Goal: Task Accomplishment & Management: Use online tool/utility

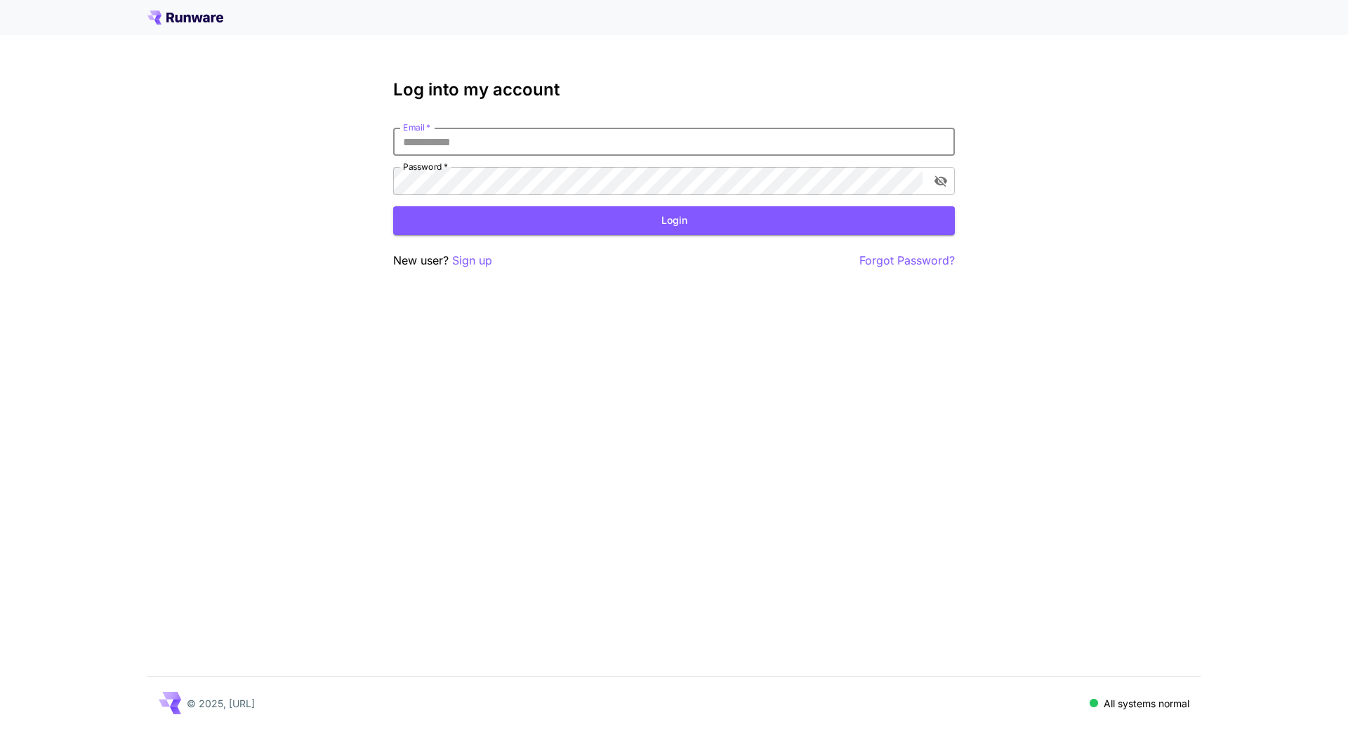
click at [571, 145] on input "Email   *" at bounding box center [674, 142] width 562 height 28
type input "**********"
click at [668, 220] on button "Login" at bounding box center [674, 220] width 562 height 29
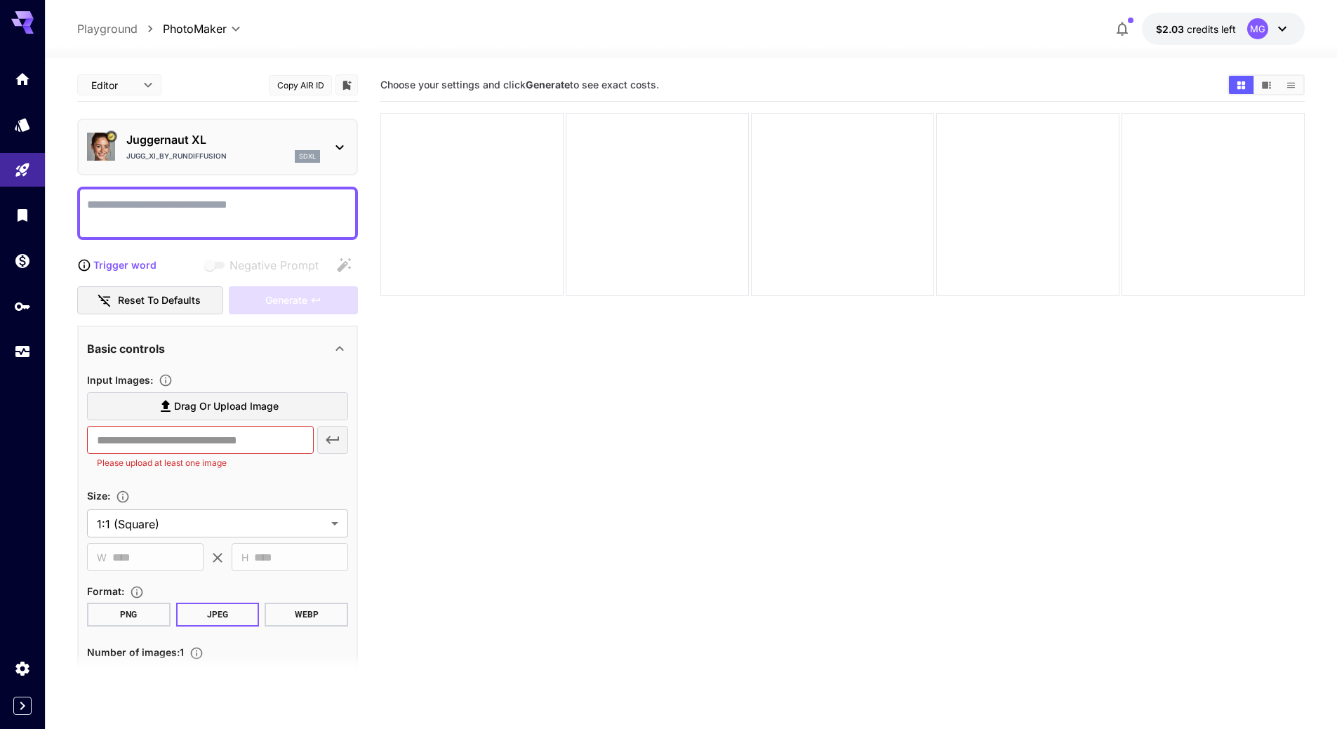
click at [1283, 28] on icon at bounding box center [1282, 28] width 17 height 17
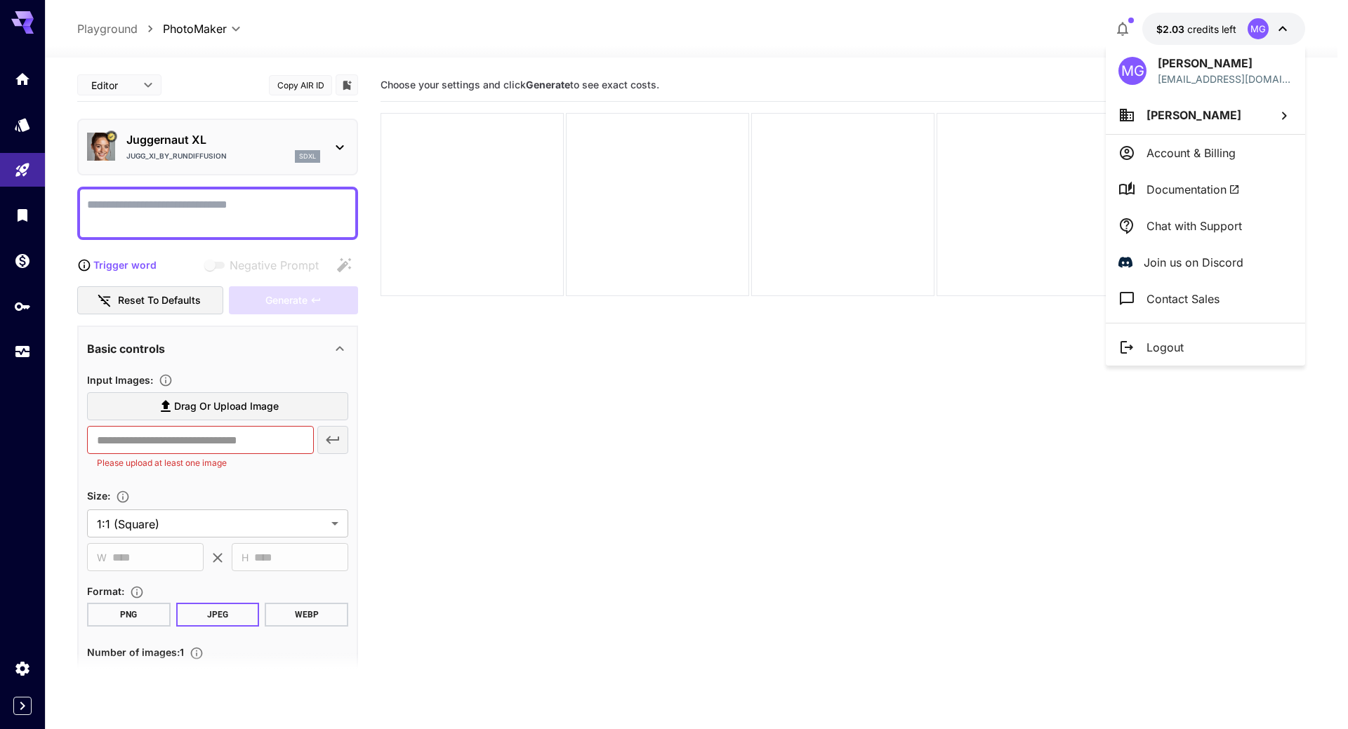
click at [1283, 28] on div at bounding box center [674, 364] width 1348 height 729
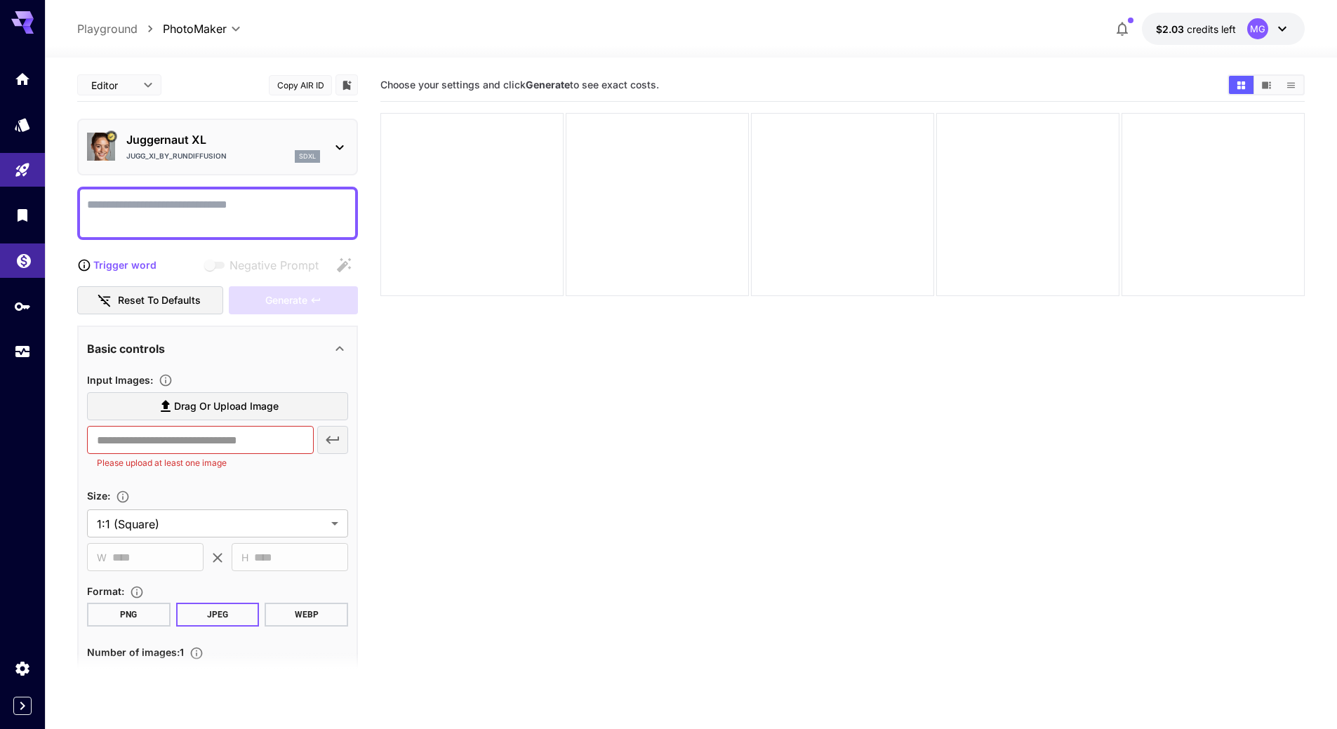
click at [25, 263] on icon "Wallet" at bounding box center [23, 257] width 17 height 17
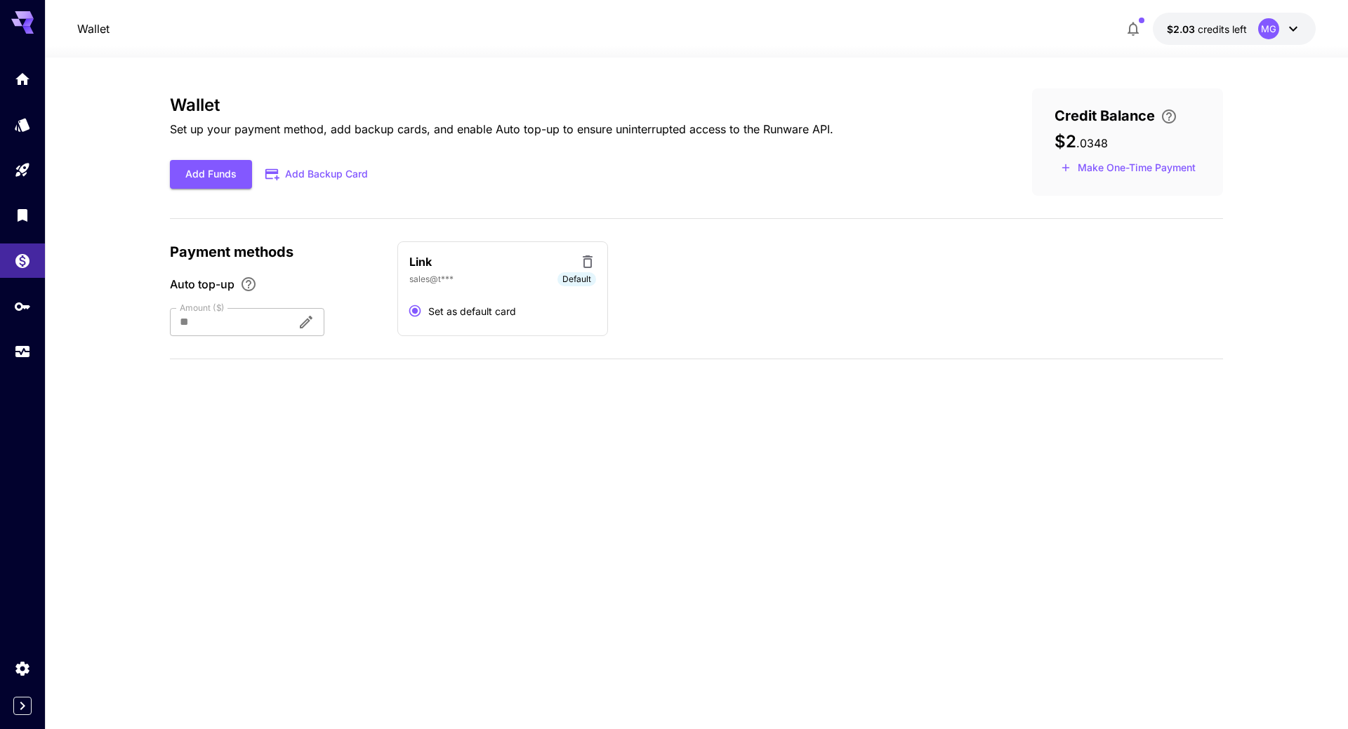
click at [272, 328] on div at bounding box center [228, 322] width 116 height 28
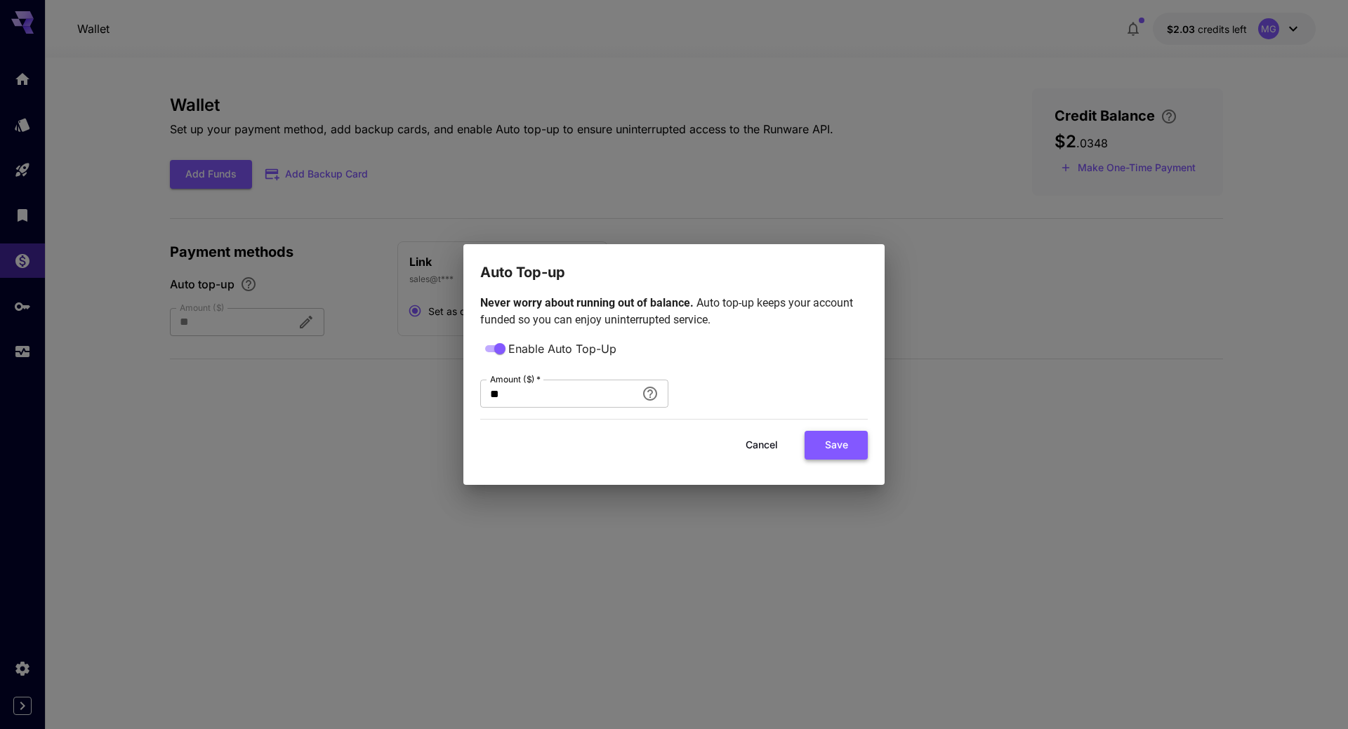
click at [838, 448] on button "Save" at bounding box center [836, 445] width 63 height 29
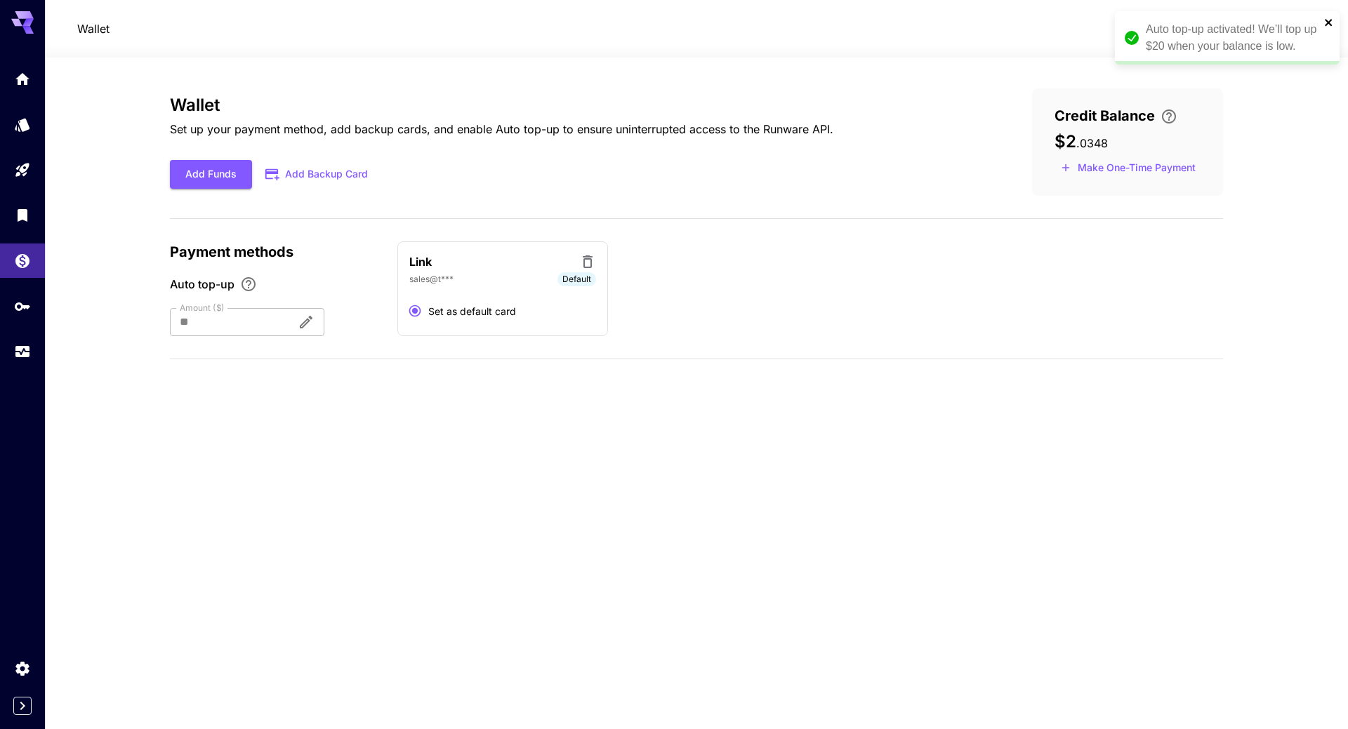
click at [1329, 25] on icon "close" at bounding box center [1329, 22] width 10 height 11
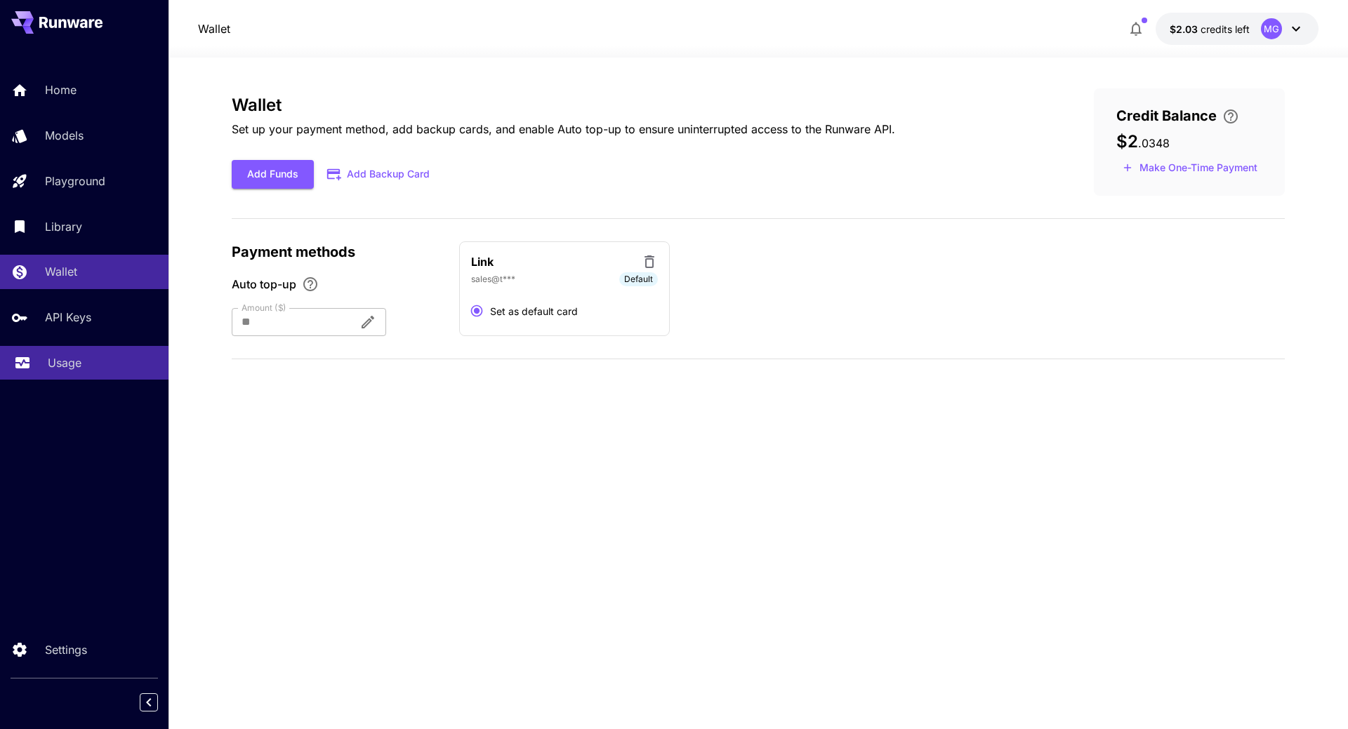
click at [77, 357] on p "Usage" at bounding box center [65, 363] width 34 height 17
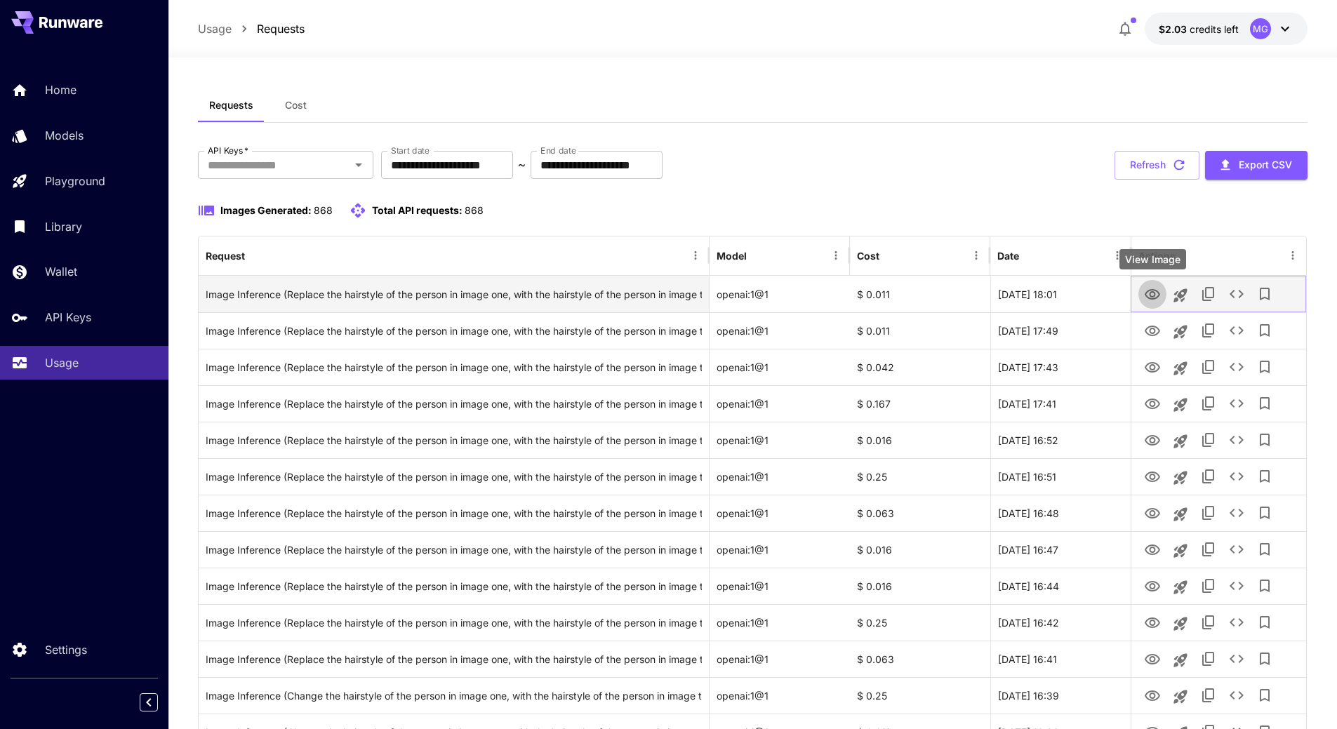
click at [1153, 291] on icon "View Image" at bounding box center [1152, 294] width 15 height 11
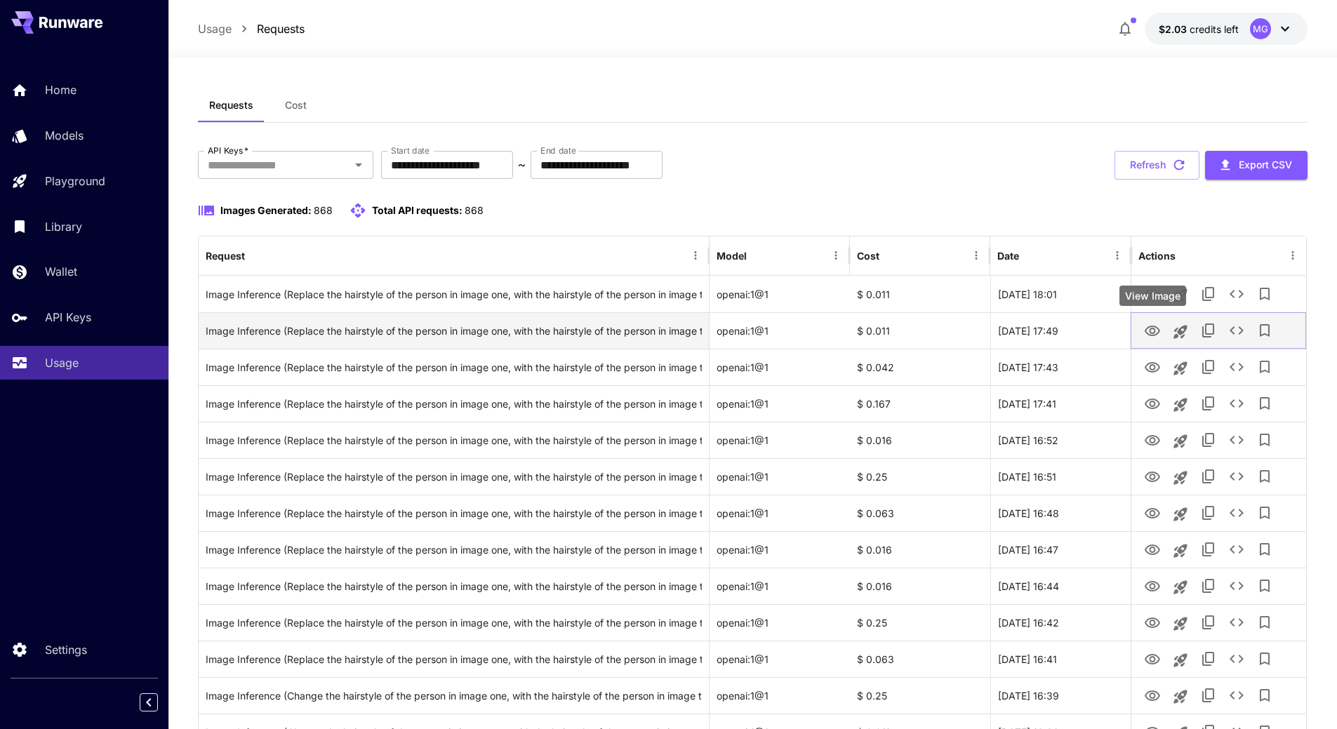
click at [1149, 327] on icon "View Image" at bounding box center [1152, 331] width 15 height 11
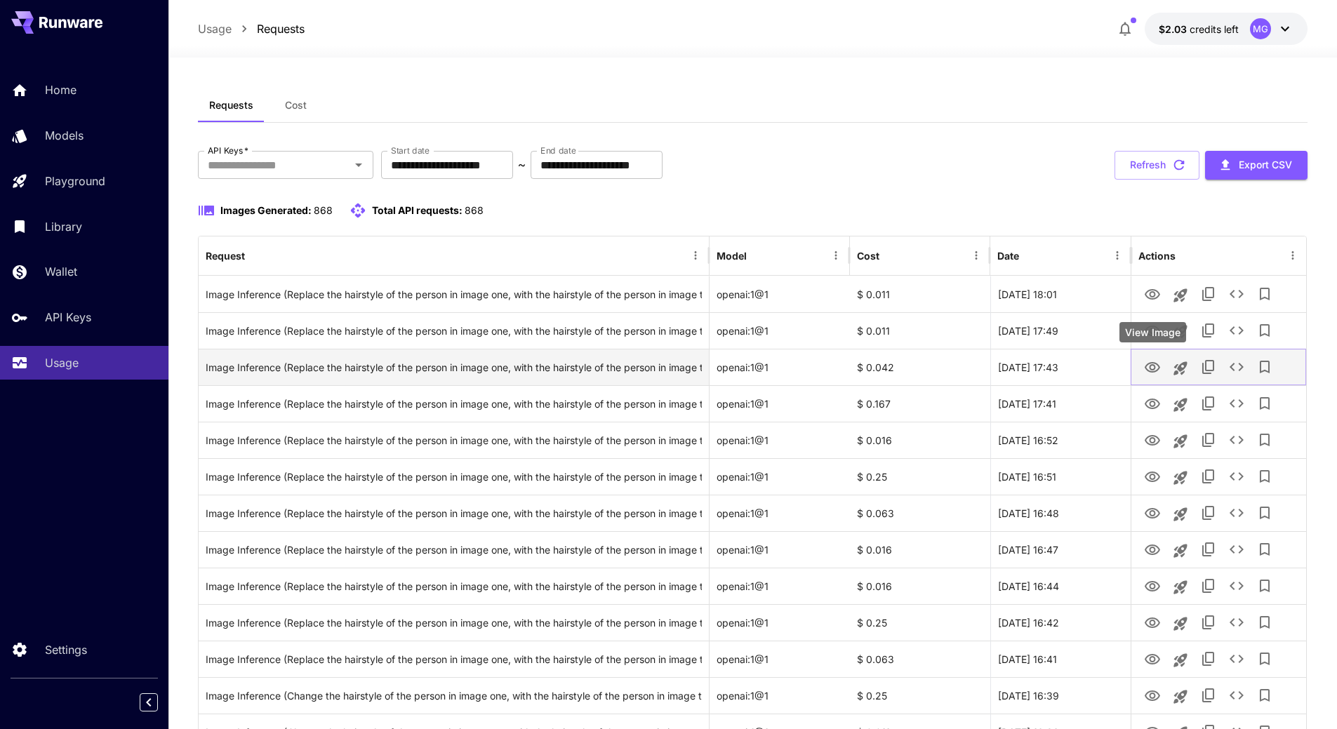
click at [1156, 371] on icon "View Image" at bounding box center [1152, 367] width 15 height 11
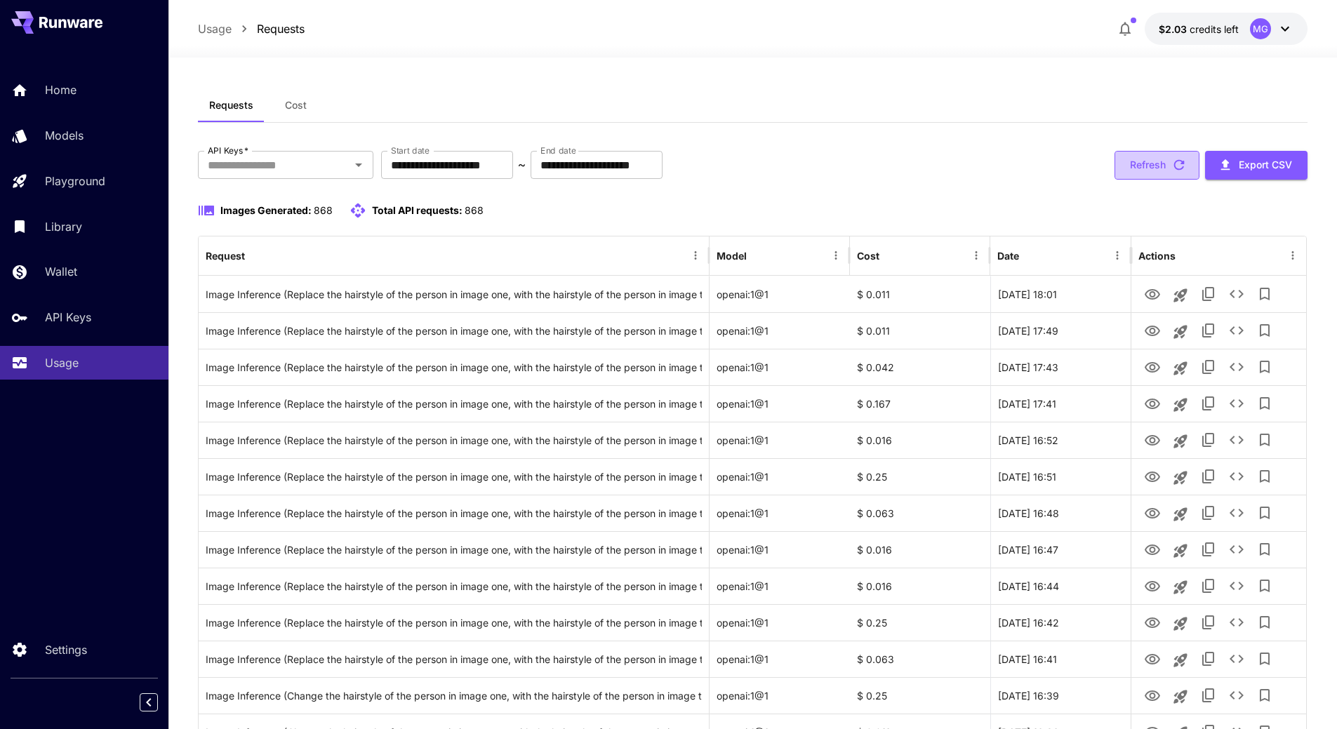
click at [1183, 168] on icon "button" at bounding box center [1179, 165] width 11 height 11
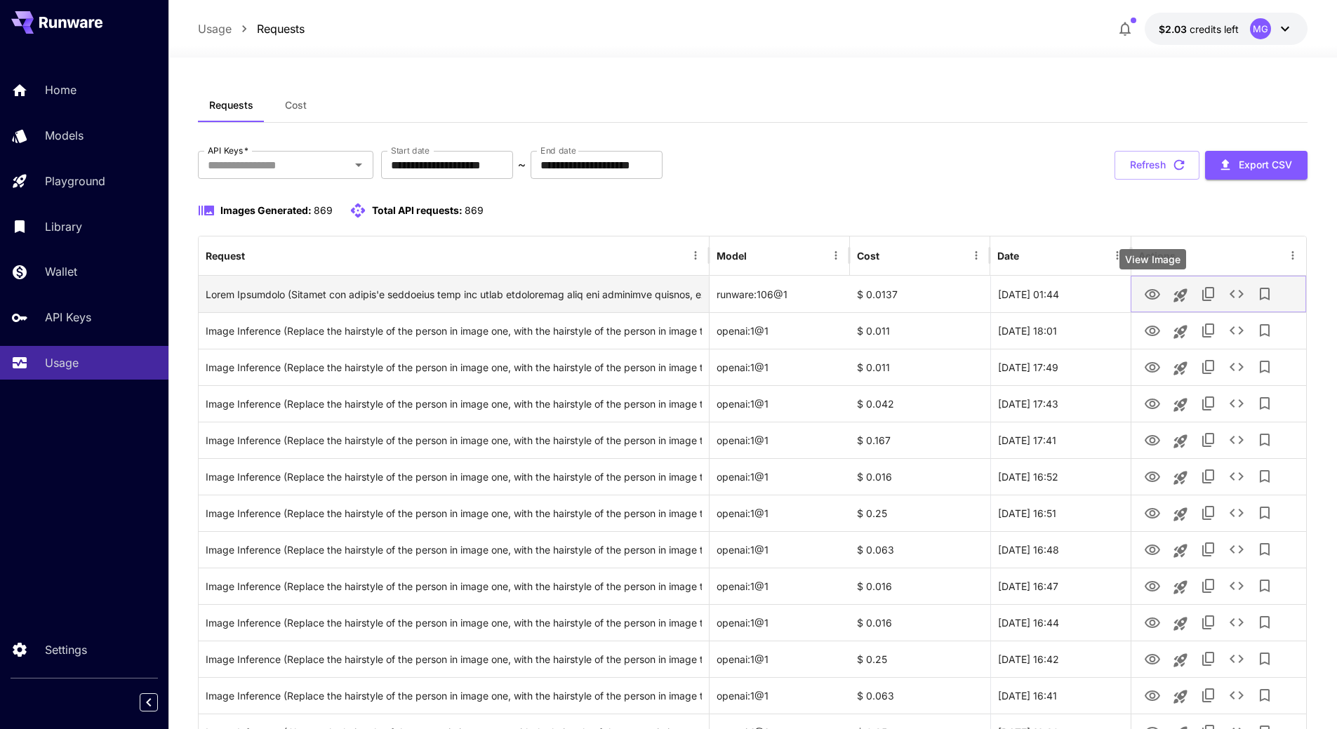
click at [1151, 290] on icon "View Image" at bounding box center [1152, 294] width 15 height 11
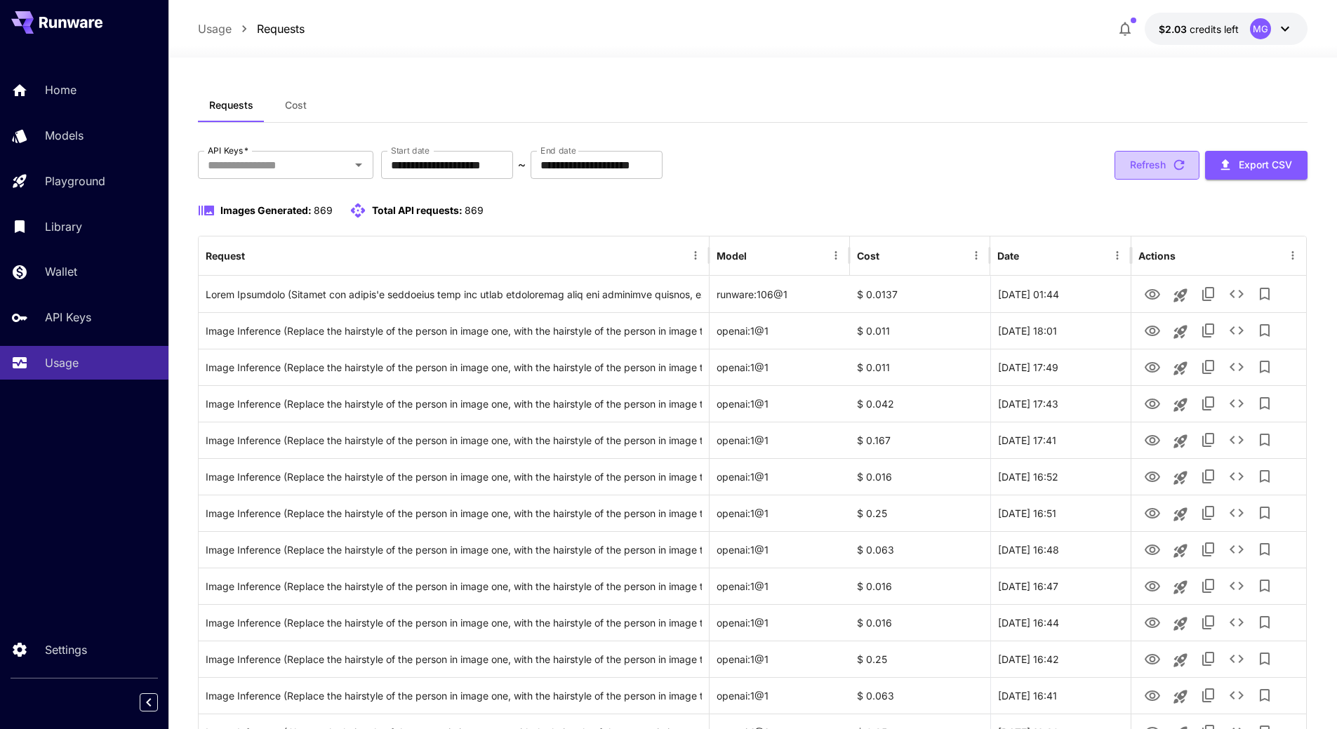
click at [1181, 166] on icon "button" at bounding box center [1179, 164] width 15 height 15
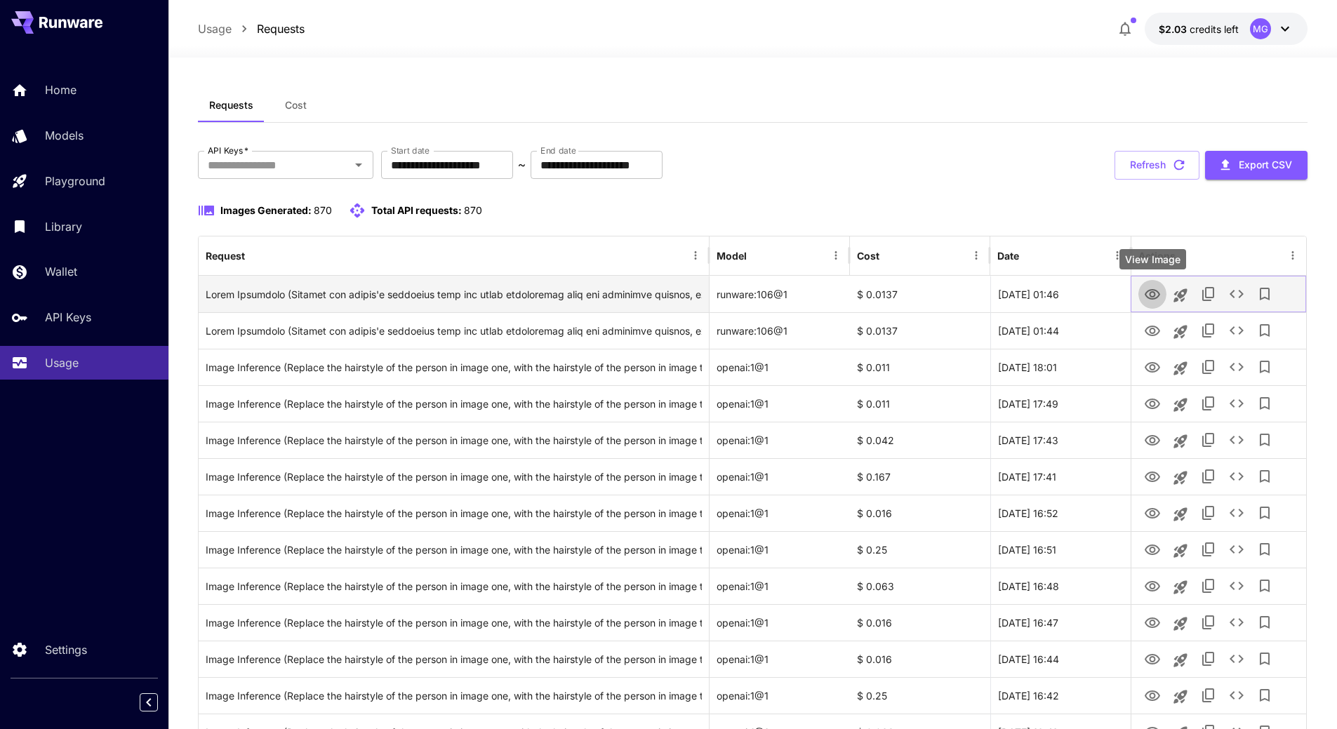
click at [1150, 293] on icon "View Image" at bounding box center [1152, 294] width 15 height 11
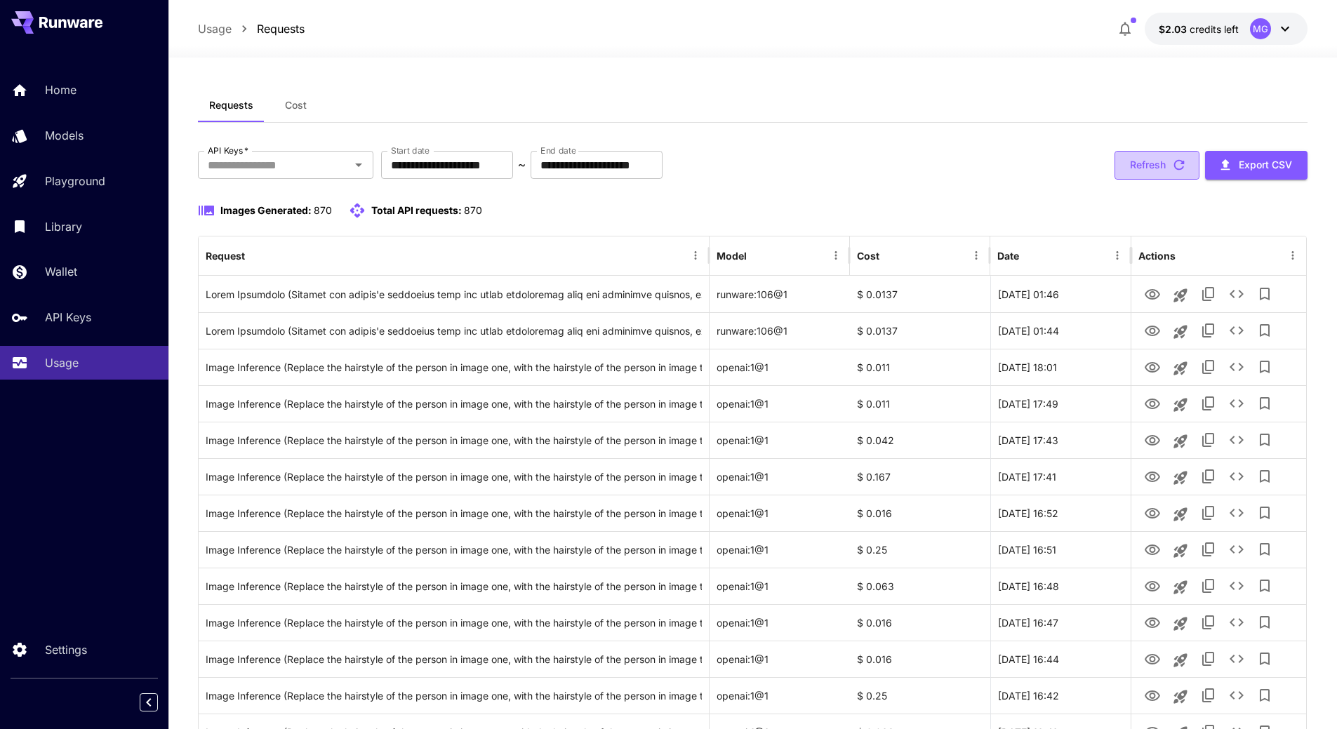
click at [1183, 162] on icon "button" at bounding box center [1179, 165] width 11 height 11
click at [72, 286] on link "Wallet" at bounding box center [84, 272] width 168 height 34
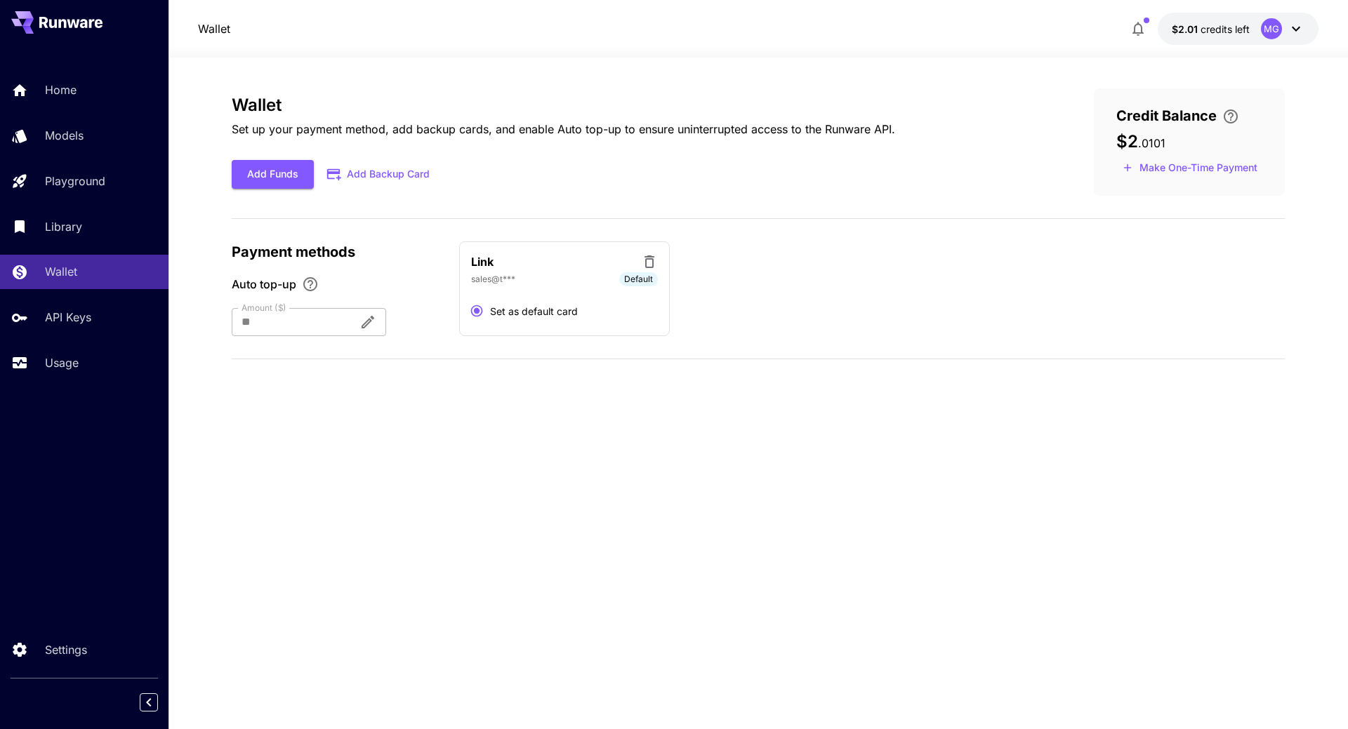
click at [347, 316] on div at bounding box center [290, 322] width 116 height 28
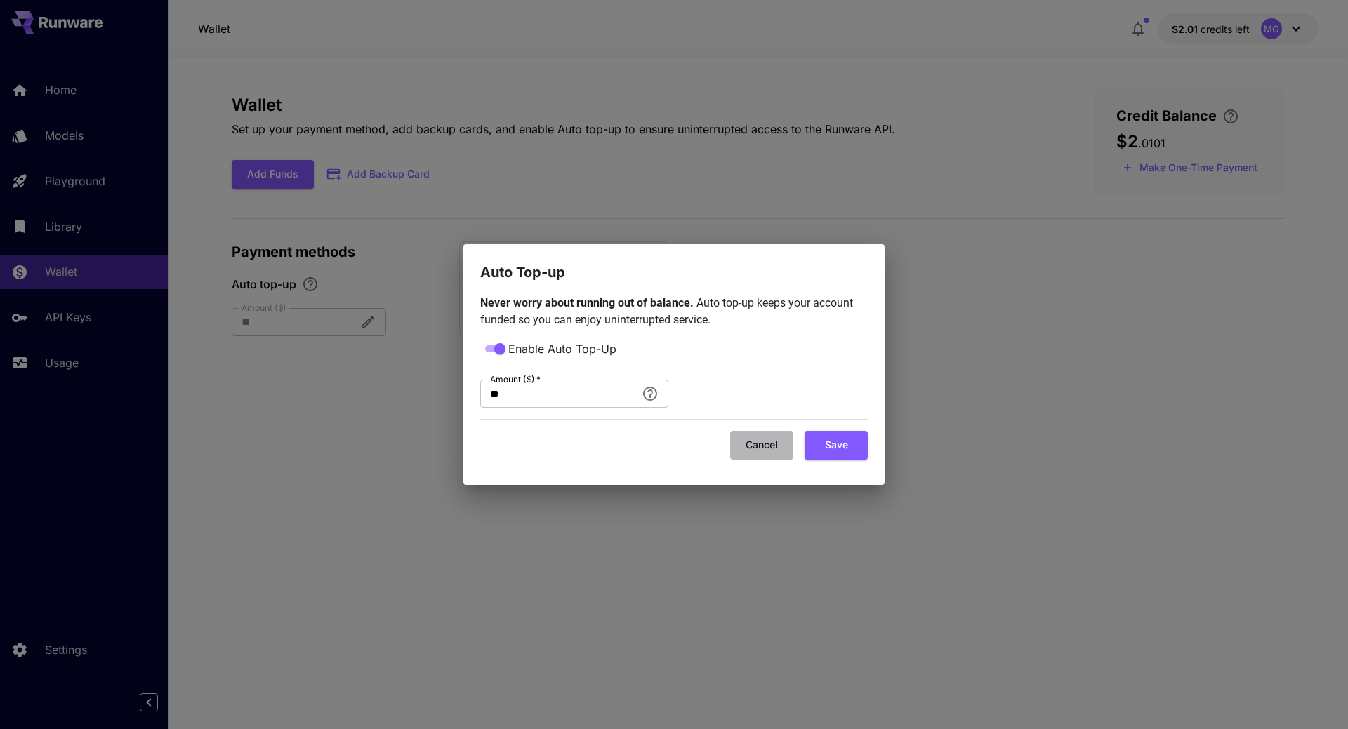
click at [787, 447] on button "Cancel" at bounding box center [761, 445] width 63 height 29
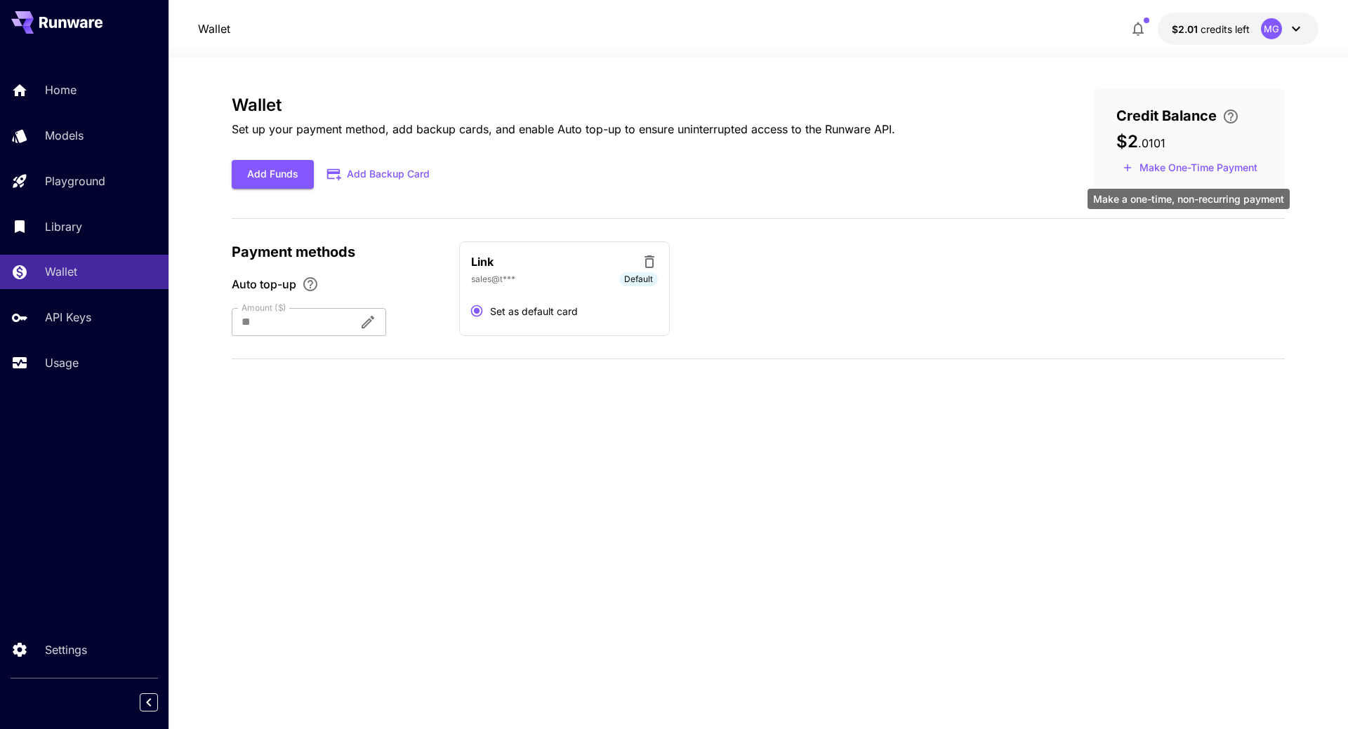
click at [1172, 171] on button "Make One-Time Payment" at bounding box center [1189, 168] width 147 height 22
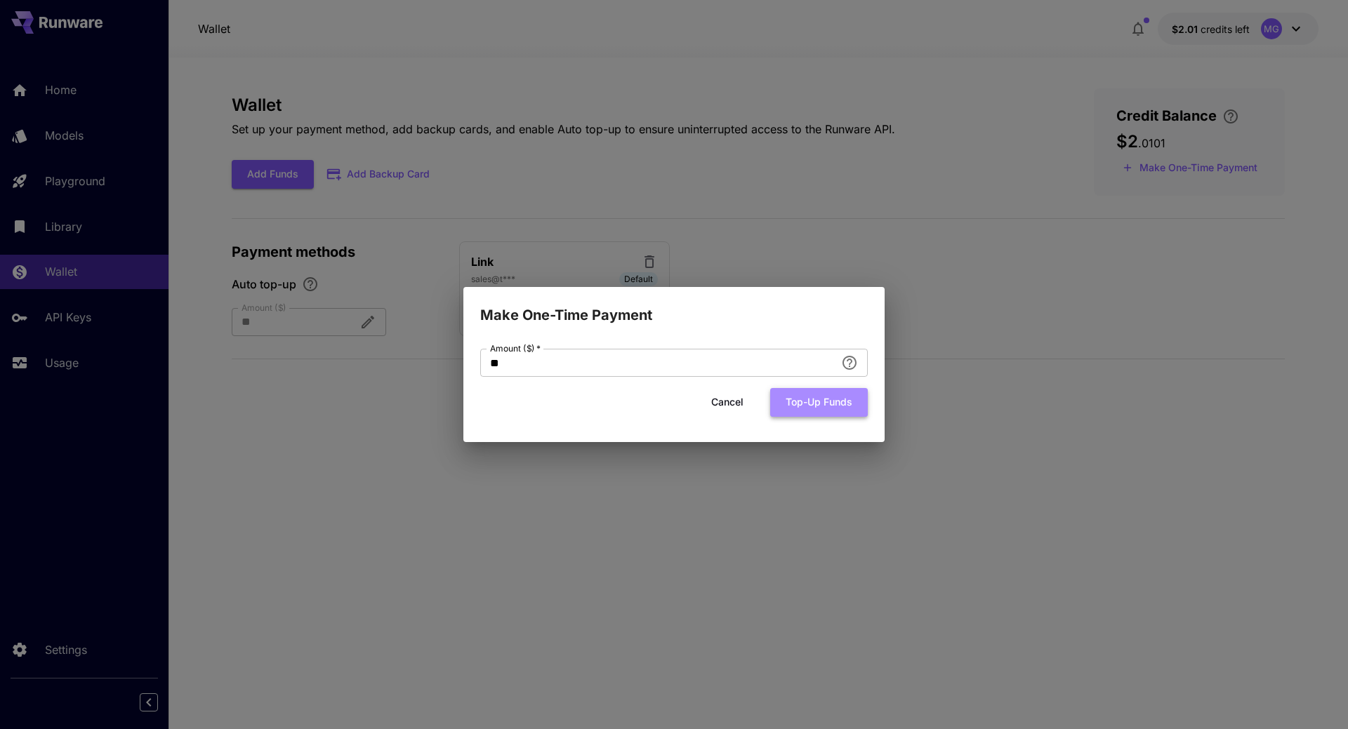
click at [815, 410] on button "Top-up funds" at bounding box center [819, 402] width 98 height 29
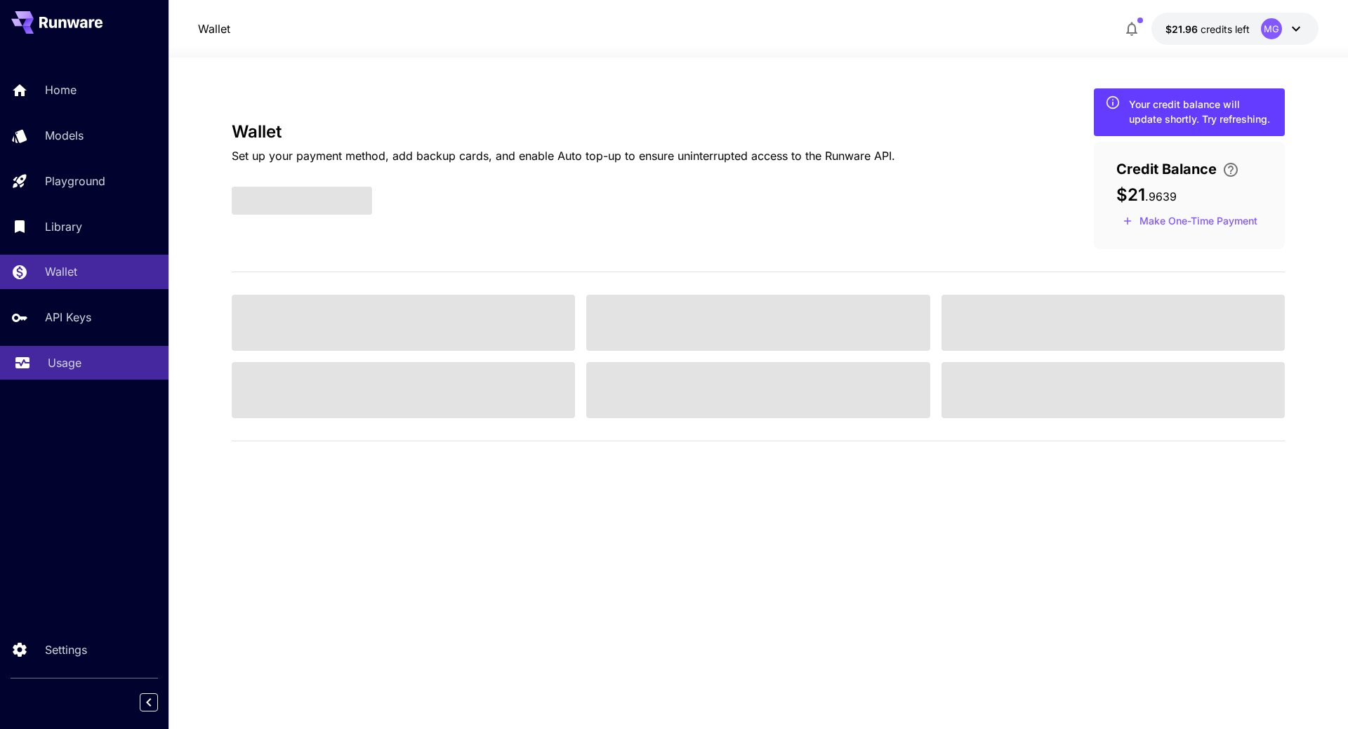
click at [67, 358] on p "Usage" at bounding box center [65, 363] width 34 height 17
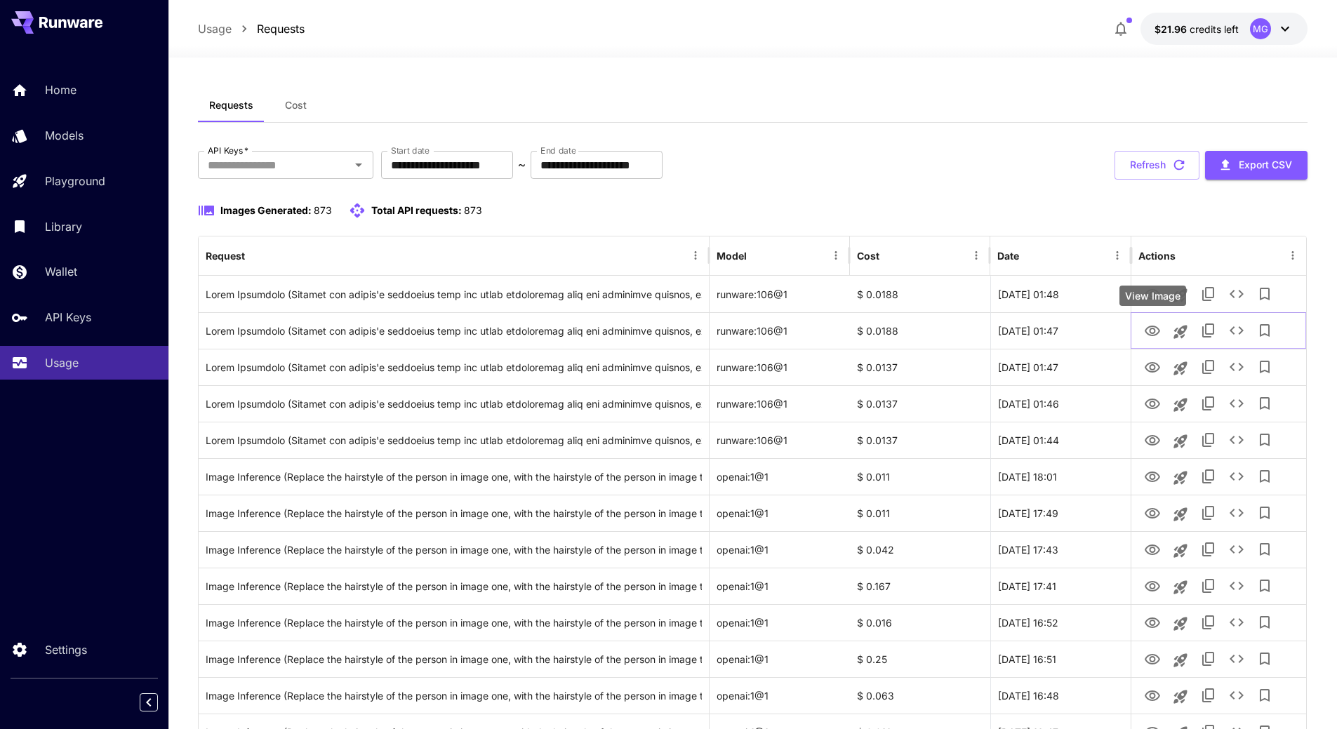
click at [1151, 296] on div "View Image" at bounding box center [1153, 296] width 67 height 20
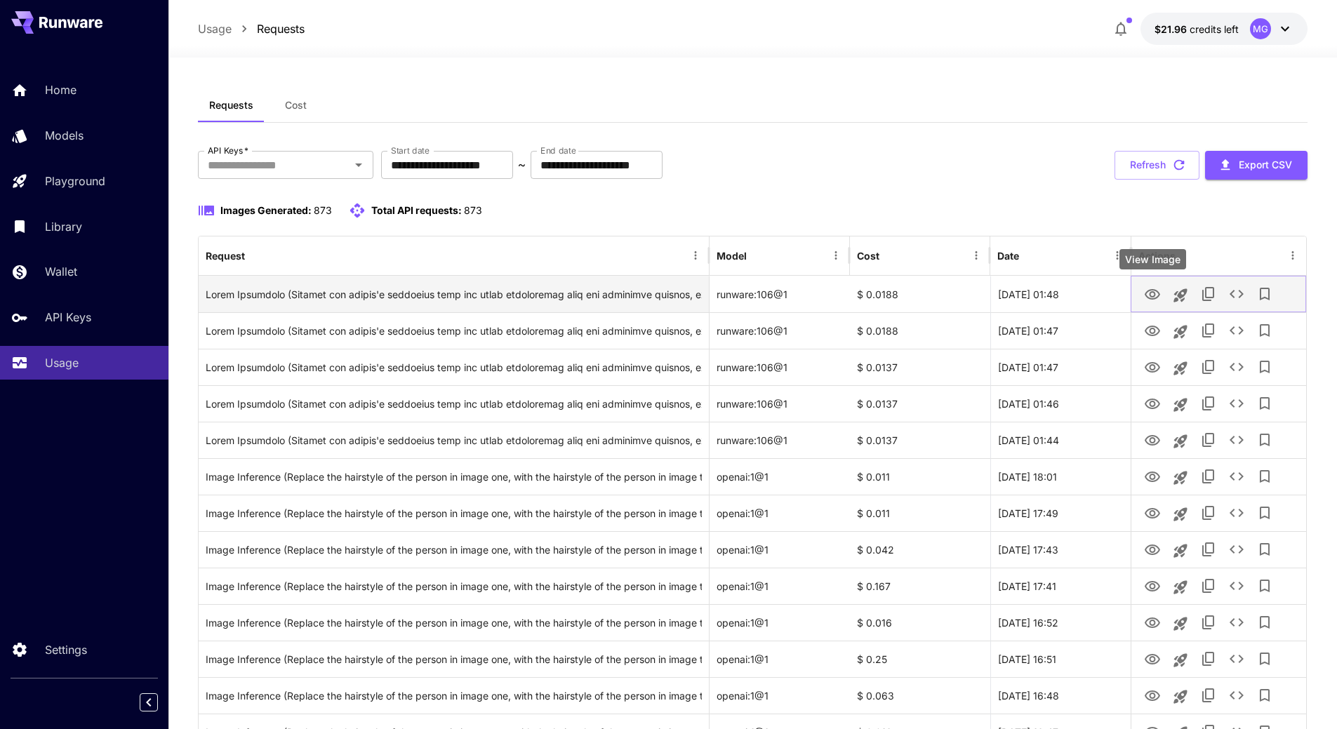
click at [1151, 291] on icon "View Image" at bounding box center [1152, 294] width 17 height 17
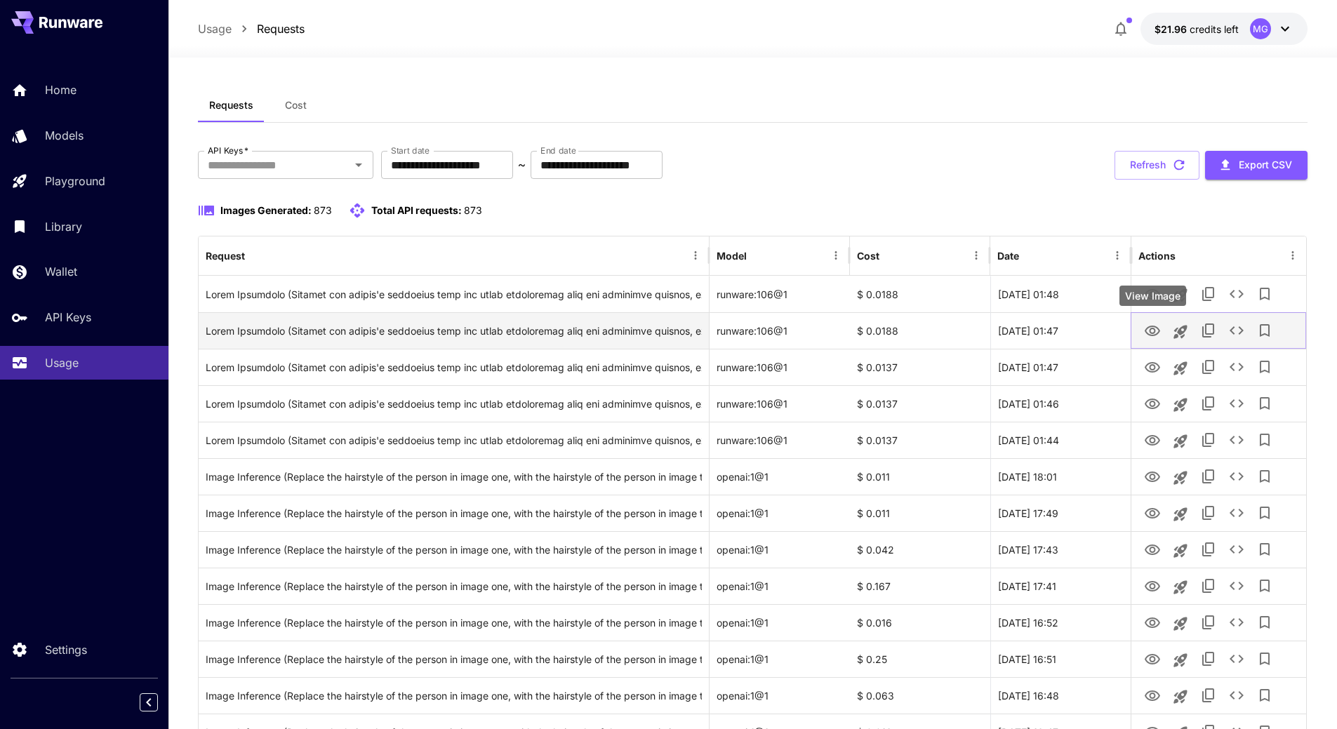
click at [1147, 329] on icon "View Image" at bounding box center [1152, 331] width 15 height 11
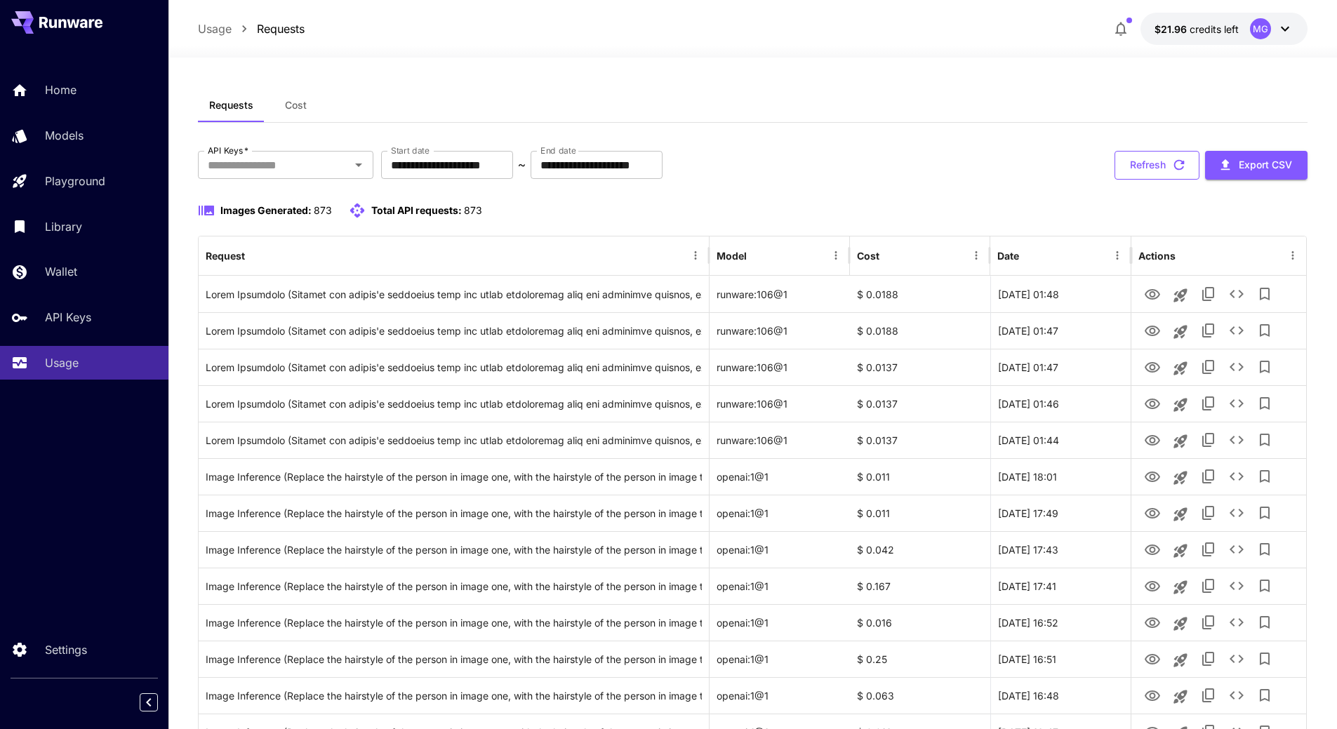
click at [1187, 167] on button "Refresh" at bounding box center [1157, 165] width 85 height 29
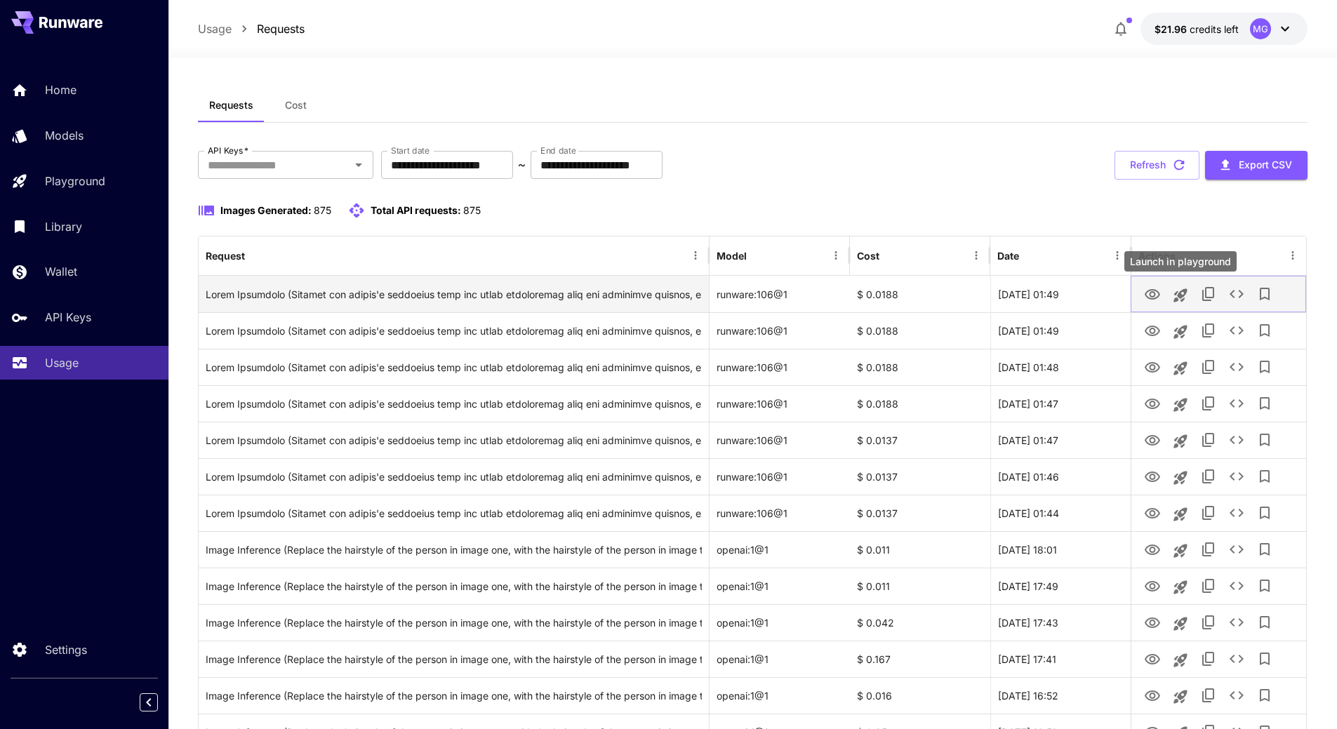
click at [1186, 292] on icon "Launch in playground" at bounding box center [1180, 295] width 13 height 13
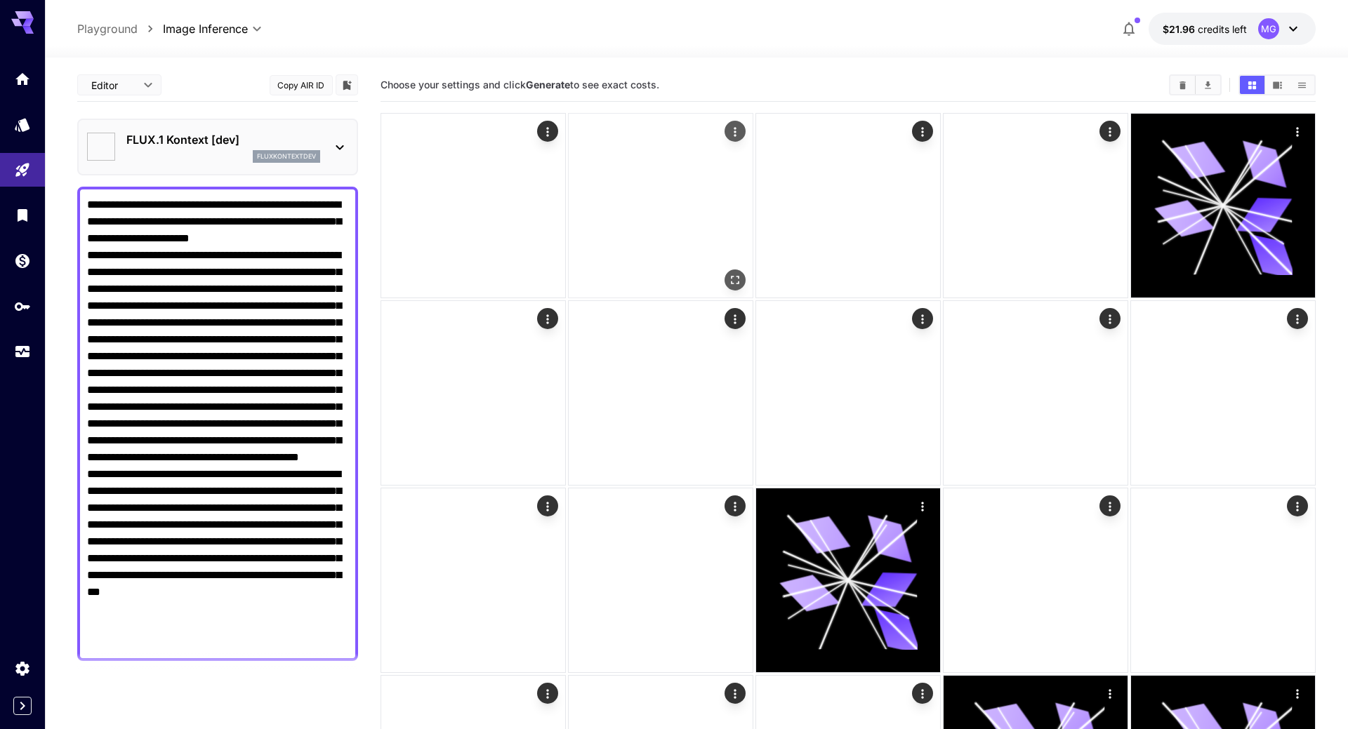
type input "****"
type input "**"
type input "***"
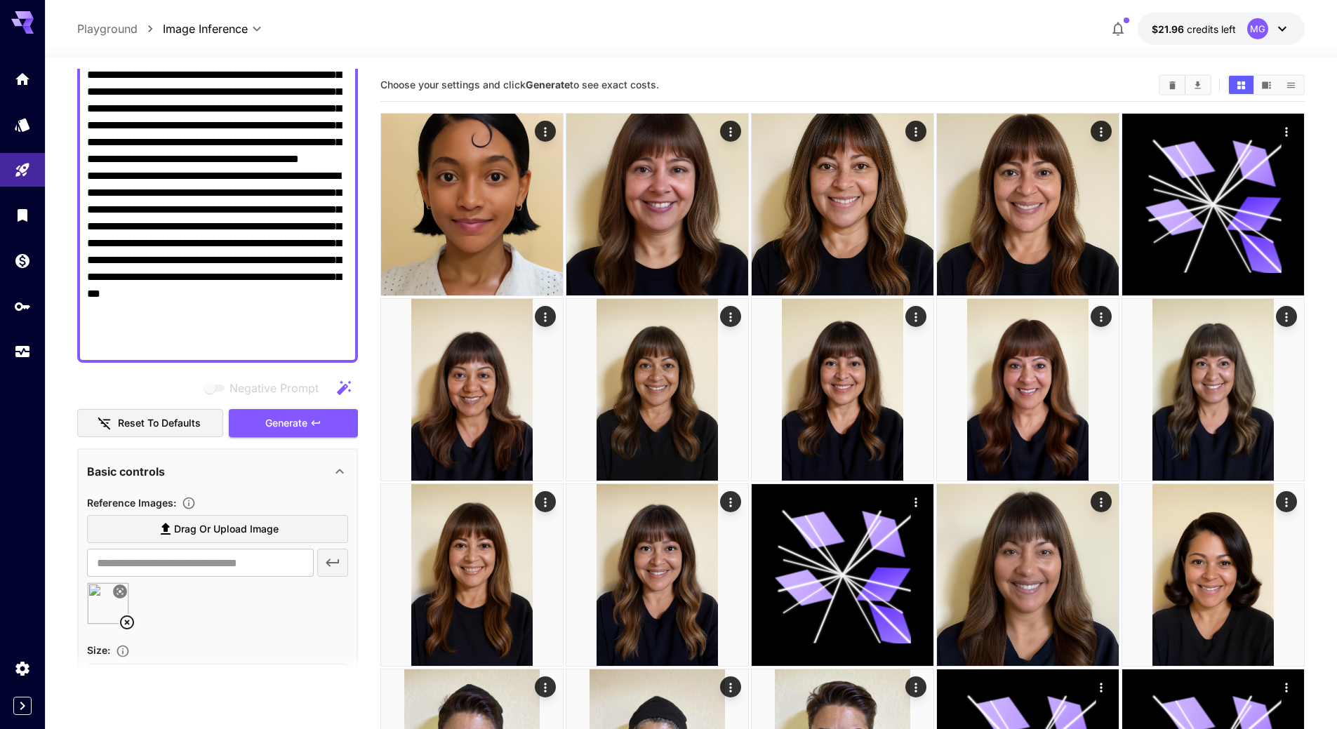
scroll to position [421, 0]
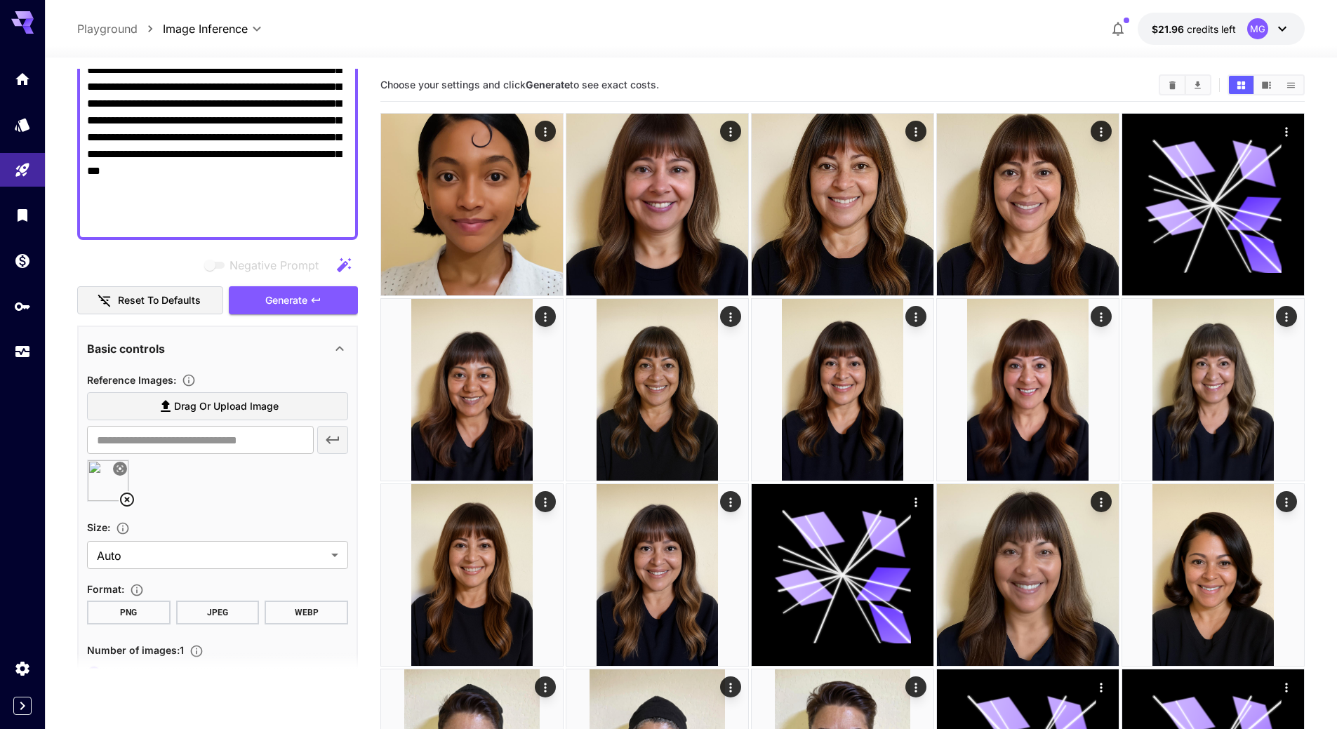
click at [127, 500] on icon at bounding box center [127, 500] width 14 height 14
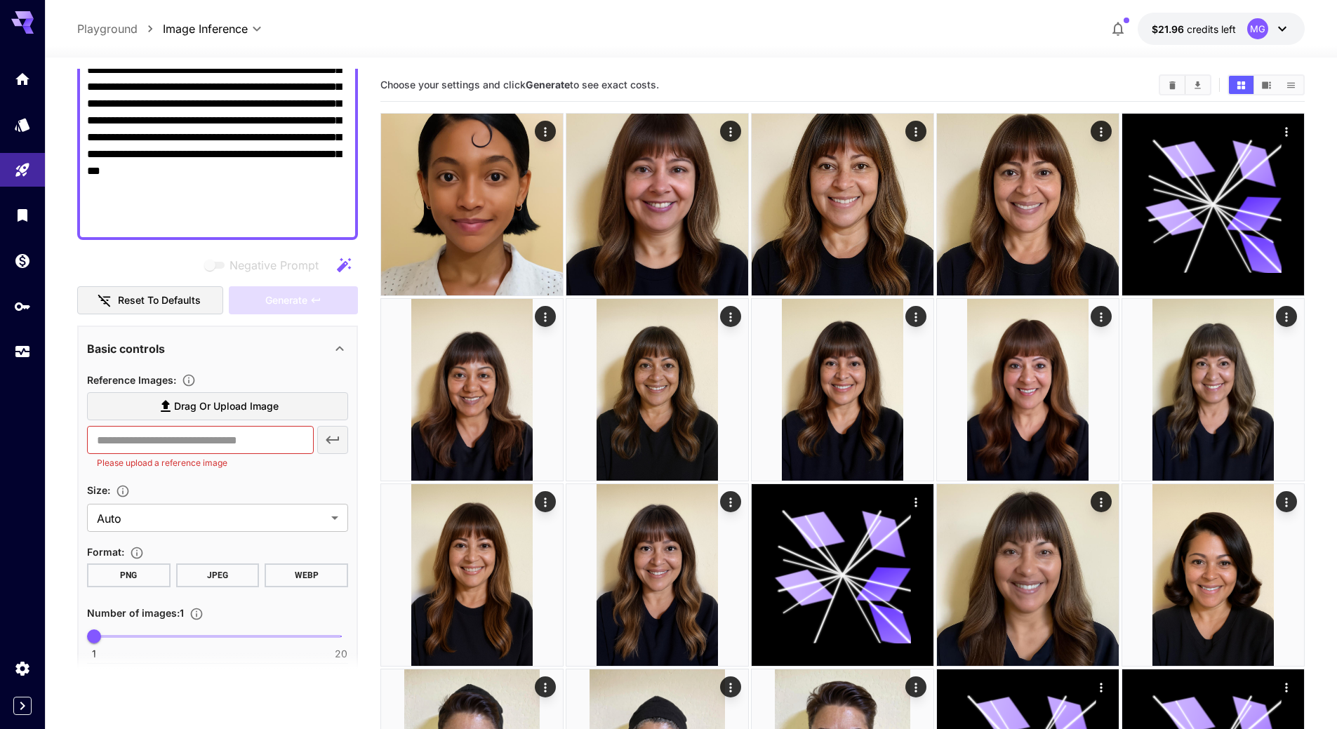
click at [255, 406] on span "Drag or upload image" at bounding box center [226, 407] width 105 height 18
click at [0, 0] on input "Drag or upload image" at bounding box center [0, 0] width 0 height 0
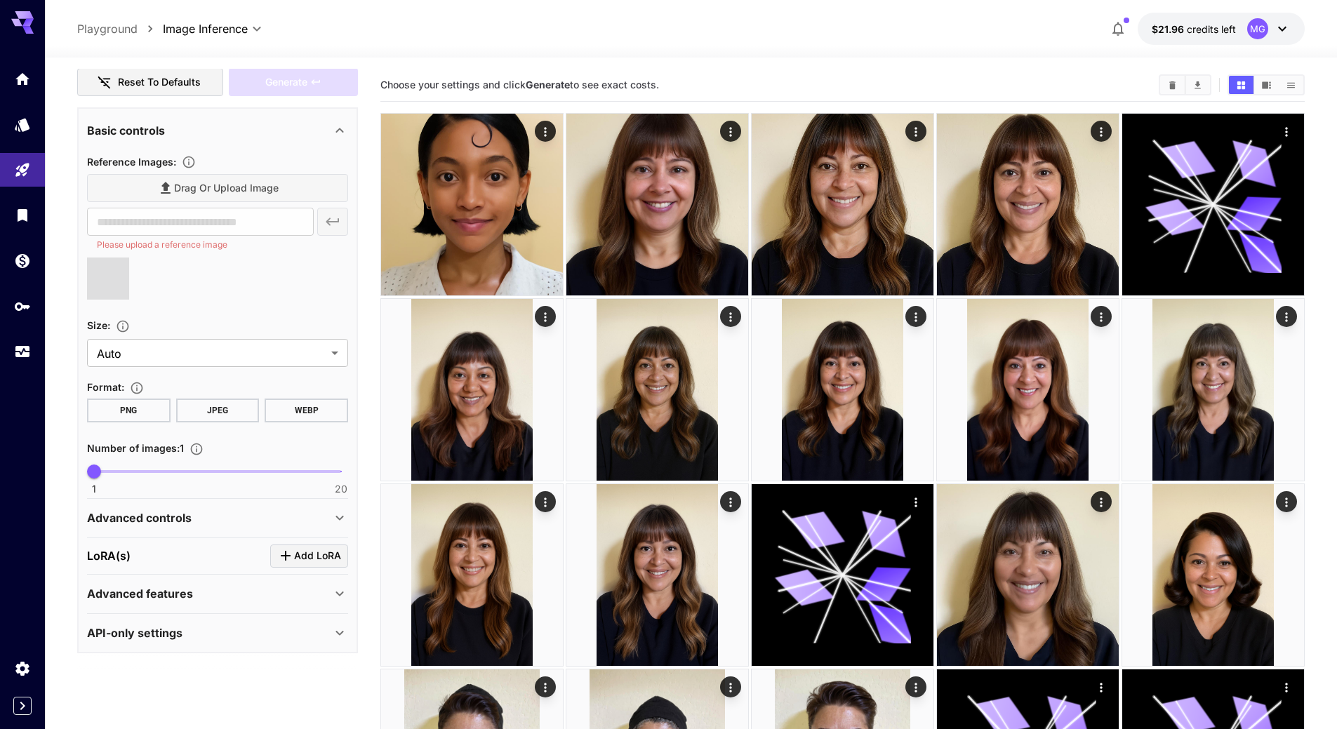
type input "**********"
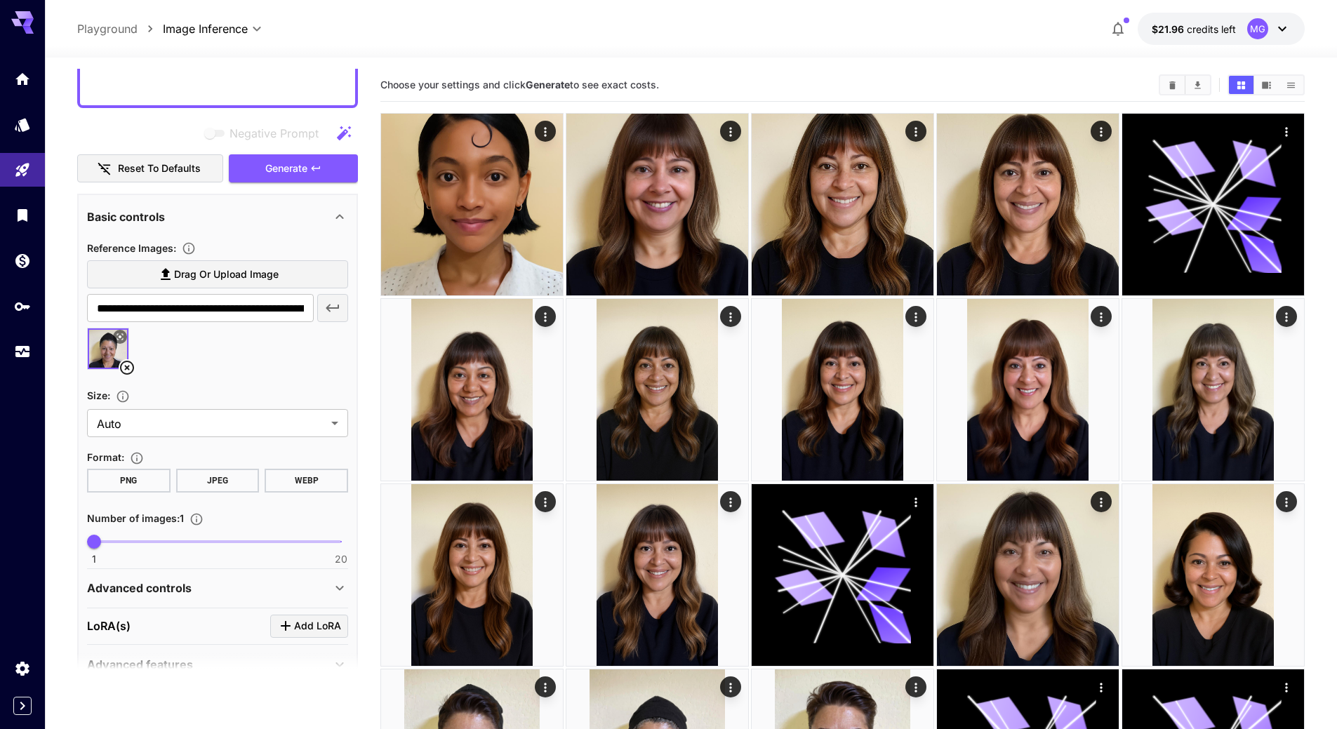
scroll to position [623, 0]
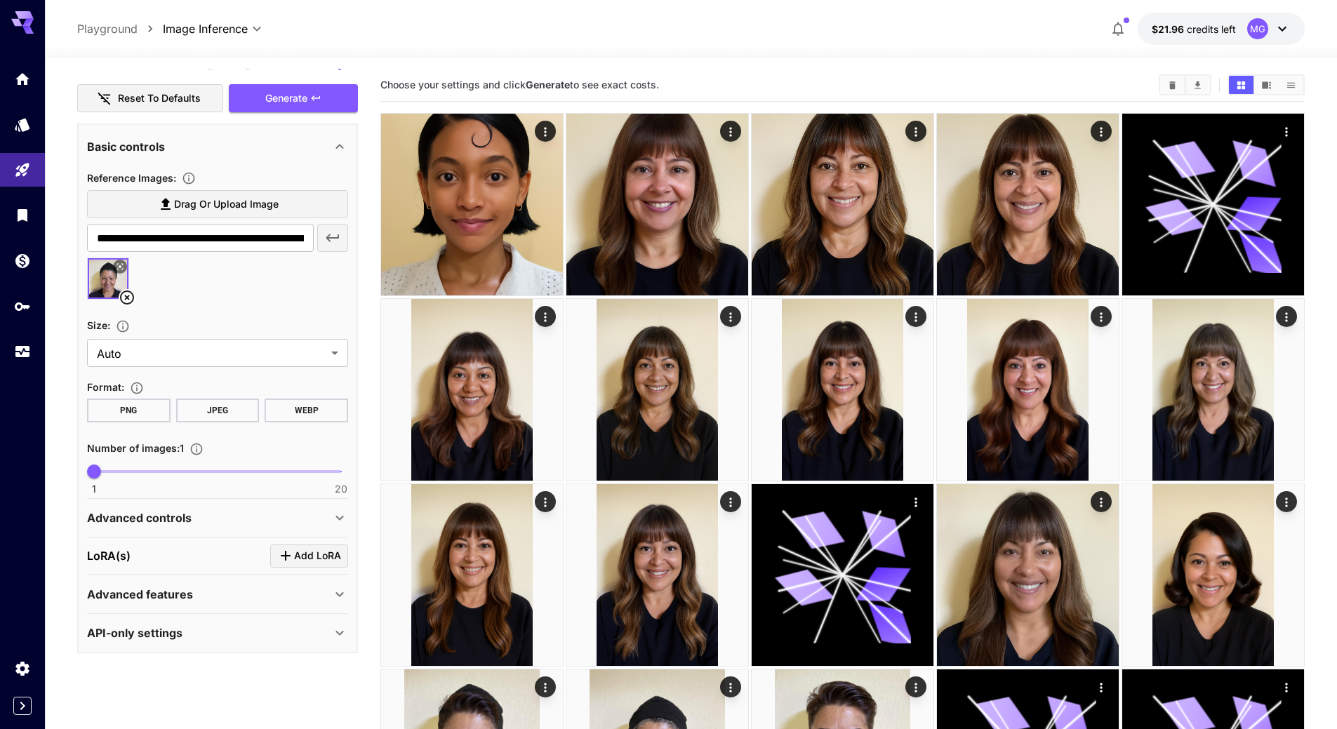
click at [188, 517] on p "Advanced controls" at bounding box center [139, 518] width 105 height 17
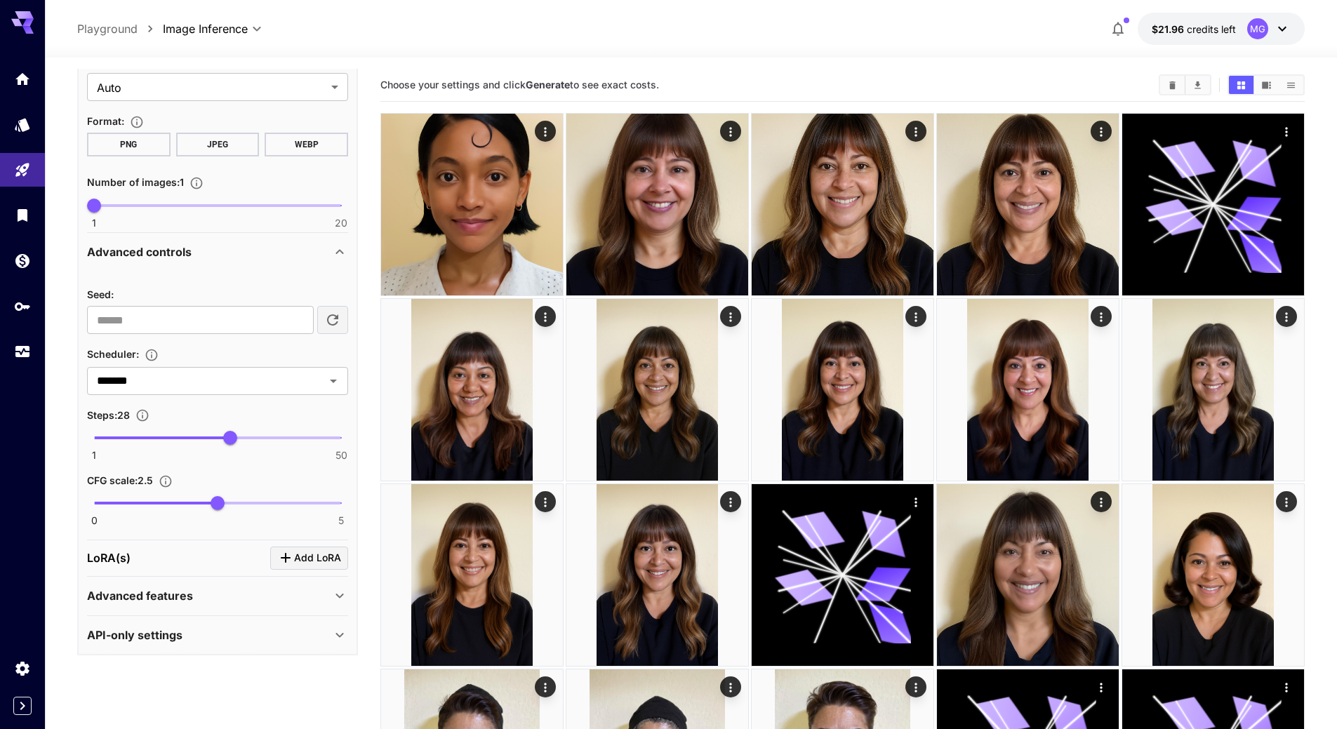
scroll to position [892, 0]
type input "**"
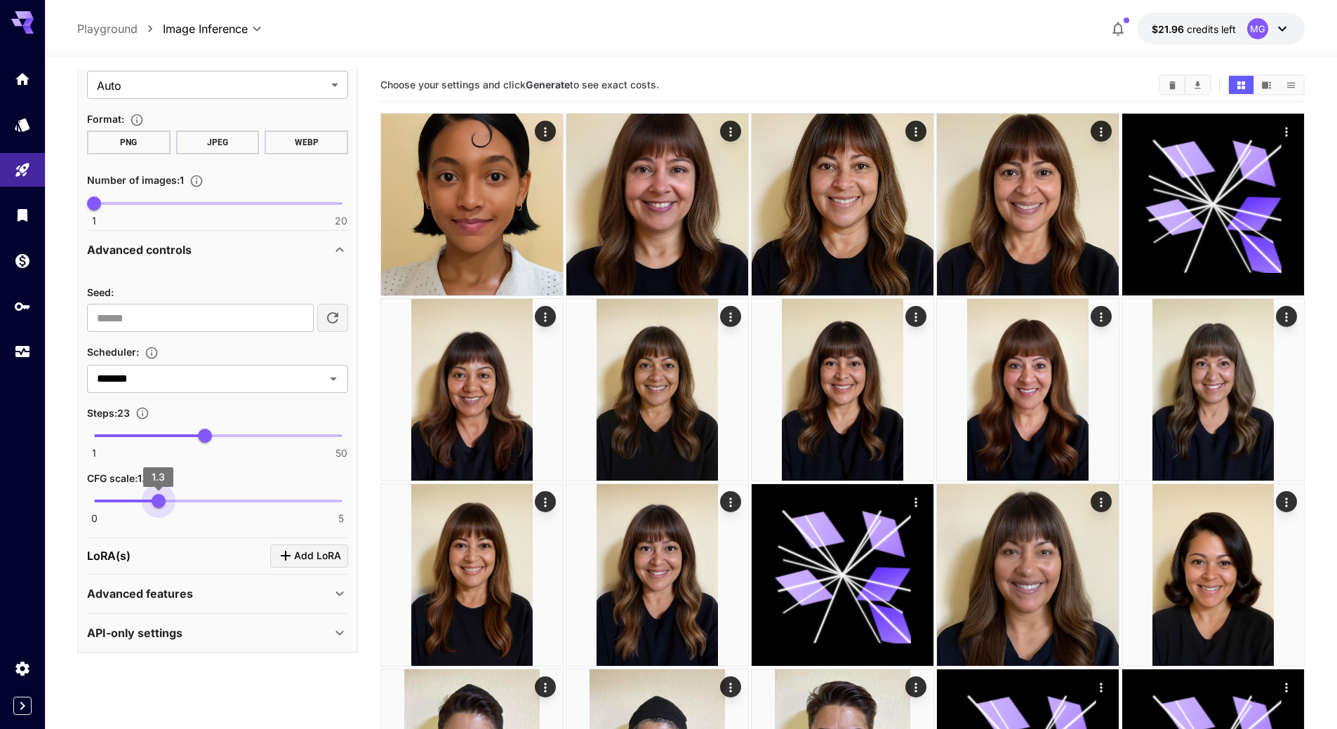
type input "***"
drag, startPoint x: 211, startPoint y: 501, endPoint x: 156, endPoint y: 508, distance: 55.8
click at [156, 508] on span "1.2" at bounding box center [154, 501] width 14 height 14
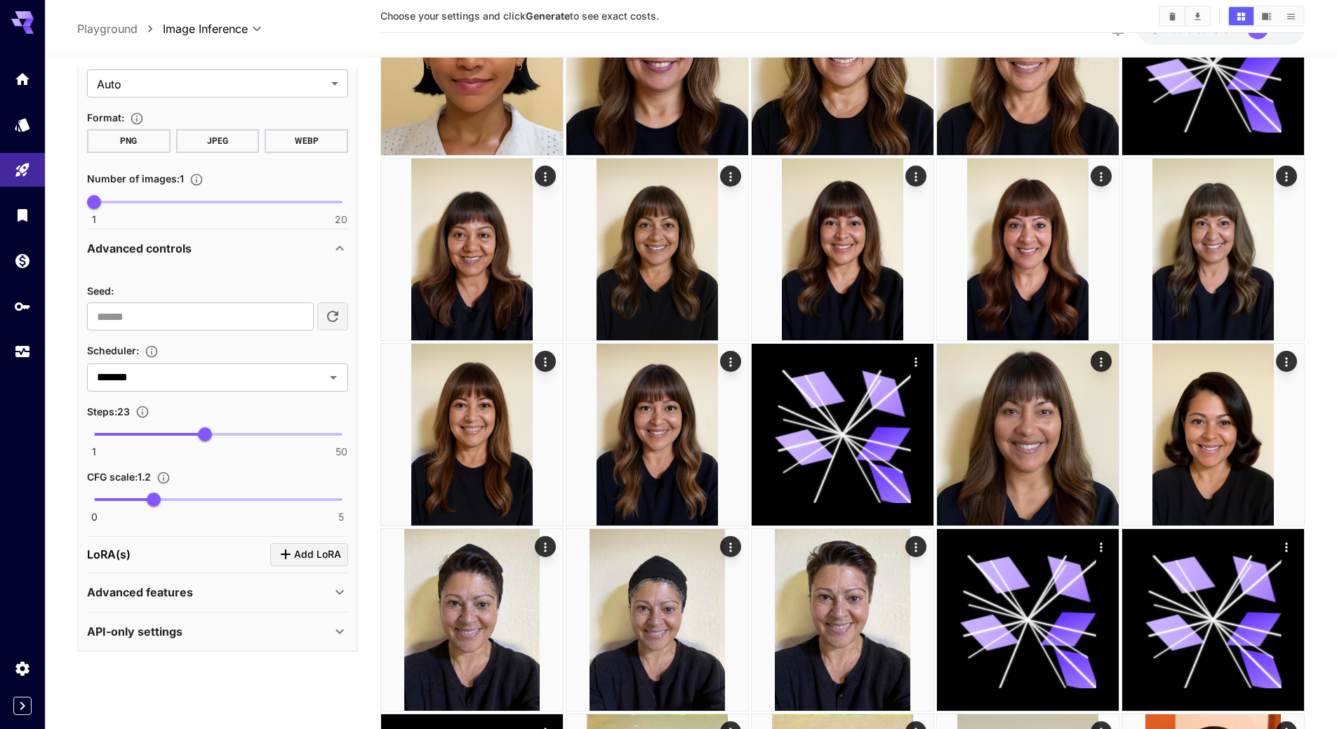
click at [191, 585] on p "Advanced features" at bounding box center [140, 592] width 106 height 17
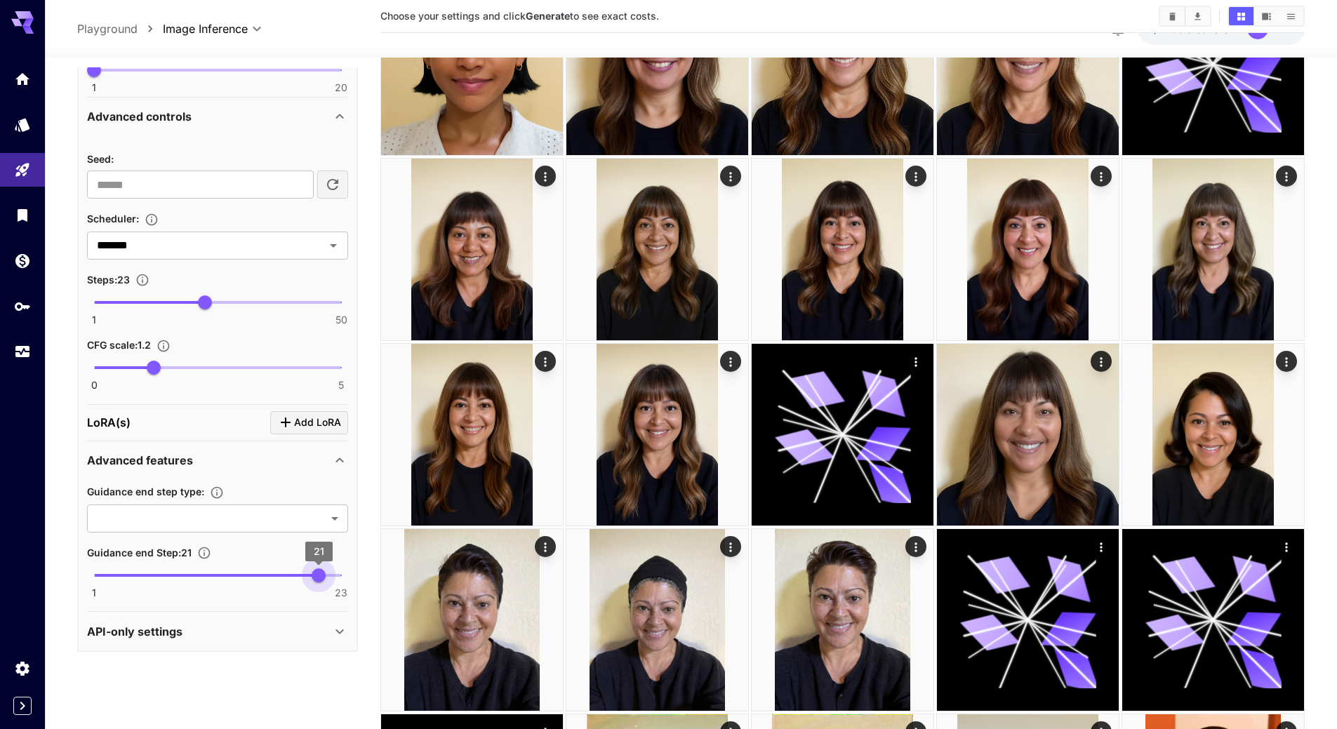
type input "**"
drag, startPoint x: 338, startPoint y: 583, endPoint x: 348, endPoint y: 580, distance: 10.2
click at [348, 580] on span "23" at bounding box center [341, 576] width 14 height 14
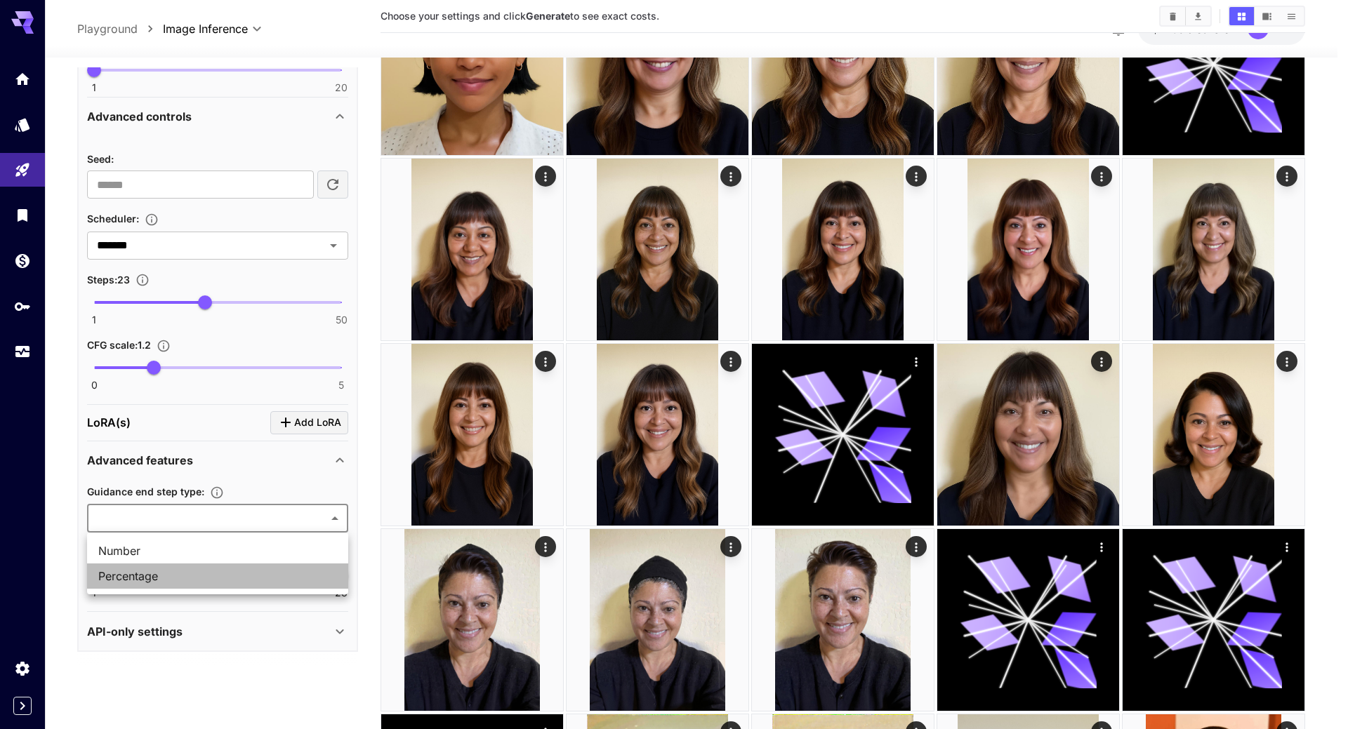
click at [194, 579] on span "Percentage" at bounding box center [217, 576] width 239 height 17
type input "**********"
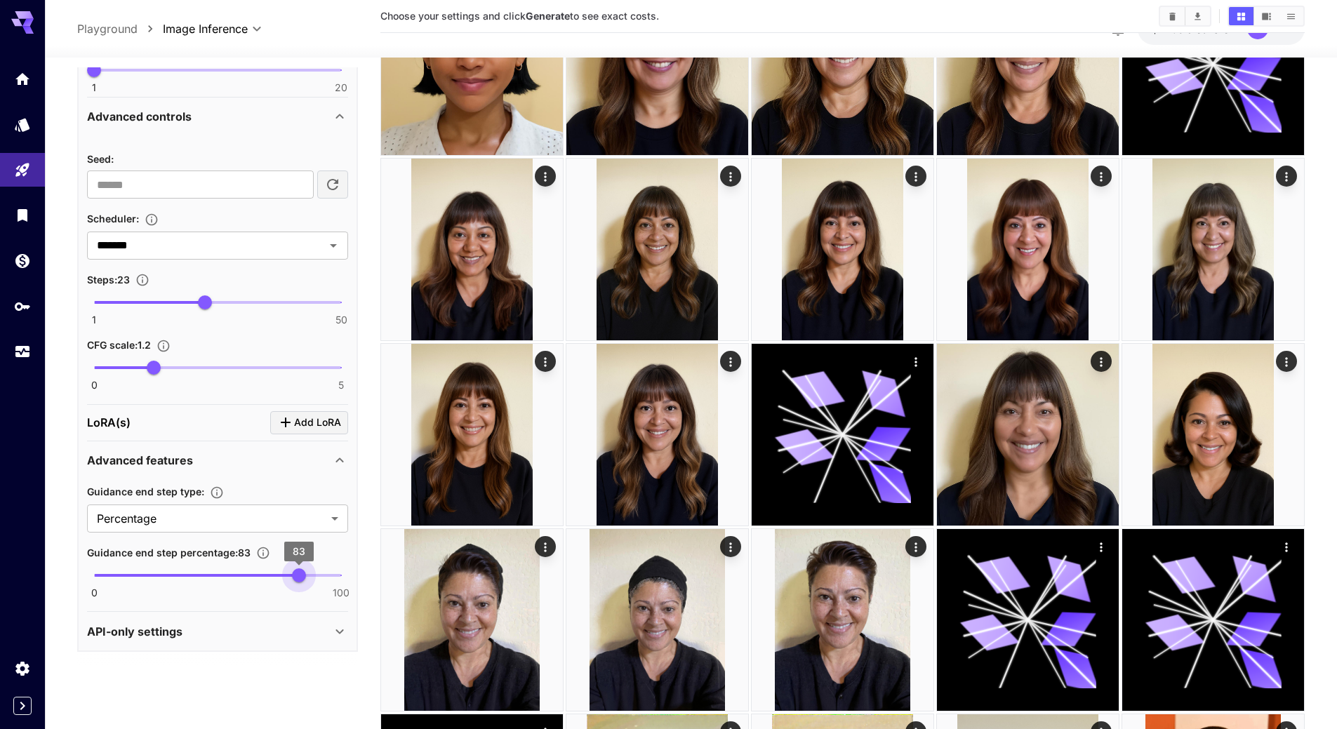
type input "***"
drag, startPoint x: 153, startPoint y: 570, endPoint x: 352, endPoint y: 577, distance: 198.8
click at [348, 577] on span "100" at bounding box center [341, 576] width 14 height 14
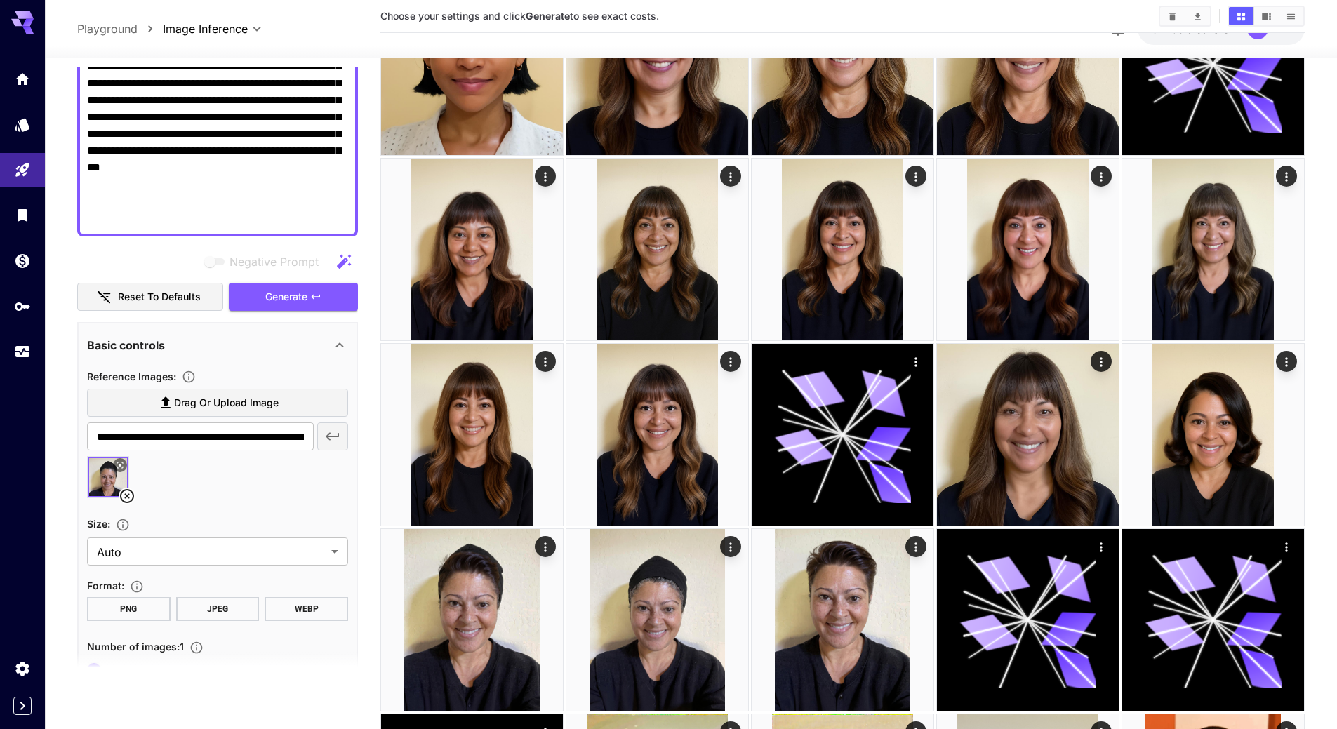
scroll to position [392, 0]
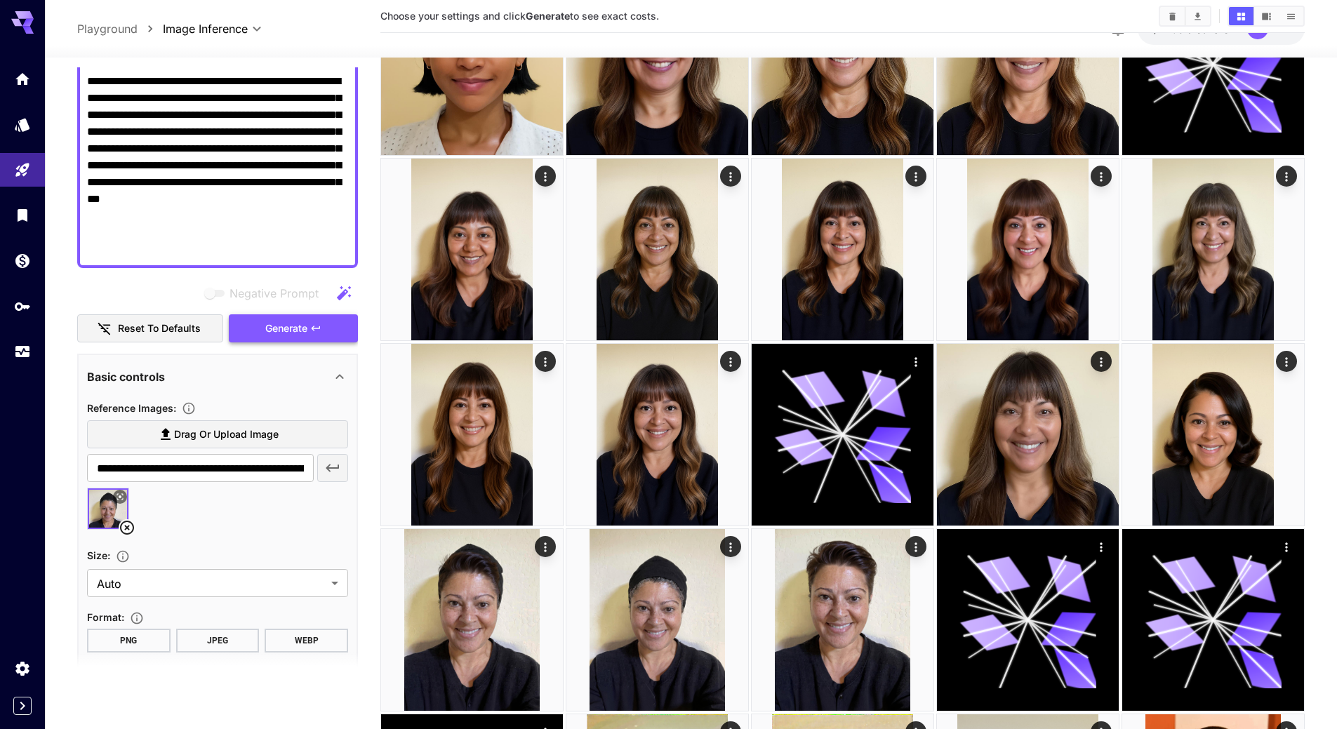
click at [289, 330] on span "Generate" at bounding box center [286, 329] width 42 height 18
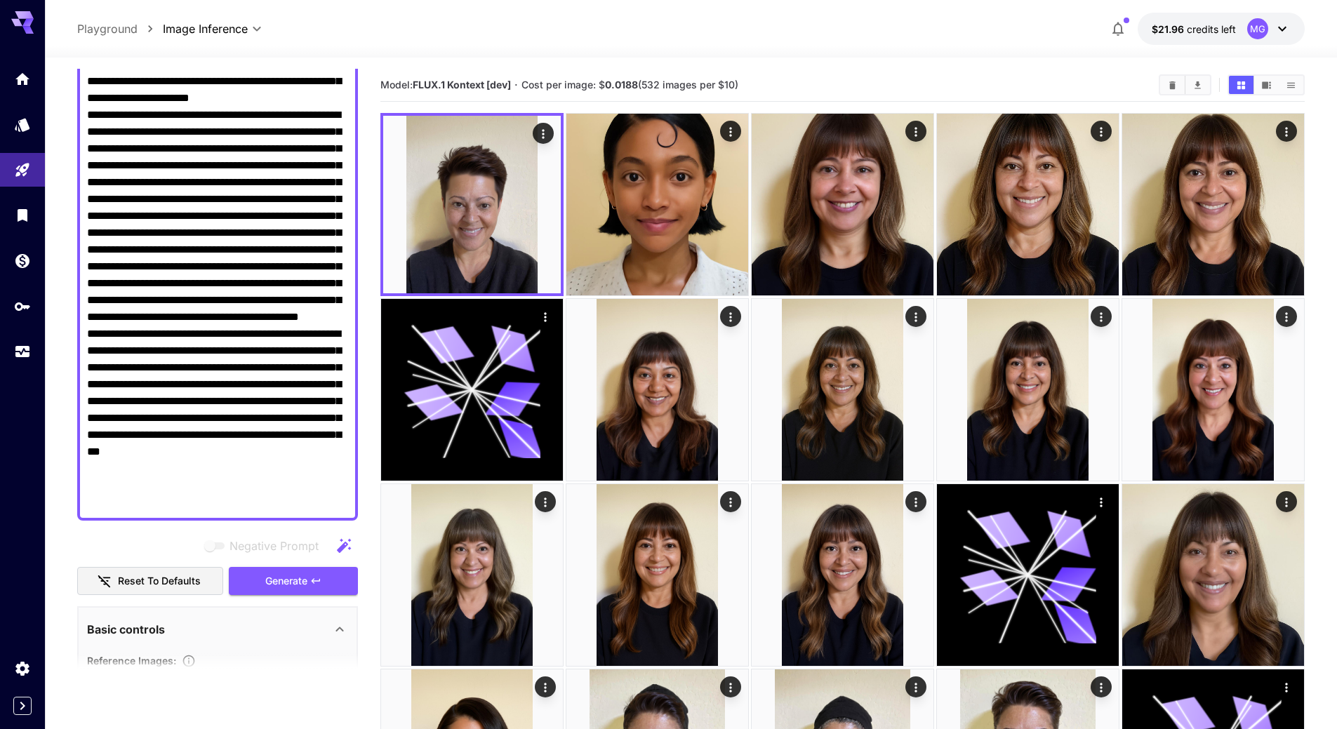
scroll to position [111, 0]
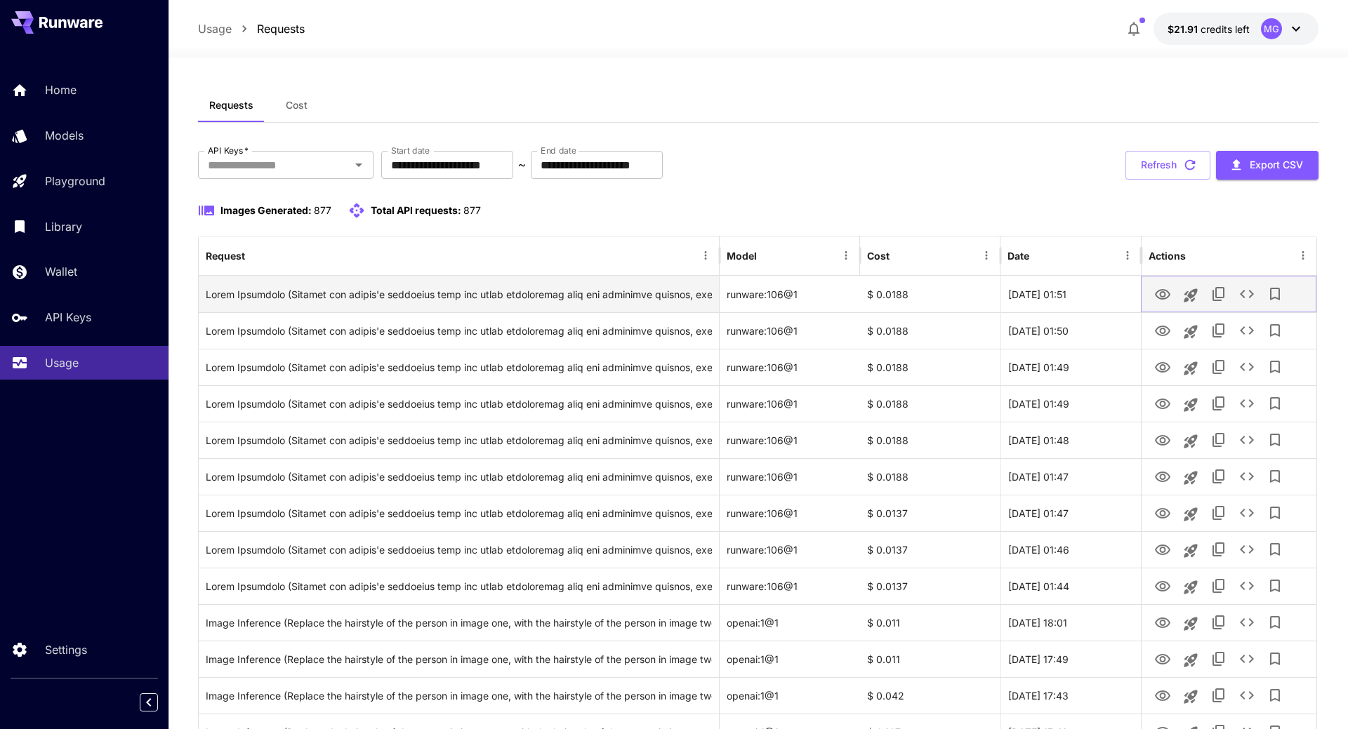
click at [1158, 294] on icon "View Image" at bounding box center [1162, 294] width 17 height 17
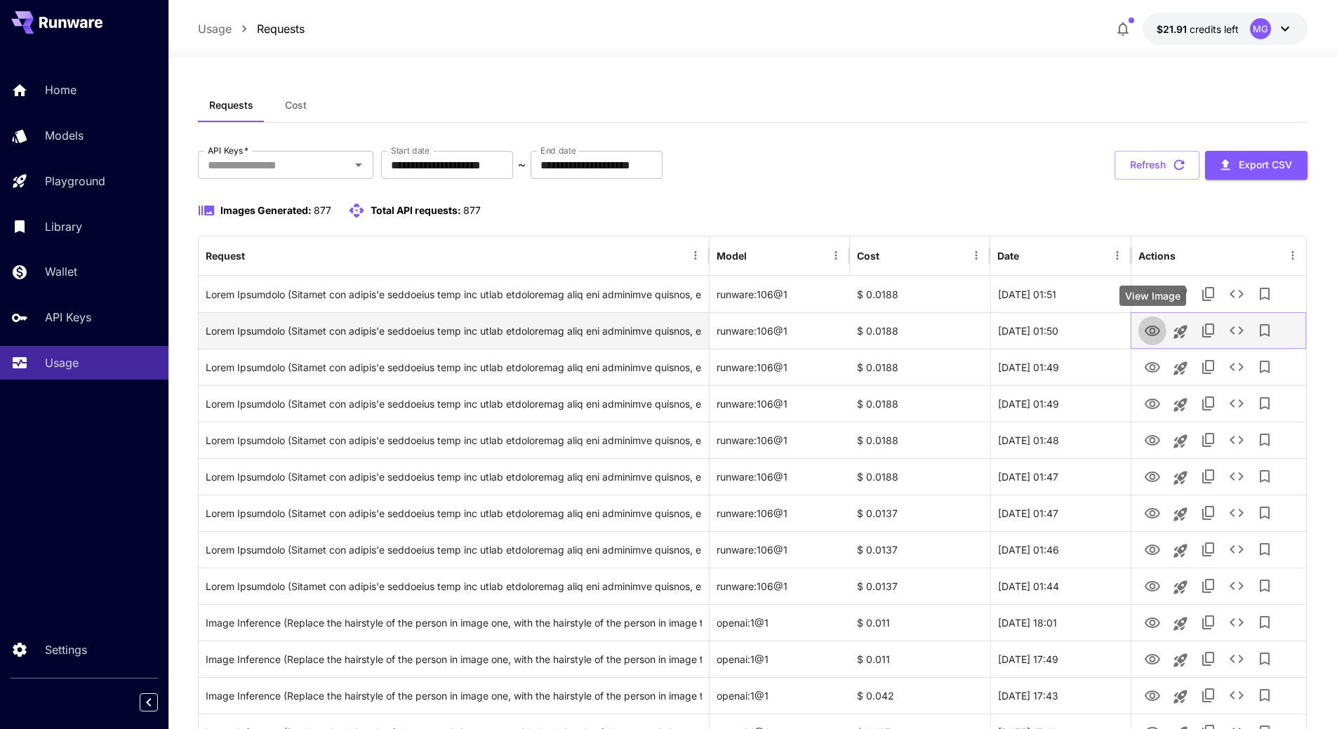
click at [1148, 325] on icon "View Image" at bounding box center [1152, 331] width 17 height 17
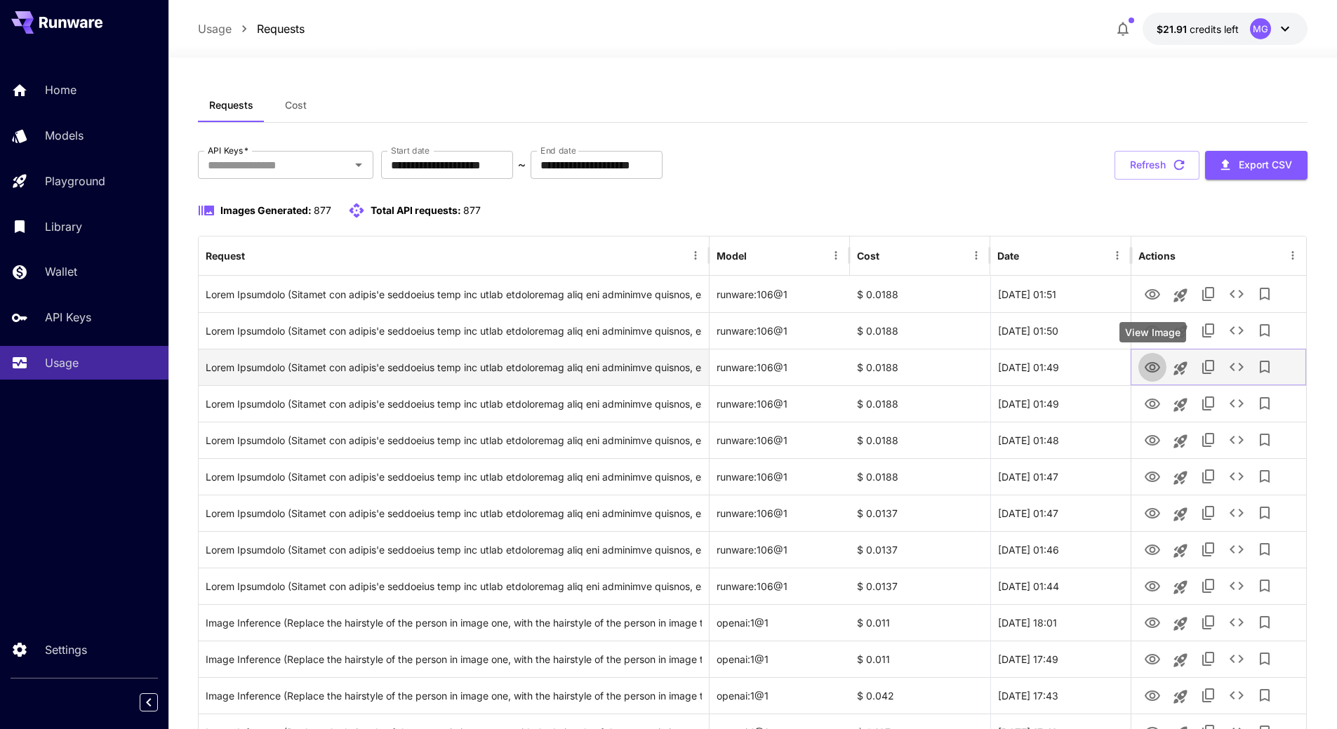
click at [1149, 366] on icon "View Image" at bounding box center [1152, 367] width 17 height 17
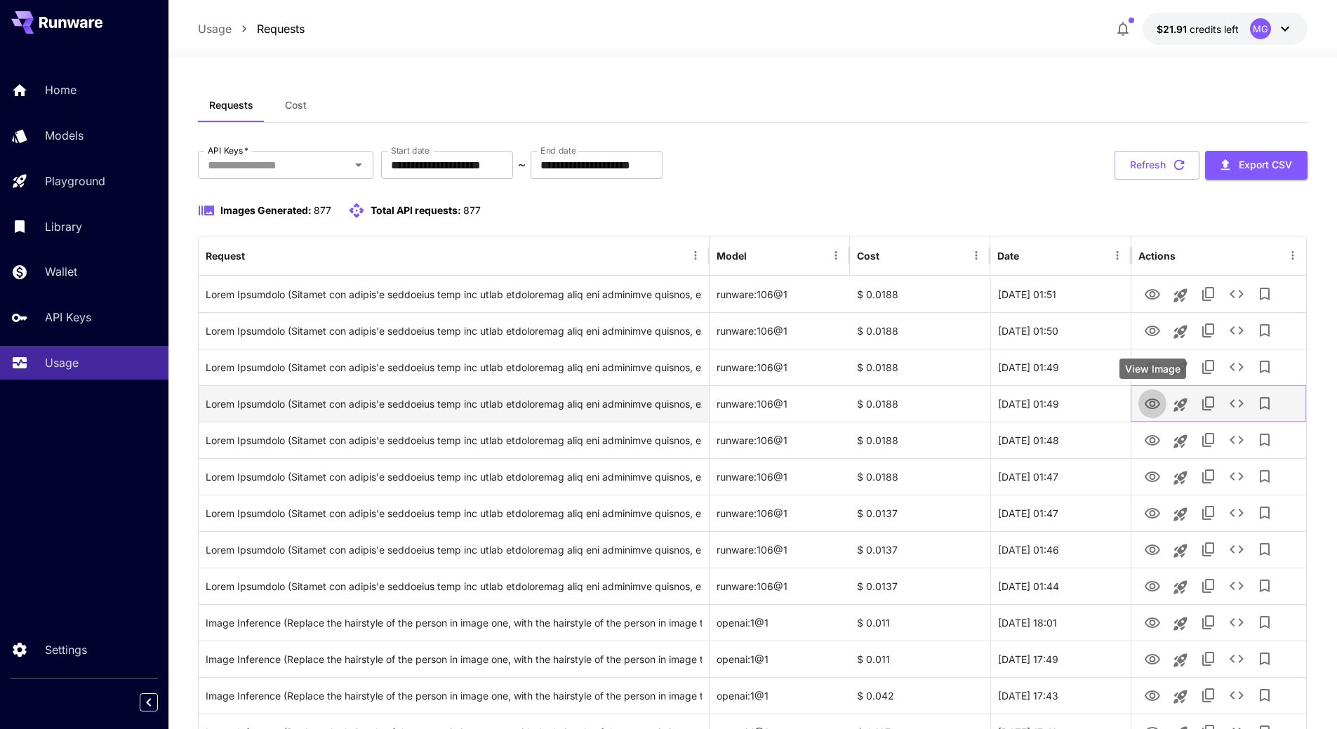
click at [1154, 404] on icon "View Image" at bounding box center [1152, 404] width 17 height 17
click at [1181, 402] on icon "Launch in playground" at bounding box center [1180, 405] width 17 height 17
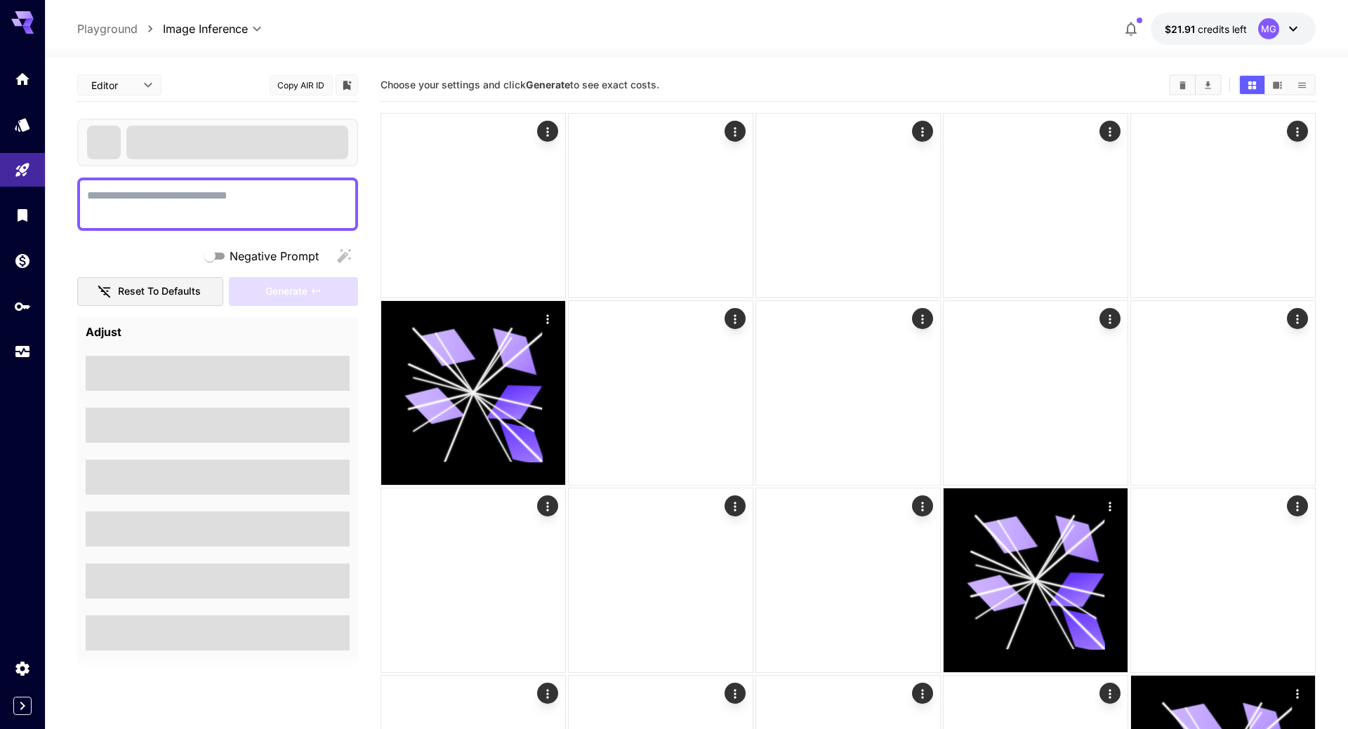
type textarea "**********"
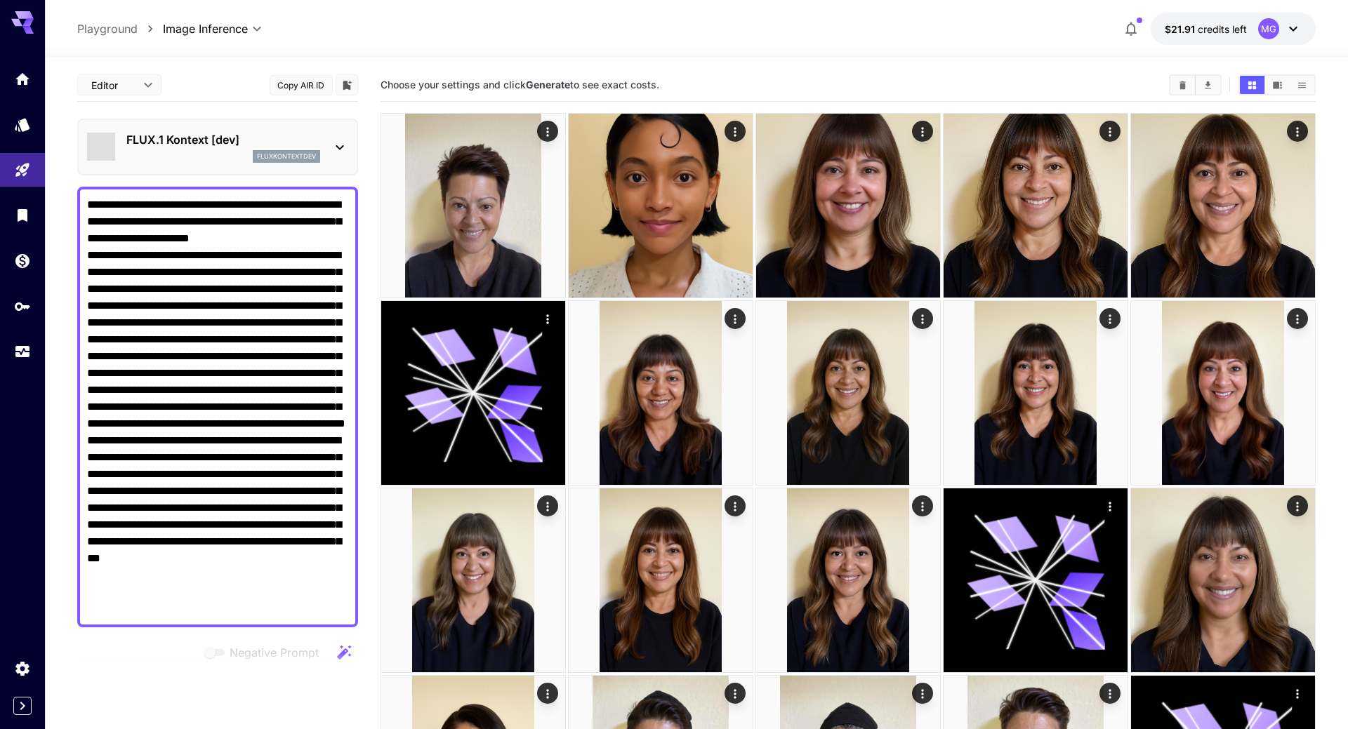
type input "*******"
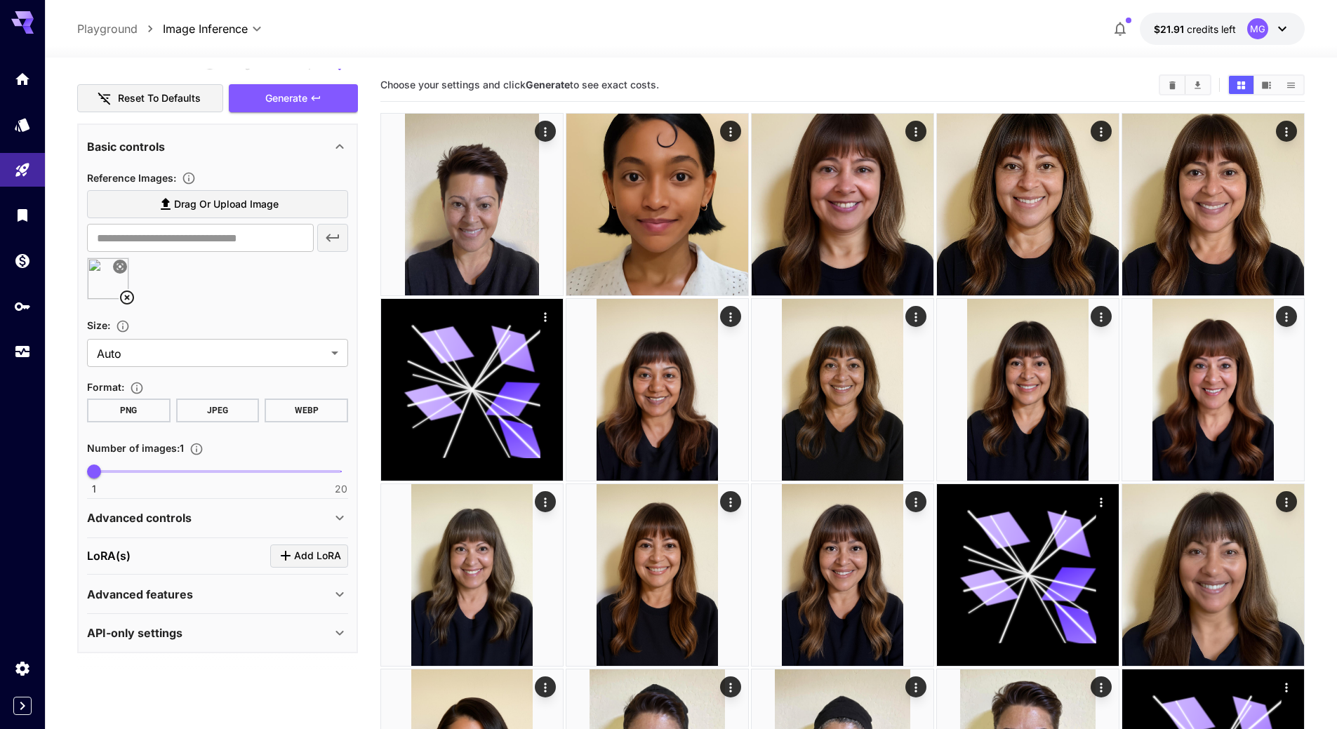
scroll to position [211, 0]
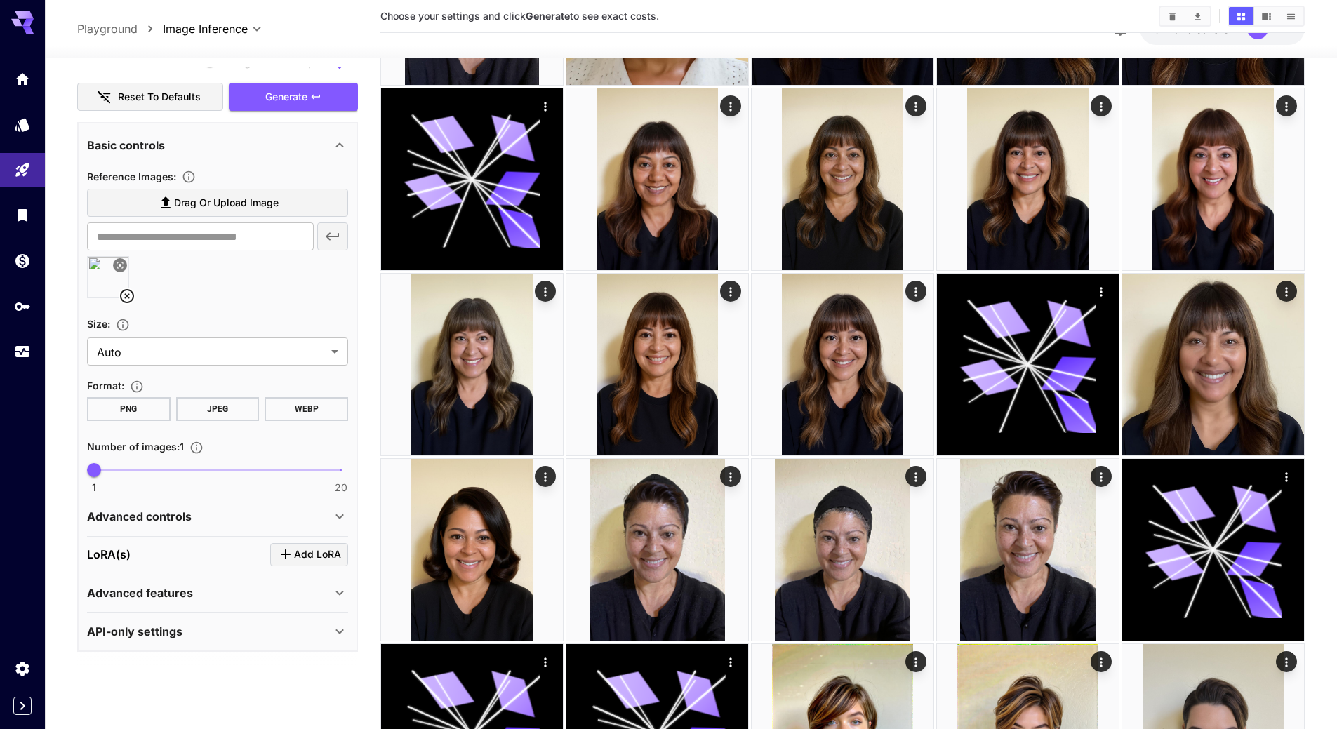
click at [178, 515] on p "Advanced controls" at bounding box center [139, 516] width 105 height 17
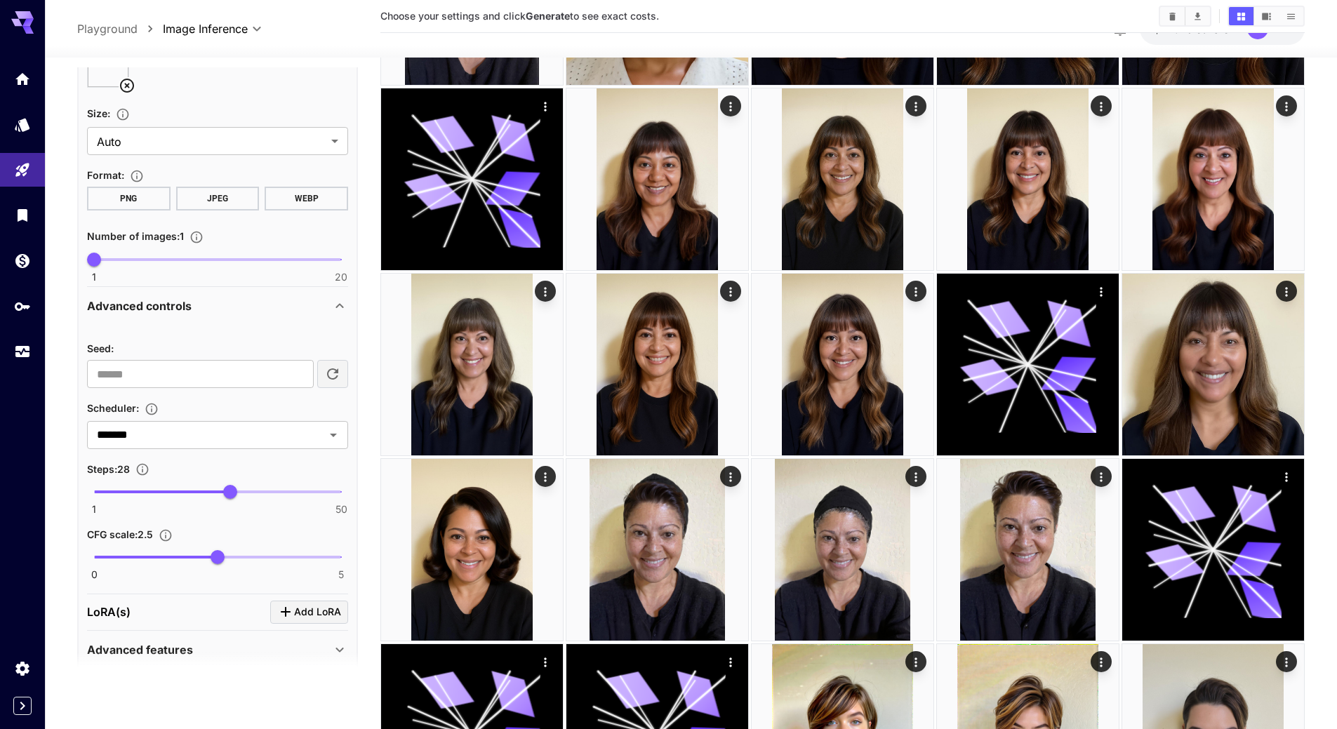
scroll to position [858, 0]
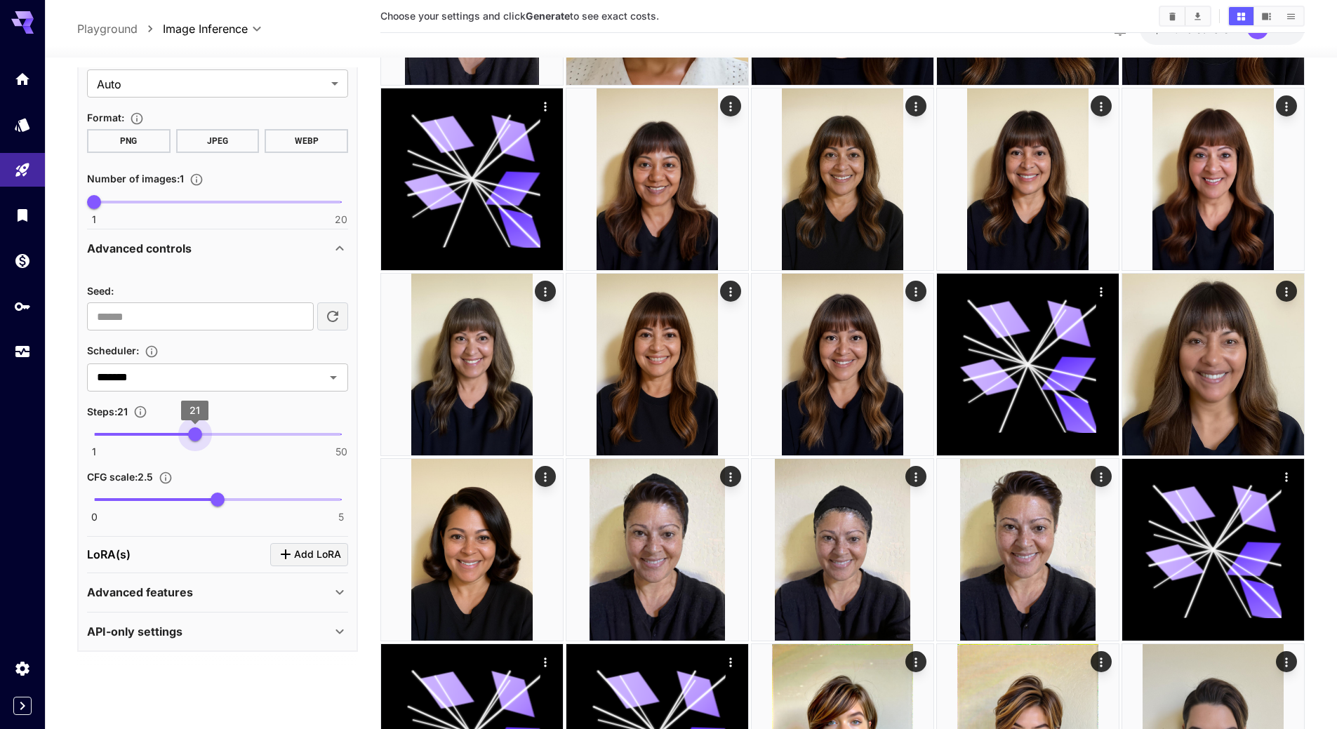
drag, startPoint x: 230, startPoint y: 435, endPoint x: 194, endPoint y: 439, distance: 35.4
click at [194, 439] on span "21" at bounding box center [195, 435] width 14 height 14
type input "**"
drag, startPoint x: 193, startPoint y: 435, endPoint x: 204, endPoint y: 435, distance: 10.6
click at [204, 435] on span "23" at bounding box center [205, 435] width 14 height 14
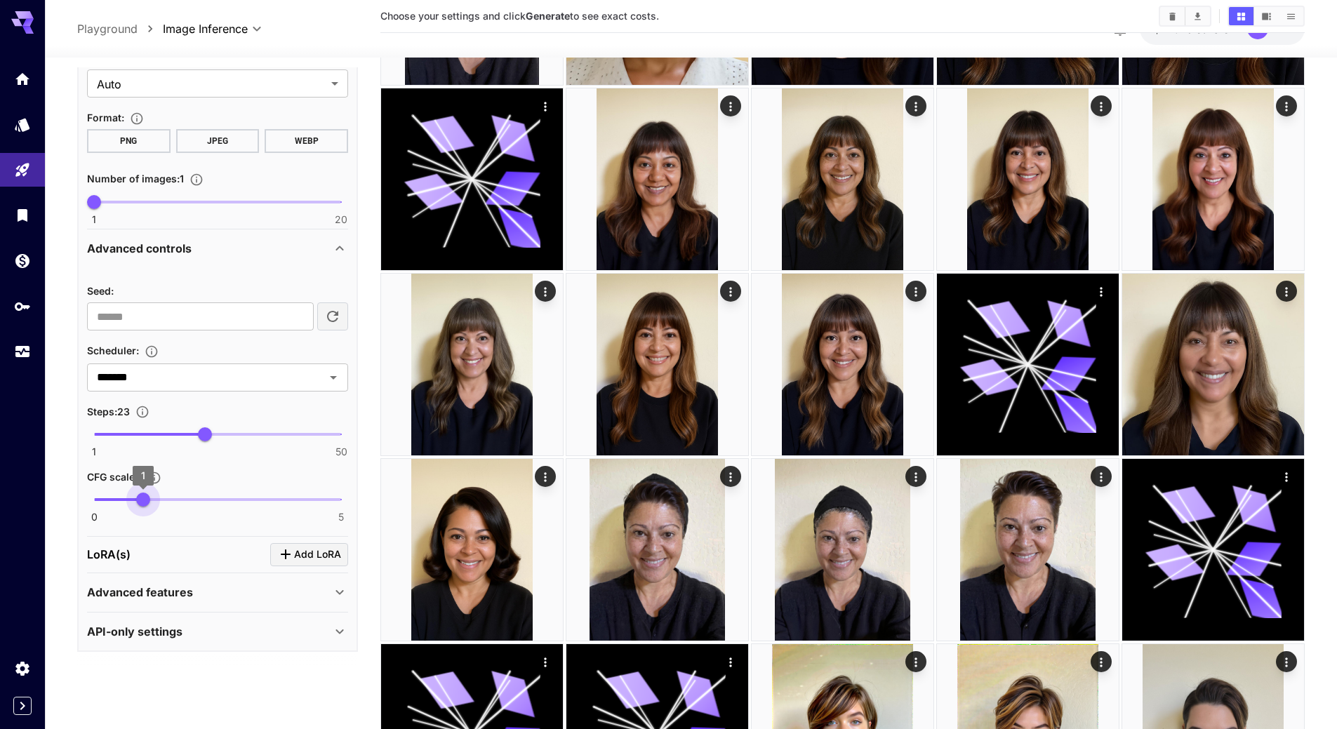
type input "***"
drag, startPoint x: 133, startPoint y: 495, endPoint x: 153, endPoint y: 494, distance: 19.7
click at [153, 494] on span "1.2" at bounding box center [154, 500] width 14 height 14
click at [194, 594] on div "Advanced features" at bounding box center [209, 592] width 244 height 17
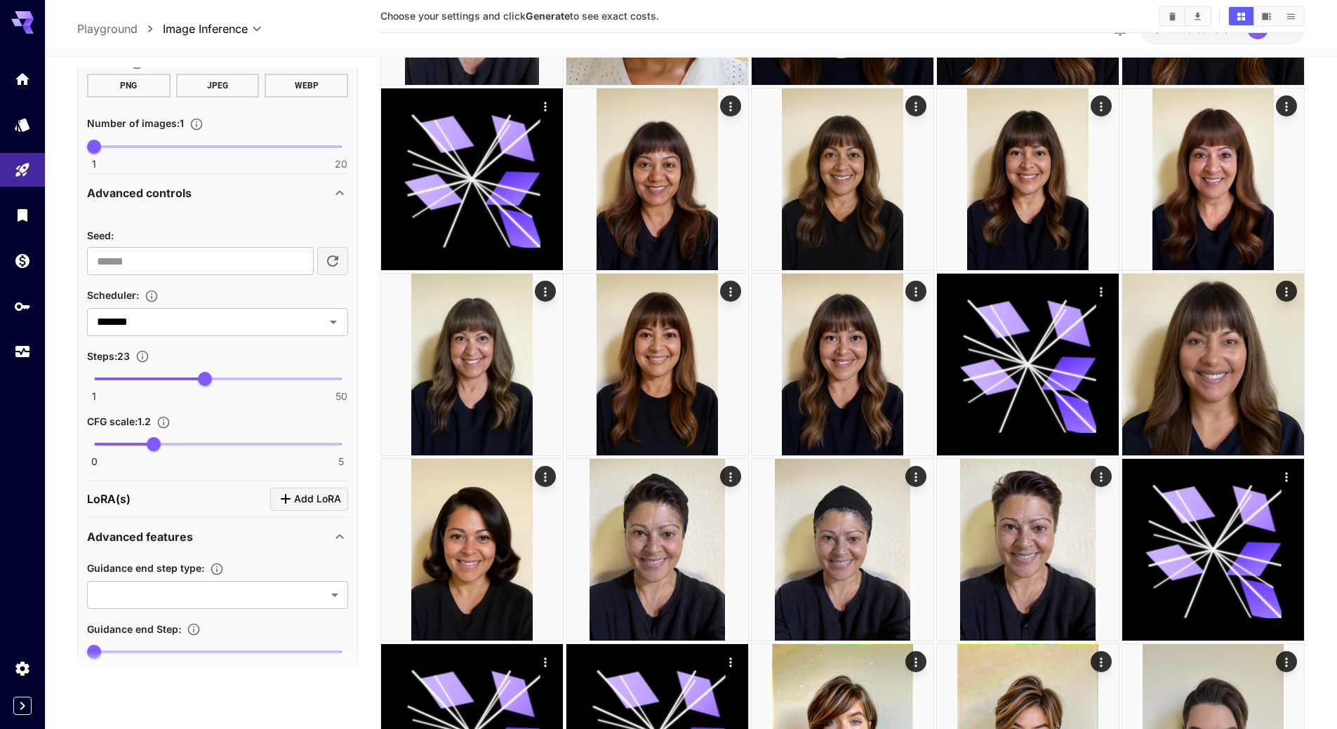
scroll to position [990, 0]
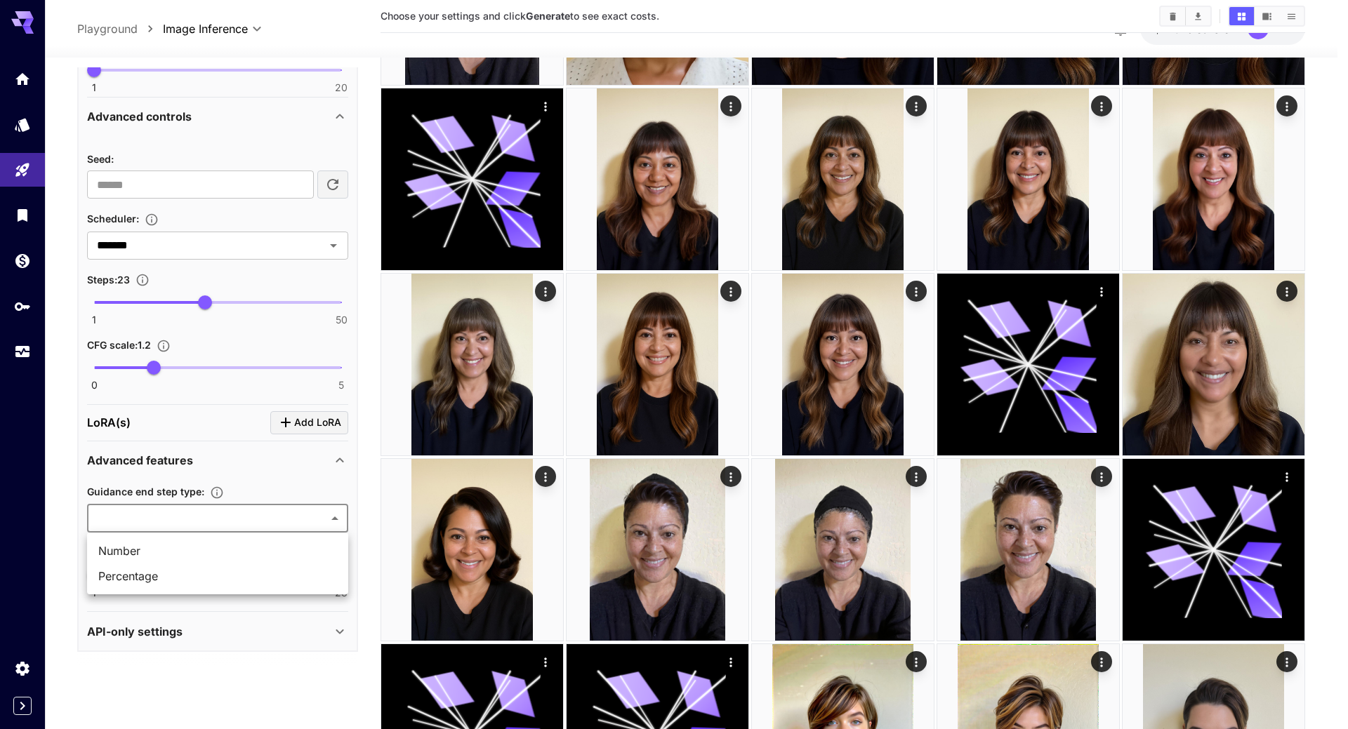
drag, startPoint x: 178, startPoint y: 576, endPoint x: 121, endPoint y: 573, distance: 56.9
click at [177, 576] on span "Percentage" at bounding box center [217, 576] width 239 height 17
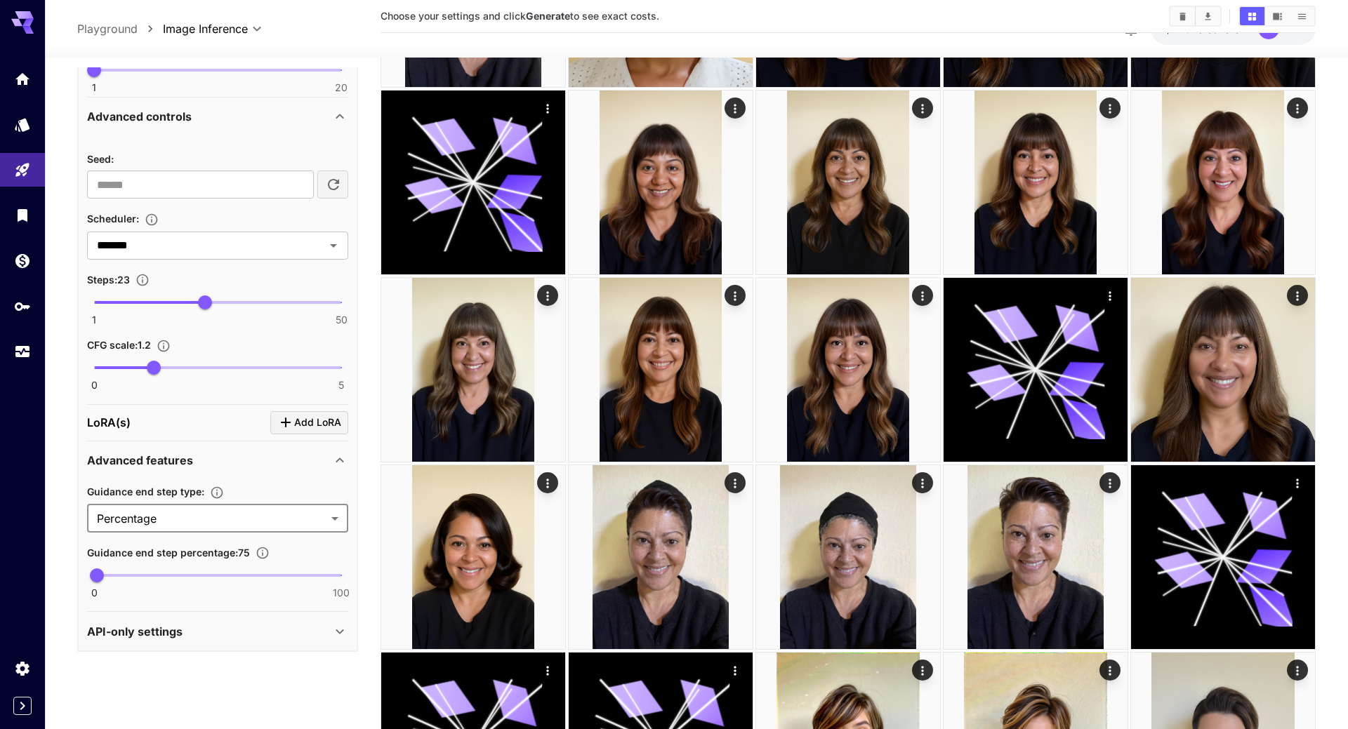
type input "**********"
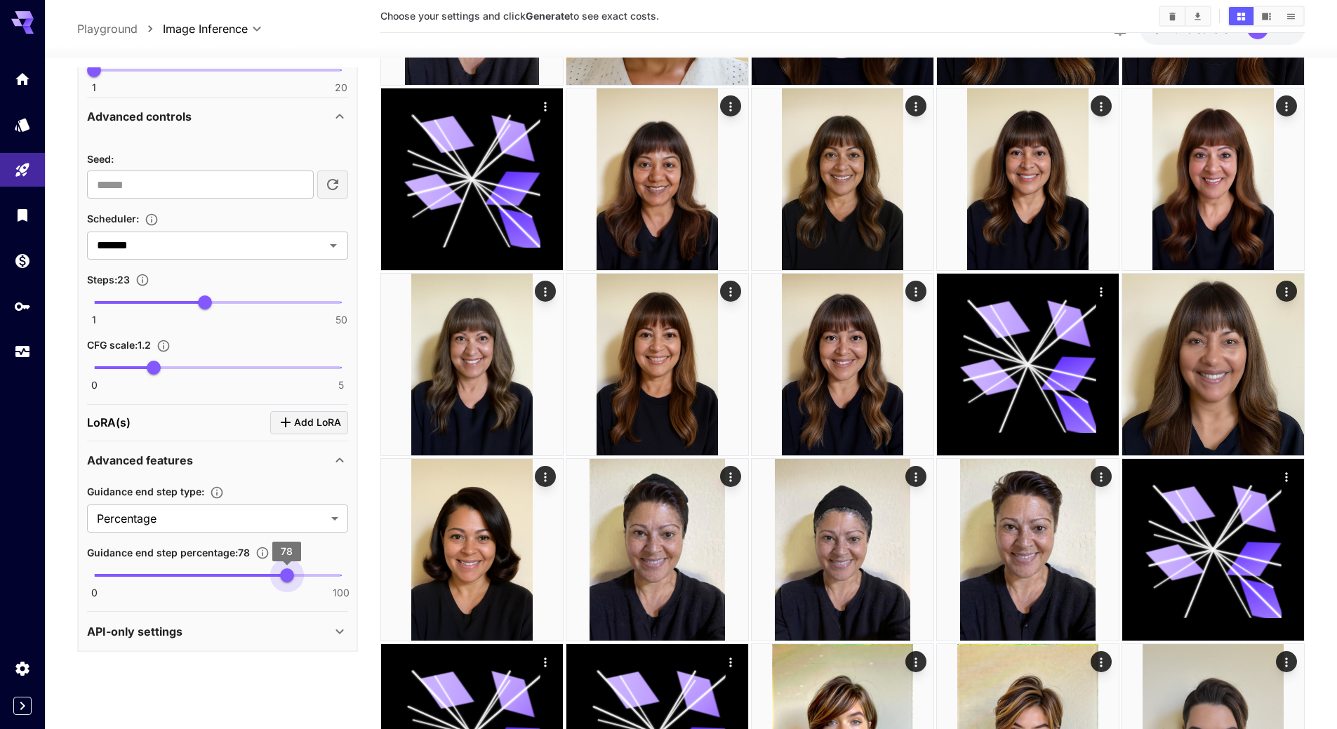
type input "***"
drag, startPoint x: 288, startPoint y: 584, endPoint x: 355, endPoint y: 581, distance: 67.5
click at [355, 581] on div "**********" at bounding box center [217, 187] width 281 height 930
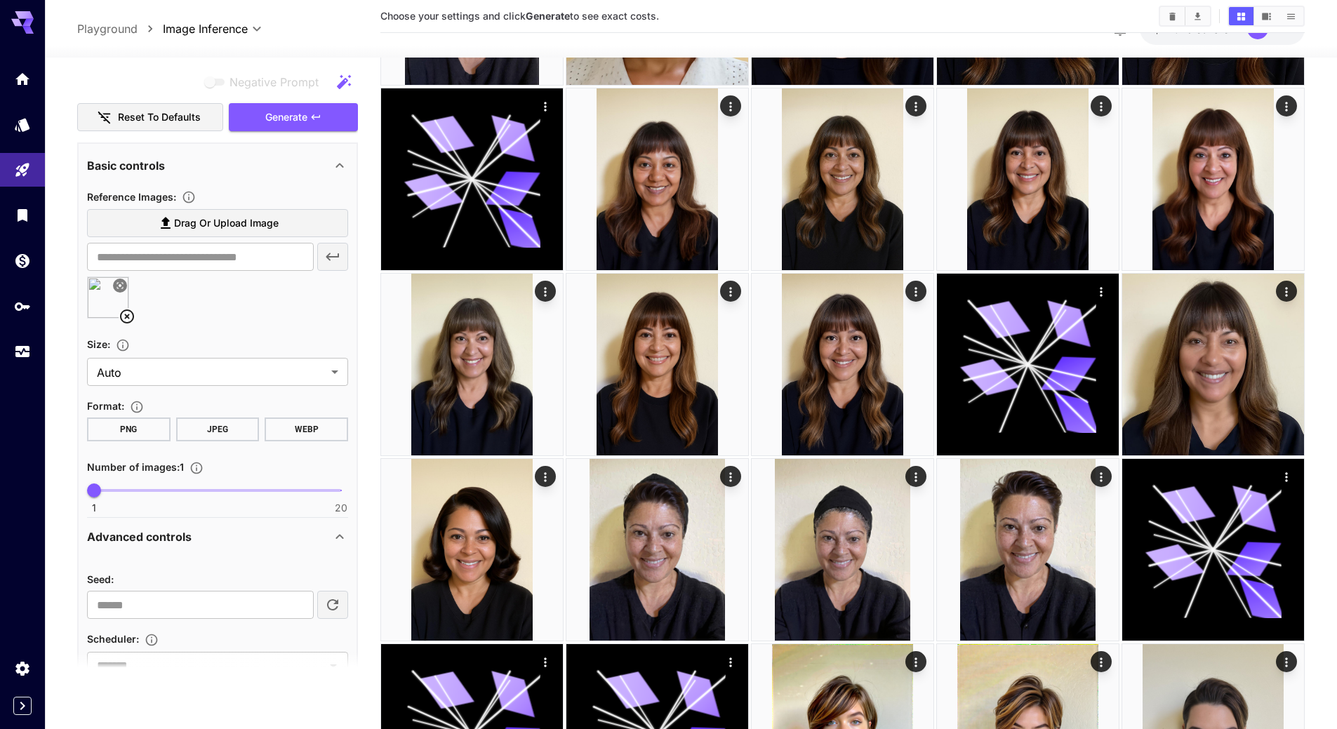
scroll to position [569, 0]
click at [124, 319] on icon at bounding box center [127, 317] width 17 height 17
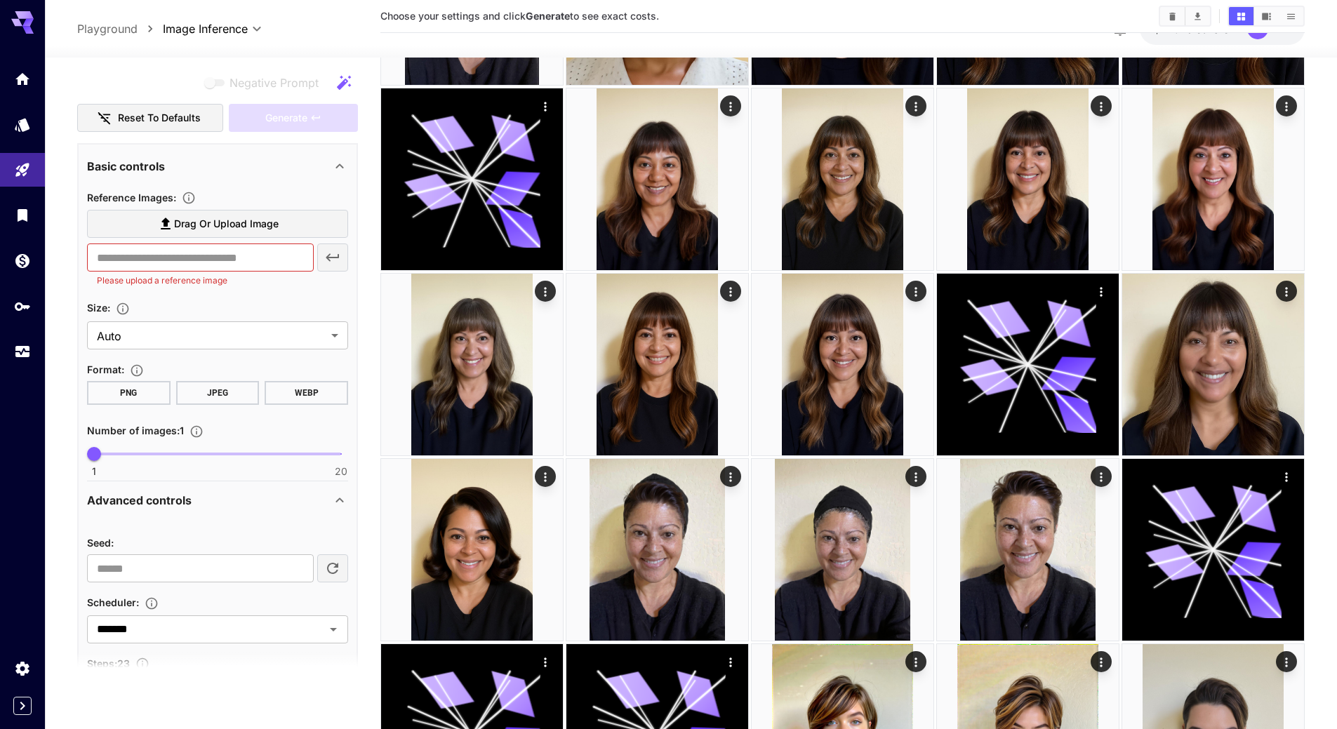
click at [258, 231] on span "Drag or upload image" at bounding box center [226, 225] width 105 height 18
click at [0, 0] on input "Drag or upload image" at bounding box center [0, 0] width 0 height 0
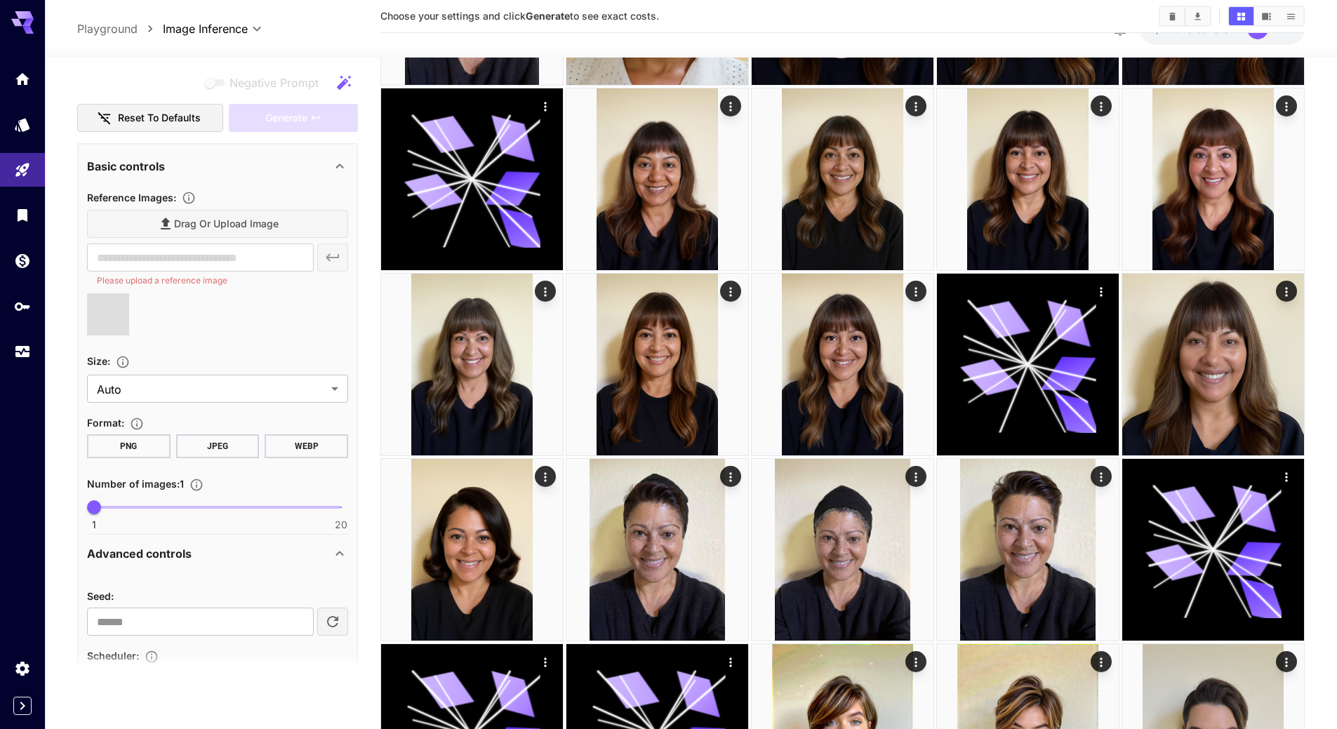
scroll to position [779, 0]
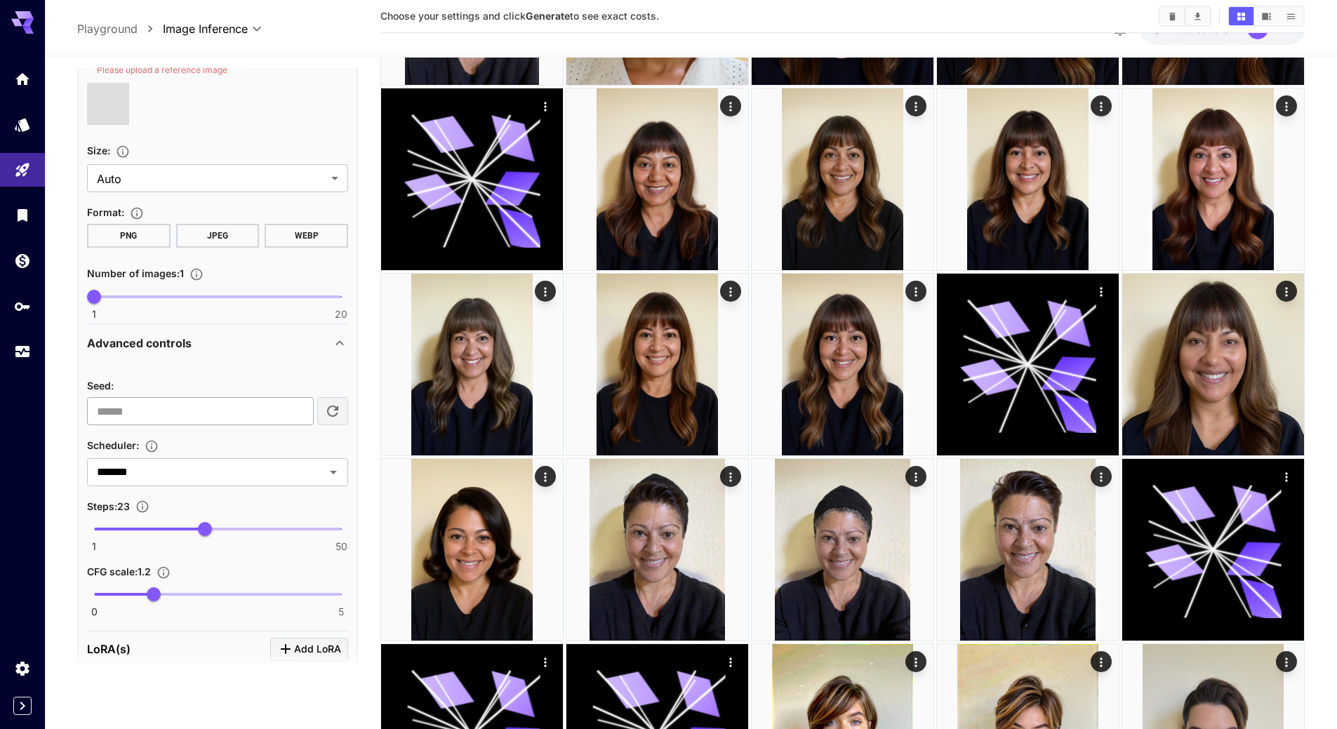
type input "**********"
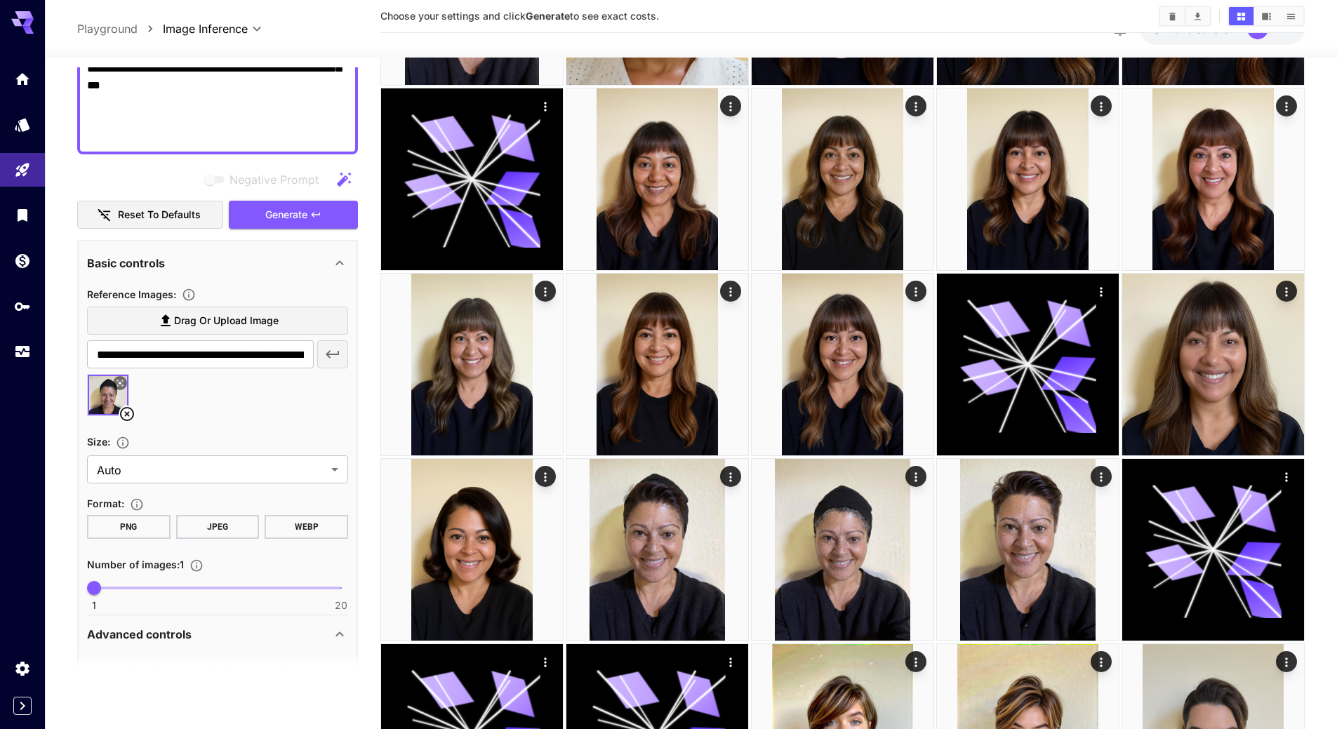
scroll to position [358, 0]
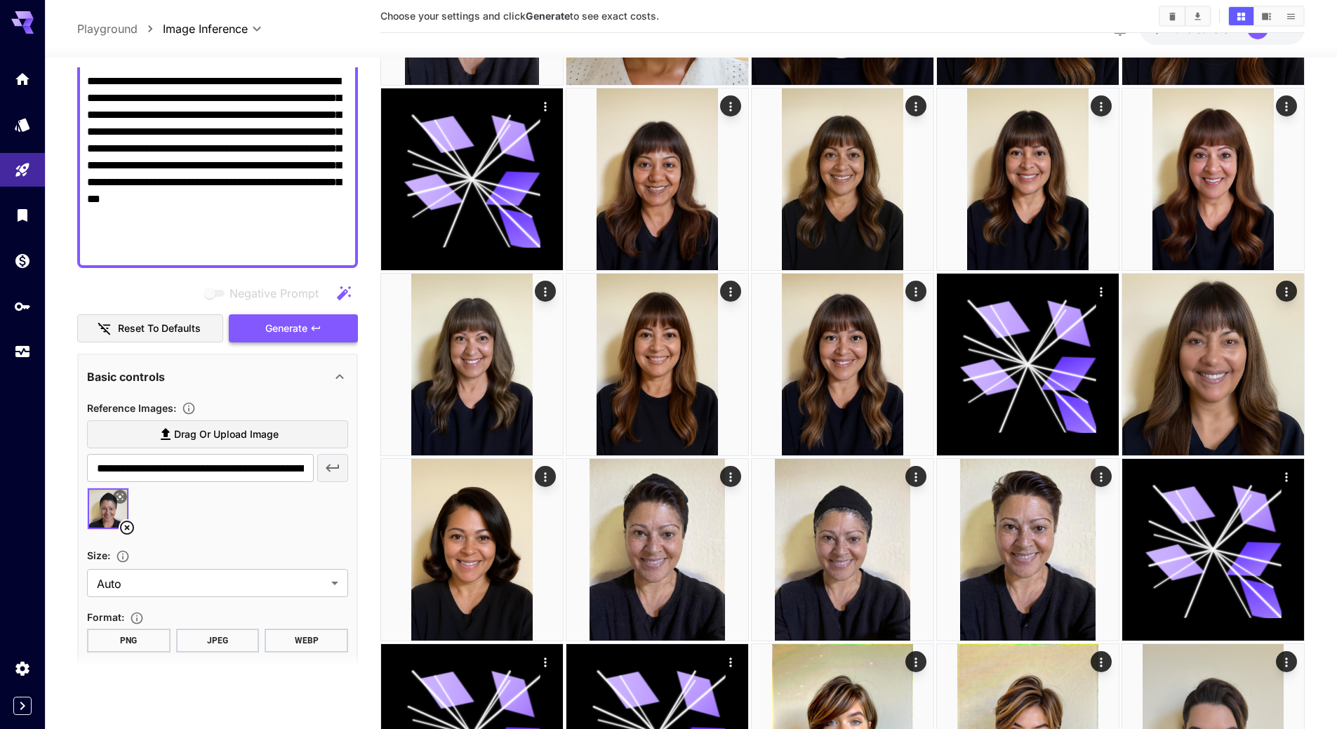
click at [293, 333] on span "Generate" at bounding box center [286, 329] width 42 height 18
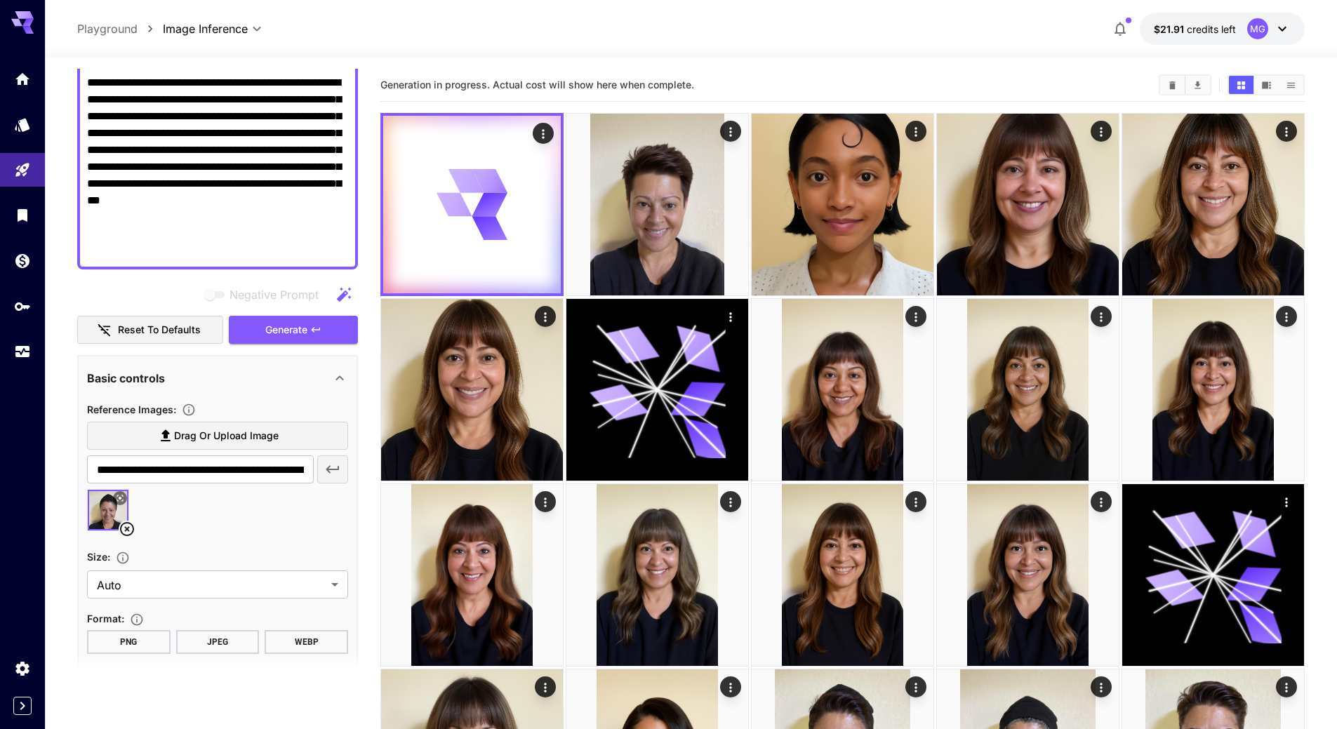
scroll to position [308, 0]
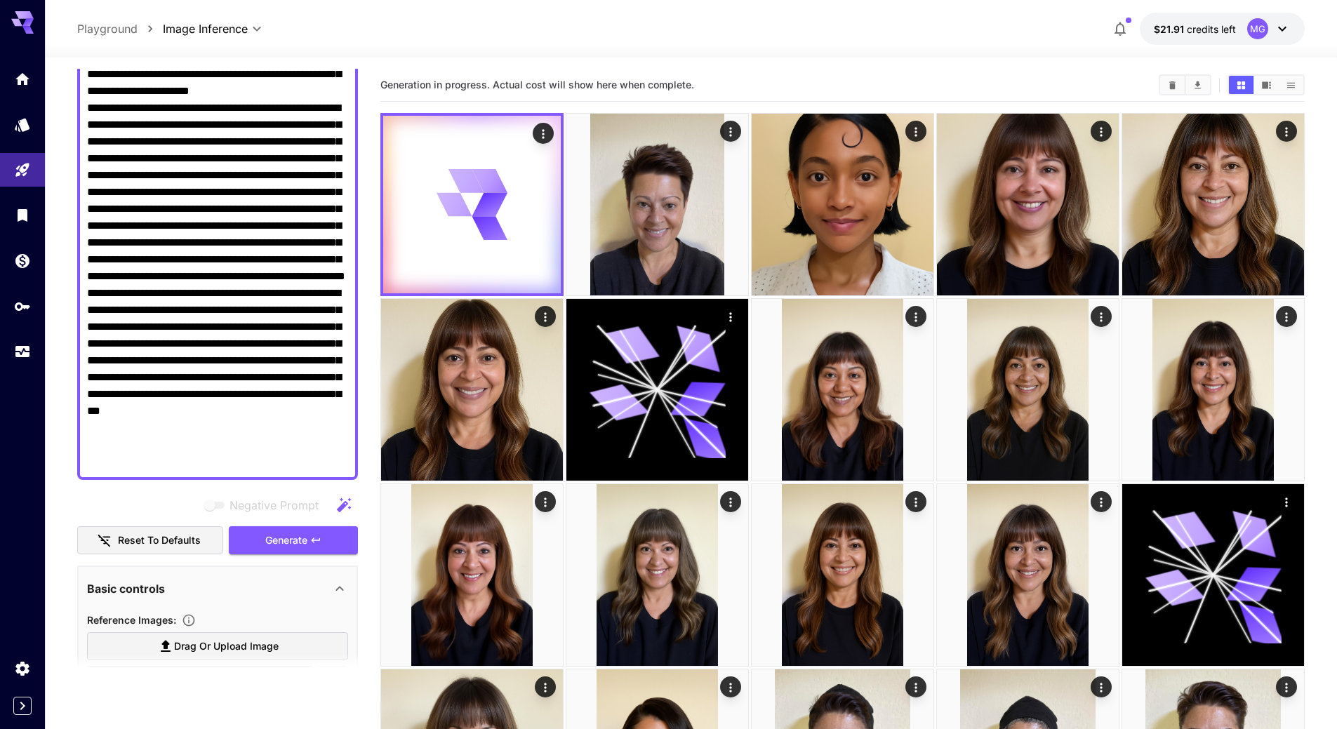
scroll to position [218, 0]
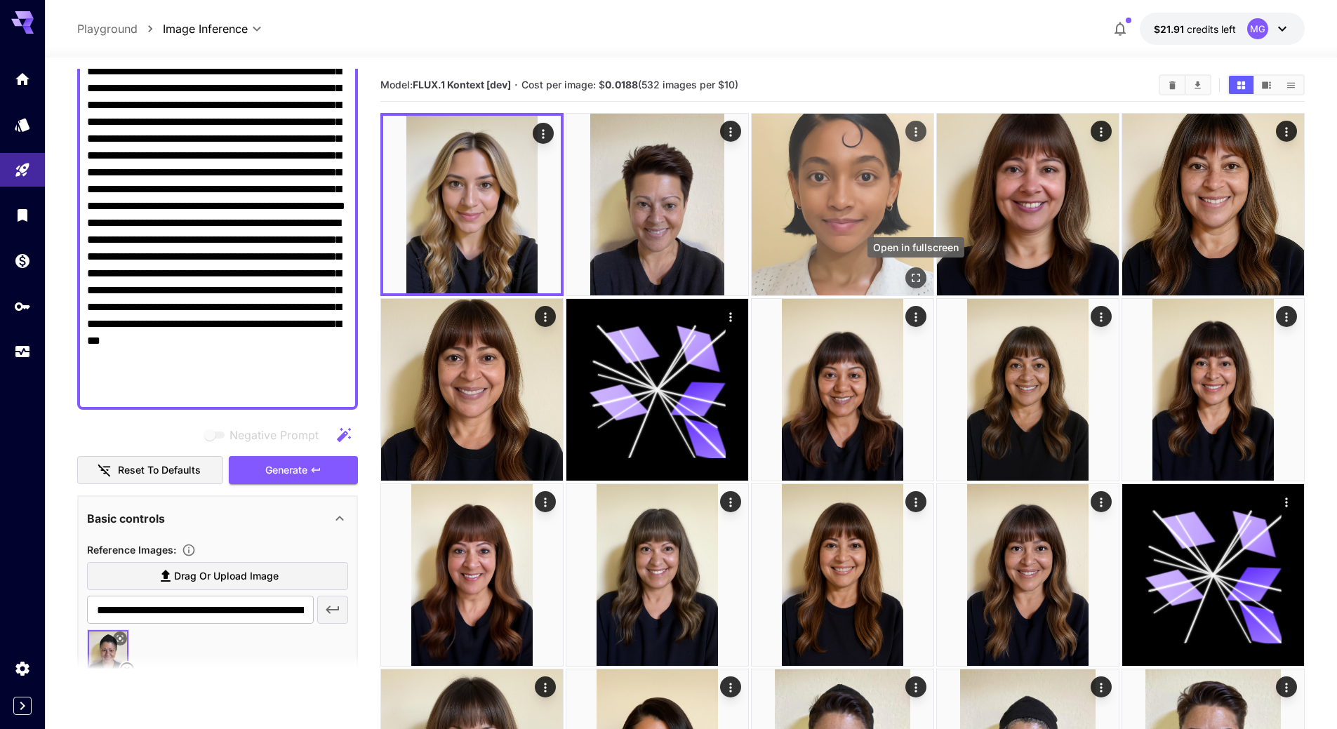
click at [911, 273] on icon "Open in fullscreen" at bounding box center [916, 278] width 14 height 14
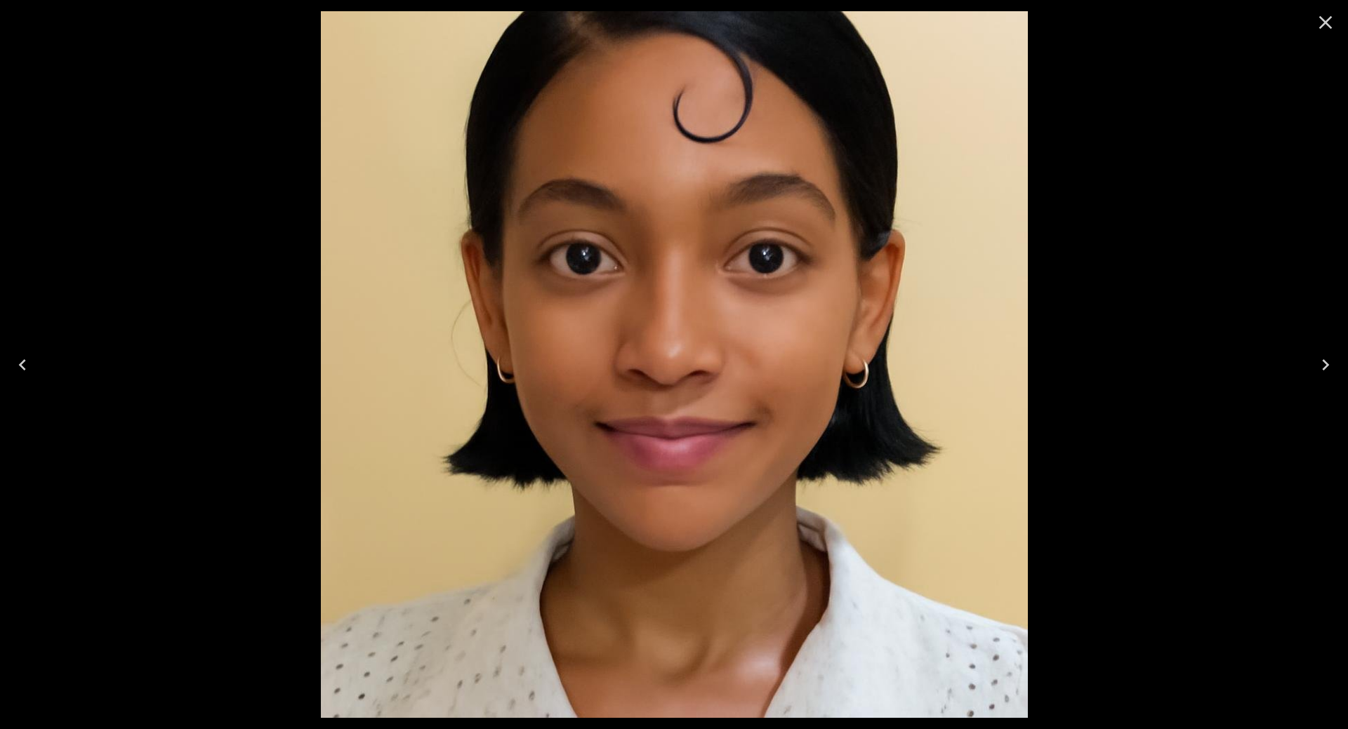
click at [1328, 26] on icon "Close" at bounding box center [1325, 22] width 22 height 22
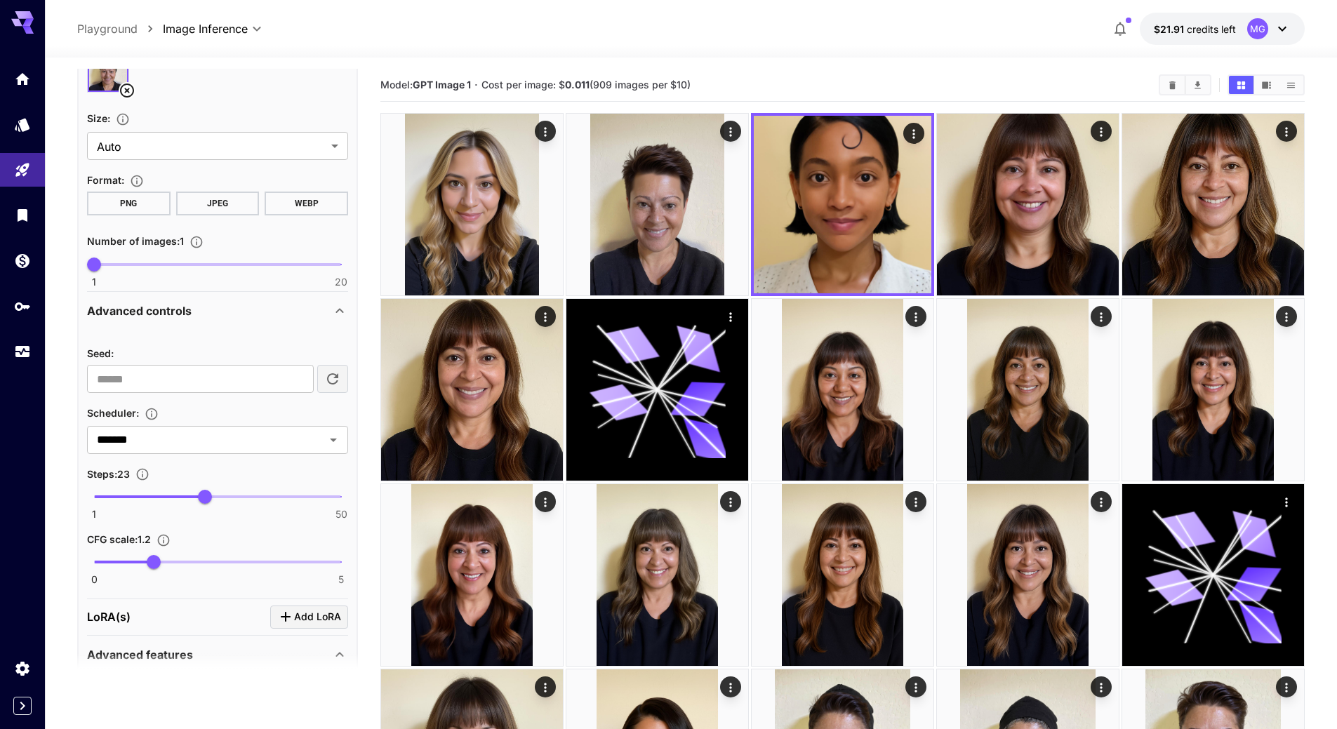
scroll to position [849, 0]
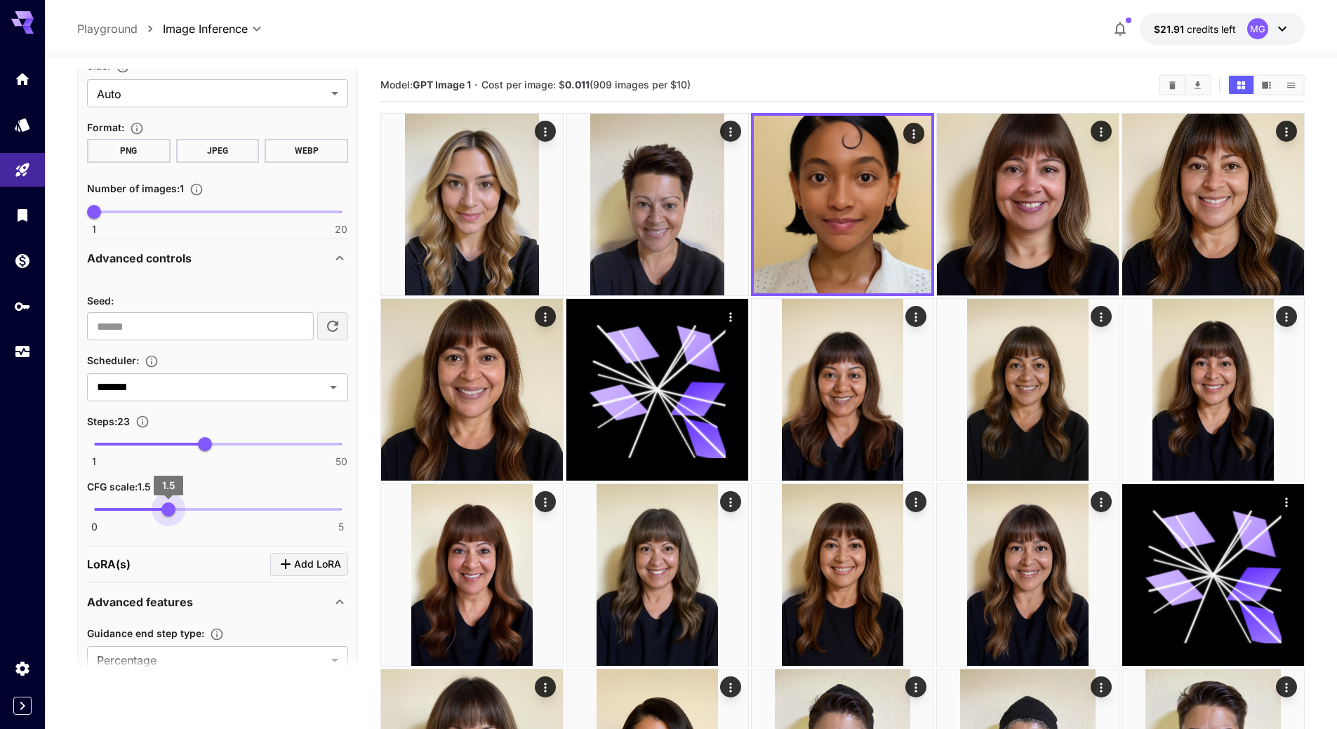
drag, startPoint x: 155, startPoint y: 512, endPoint x: 166, endPoint y: 510, distance: 11.4
click at [166, 510] on span "1.5" at bounding box center [168, 510] width 14 height 14
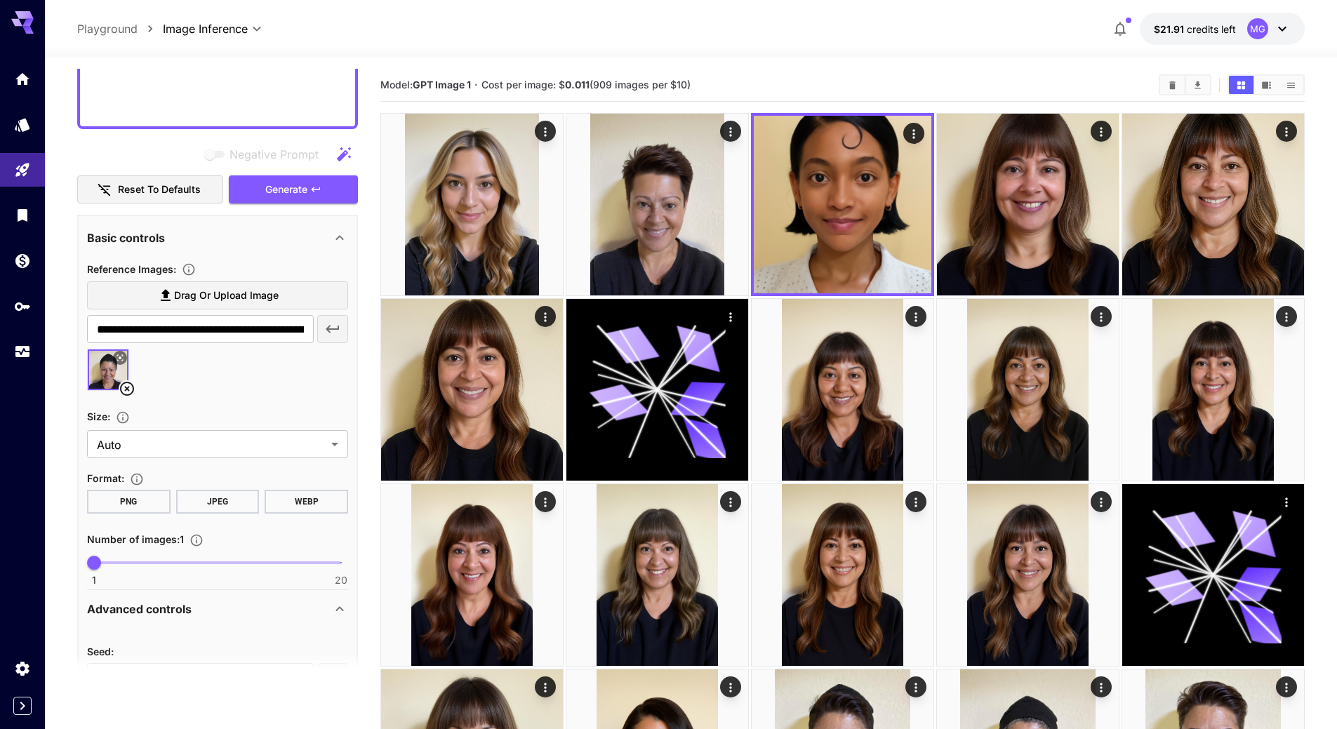
scroll to position [358, 0]
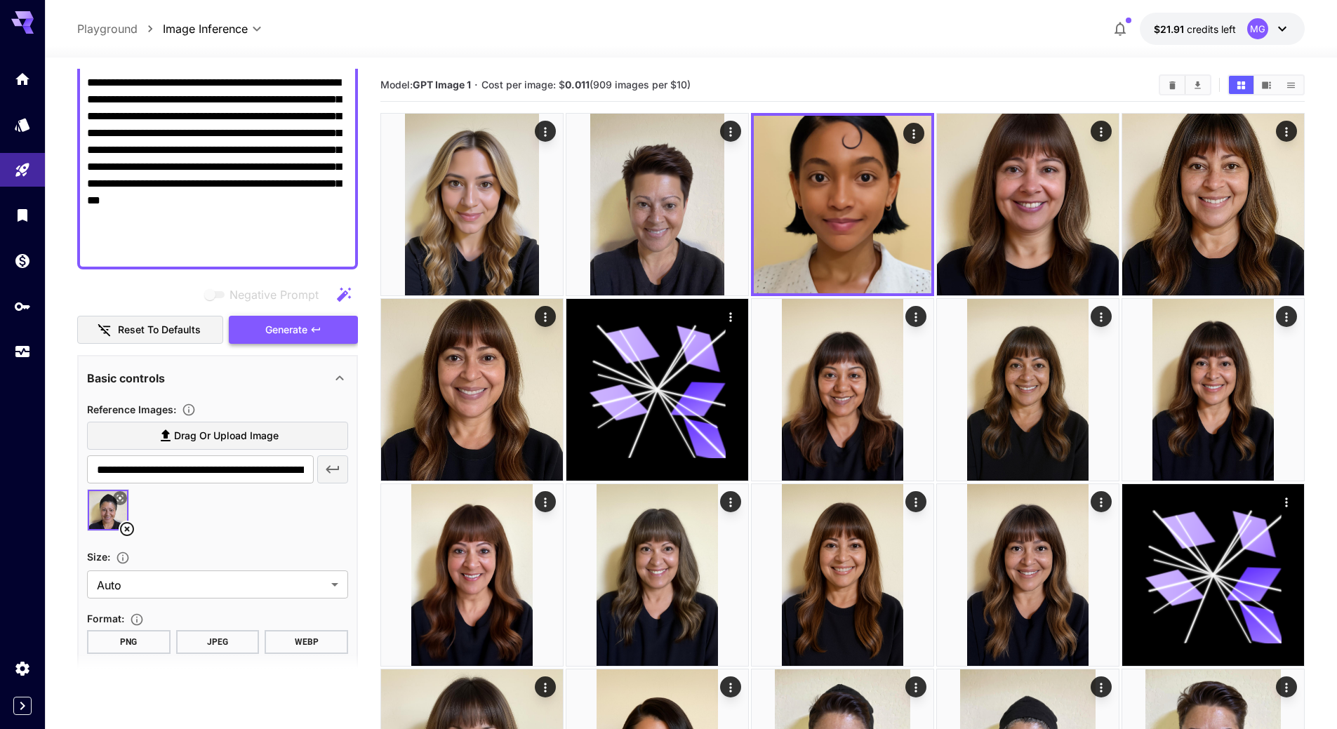
click at [279, 336] on span "Generate" at bounding box center [286, 331] width 42 height 18
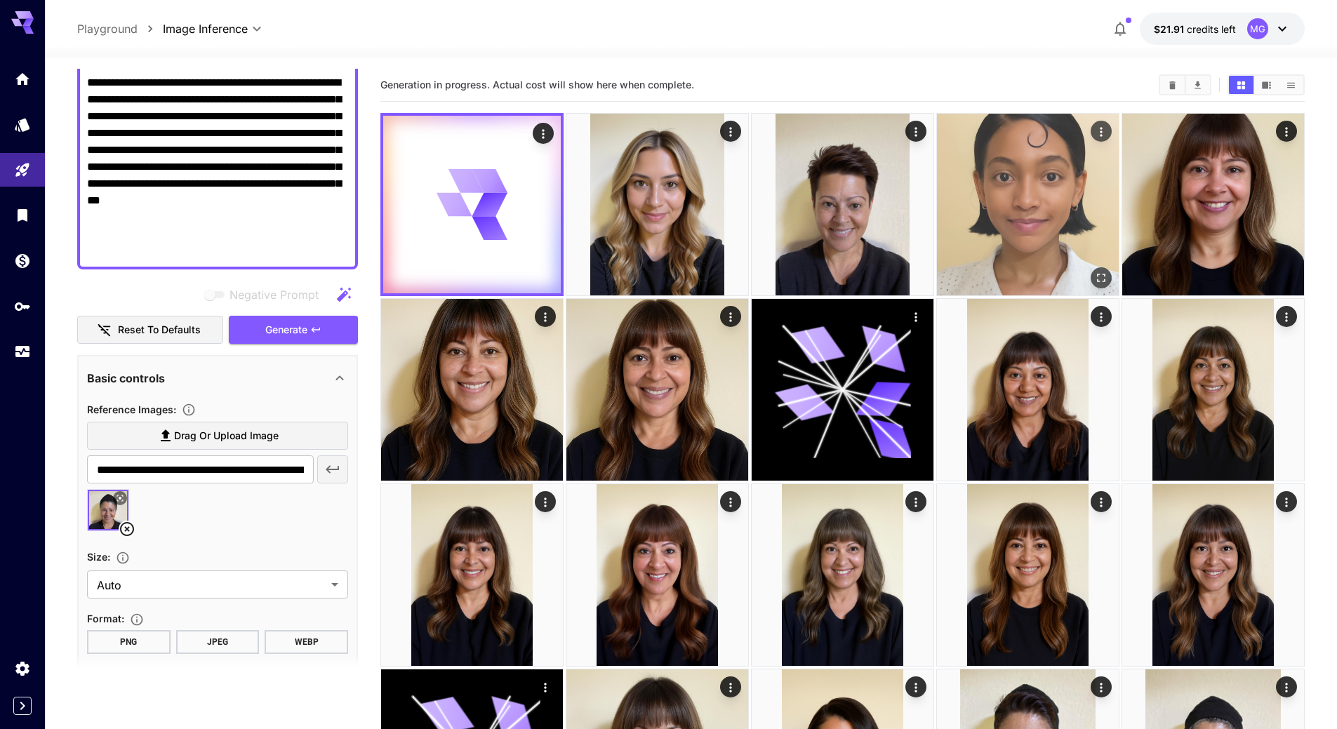
click at [1063, 241] on img at bounding box center [1028, 205] width 182 height 182
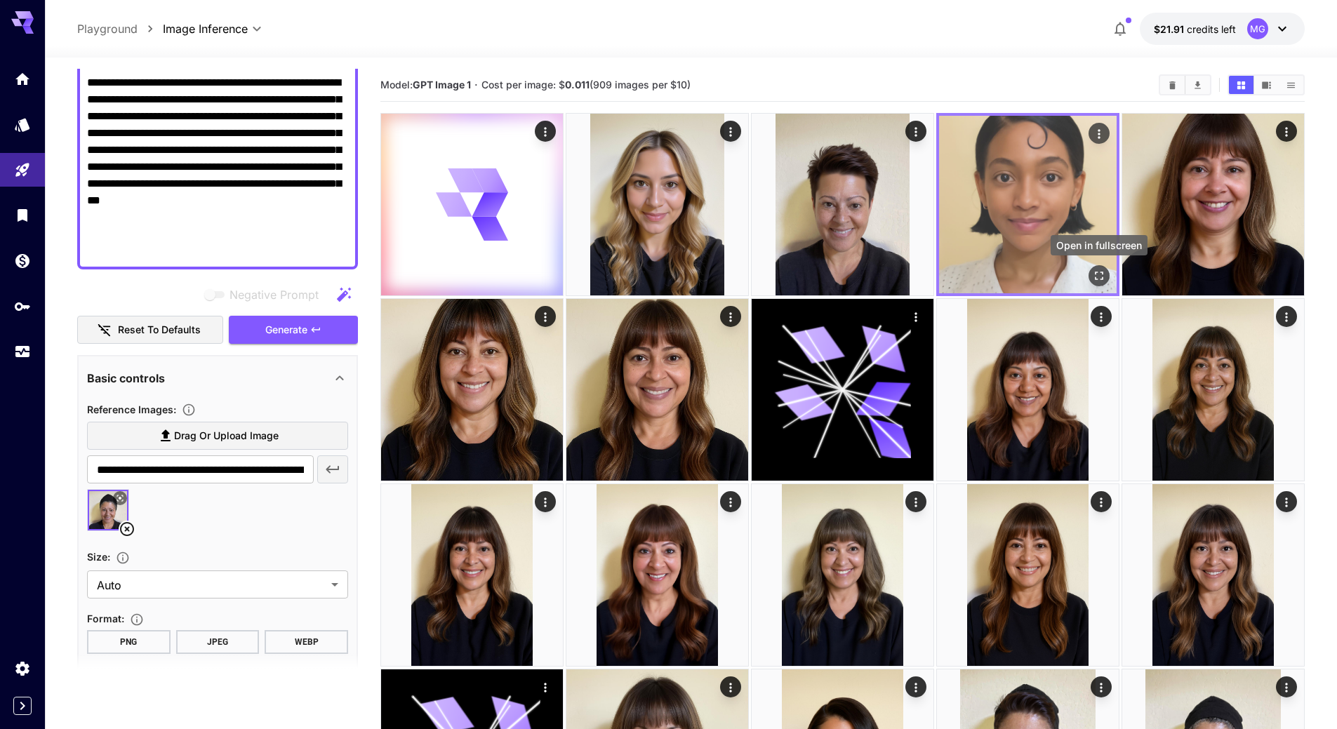
click at [1099, 270] on icon "Open in fullscreen" at bounding box center [1099, 276] width 14 height 14
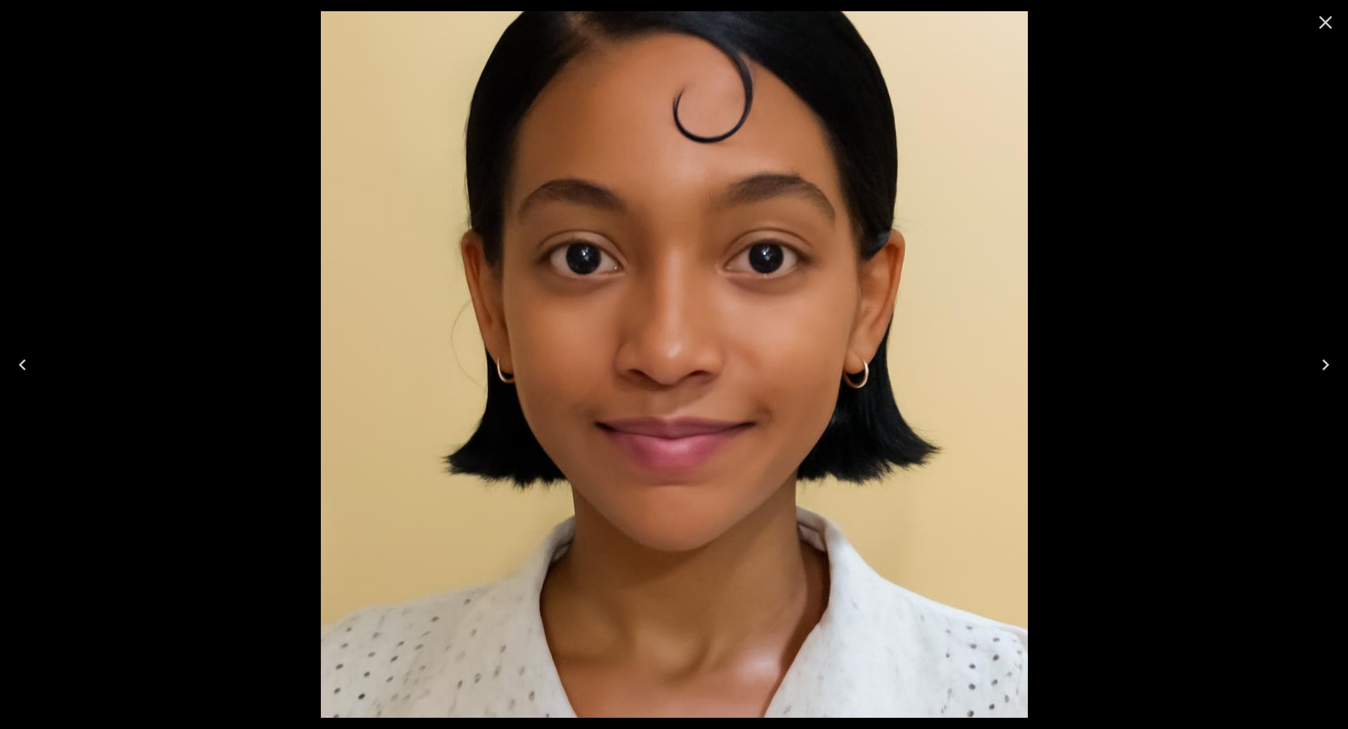
click at [1330, 364] on icon "Next" at bounding box center [1325, 365] width 22 height 22
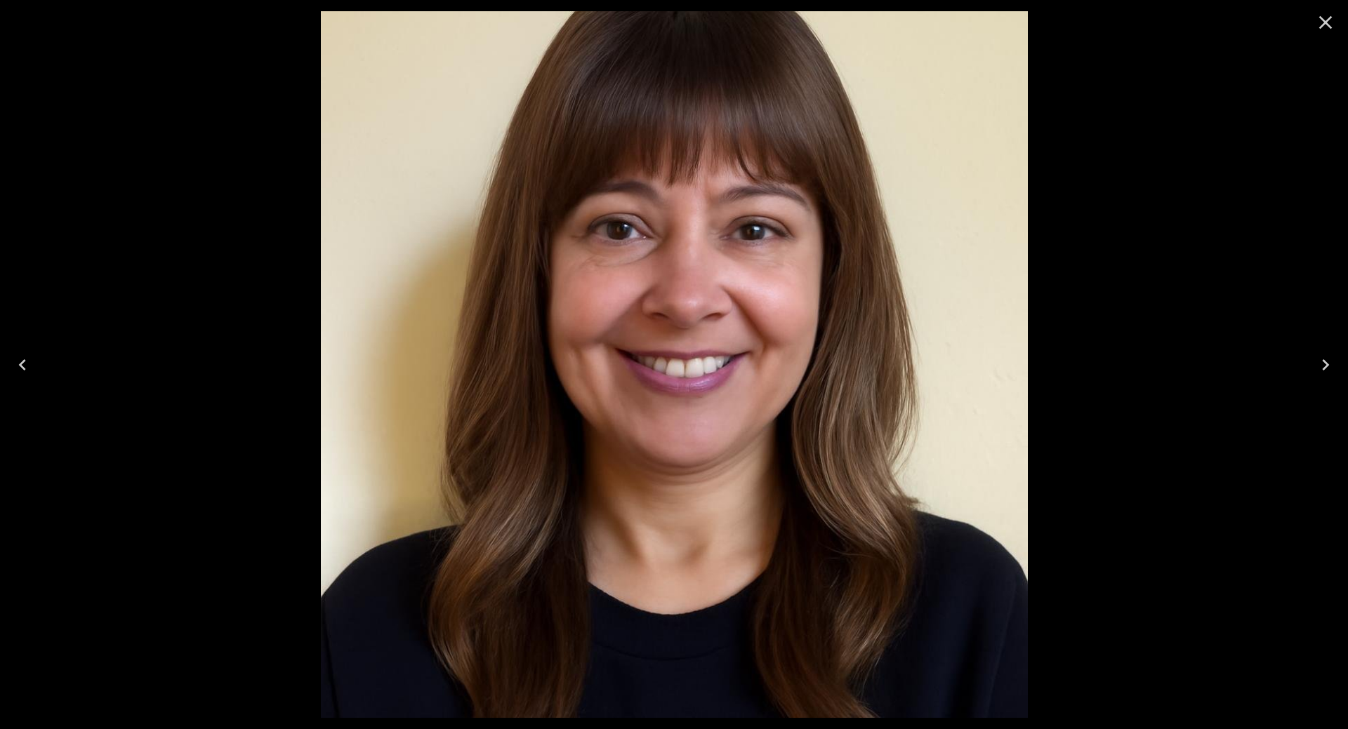
click at [1330, 364] on icon "Next" at bounding box center [1325, 365] width 22 height 22
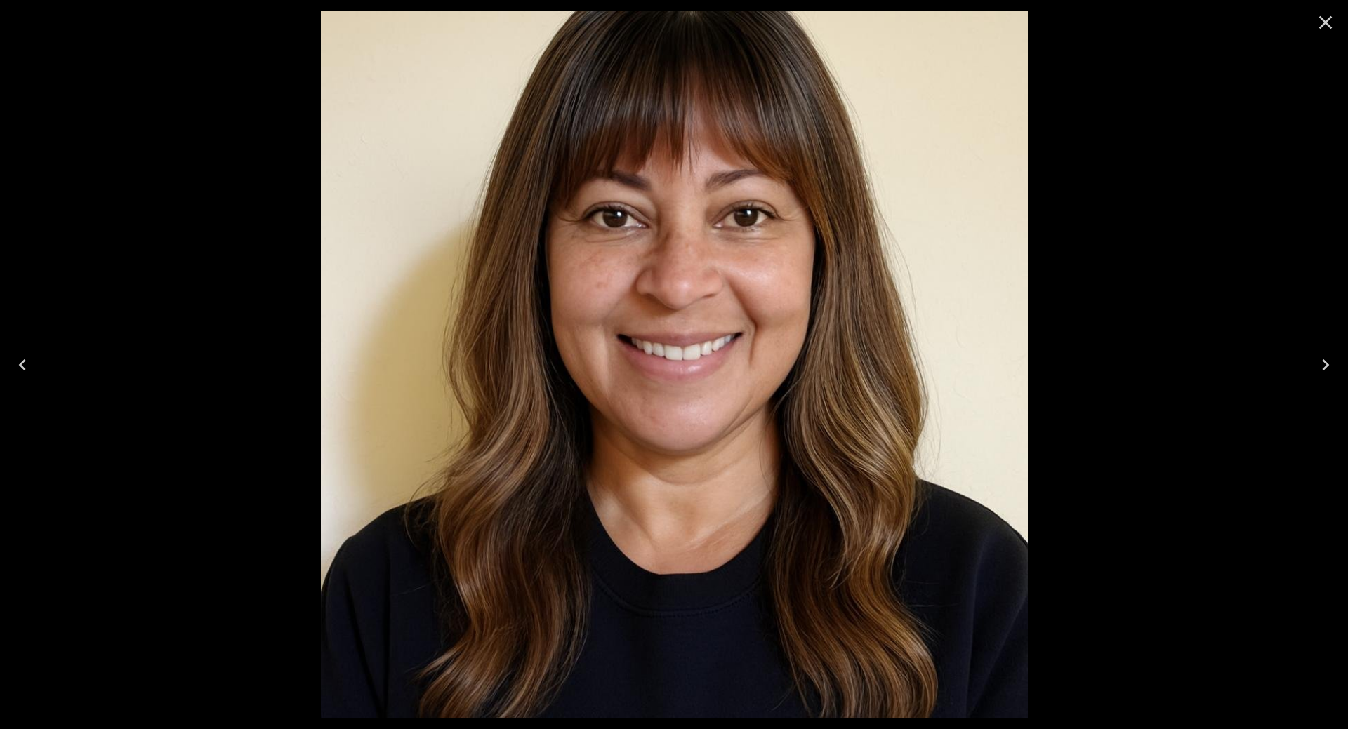
click at [1332, 19] on icon "Close" at bounding box center [1325, 22] width 22 height 22
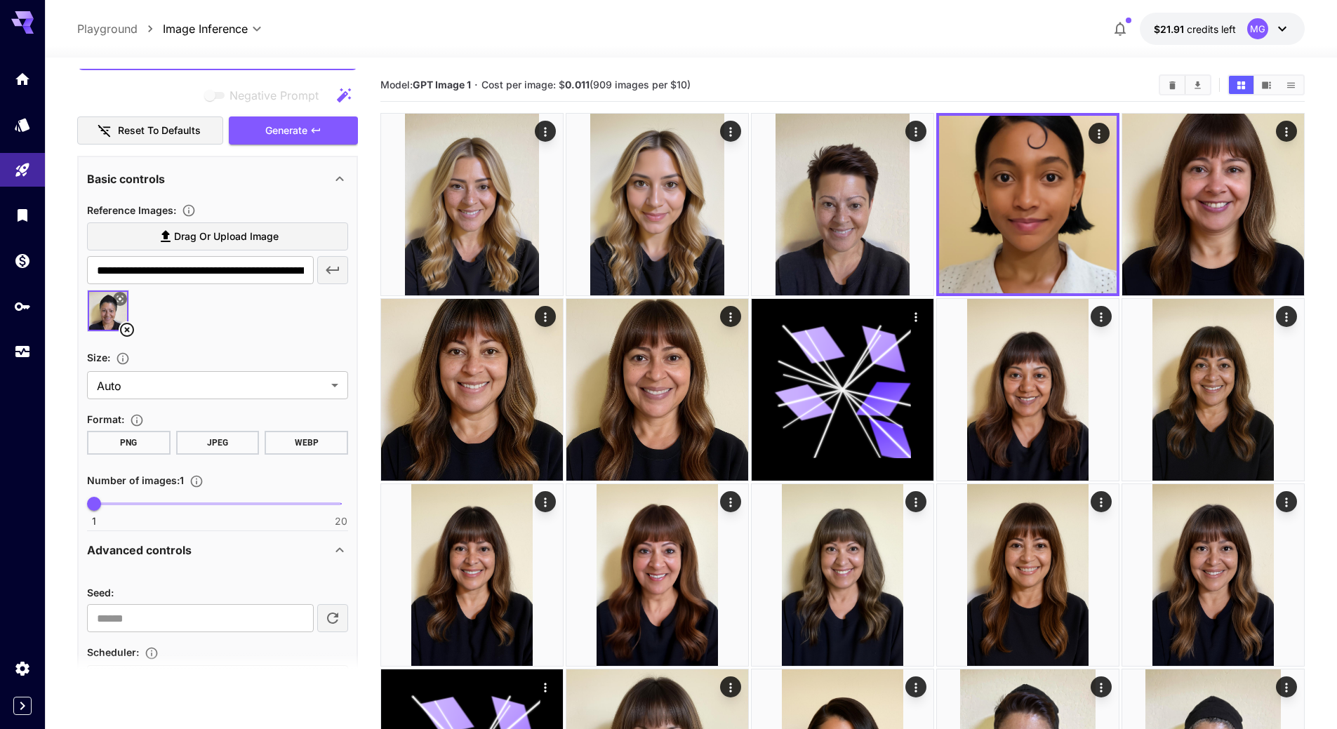
scroll to position [428, 0]
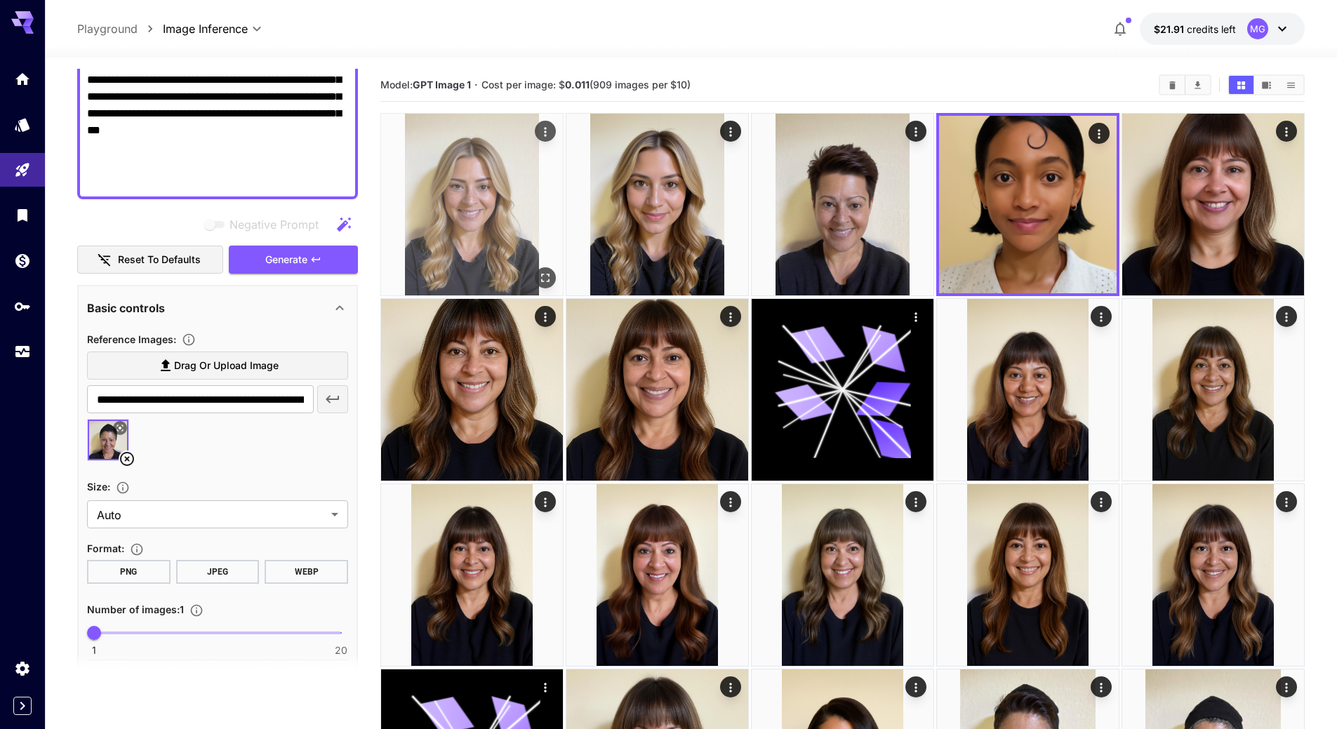
click at [543, 272] on icon "Open in fullscreen" at bounding box center [545, 278] width 14 height 14
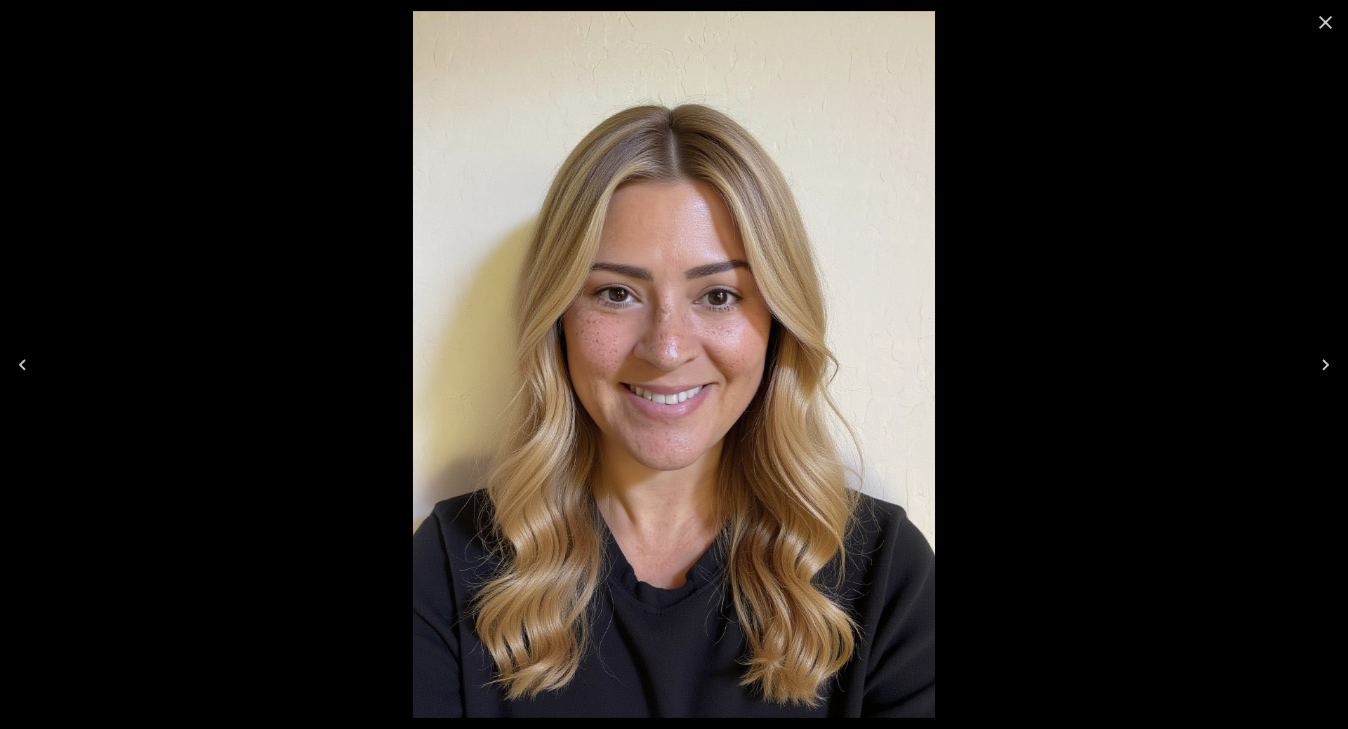
click at [1325, 366] on icon "Next" at bounding box center [1325, 365] width 22 height 22
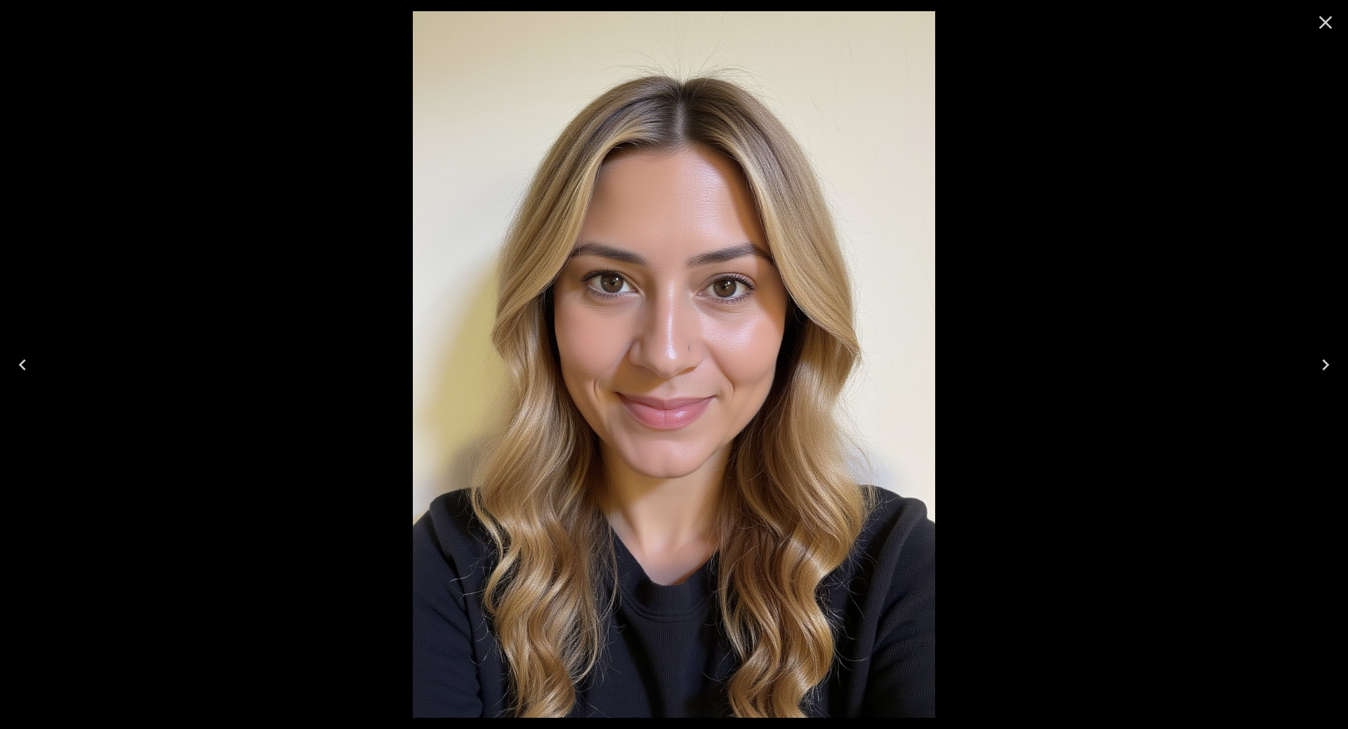
click at [1325, 366] on icon "Next" at bounding box center [1325, 365] width 22 height 22
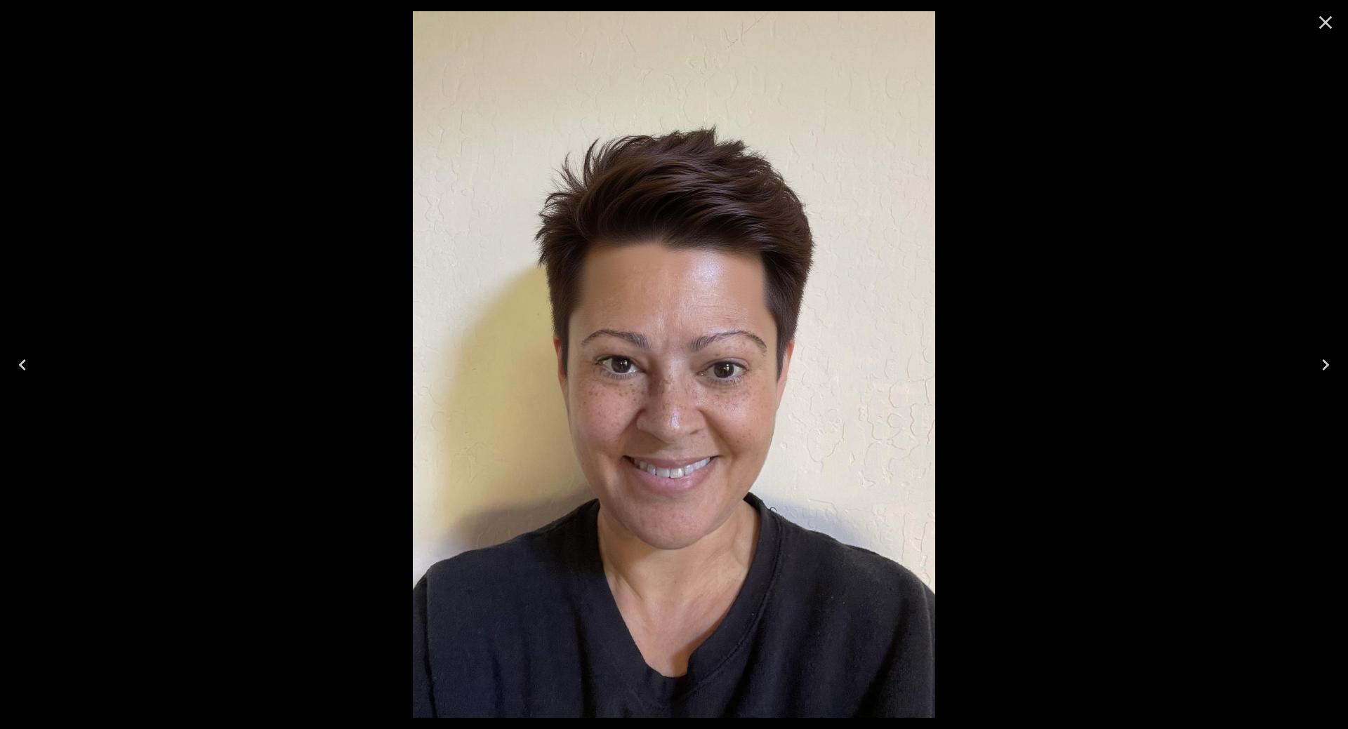
click at [1325, 366] on icon "Next" at bounding box center [1325, 365] width 22 height 22
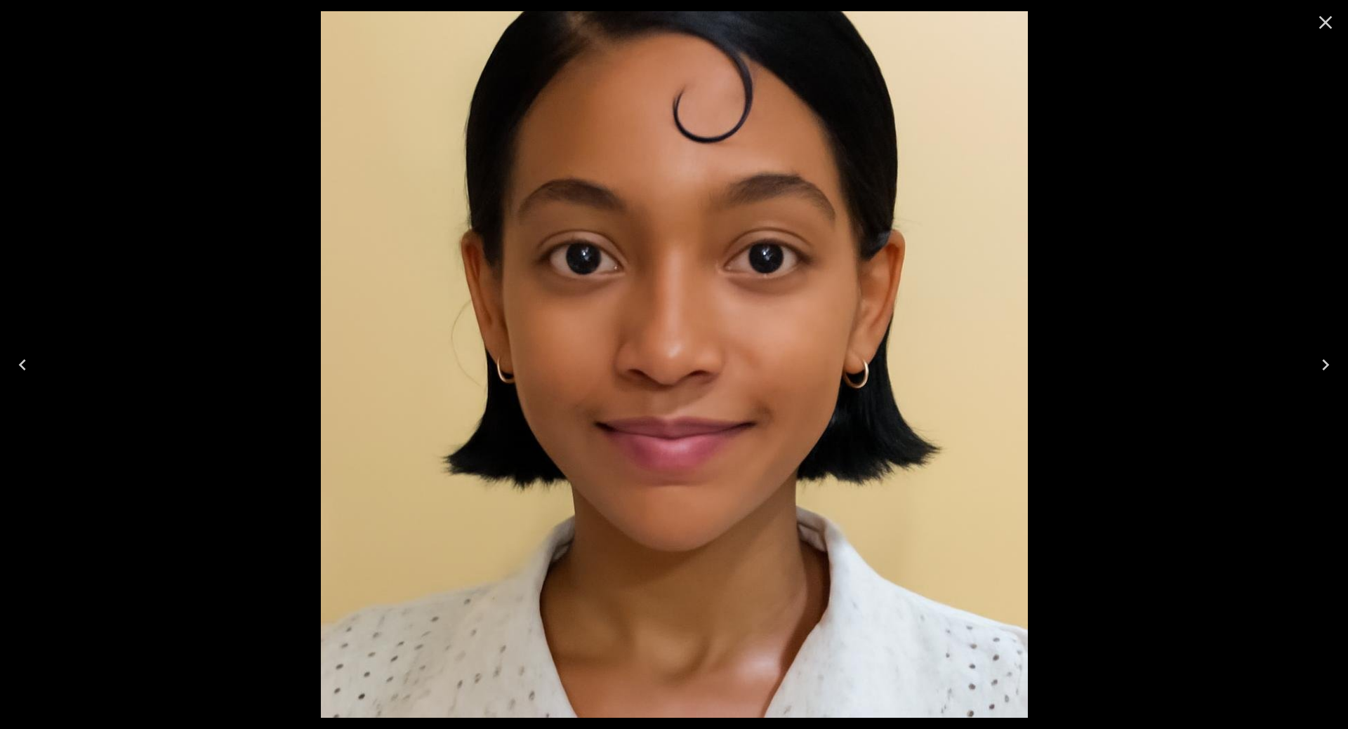
click at [25, 365] on icon "Previous" at bounding box center [22, 365] width 22 height 22
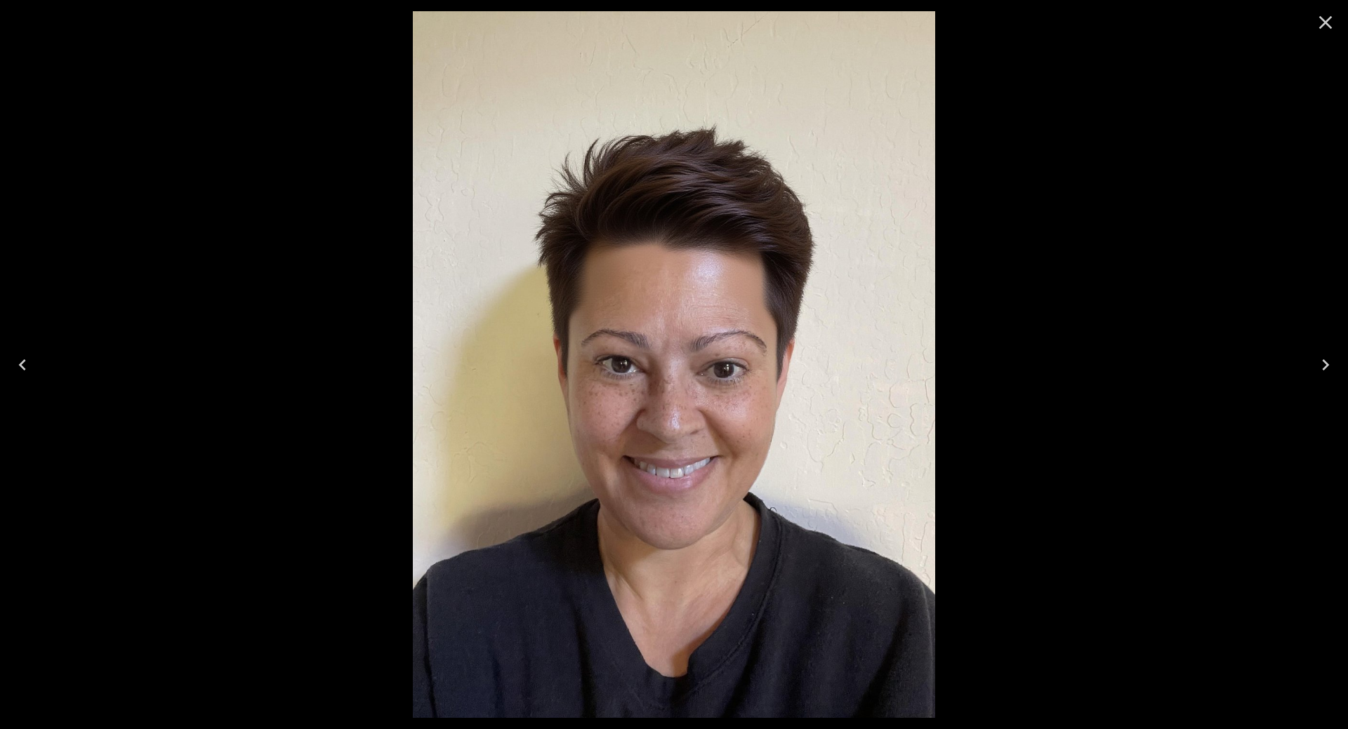
click at [25, 365] on icon "Previous" at bounding box center [22, 365] width 22 height 22
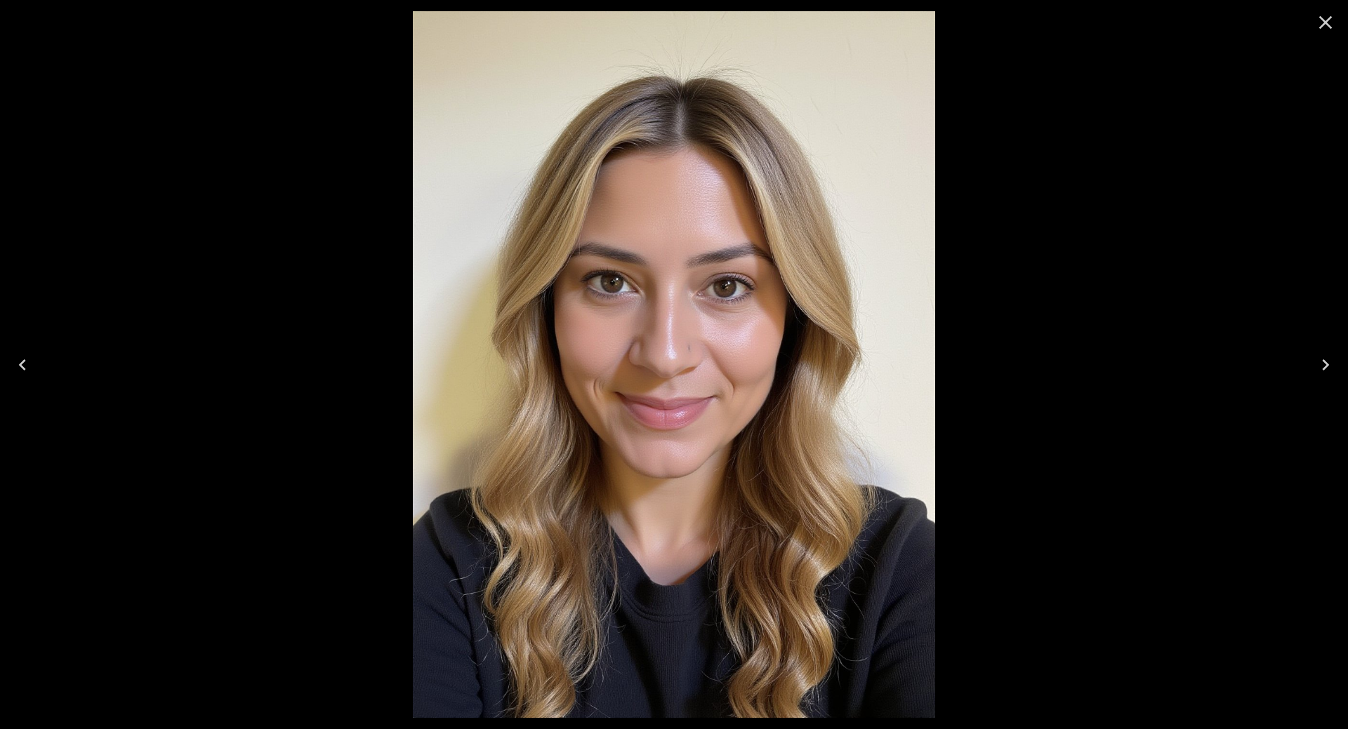
click at [25, 365] on icon "Previous" at bounding box center [22, 365] width 22 height 22
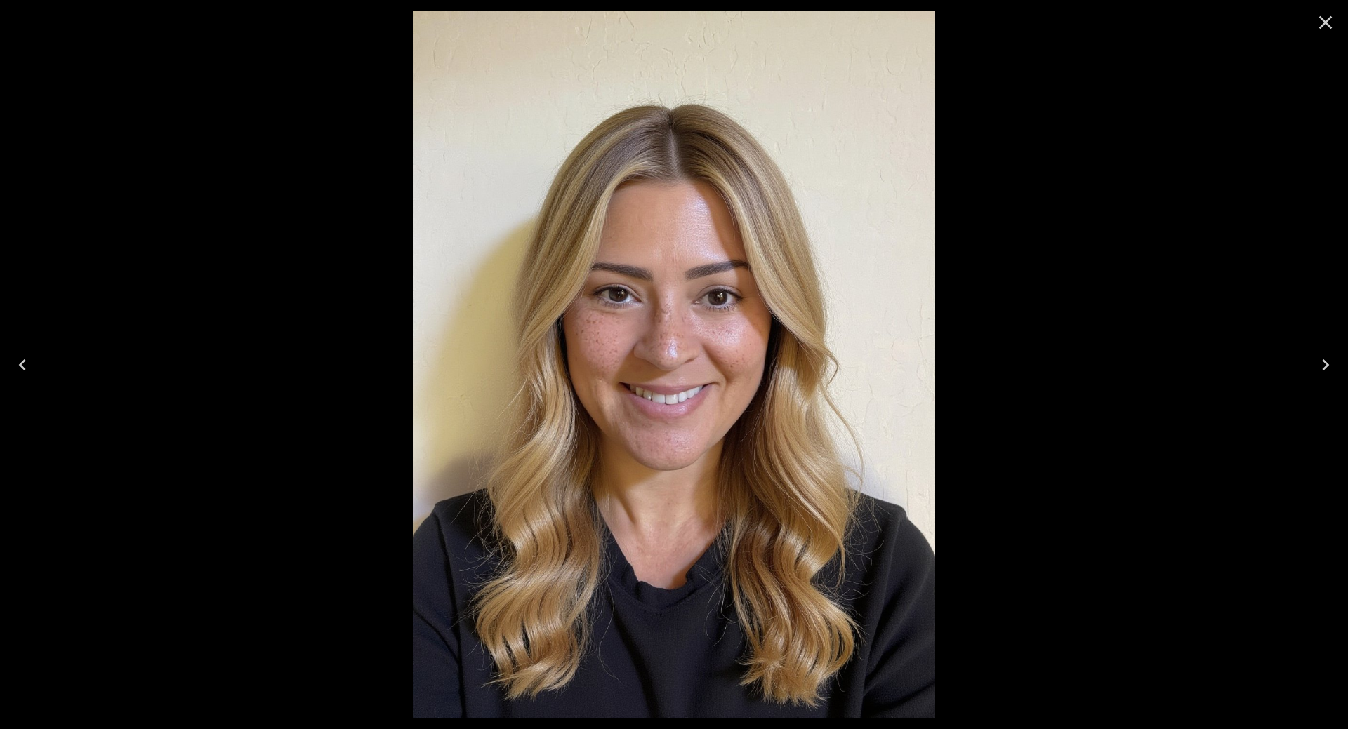
click at [1329, 20] on icon "Close" at bounding box center [1325, 22] width 22 height 22
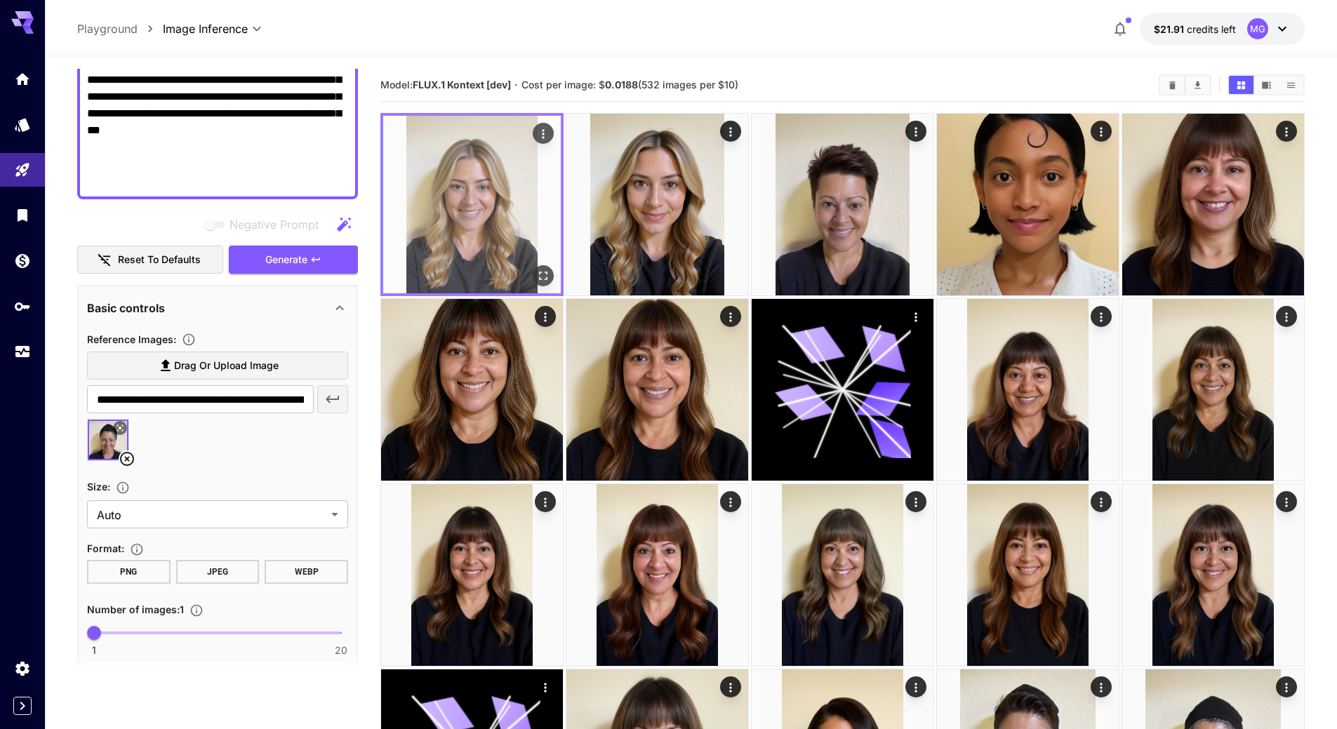
click at [483, 221] on img at bounding box center [472, 205] width 178 height 178
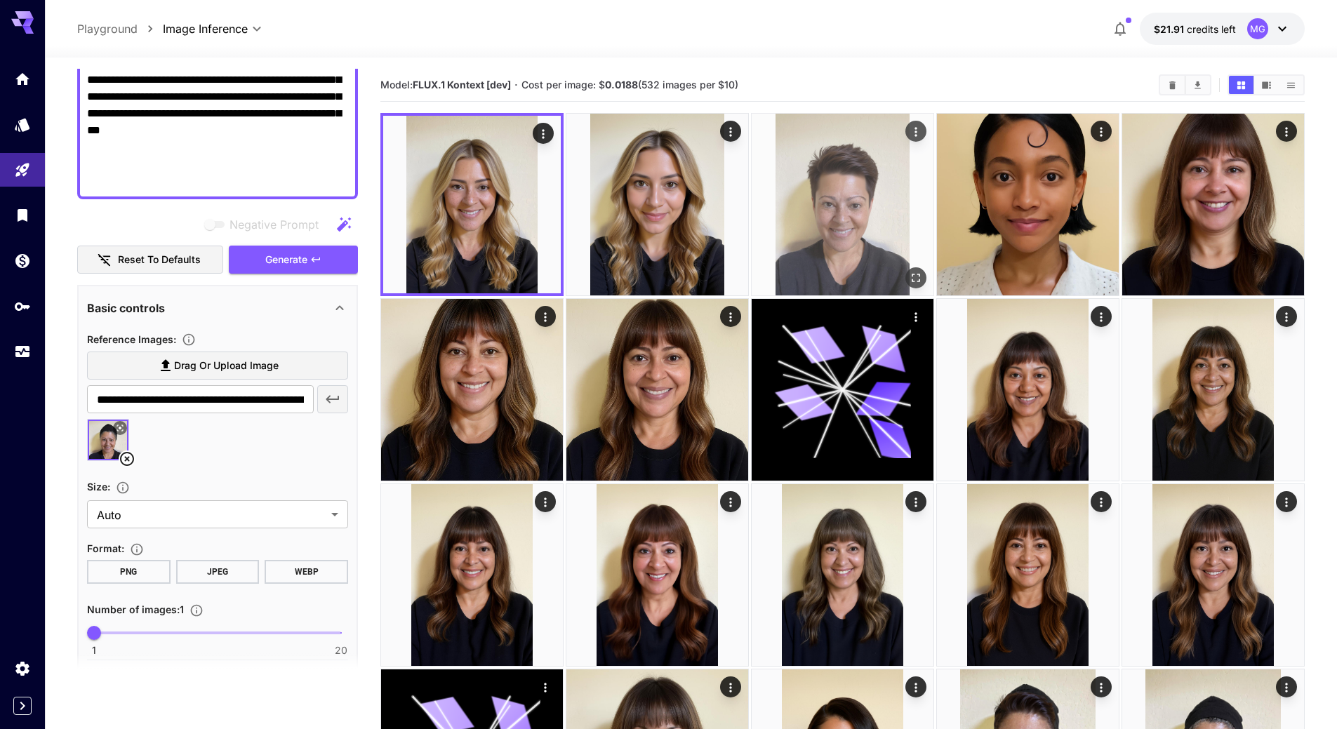
click at [858, 199] on img at bounding box center [843, 205] width 182 height 182
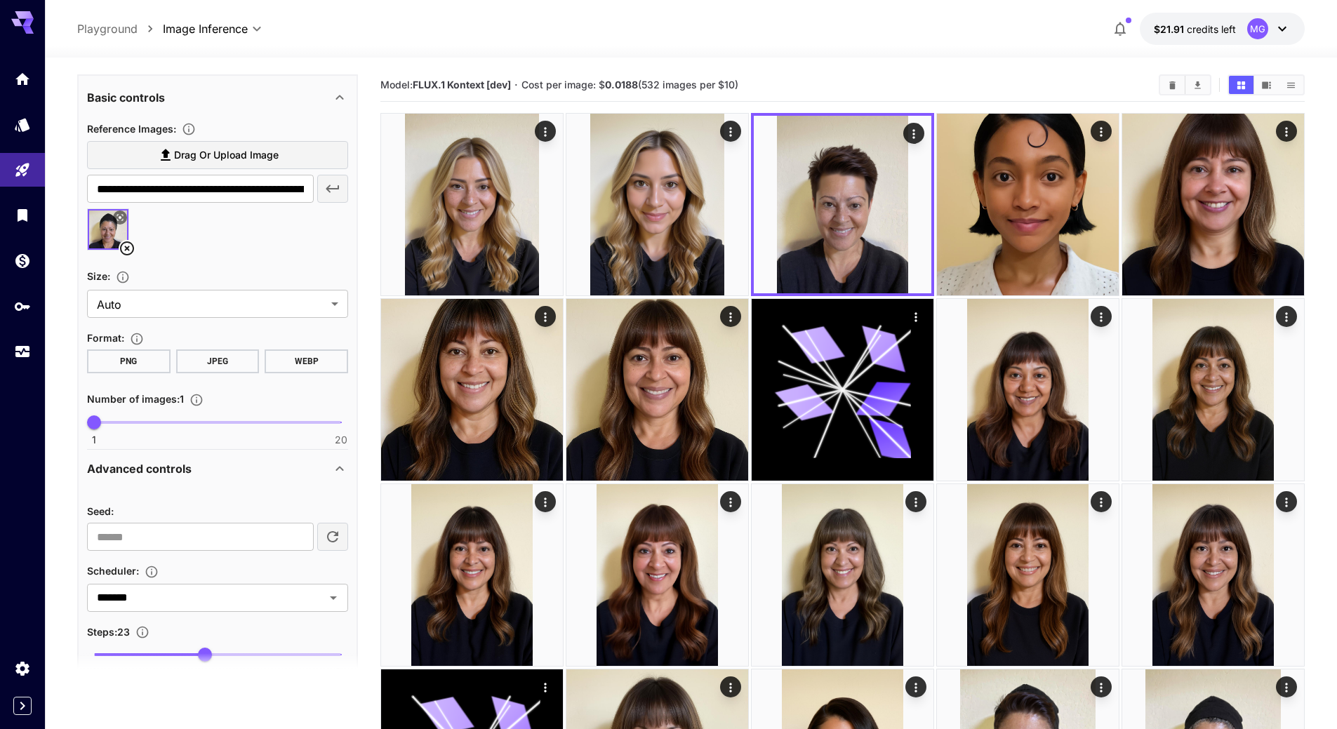
scroll to position [709, 0]
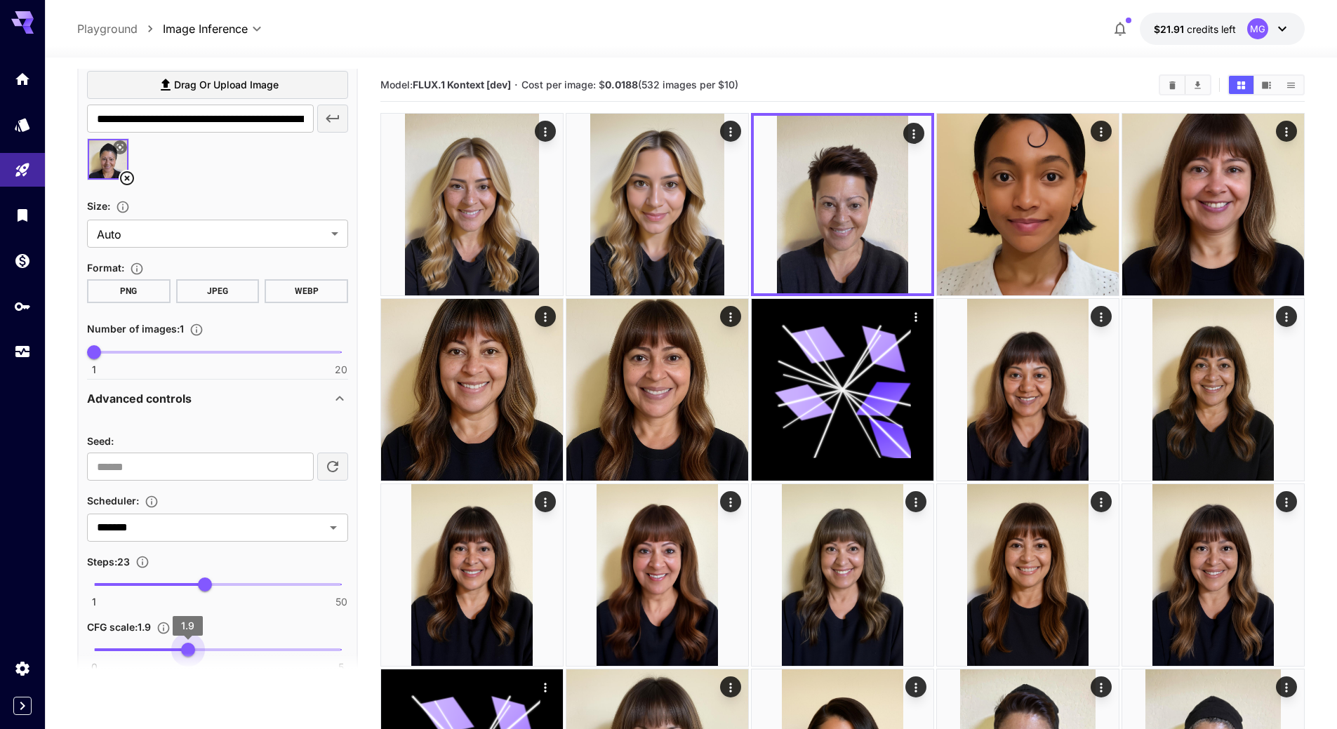
type input "***"
drag, startPoint x: 165, startPoint y: 645, endPoint x: 185, endPoint y: 647, distance: 19.7
click at [185, 647] on span "1.8" at bounding box center [183, 650] width 14 height 14
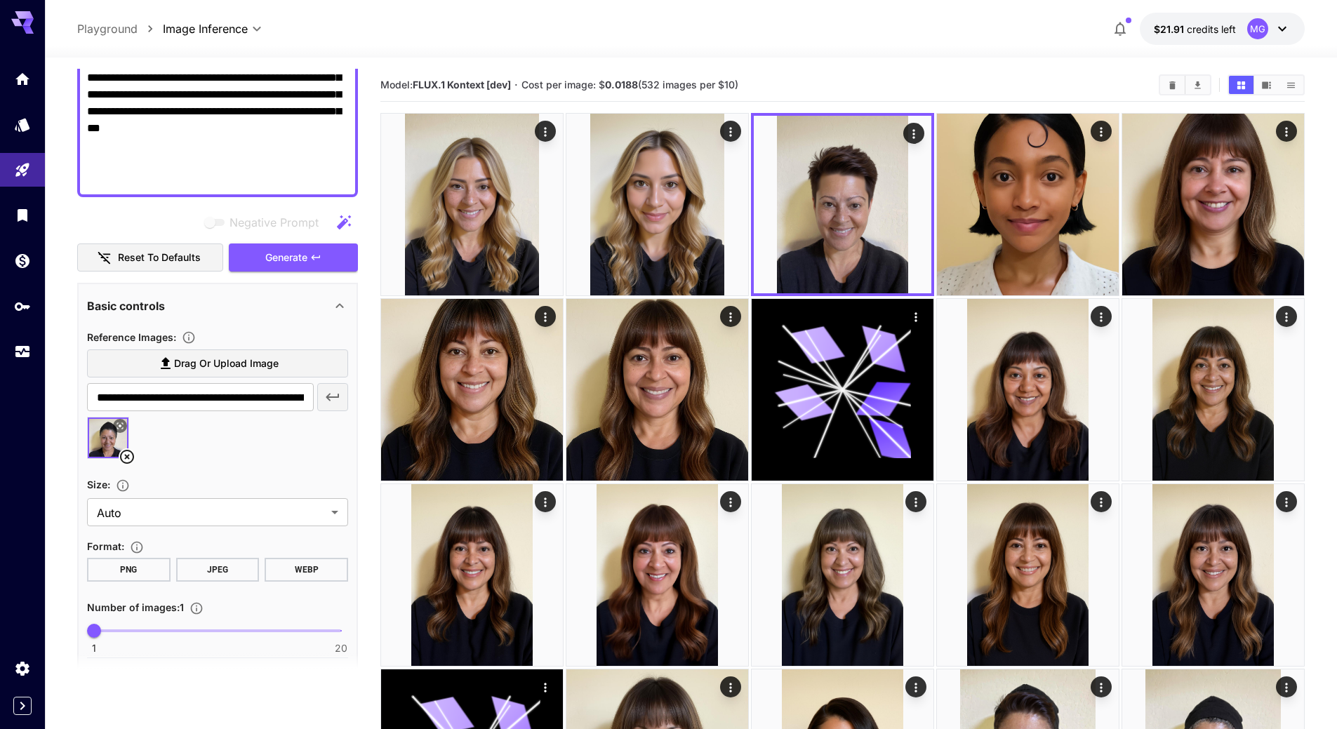
scroll to position [288, 0]
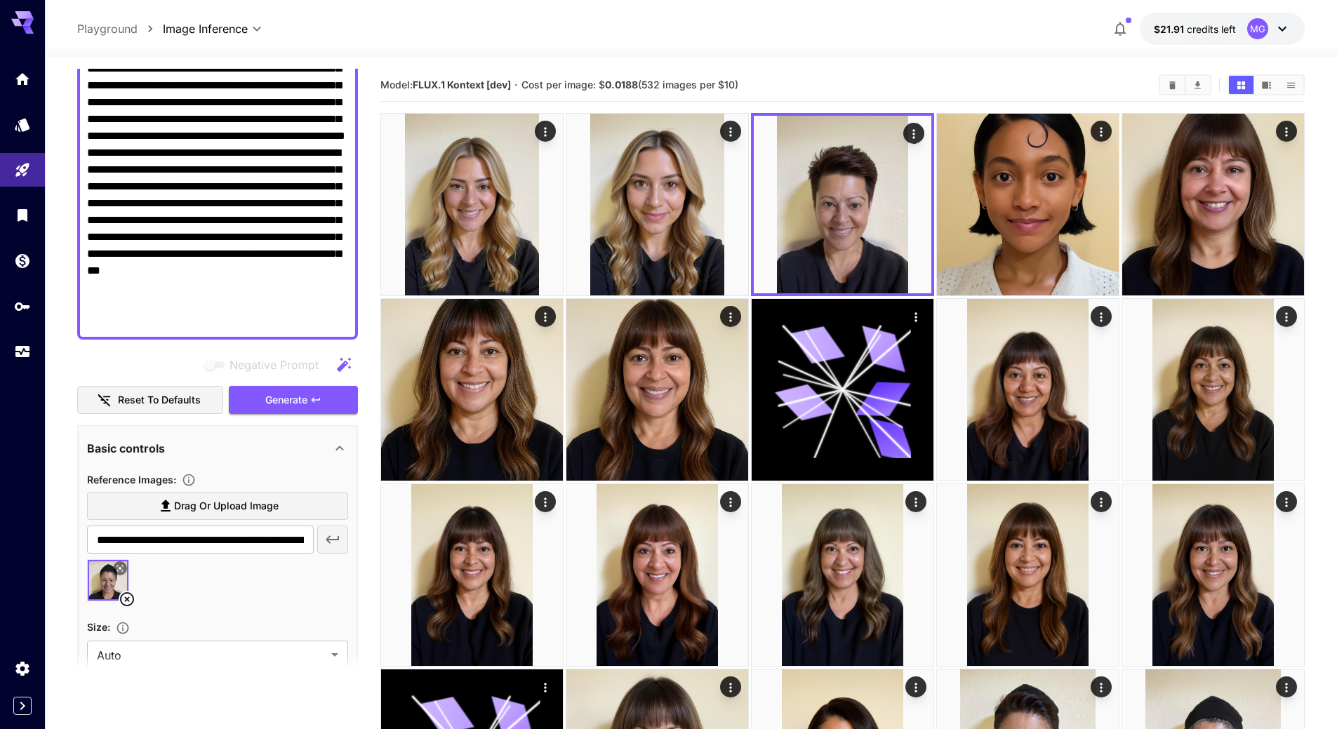
click at [276, 396] on span "Generate" at bounding box center [286, 401] width 42 height 18
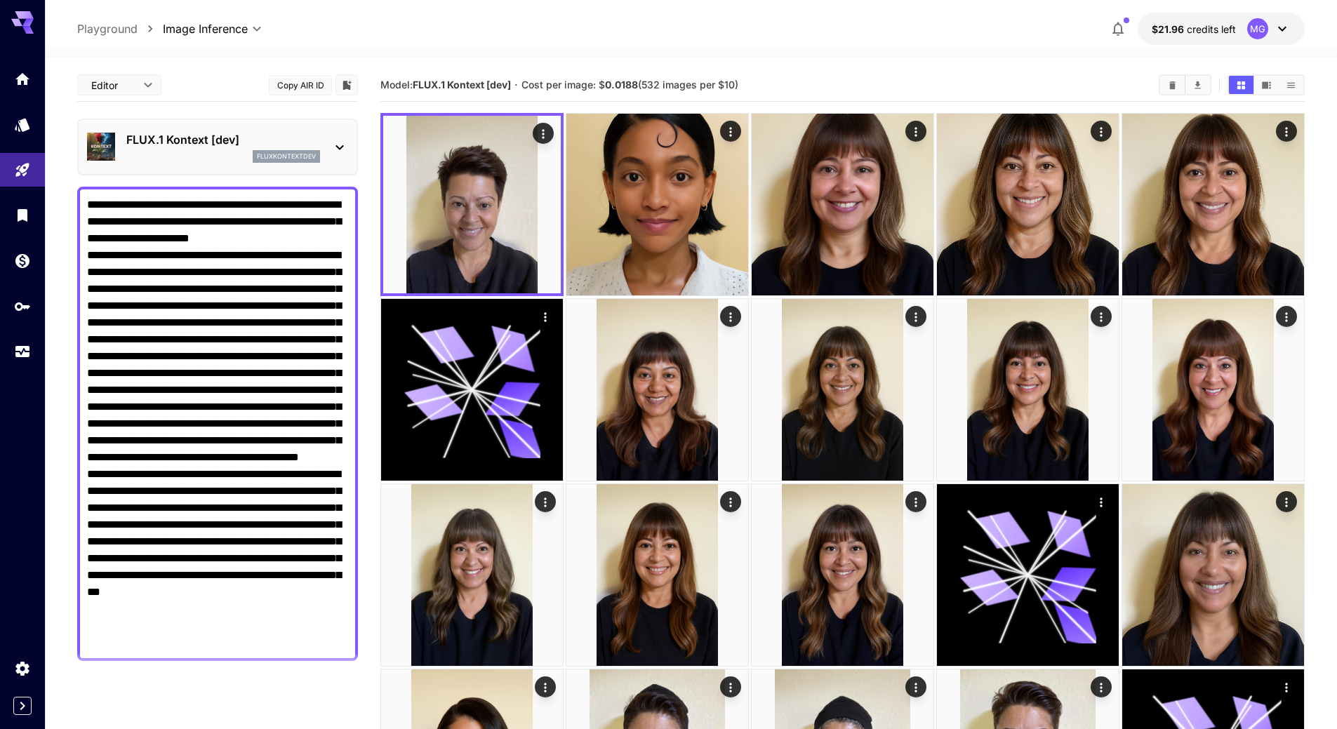
scroll to position [111, 0]
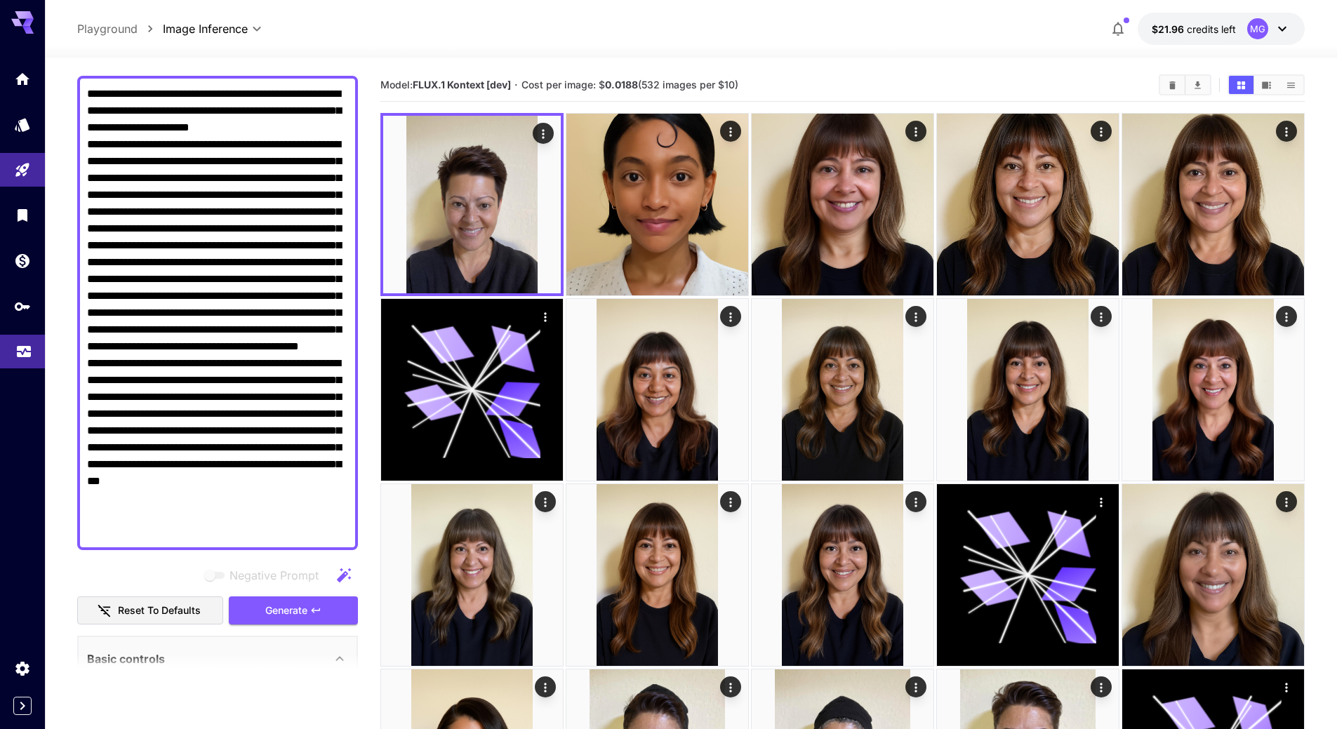
click at [25, 351] on icon "Usage" at bounding box center [24, 350] width 14 height 7
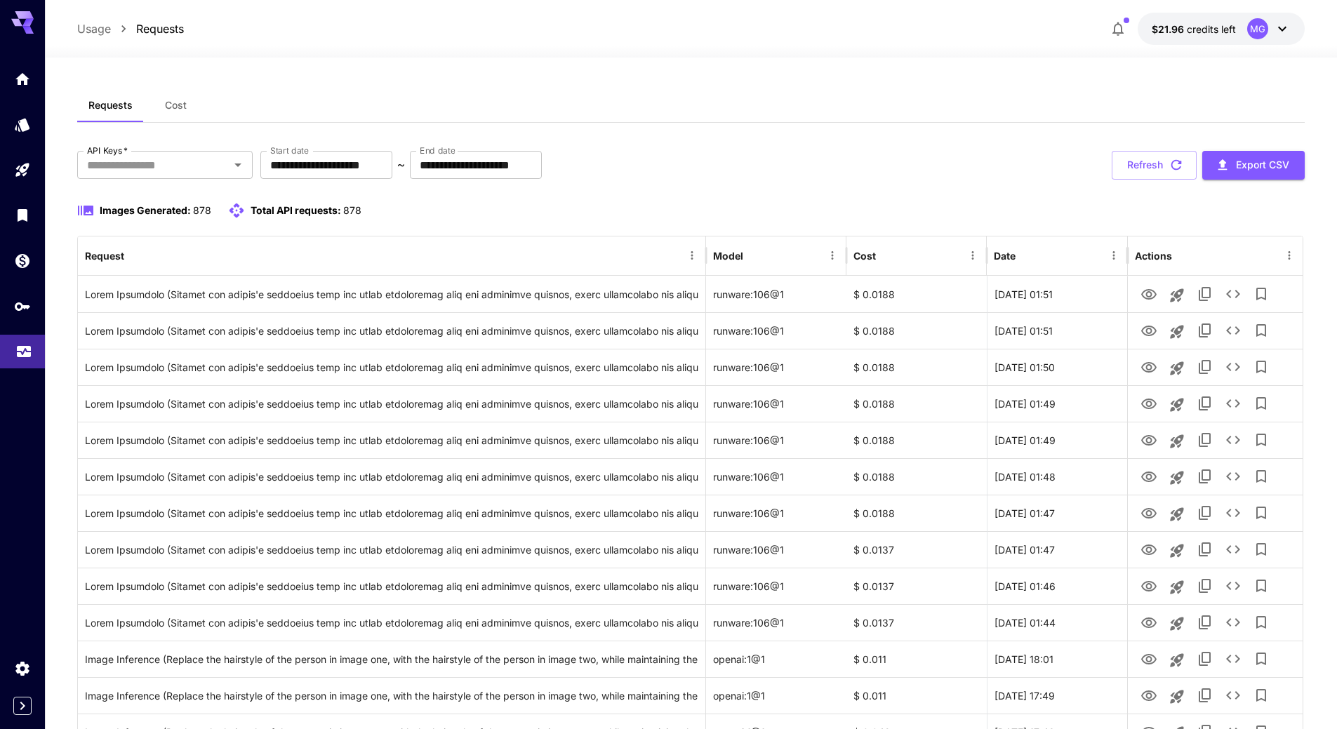
click at [14, 353] on link at bounding box center [22, 352] width 45 height 34
click at [1180, 168] on icon "button" at bounding box center [1177, 165] width 11 height 11
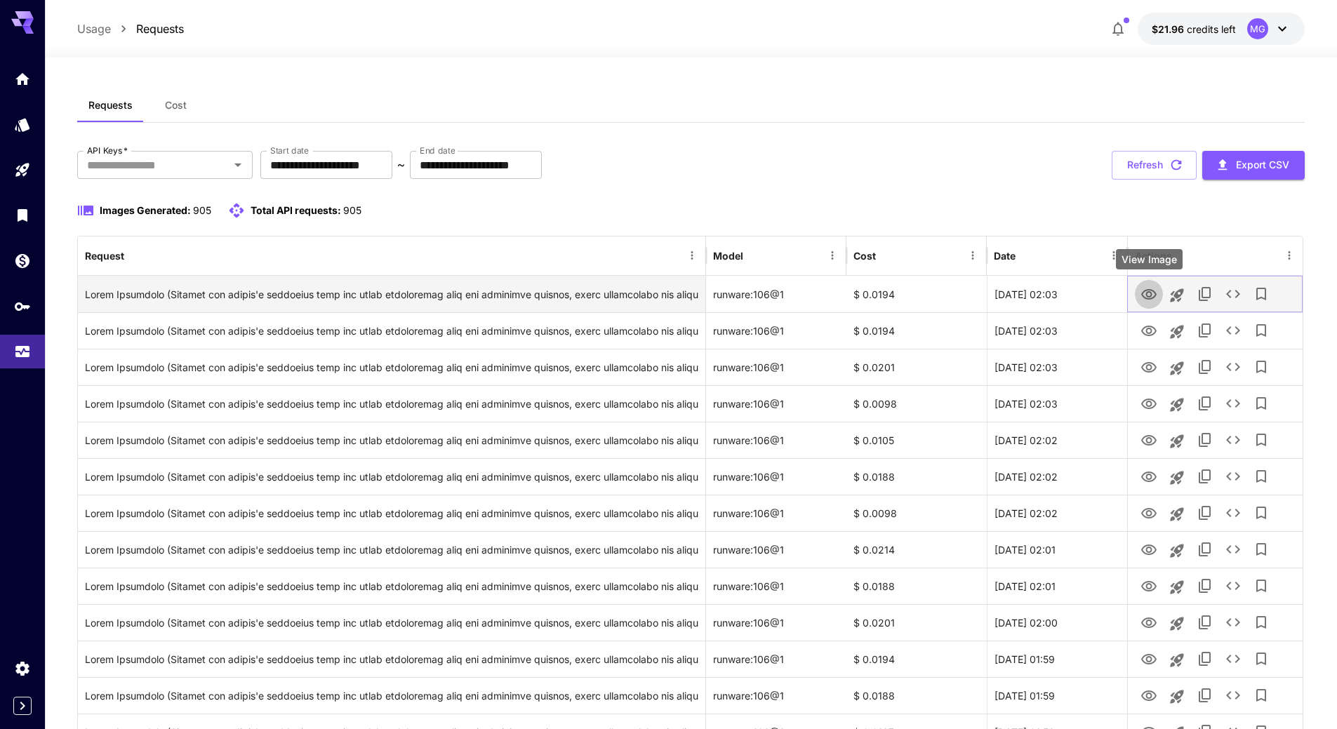
click at [1151, 294] on icon "View Image" at bounding box center [1149, 294] width 17 height 17
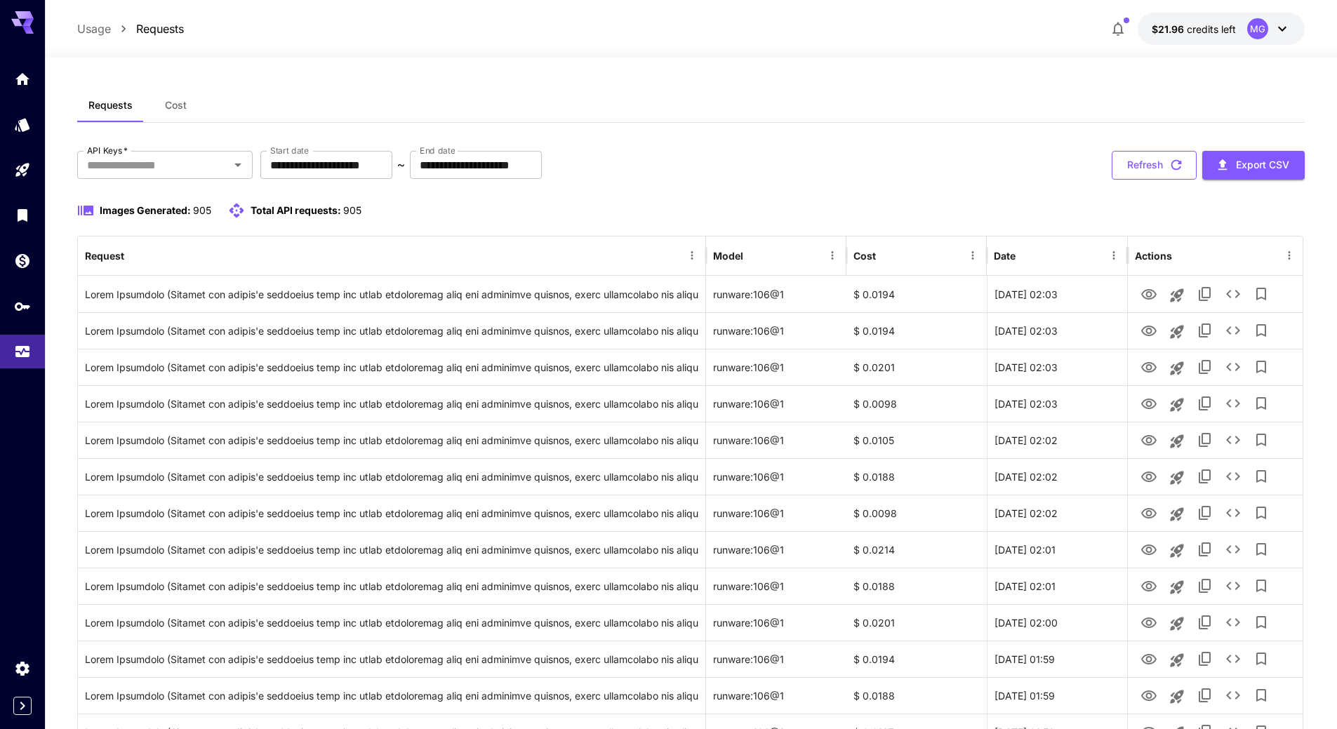
click at [1177, 162] on icon "button" at bounding box center [1176, 164] width 15 height 15
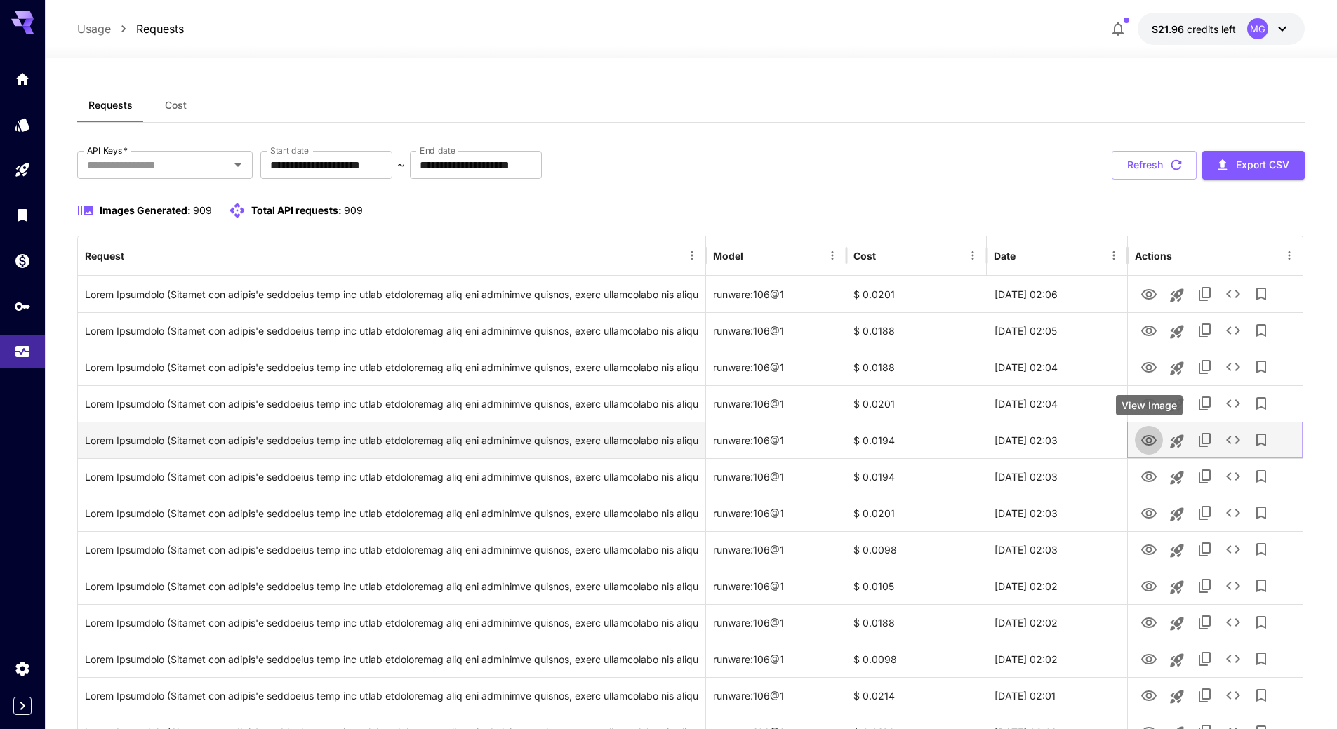
click at [1151, 440] on icon "View Image" at bounding box center [1149, 440] width 17 height 17
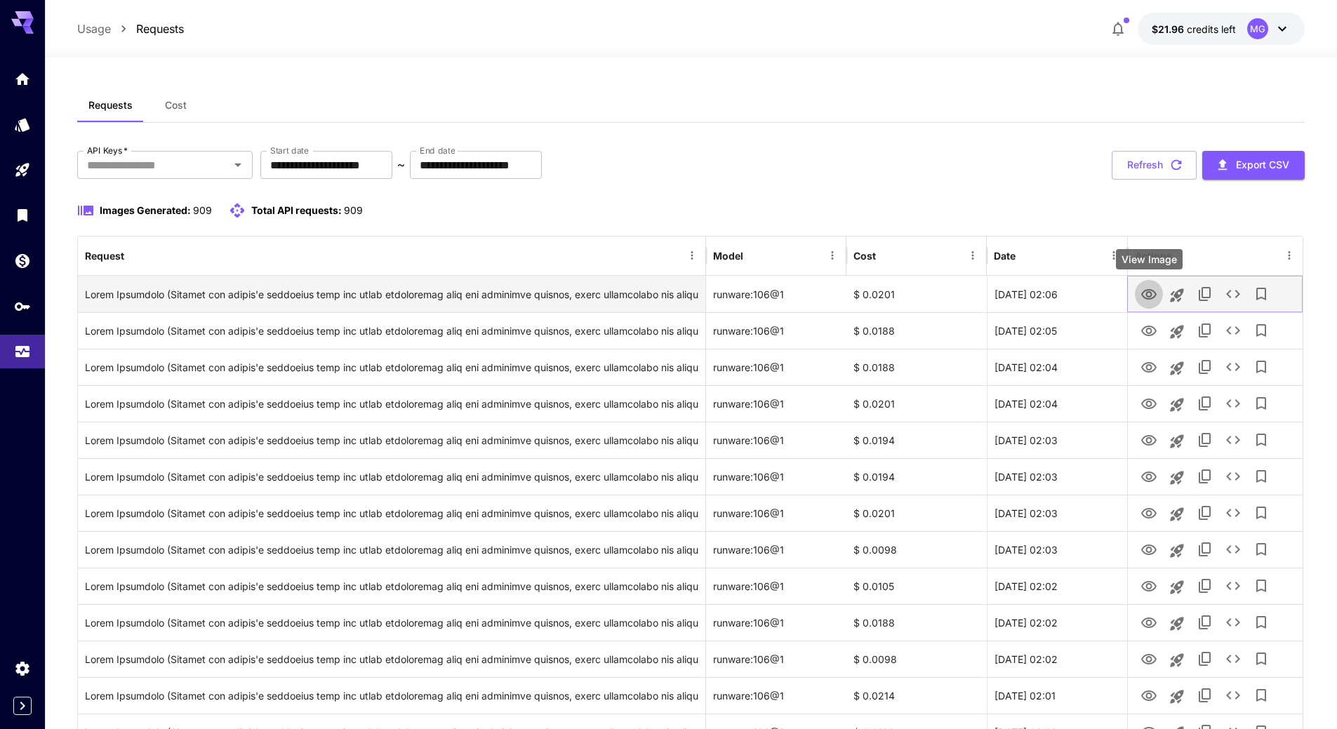
click at [1147, 291] on icon "View Image" at bounding box center [1148, 294] width 15 height 11
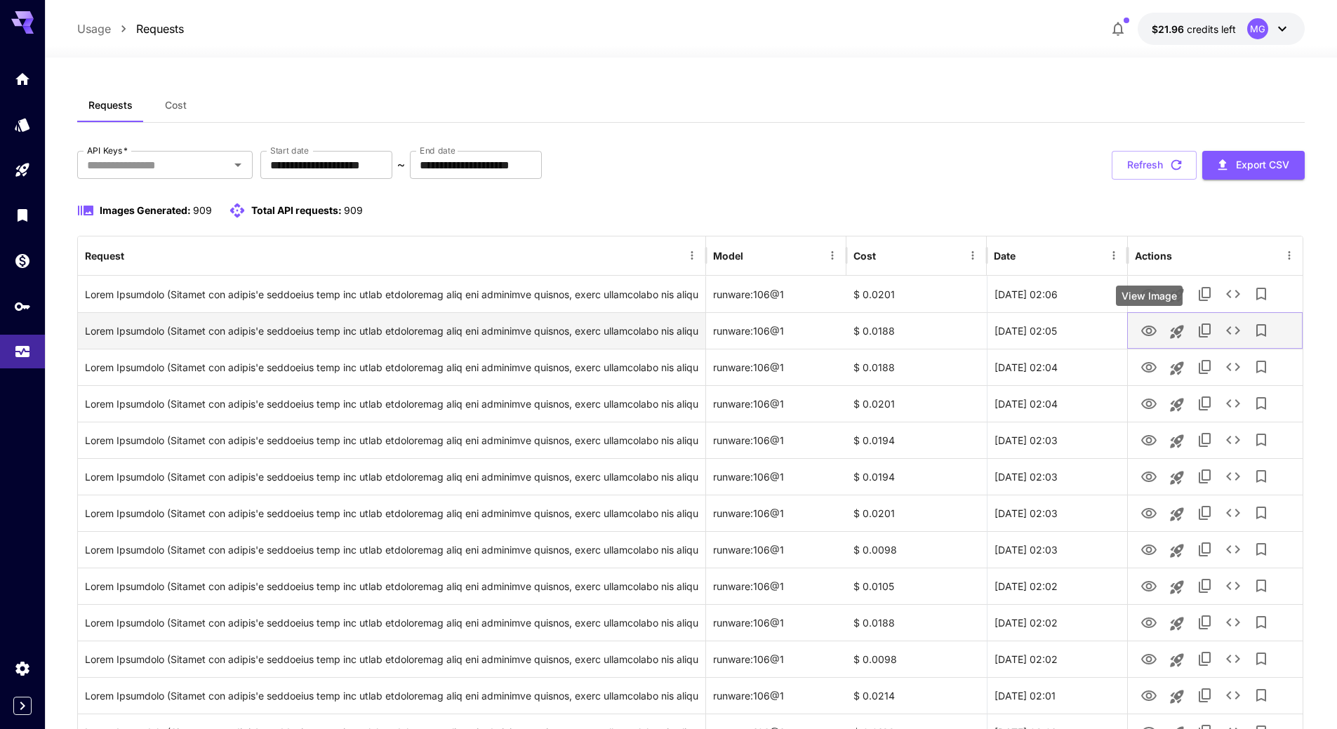
click at [1151, 333] on icon "View Image" at bounding box center [1148, 331] width 15 height 11
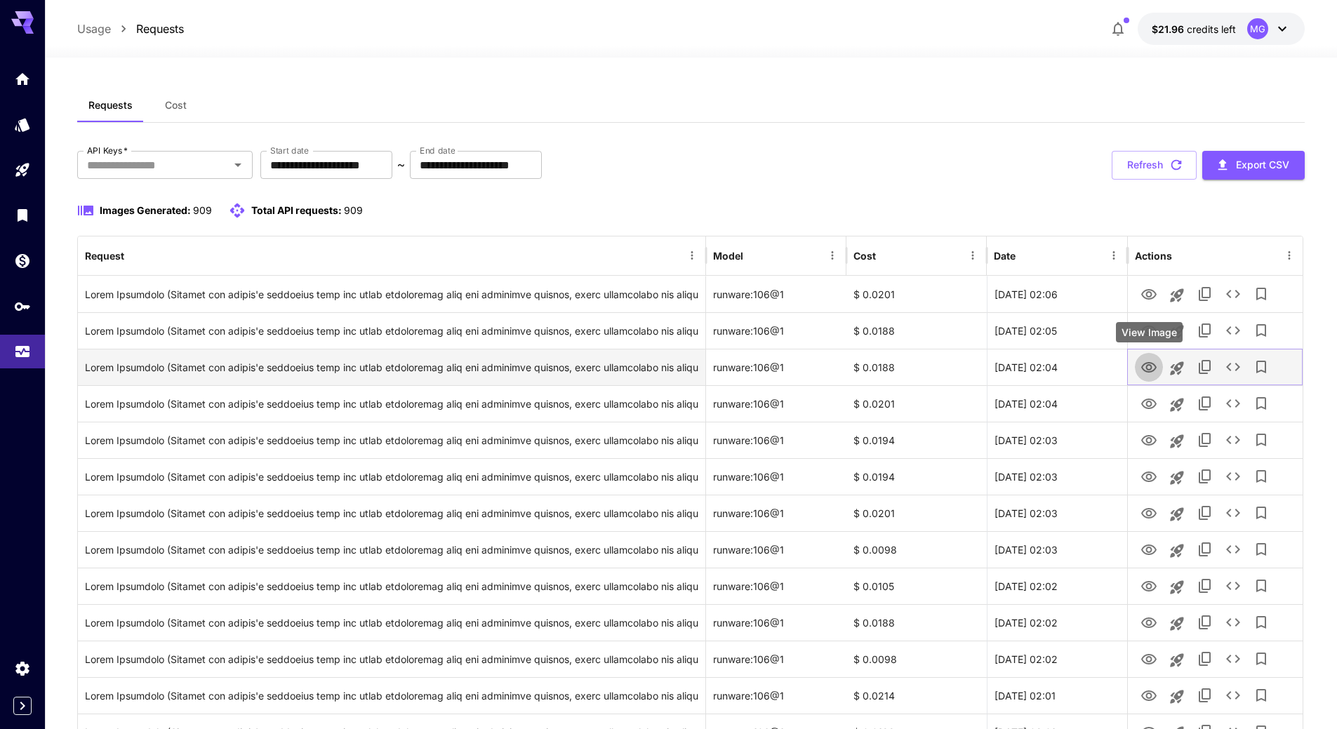
click at [1151, 363] on icon "View Image" at bounding box center [1148, 367] width 15 height 11
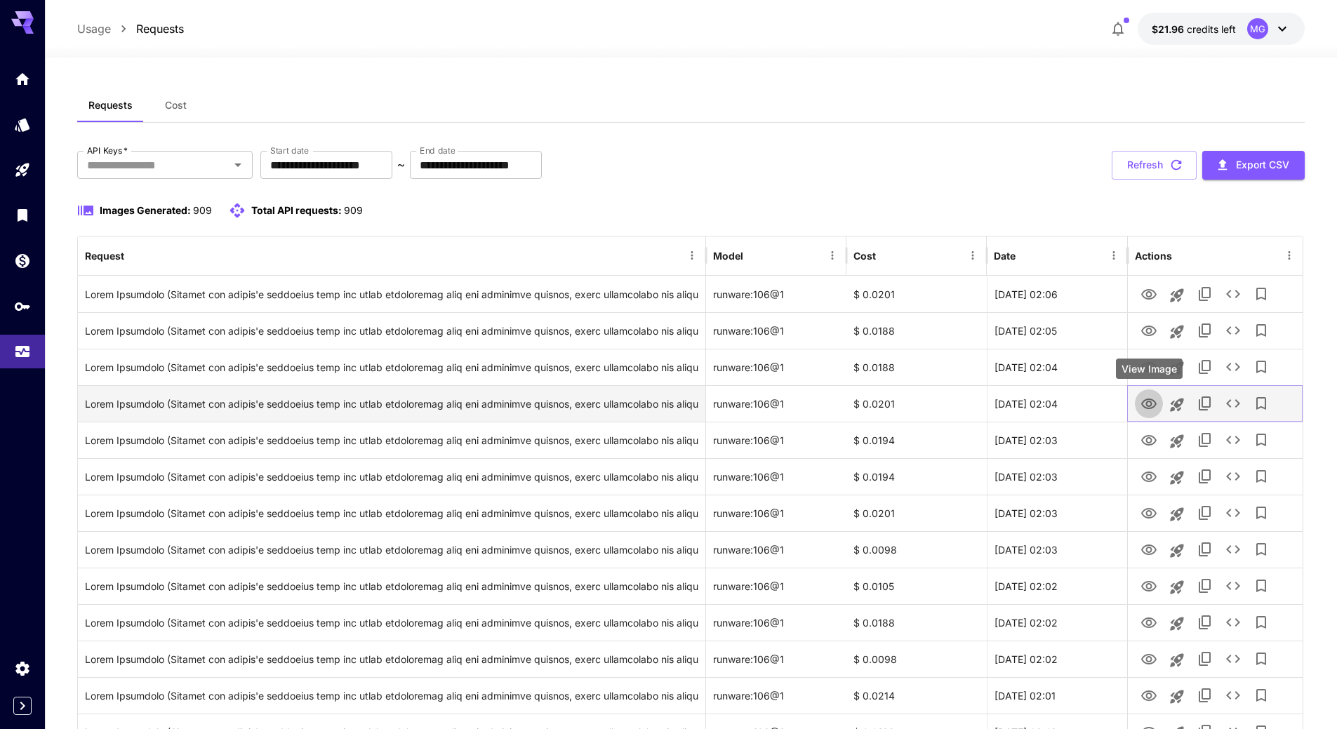
click at [1151, 406] on icon "View Image" at bounding box center [1148, 404] width 15 height 11
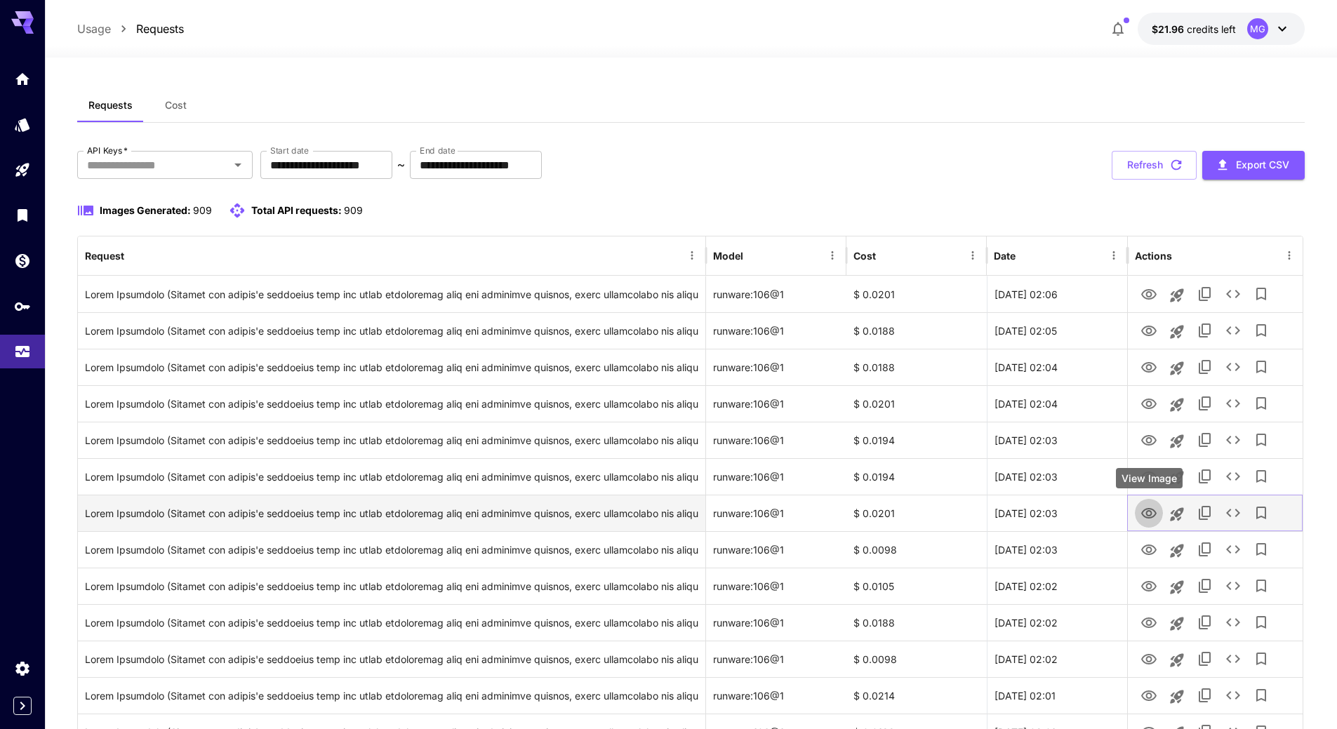
click at [1151, 512] on icon "View Image" at bounding box center [1148, 513] width 15 height 11
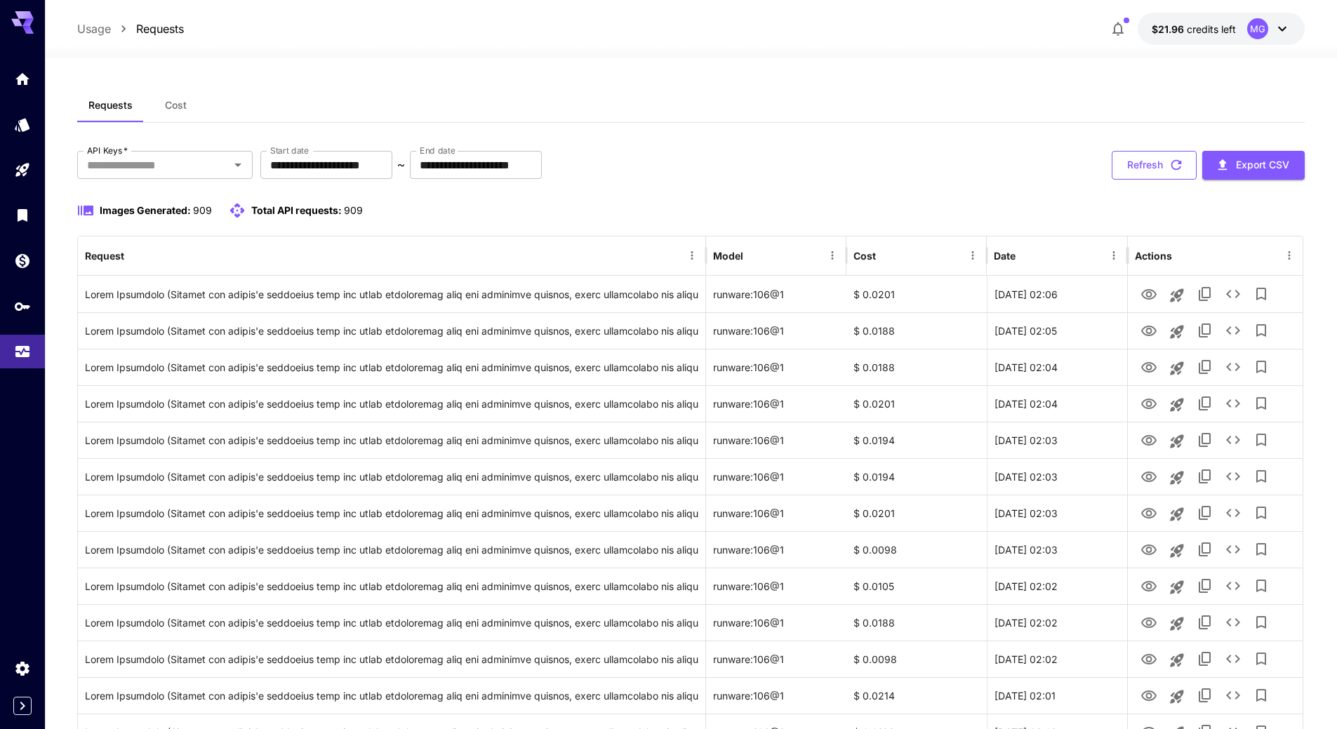
click at [1164, 166] on button "Refresh" at bounding box center [1154, 165] width 85 height 29
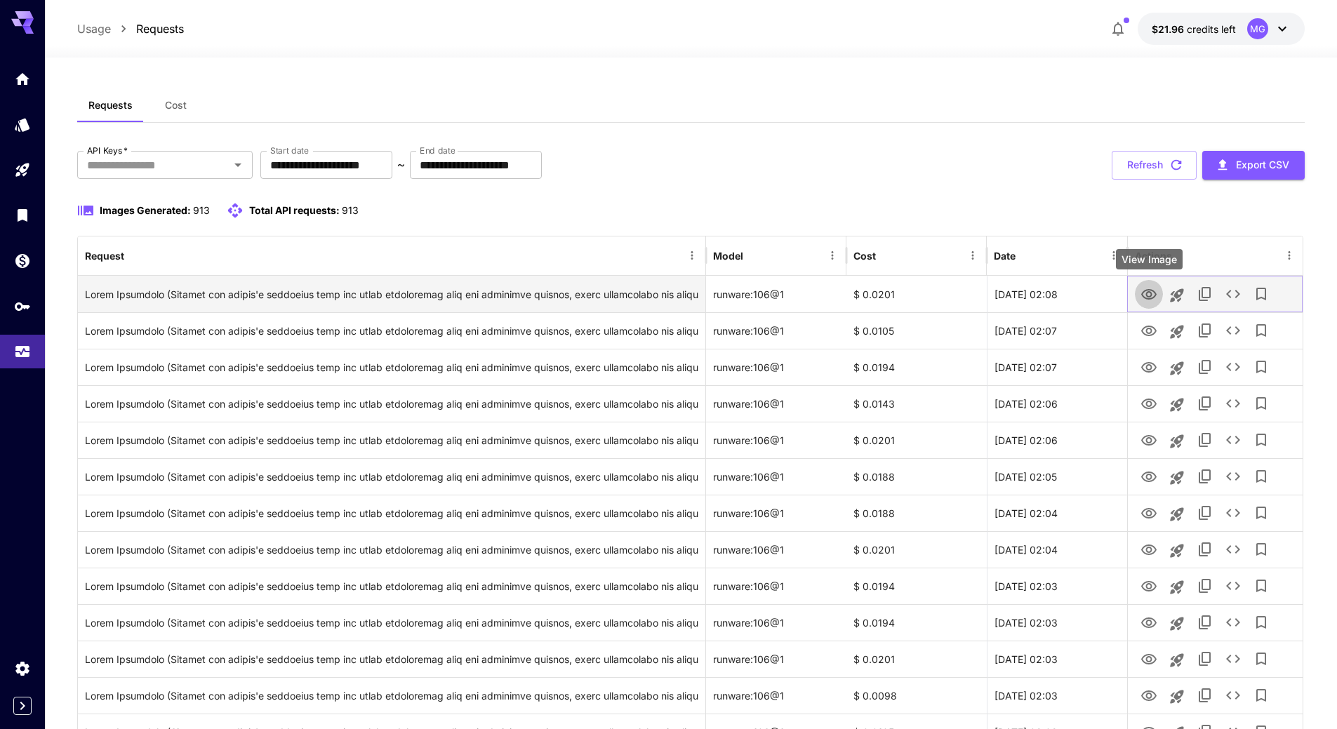
drag, startPoint x: 1138, startPoint y: 284, endPoint x: 1152, endPoint y: 295, distance: 17.6
click at [1152, 295] on icon "View Image" at bounding box center [1148, 294] width 15 height 11
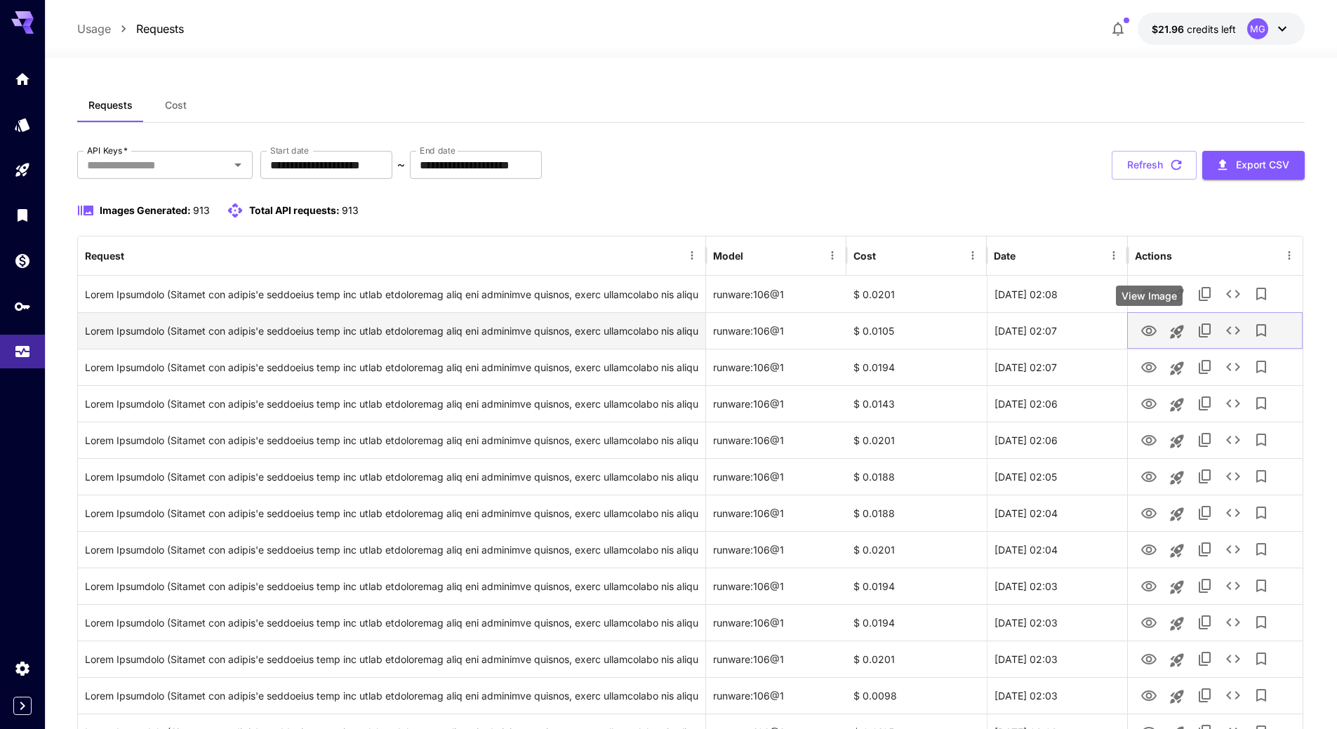
click at [1148, 331] on icon "View Image" at bounding box center [1149, 331] width 17 height 17
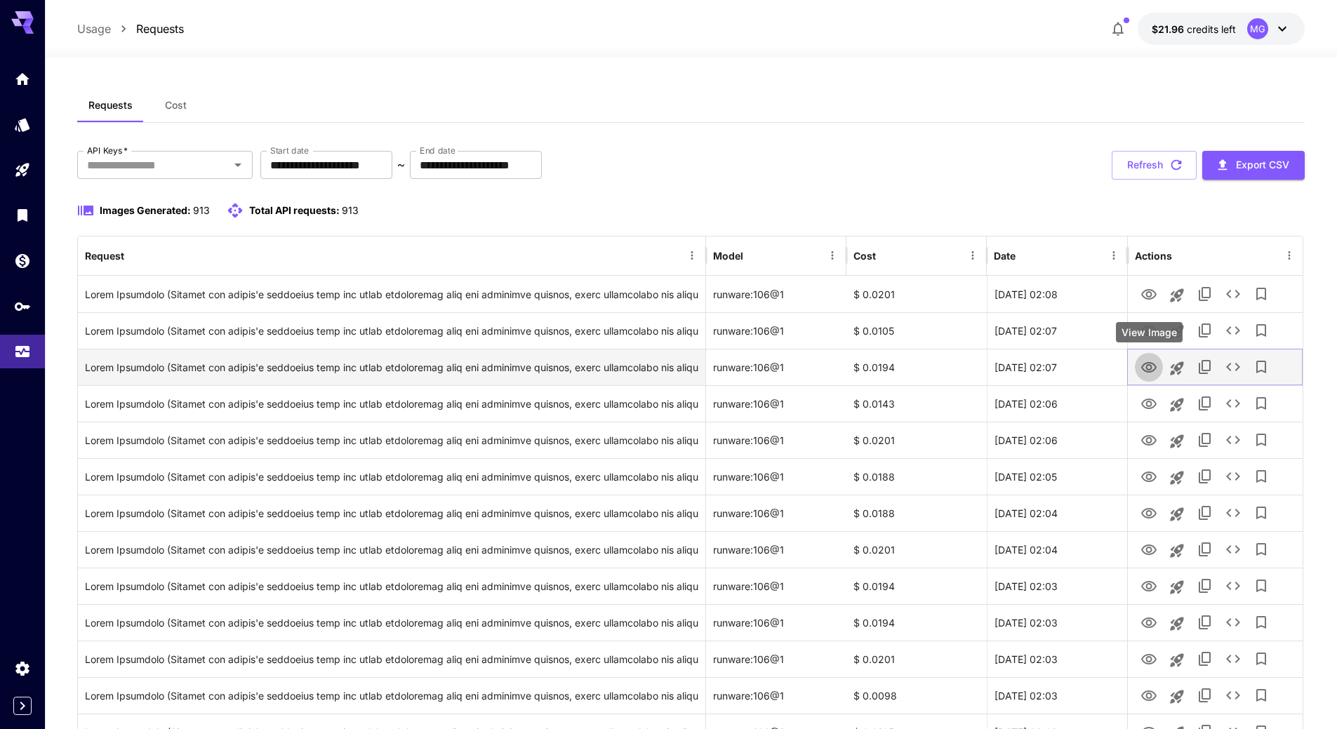
click at [1151, 369] on icon "View Image" at bounding box center [1148, 367] width 15 height 11
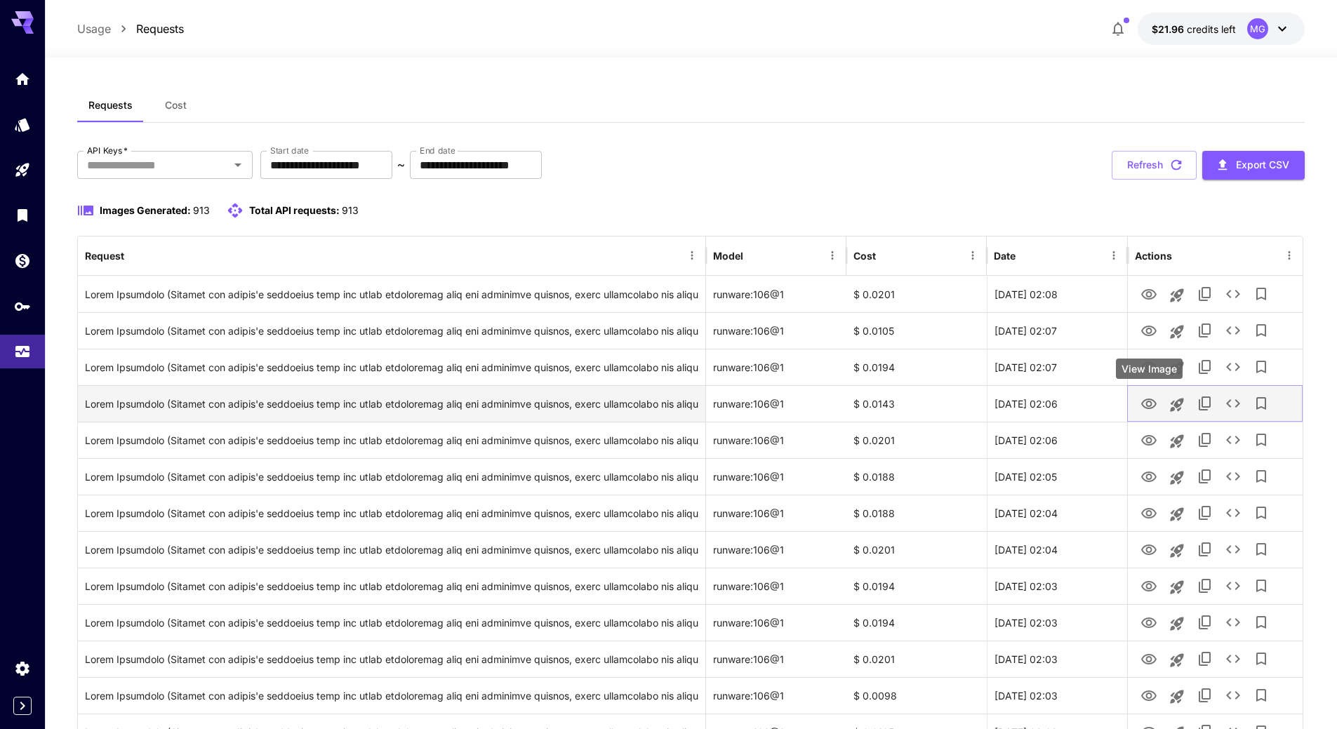
click at [1151, 399] on icon "View Image" at bounding box center [1148, 404] width 15 height 11
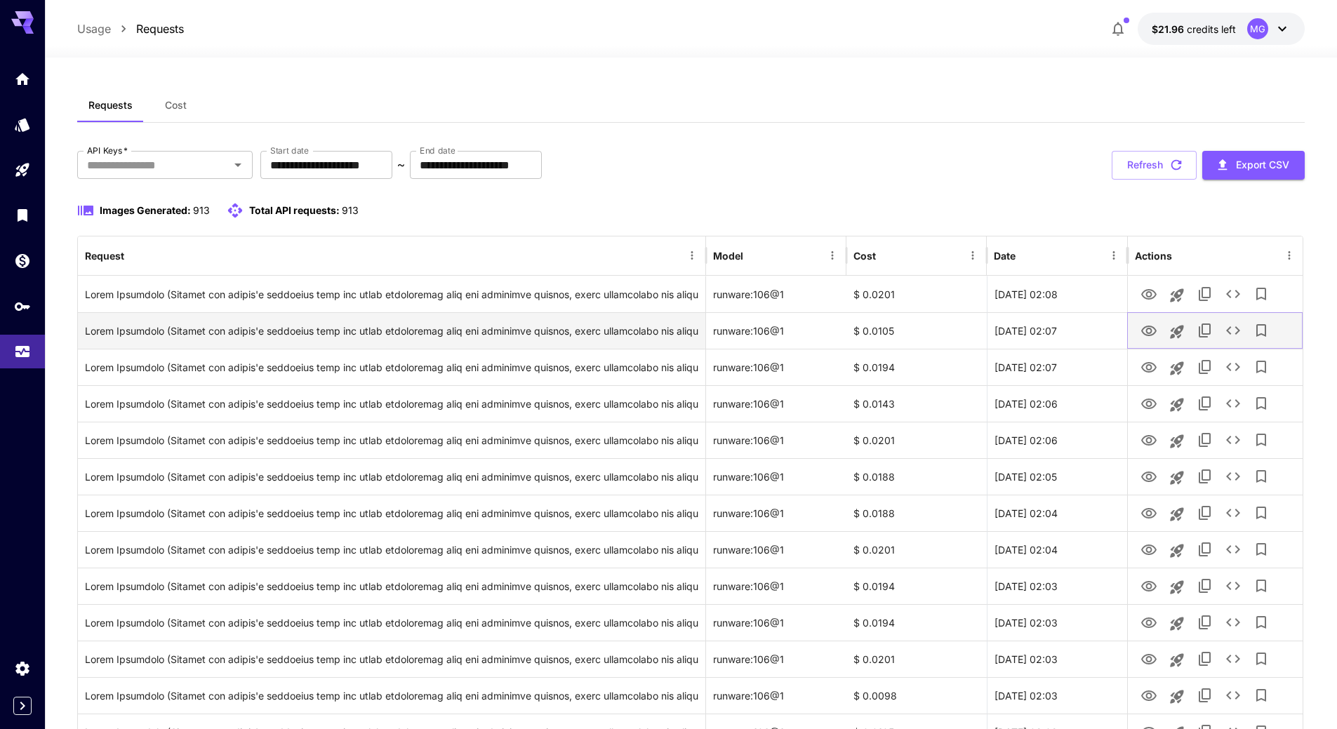
click at [1150, 327] on icon "View Image" at bounding box center [1149, 331] width 17 height 17
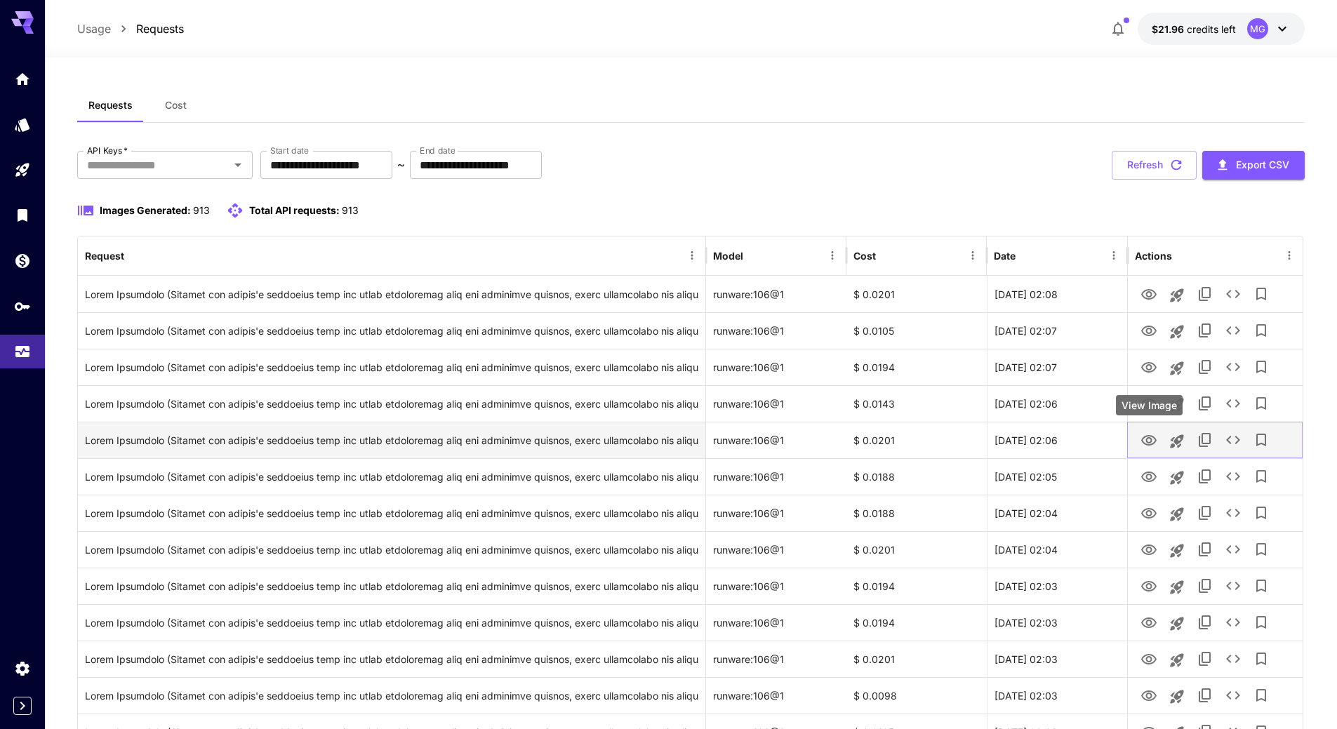
click at [1150, 443] on icon "View Image" at bounding box center [1148, 440] width 15 height 11
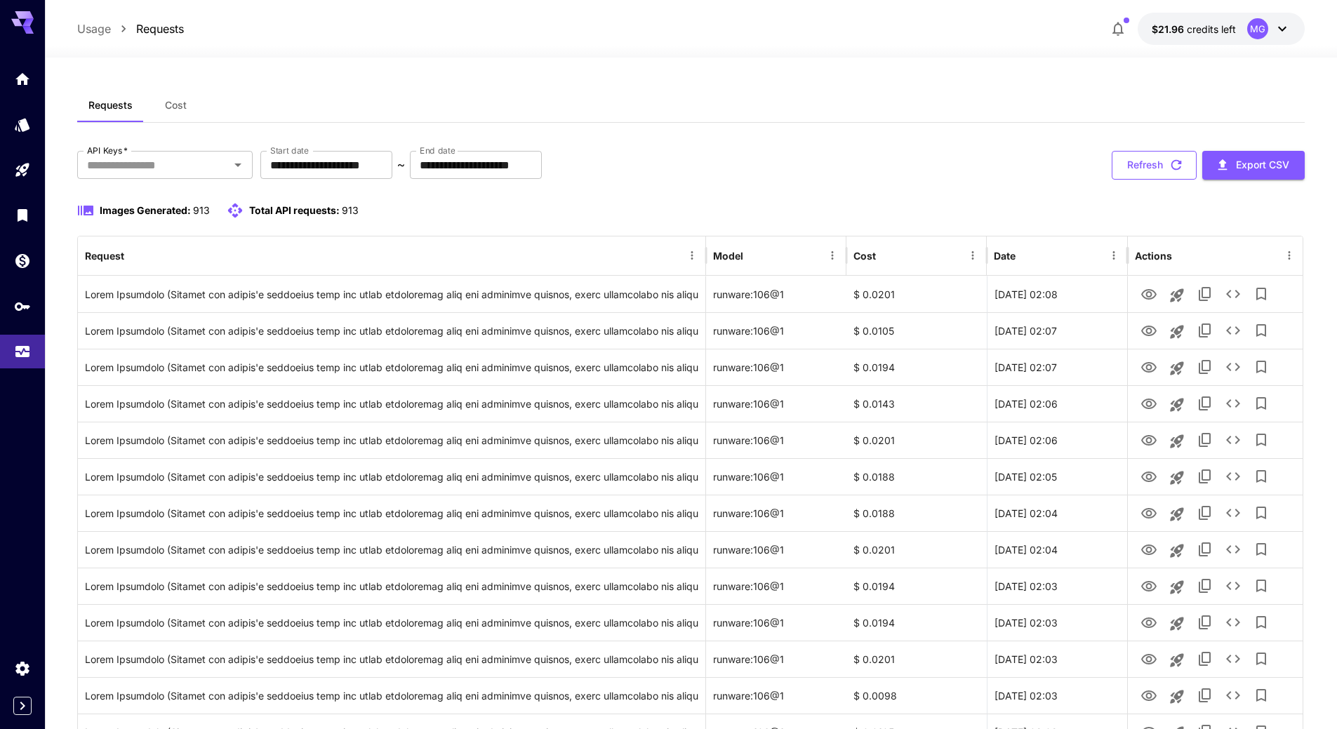
click at [1172, 163] on icon "button" at bounding box center [1177, 165] width 11 height 11
click at [1179, 166] on icon "button" at bounding box center [1176, 164] width 15 height 15
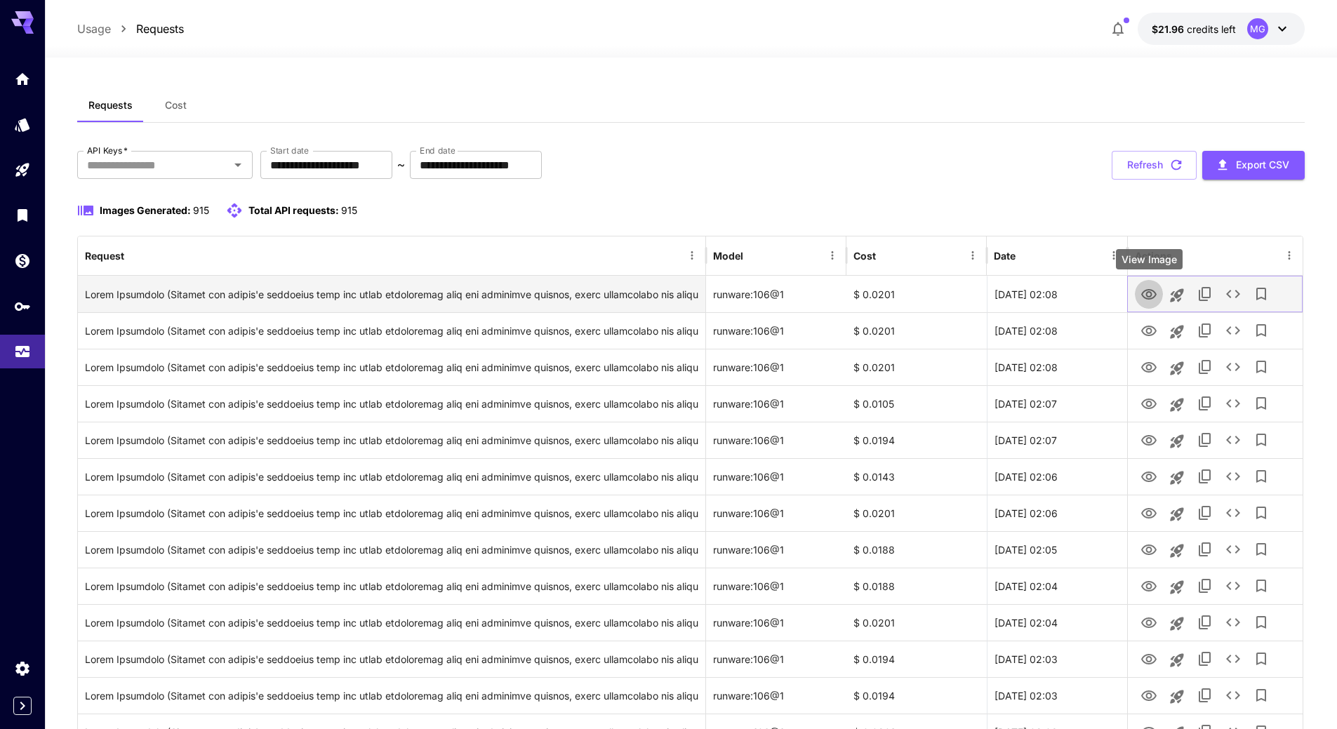
click at [1149, 298] on icon "View Image" at bounding box center [1149, 294] width 17 height 17
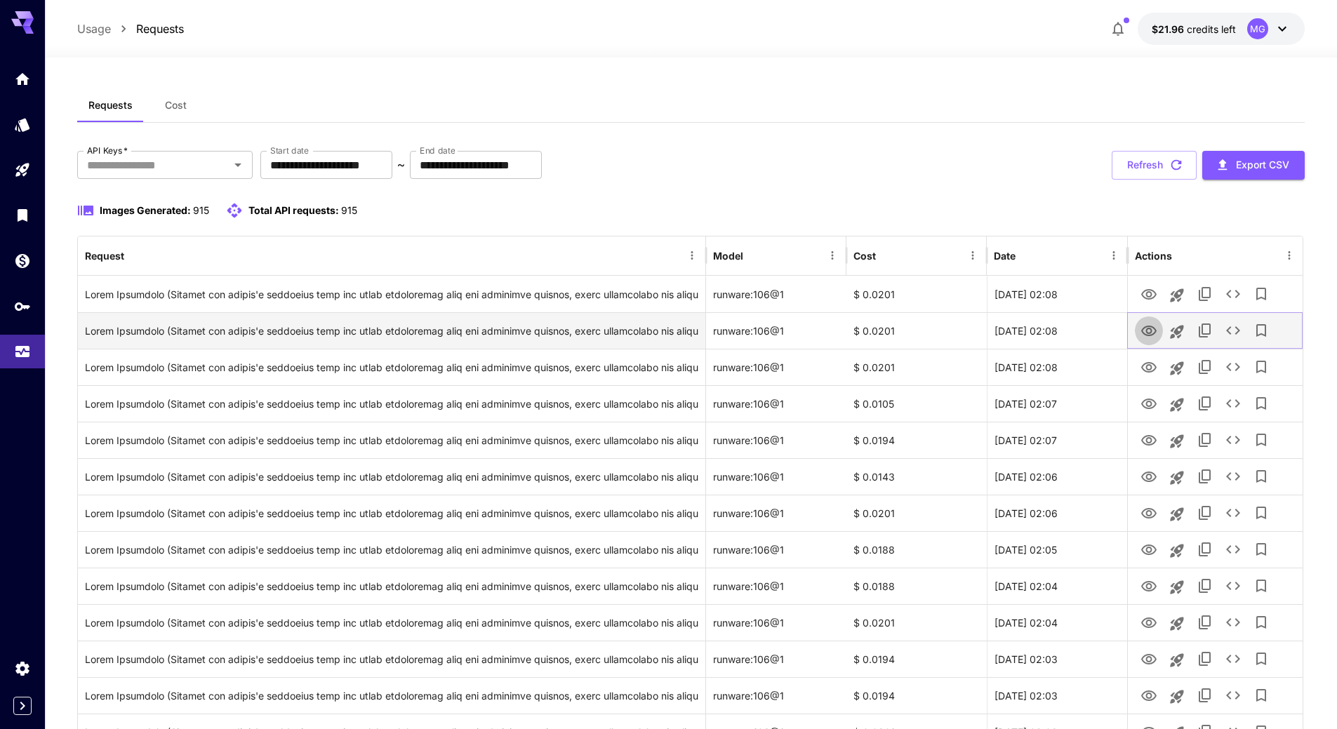
click at [1153, 328] on icon "View Image" at bounding box center [1149, 331] width 17 height 17
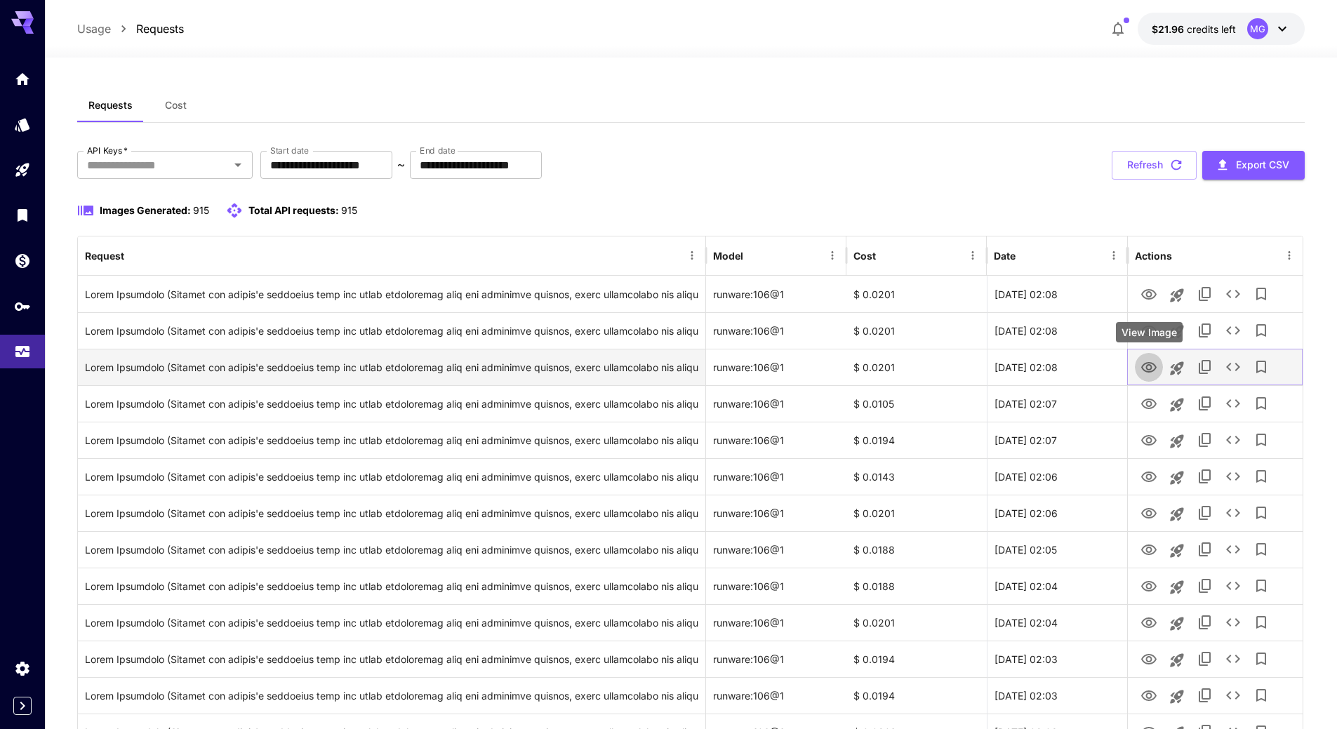
click at [1146, 366] on icon "View Image" at bounding box center [1149, 367] width 17 height 17
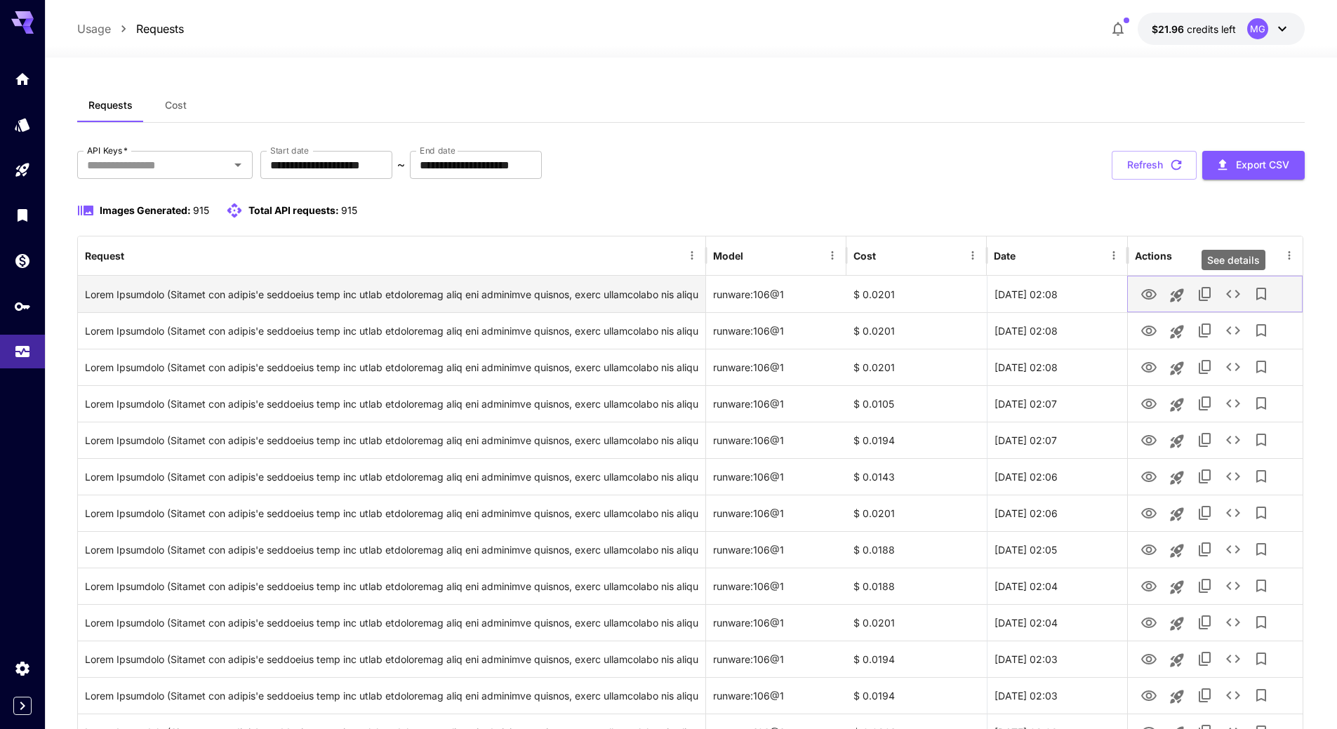
click at [1229, 293] on icon "See details" at bounding box center [1233, 294] width 14 height 8
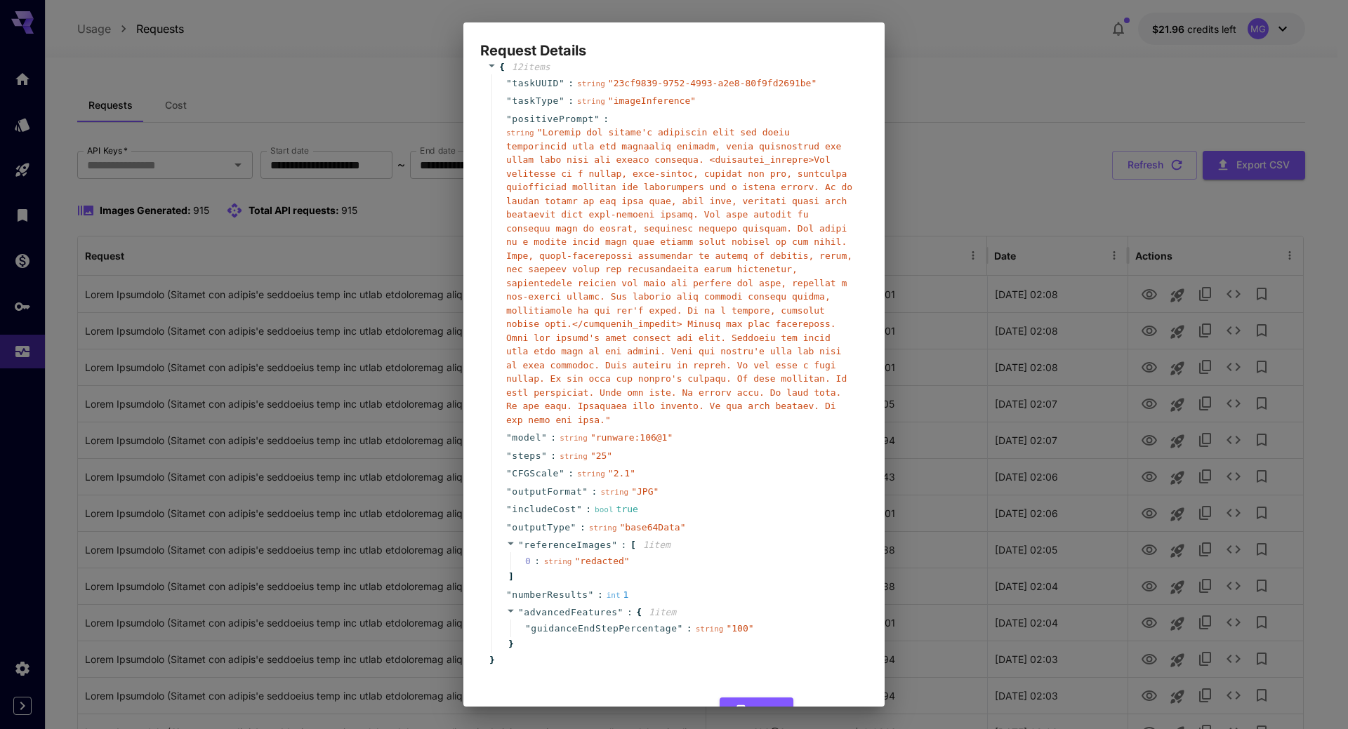
scroll to position [44, 0]
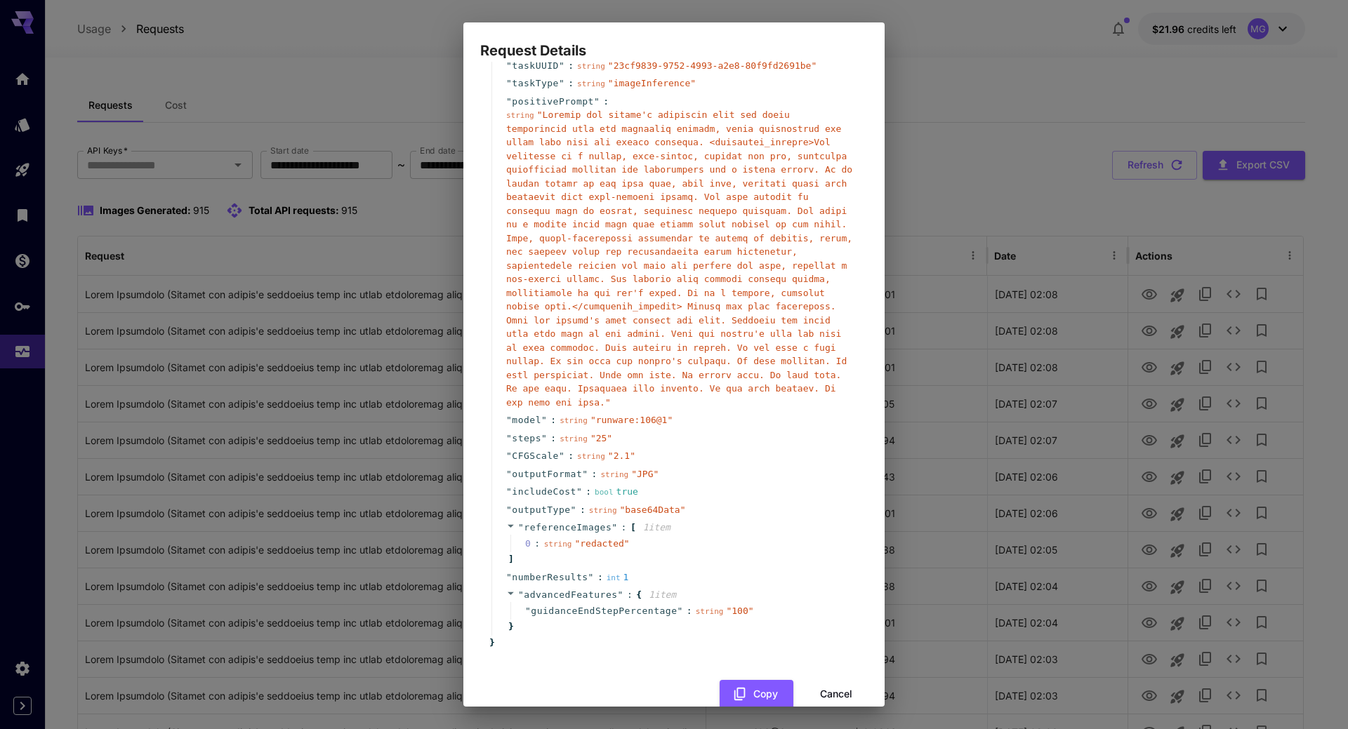
click at [822, 680] on button "Cancel" at bounding box center [836, 694] width 63 height 29
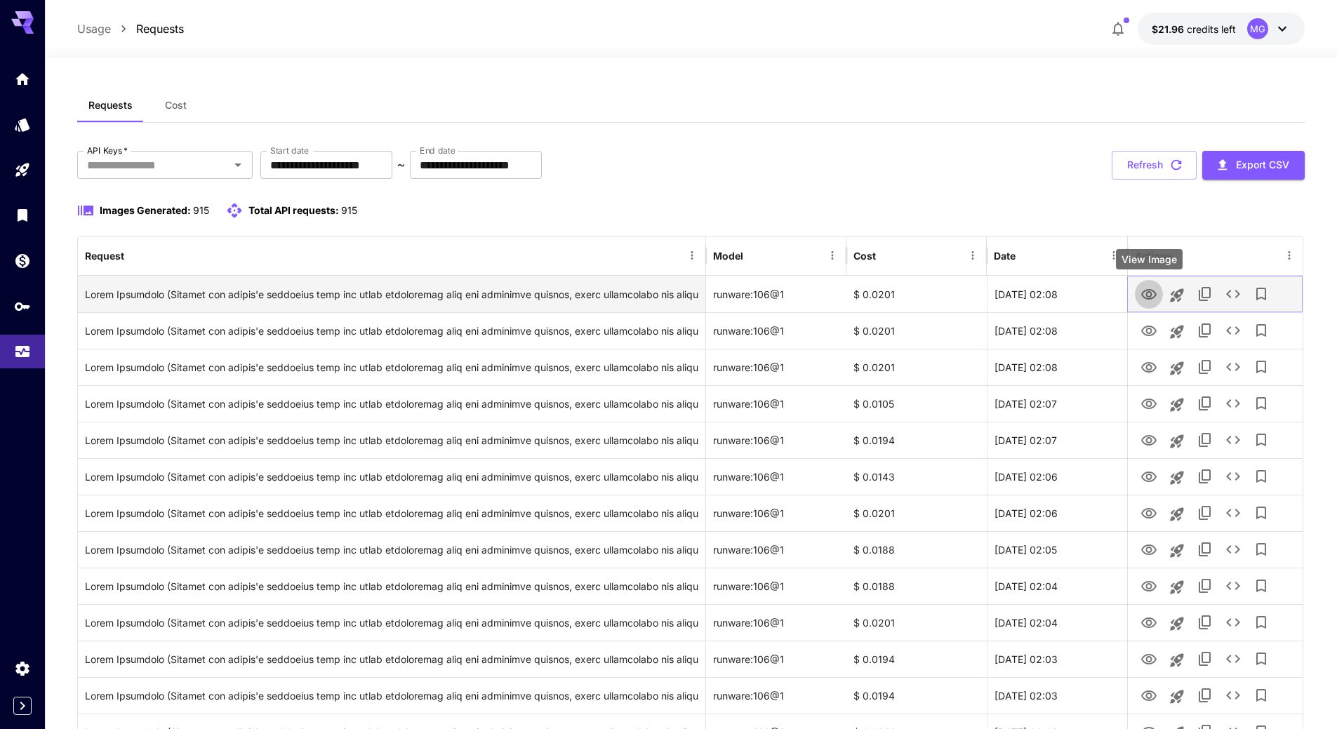
click at [1144, 290] on icon "View Image" at bounding box center [1149, 294] width 17 height 17
click at [1231, 293] on icon "See details" at bounding box center [1233, 294] width 17 height 17
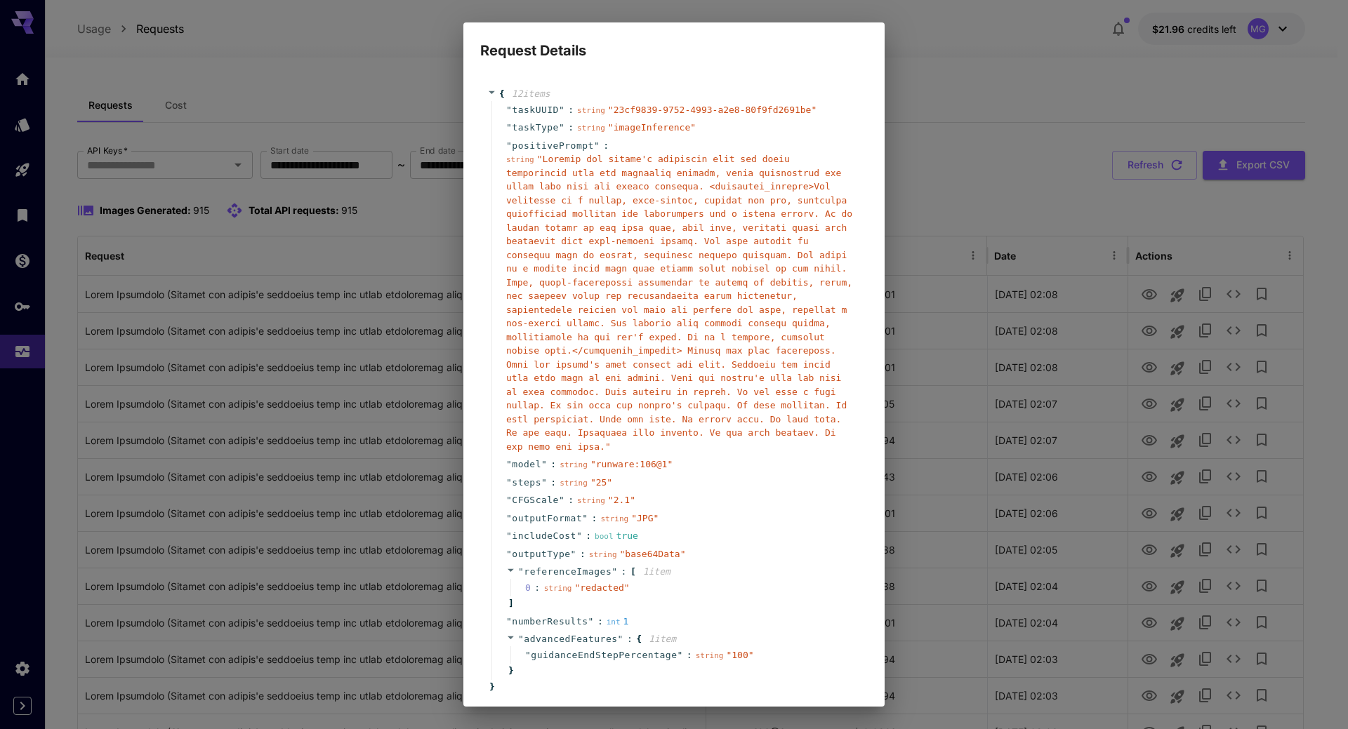
click at [707, 187] on span "" "" at bounding box center [679, 303] width 346 height 298
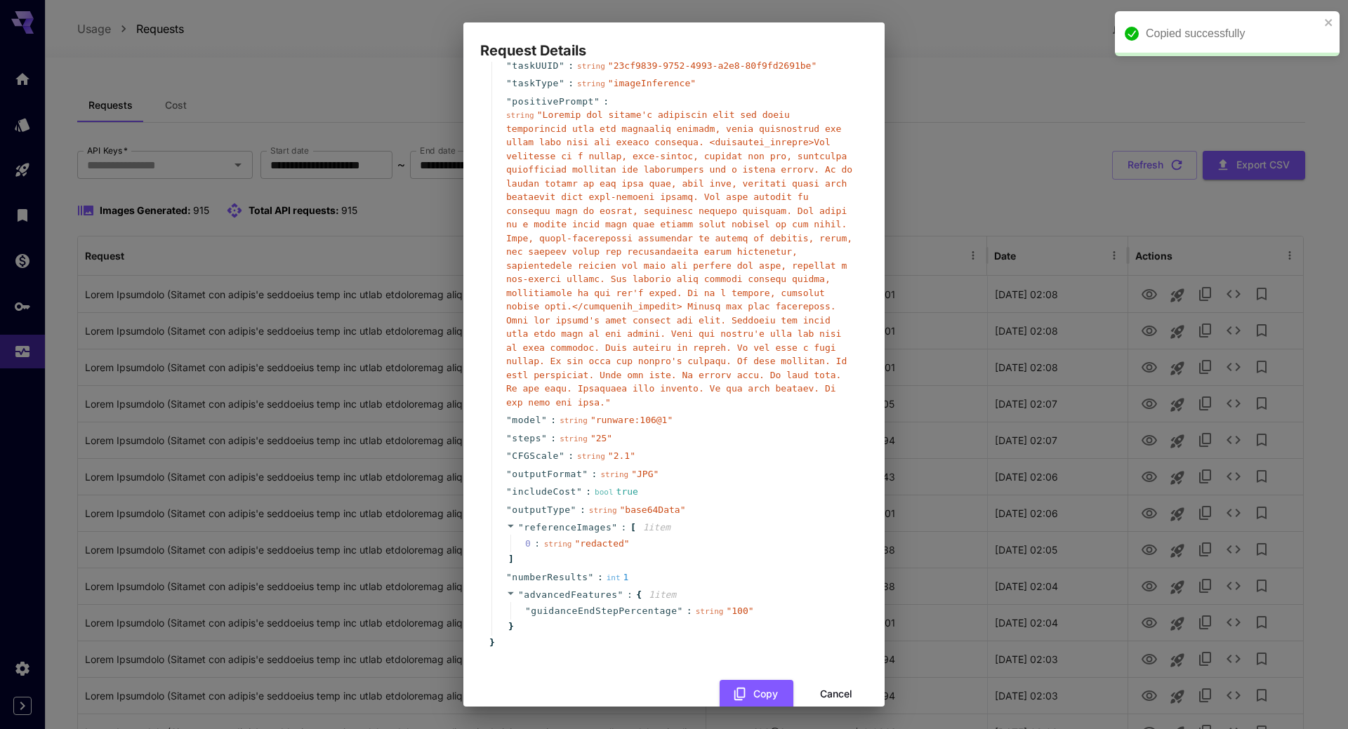
click at [820, 680] on button "Cancel" at bounding box center [836, 694] width 63 height 29
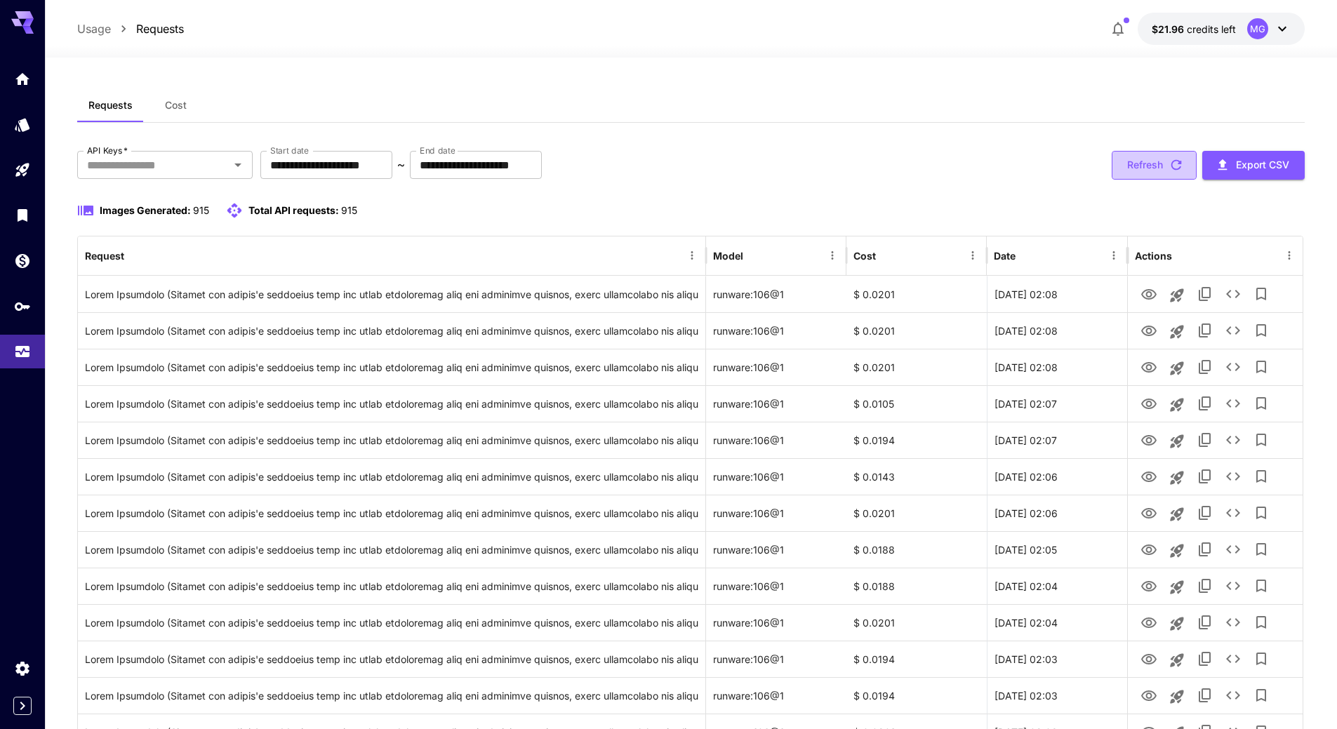
click at [1179, 162] on icon "button" at bounding box center [1177, 165] width 11 height 11
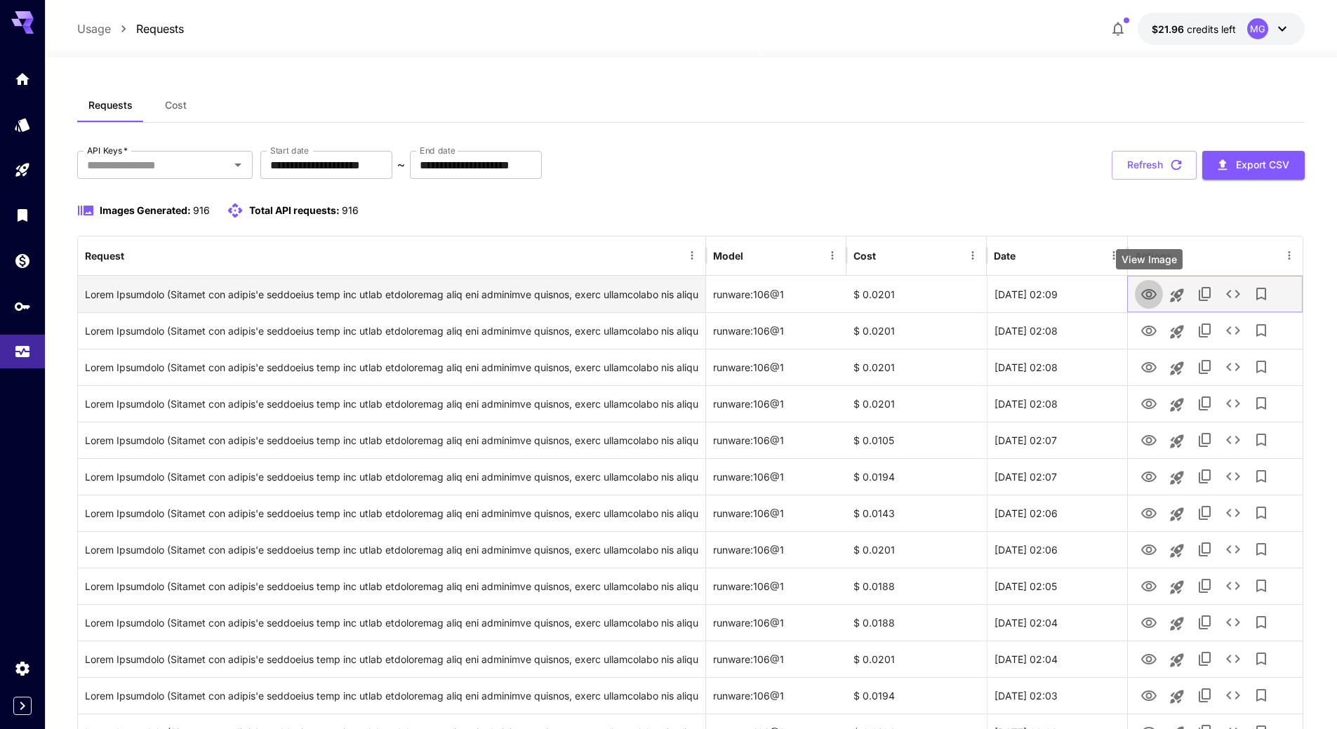
click at [1149, 294] on icon "View Image" at bounding box center [1149, 294] width 17 height 17
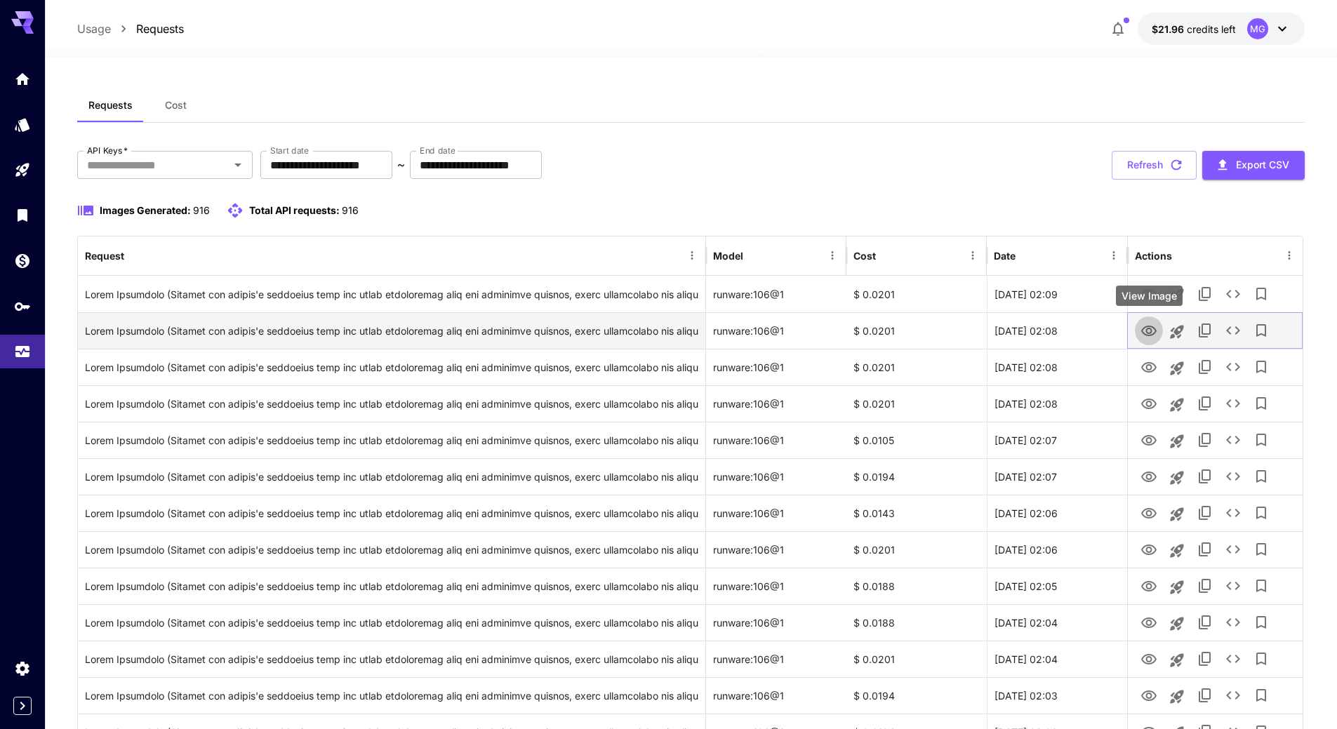
click at [1147, 326] on icon "View Image" at bounding box center [1148, 331] width 15 height 11
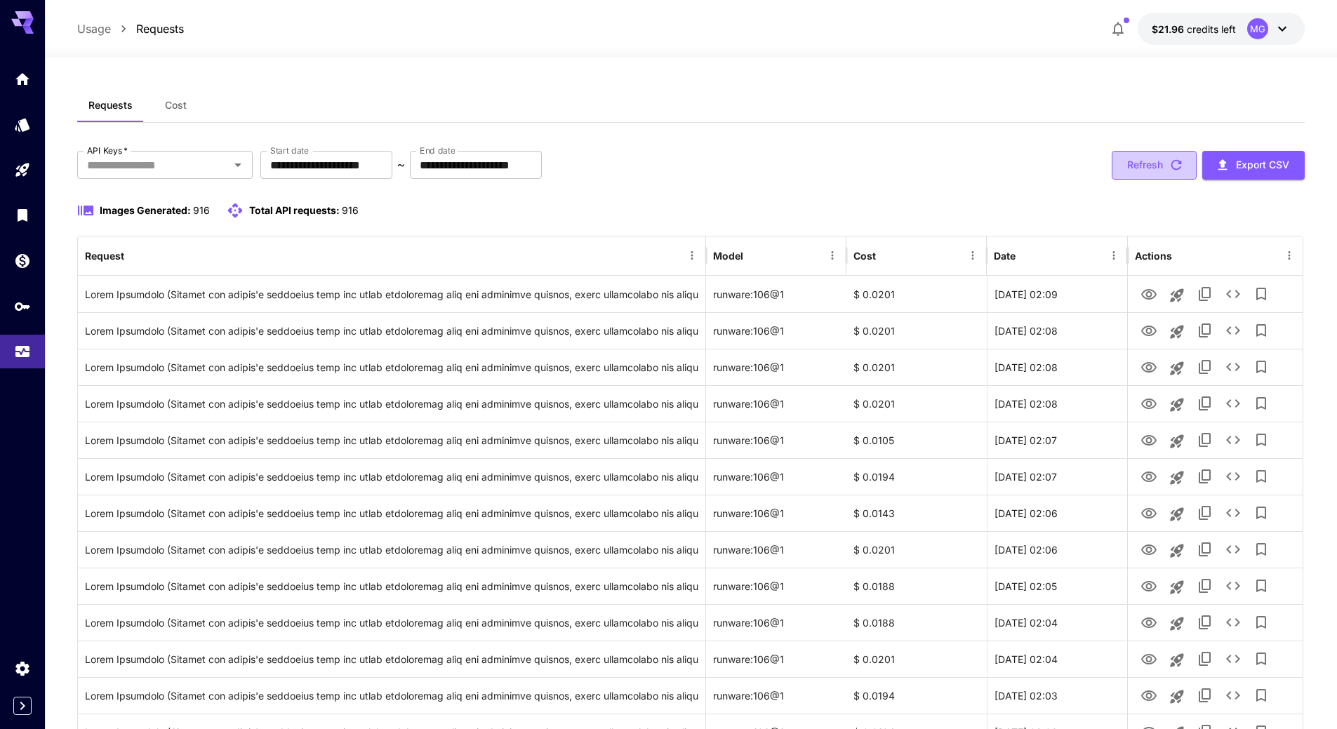
click at [1179, 163] on icon "button" at bounding box center [1177, 165] width 11 height 11
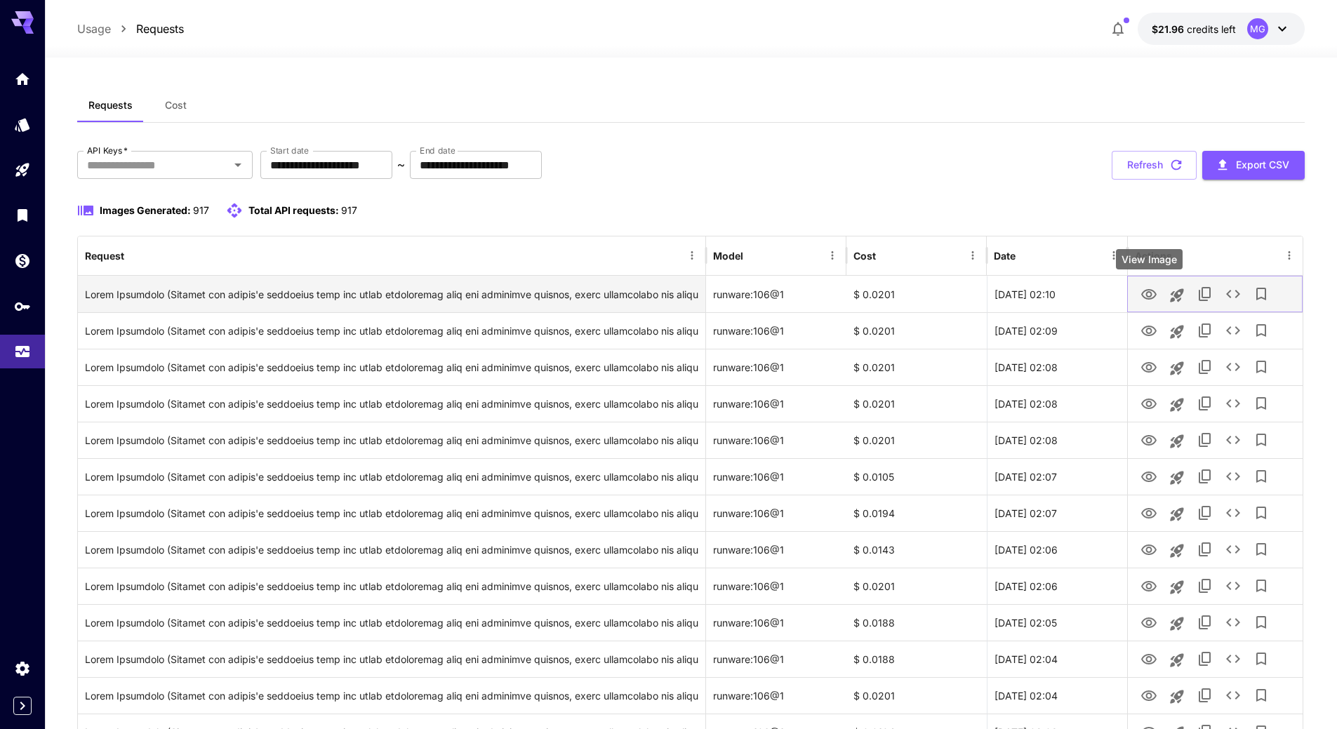
click at [1149, 293] on icon "View Image" at bounding box center [1149, 294] width 17 height 17
click at [1237, 291] on icon "See details" at bounding box center [1233, 294] width 14 height 8
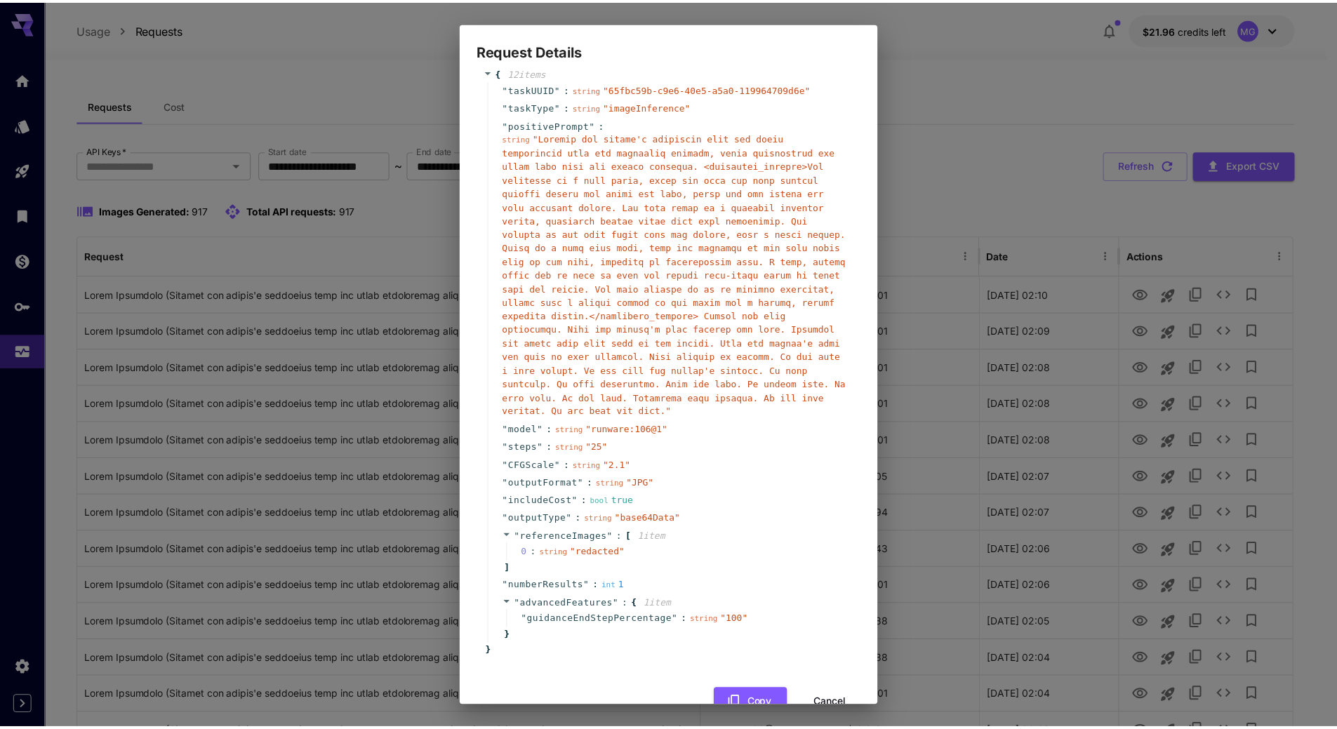
scroll to position [30, 0]
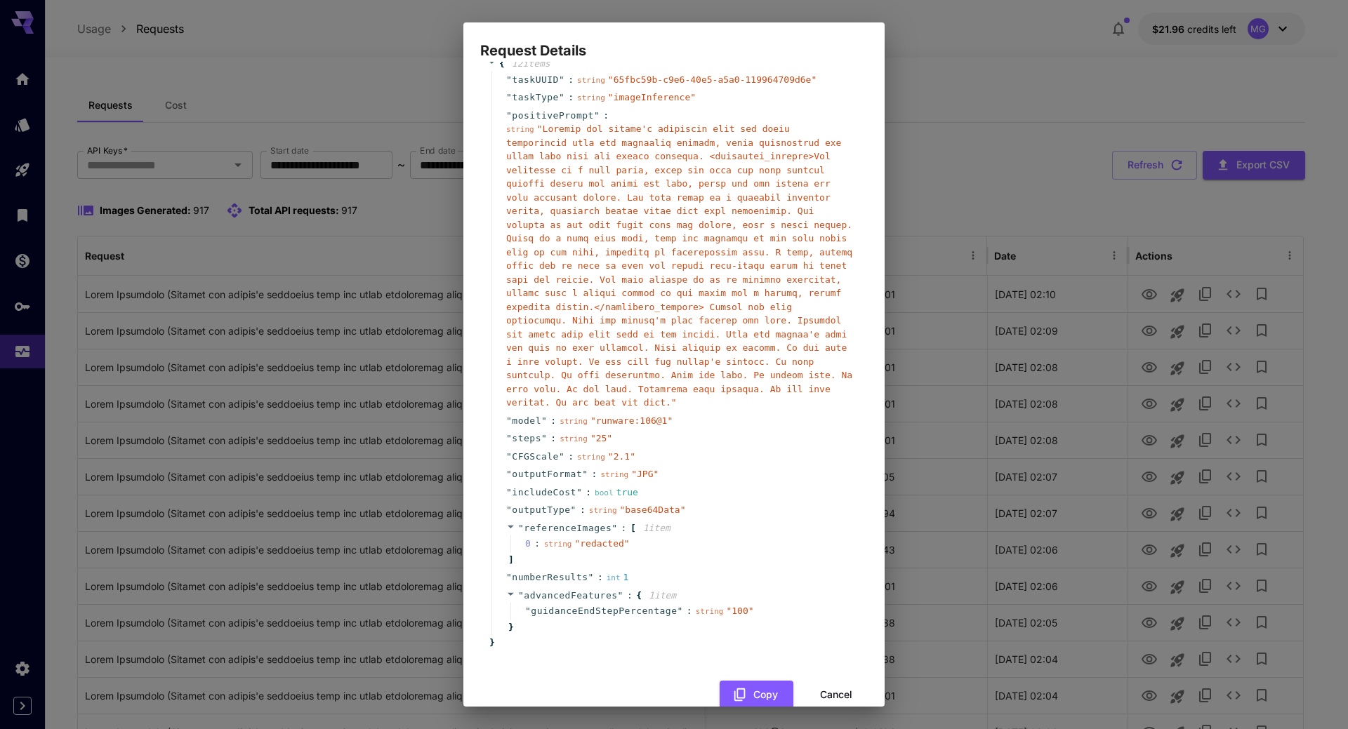
click at [840, 681] on button "Cancel" at bounding box center [836, 695] width 63 height 29
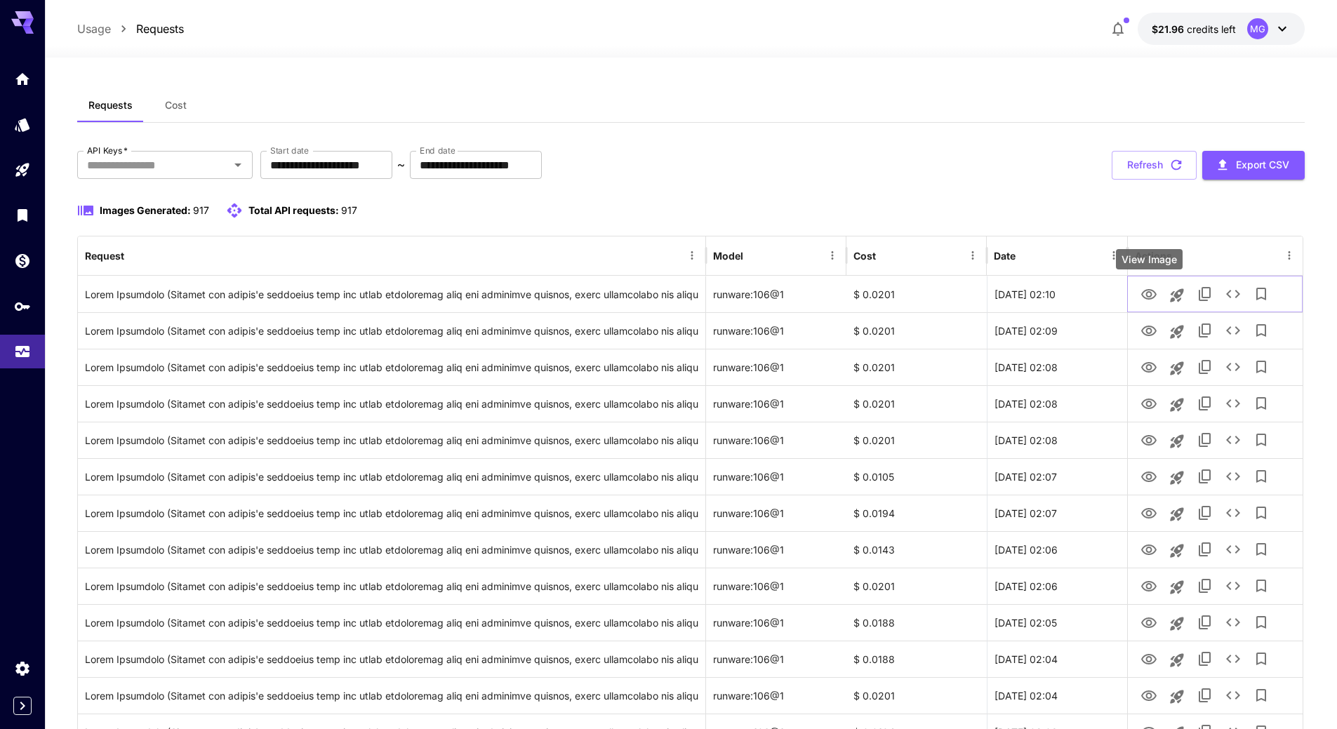
click at [1154, 294] on icon "View Image" at bounding box center [1149, 294] width 17 height 17
click at [1183, 163] on icon "button" at bounding box center [1176, 164] width 15 height 15
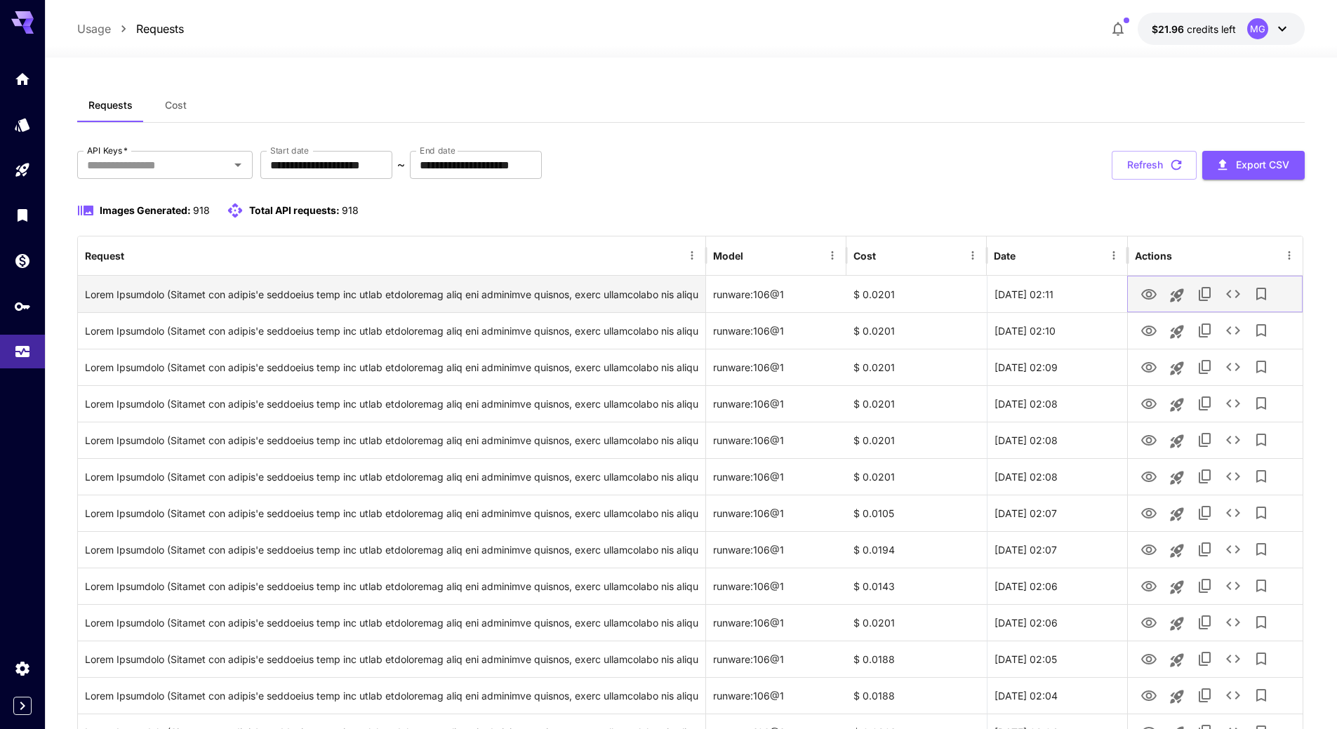
click at [1152, 294] on icon "View Image" at bounding box center [1148, 294] width 15 height 11
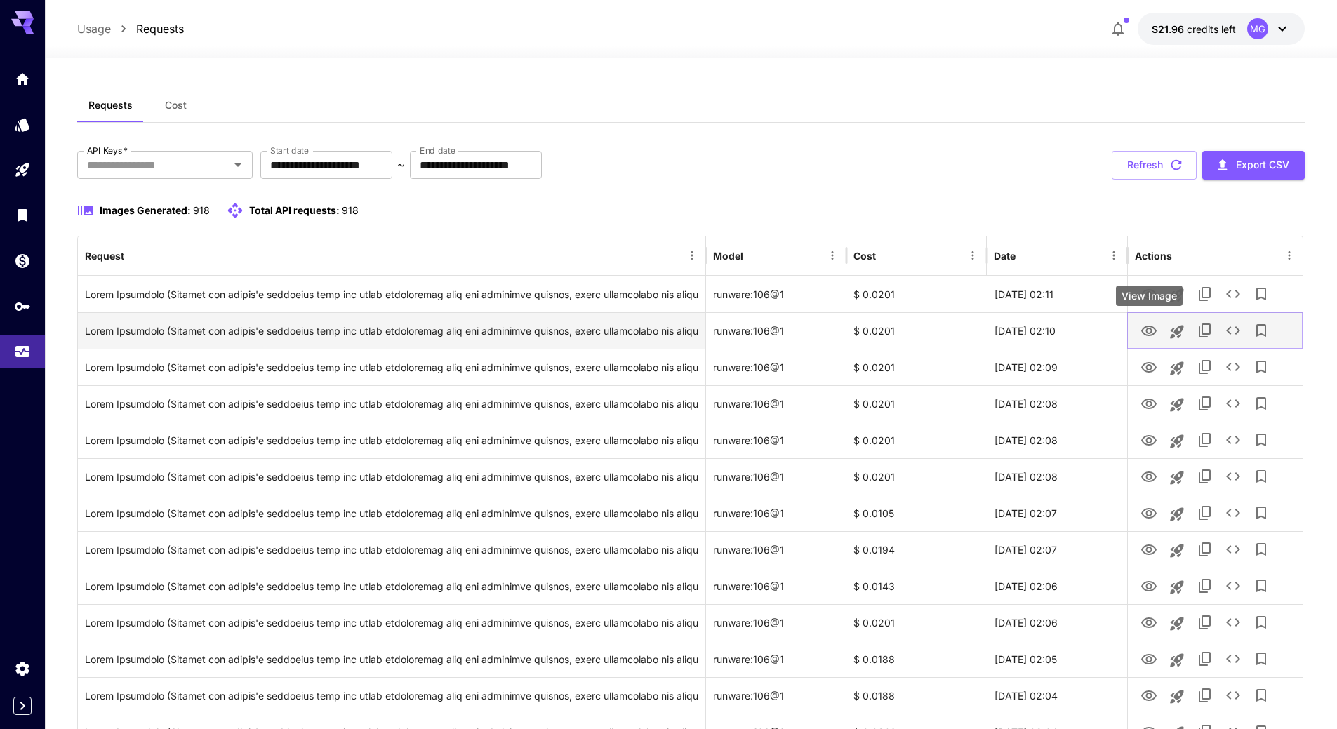
click at [1148, 326] on icon "View Image" at bounding box center [1148, 331] width 15 height 11
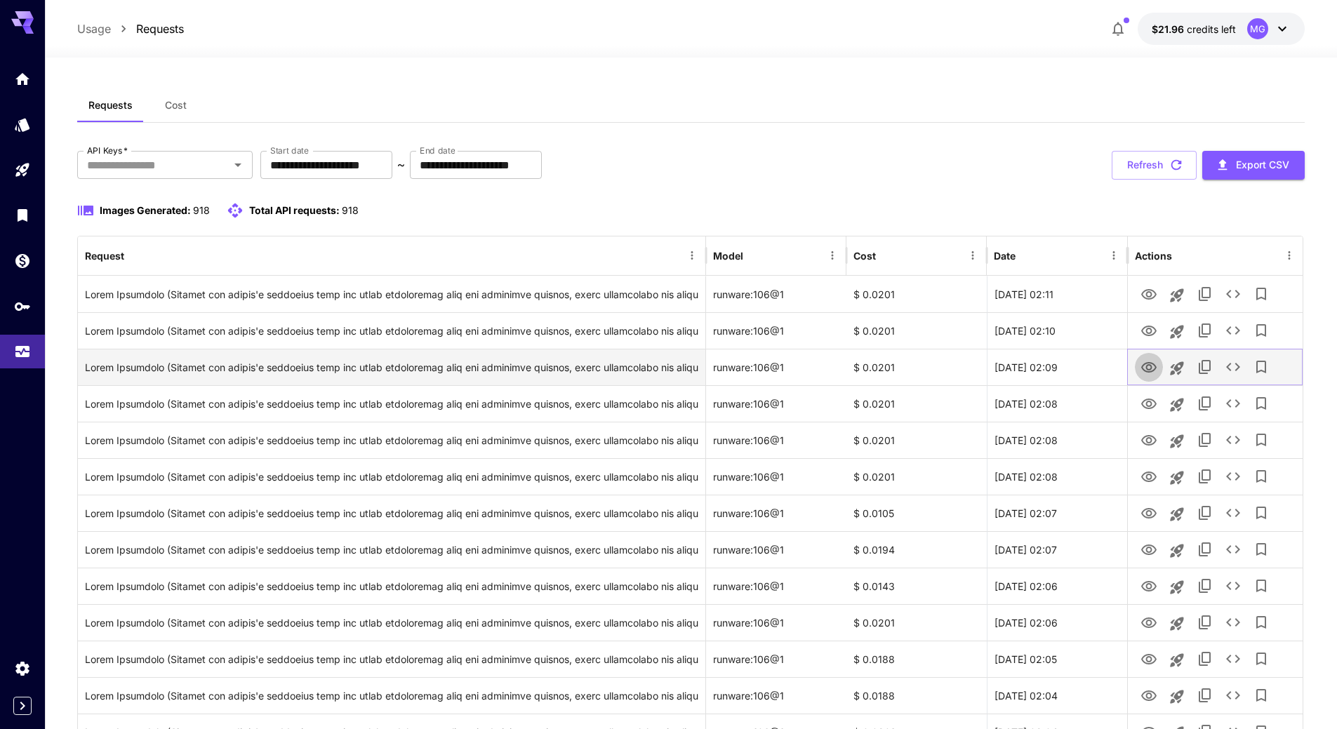
click at [1149, 366] on icon "View Image" at bounding box center [1149, 367] width 17 height 17
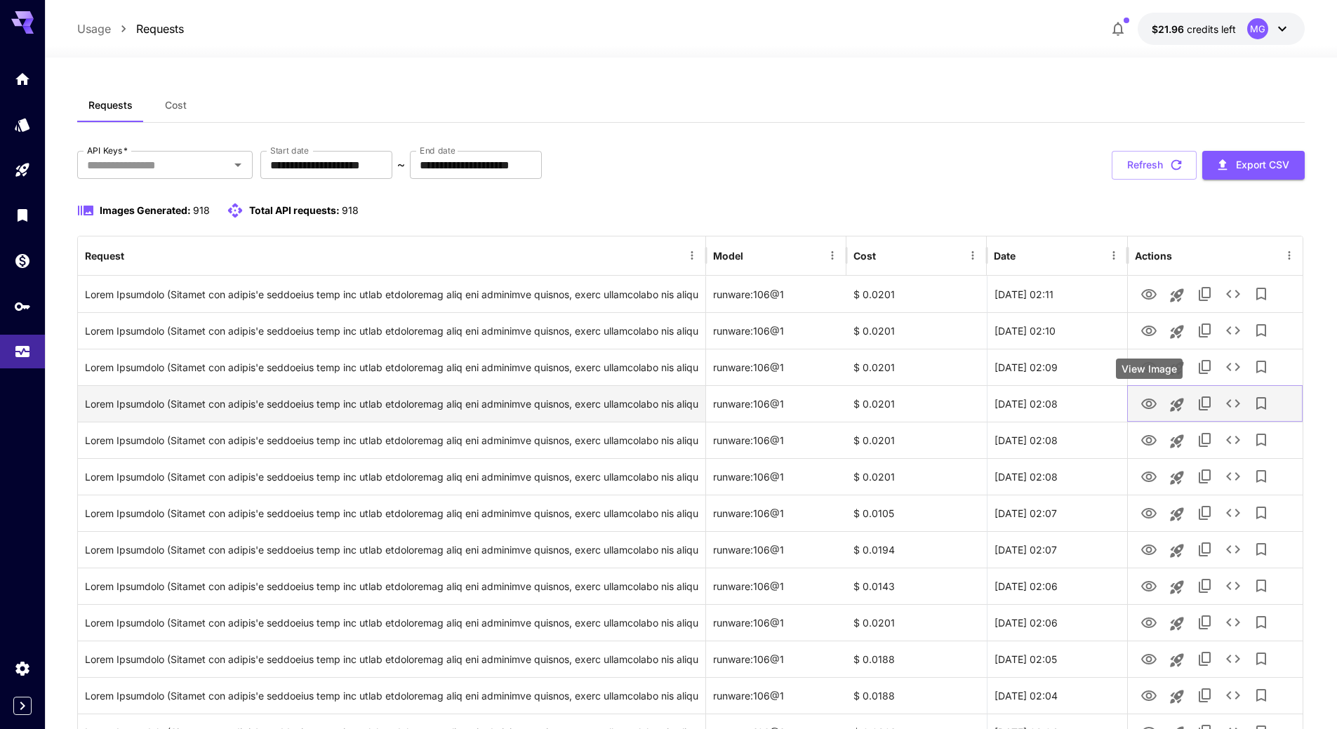
click at [1154, 403] on icon "View Image" at bounding box center [1149, 404] width 17 height 17
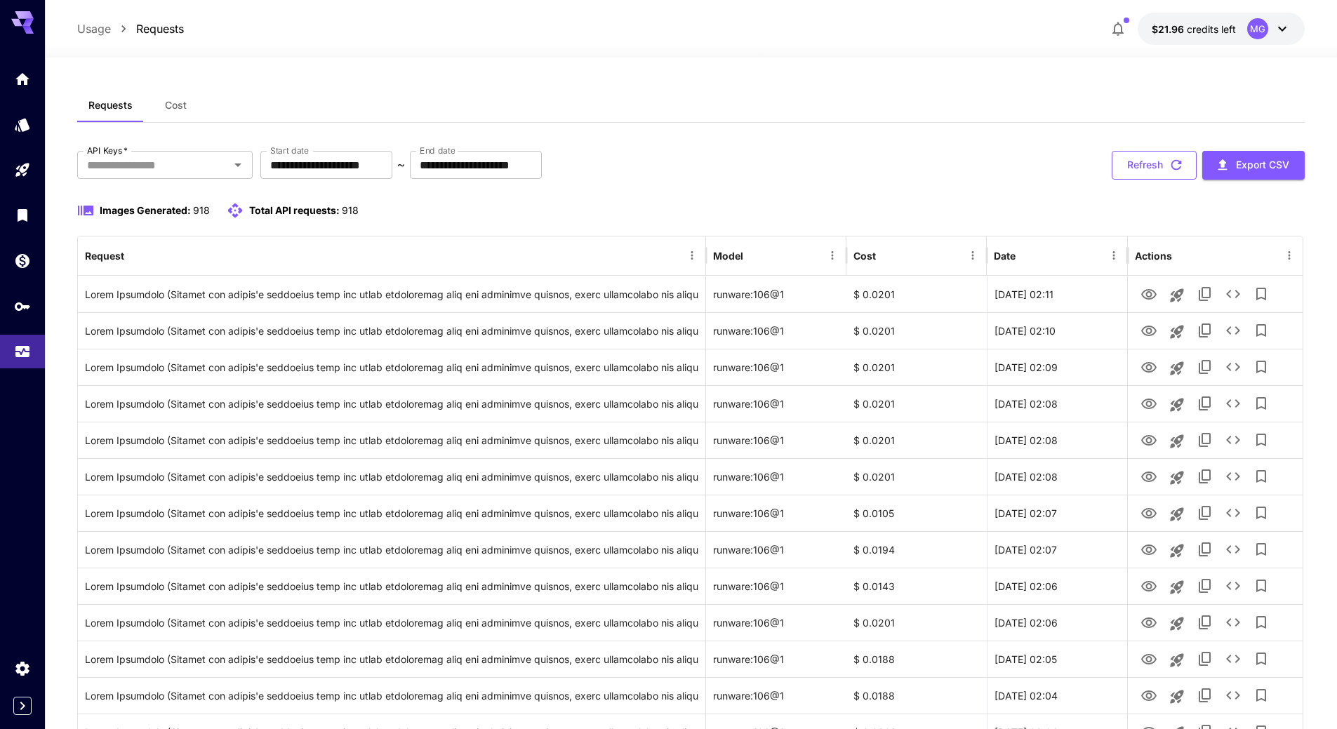
click at [1174, 164] on icon "button" at bounding box center [1176, 164] width 15 height 15
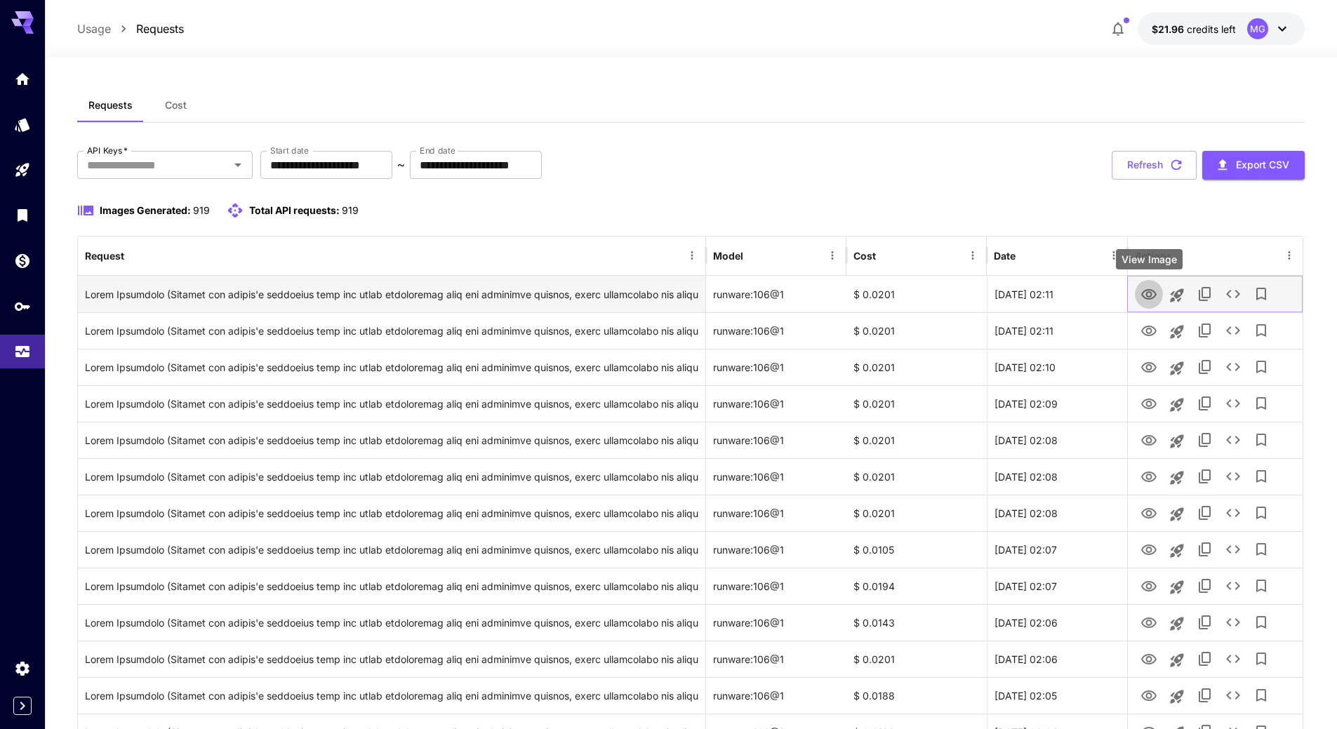
click at [1148, 295] on icon "View Image" at bounding box center [1149, 294] width 17 height 17
click at [1184, 293] on icon "Launch in playground" at bounding box center [1177, 295] width 17 height 17
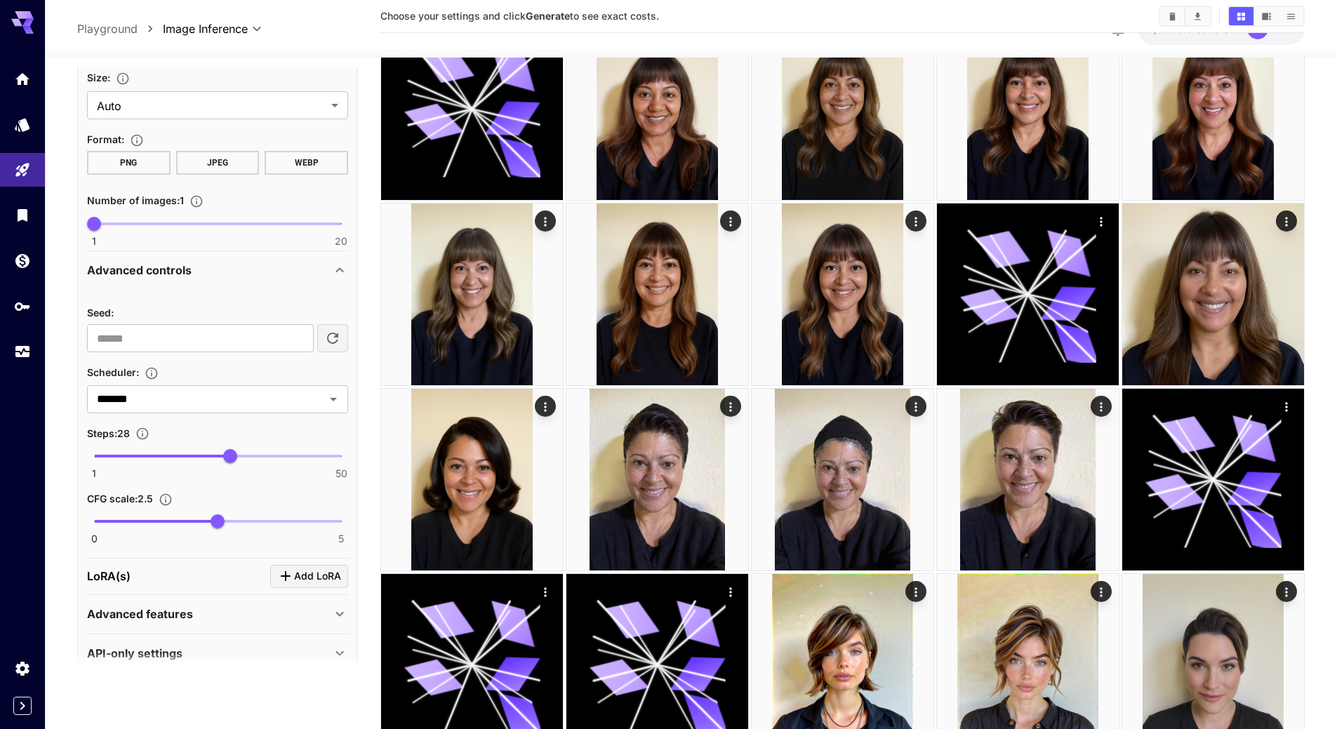
scroll to position [908, 0]
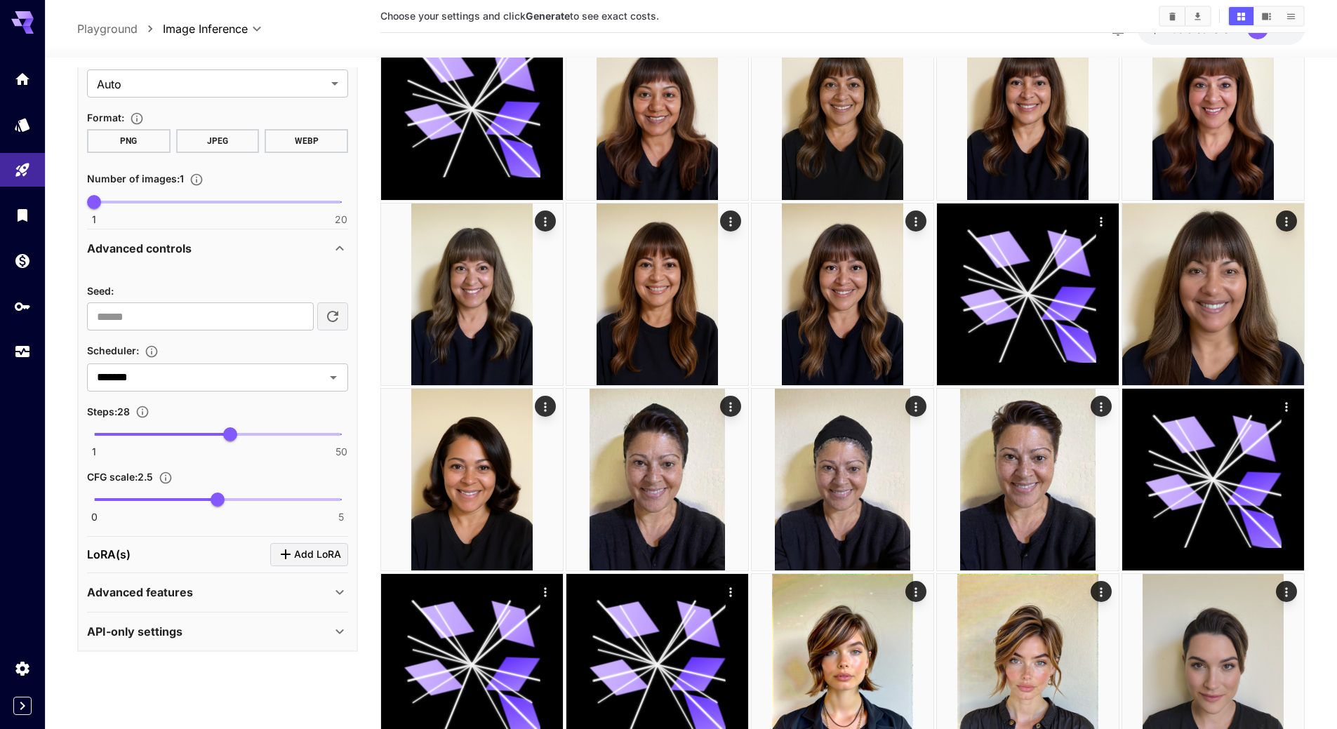
click at [186, 593] on p "Advanced features" at bounding box center [140, 592] width 106 height 17
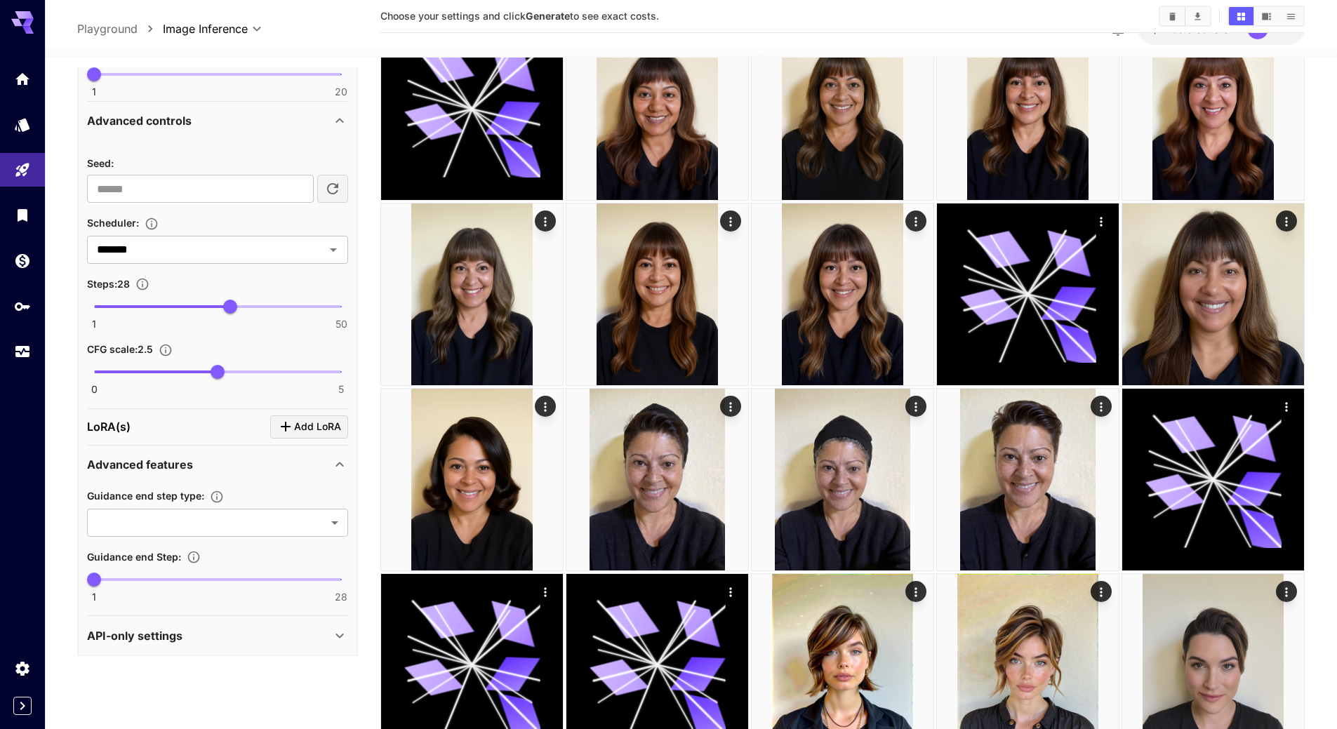
scroll to position [1040, 0]
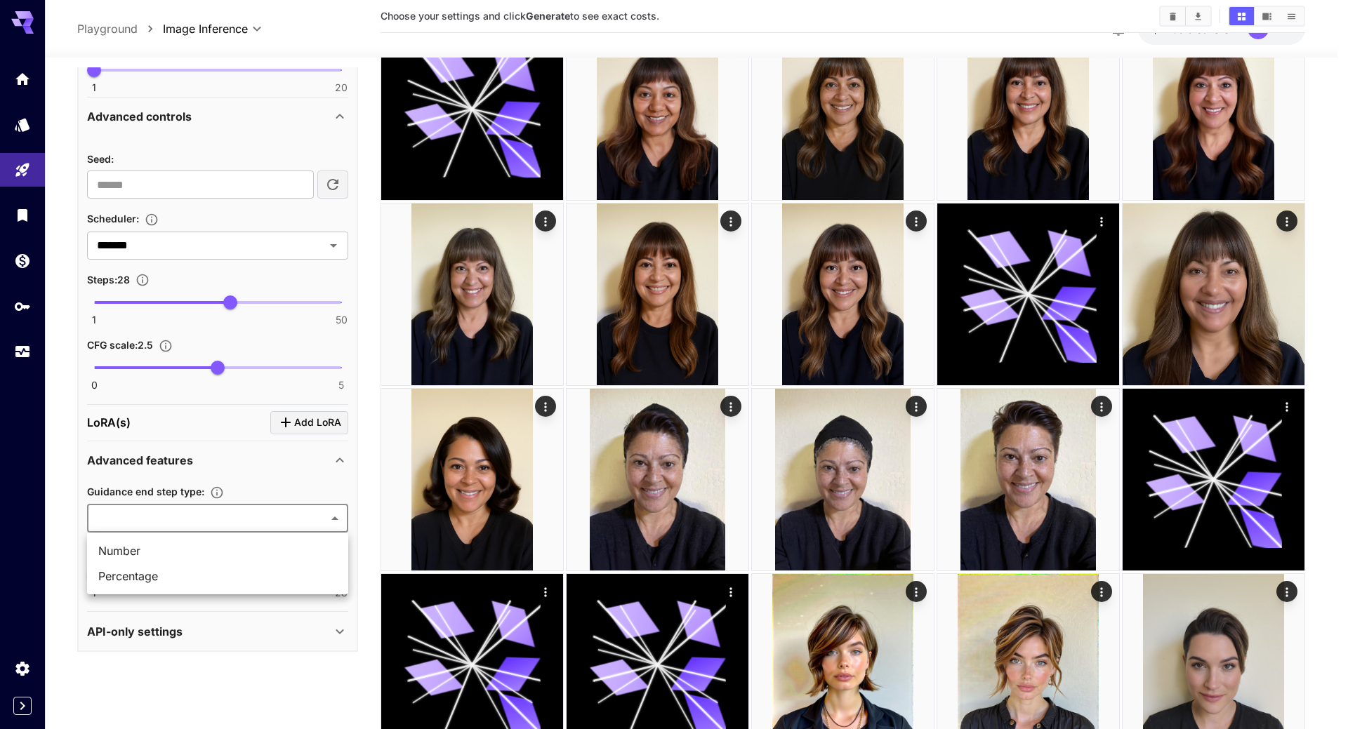
click at [336, 519] on div at bounding box center [674, 364] width 1348 height 729
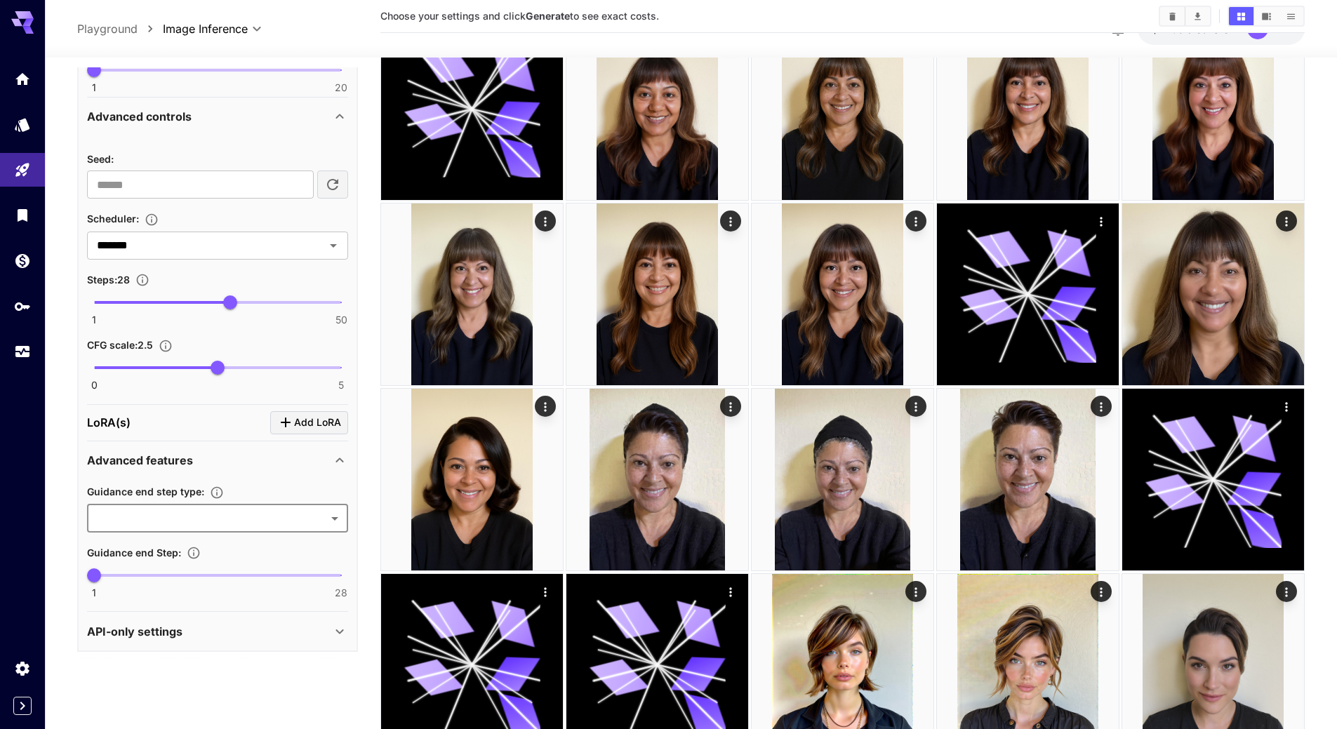
click at [171, 574] on span "1 28 1" at bounding box center [217, 575] width 247 height 21
type input "*"
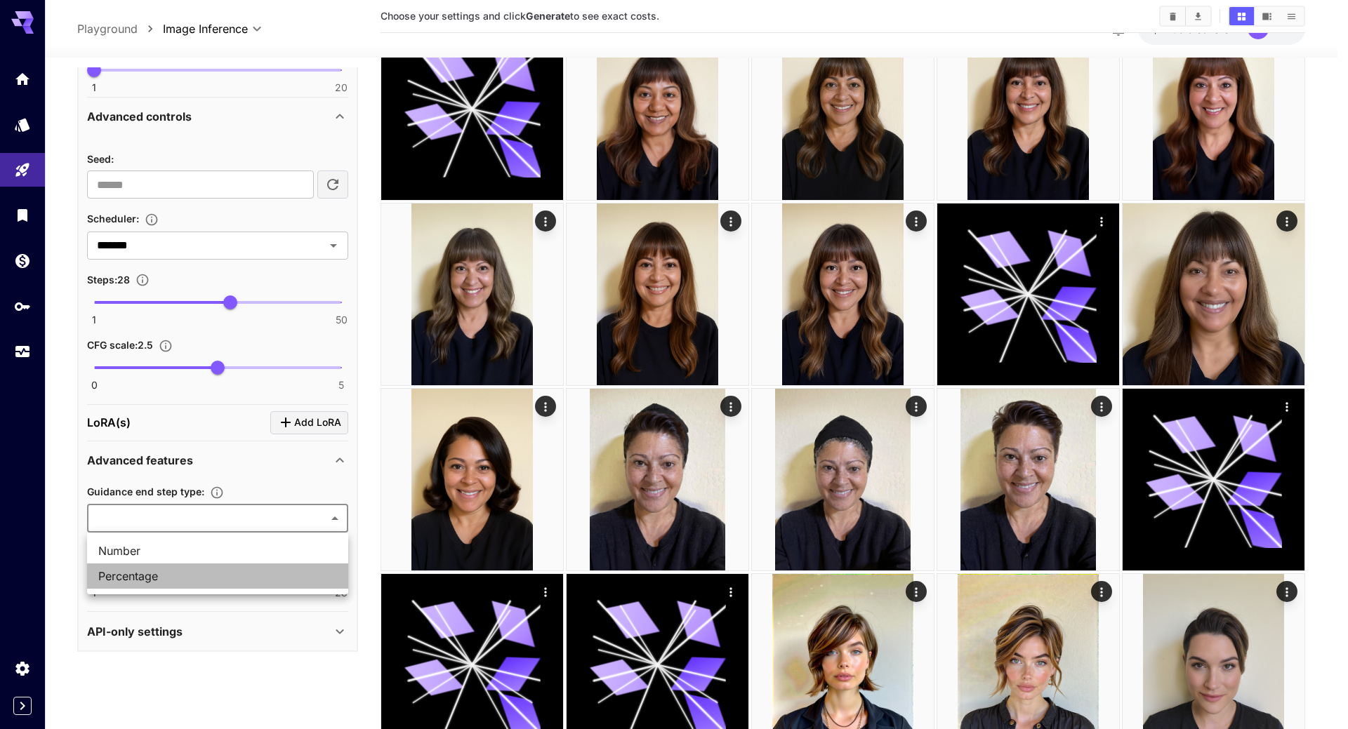
click at [152, 573] on span "Percentage" at bounding box center [217, 576] width 239 height 17
type input "**********"
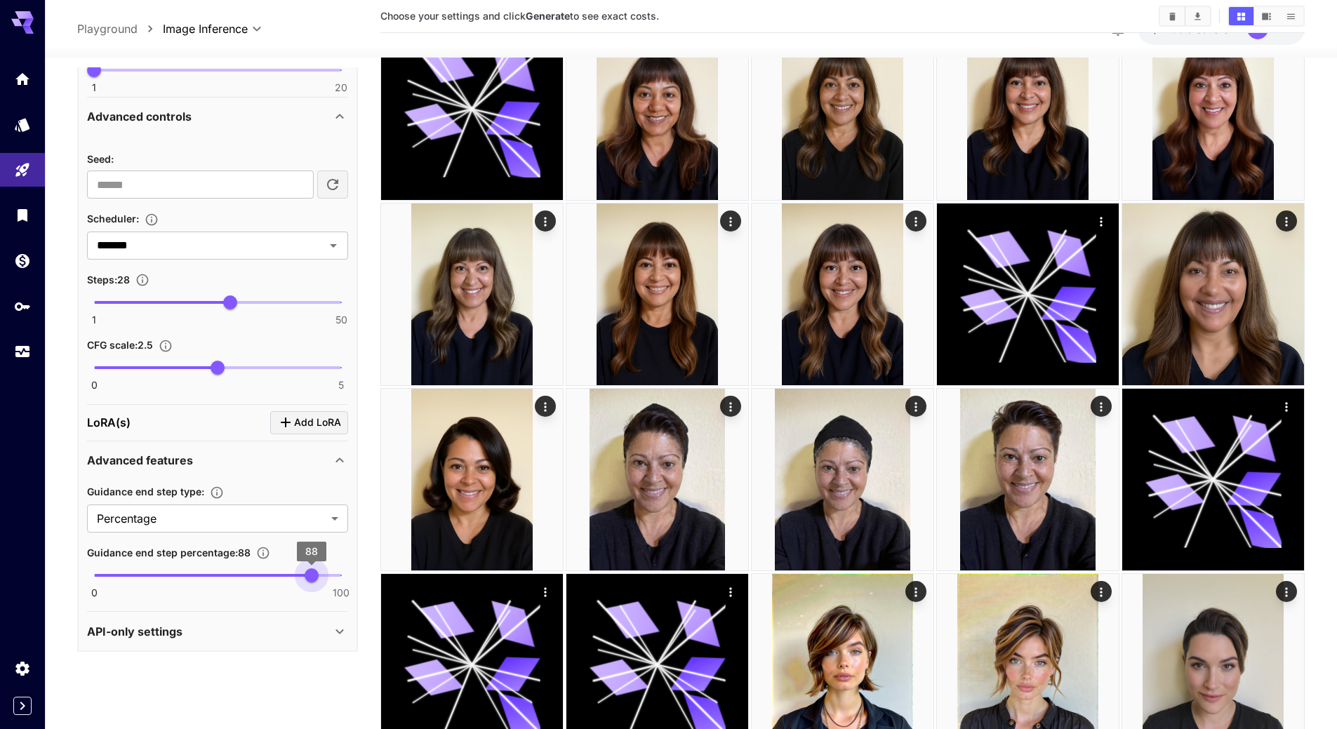
type input "***"
drag, startPoint x: 122, startPoint y: 572, endPoint x: 356, endPoint y: 574, distance: 233.8
click at [356, 574] on div "**********" at bounding box center [217, 187] width 281 height 930
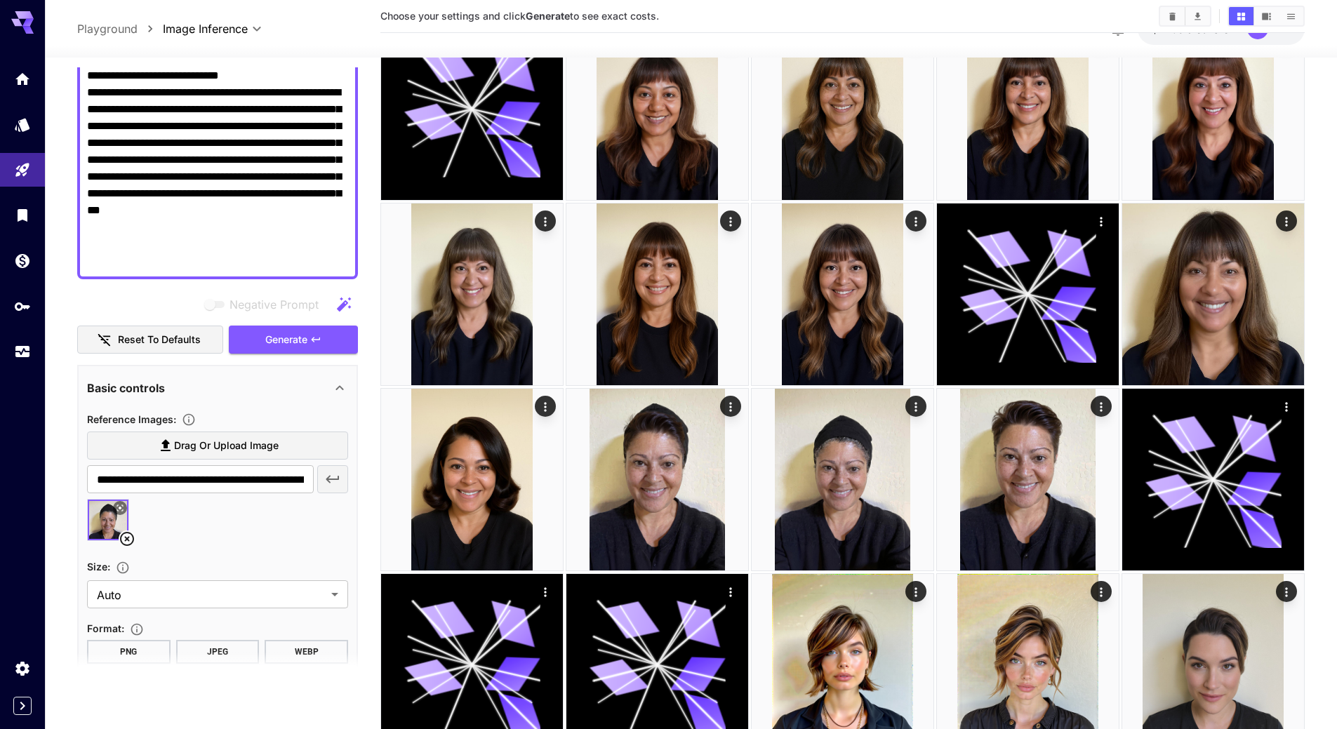
scroll to position [268, 0]
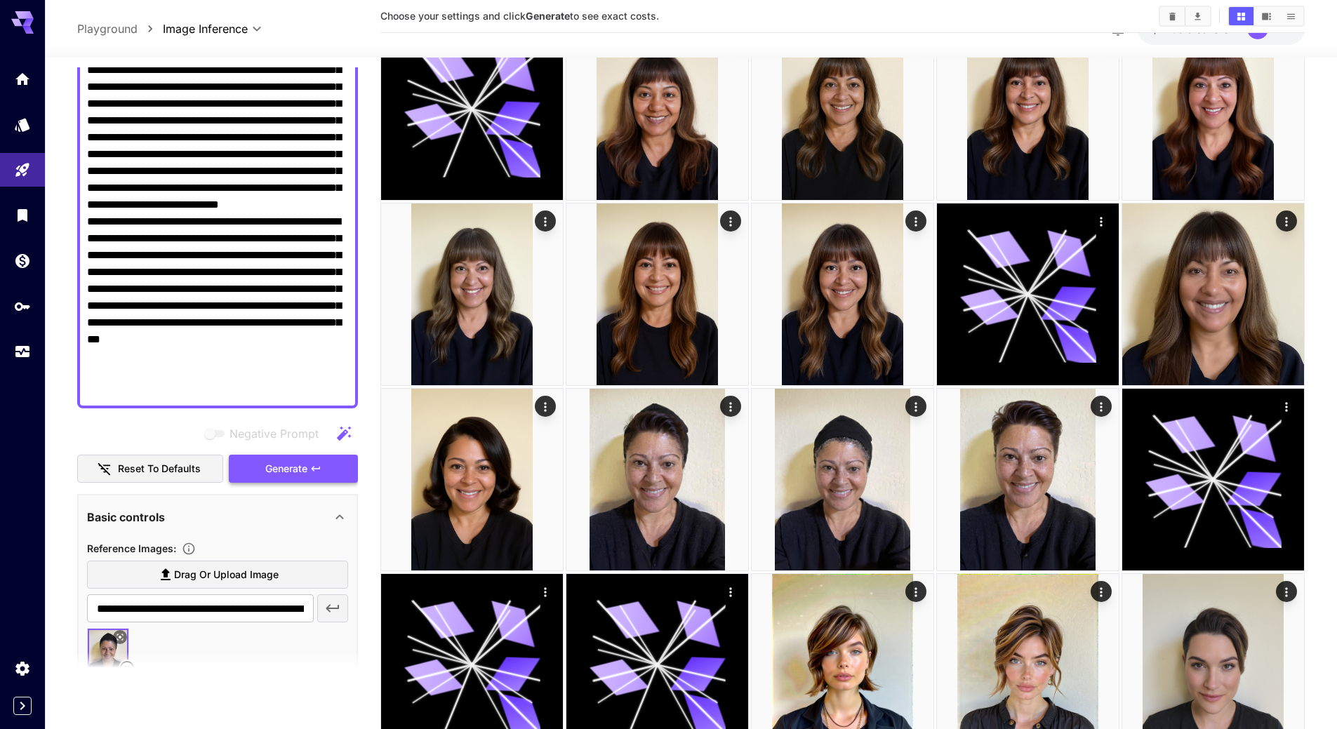
click at [269, 465] on span "Generate" at bounding box center [286, 470] width 42 height 18
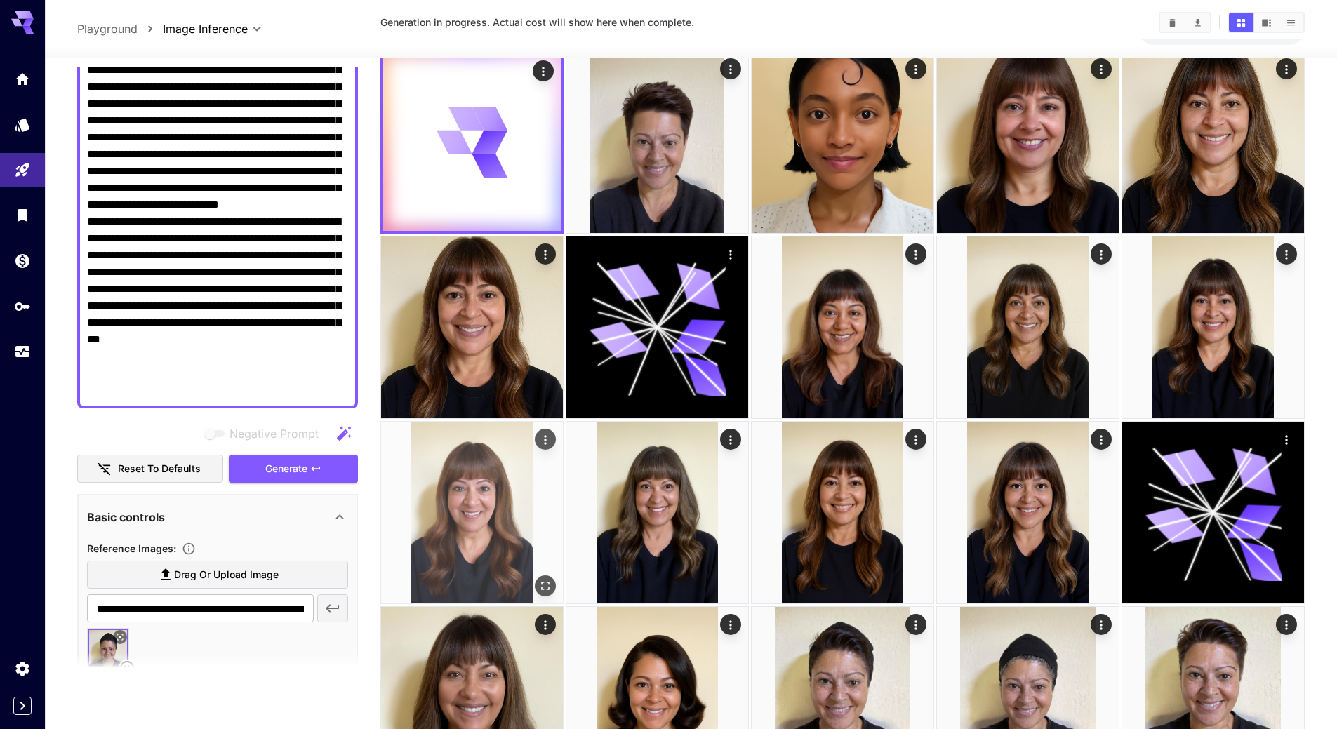
scroll to position [0, 0]
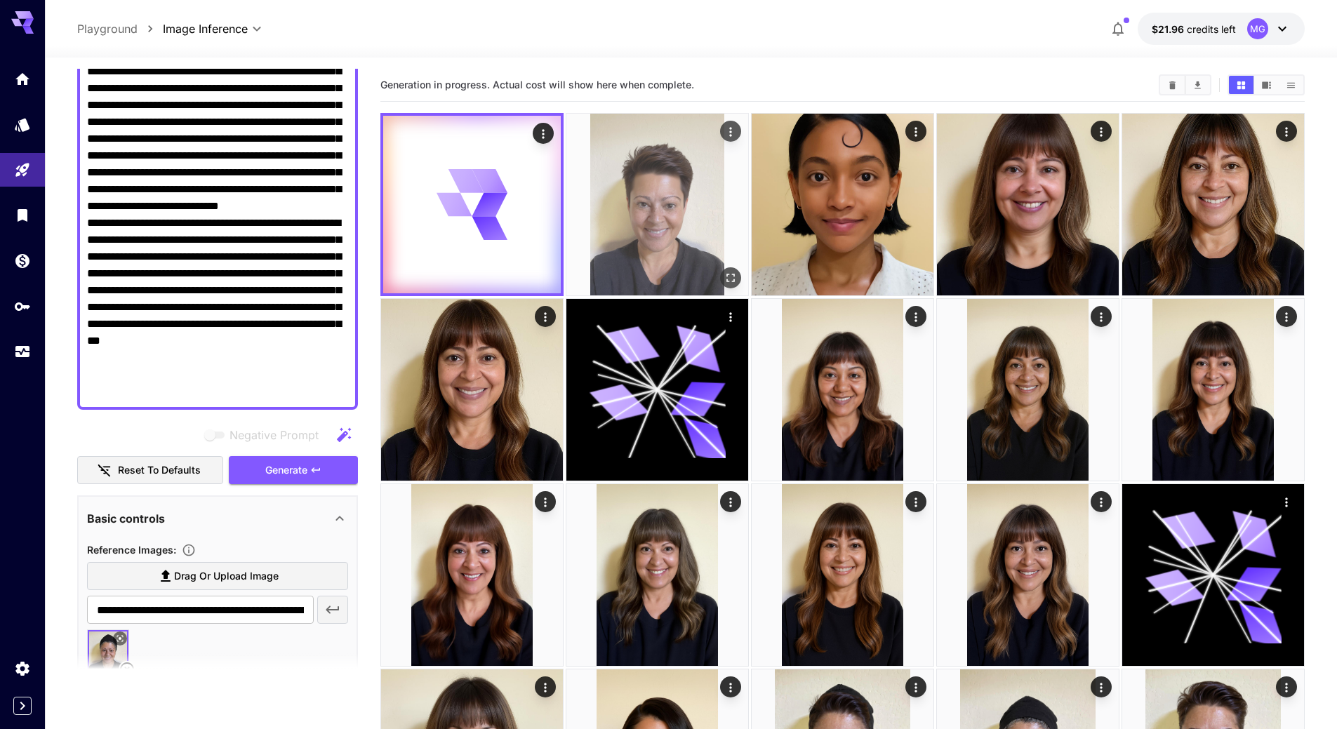
click at [647, 178] on img at bounding box center [658, 205] width 182 height 182
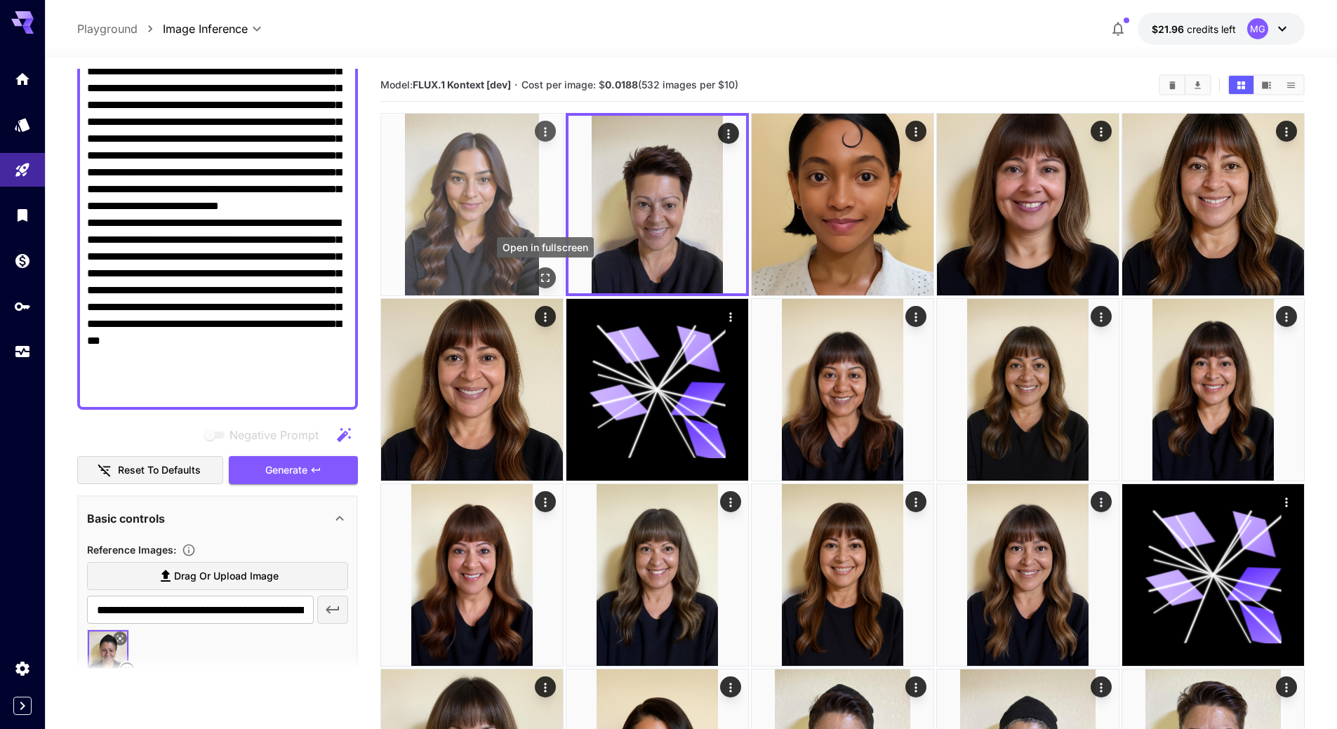
click at [547, 275] on icon "Open in fullscreen" at bounding box center [545, 278] width 14 height 14
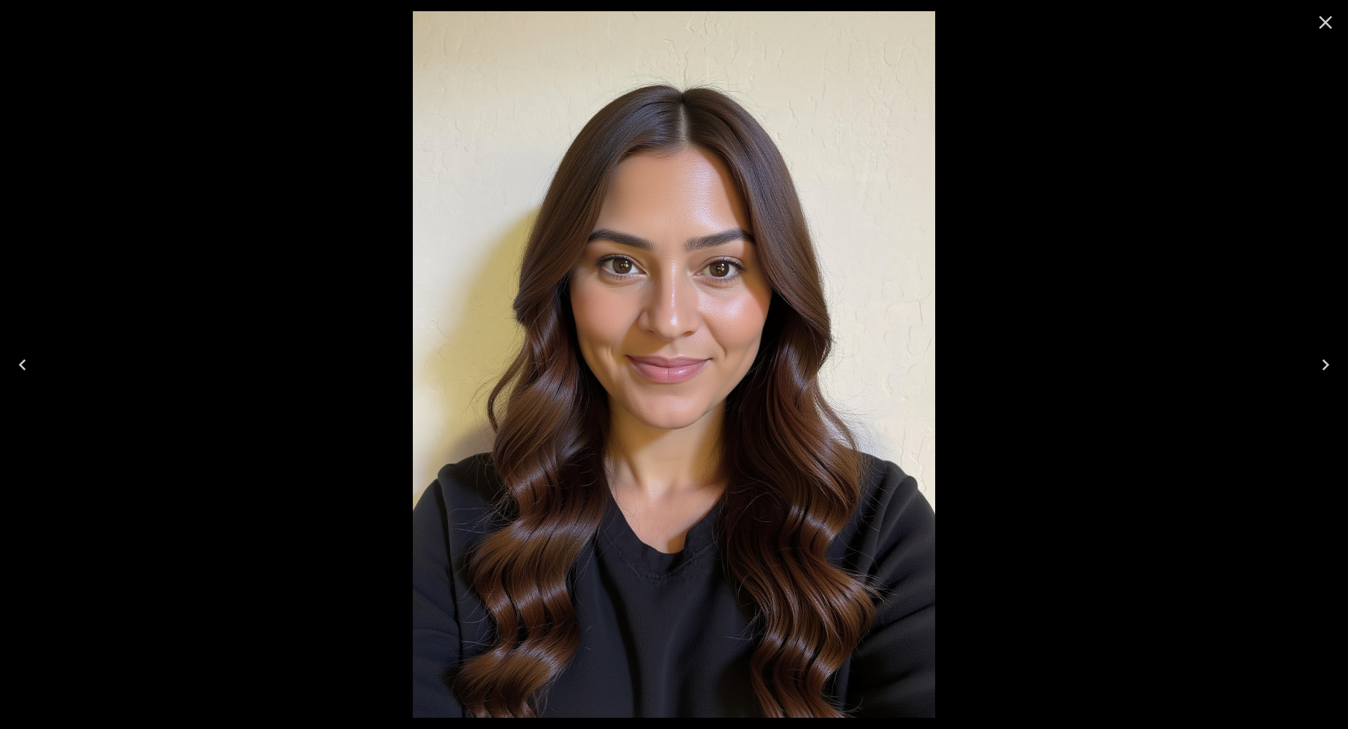
click at [1331, 19] on icon "Close" at bounding box center [1325, 22] width 22 height 22
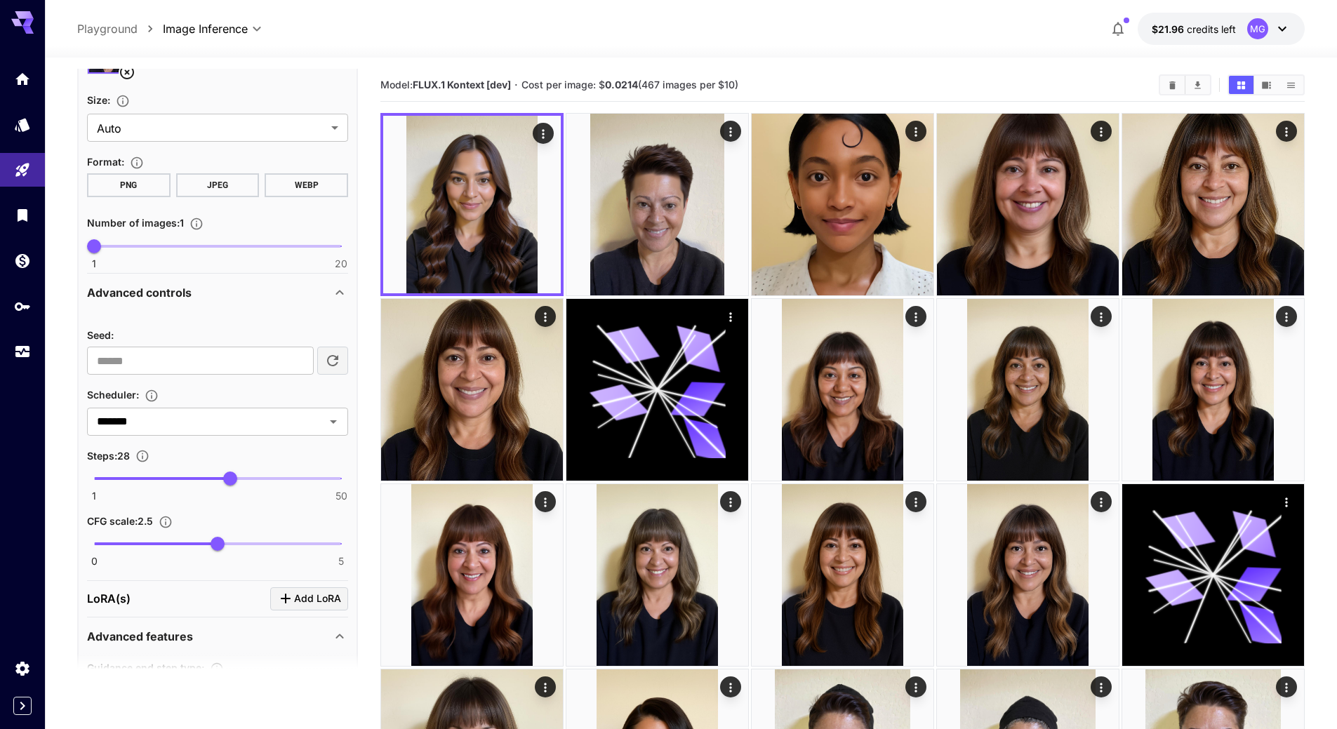
scroll to position [830, 0]
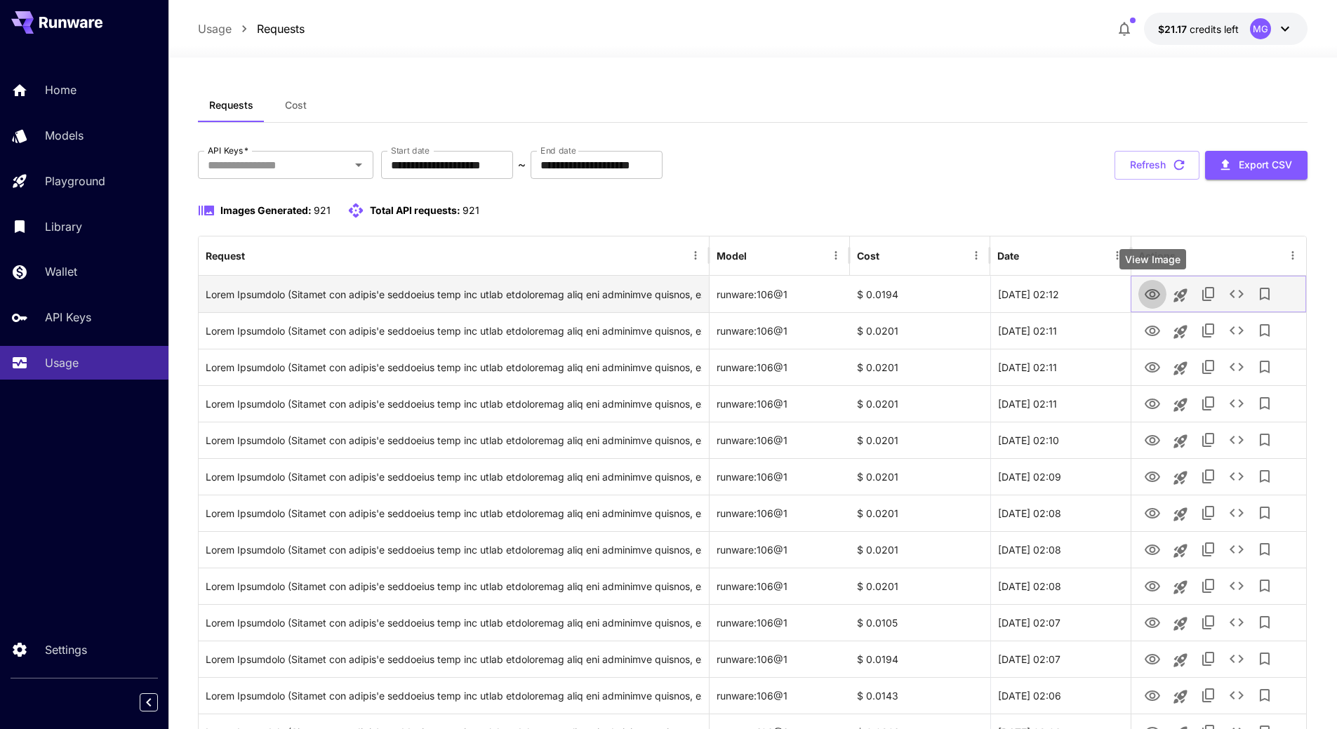
click at [1156, 296] on icon "View Image" at bounding box center [1152, 294] width 17 height 17
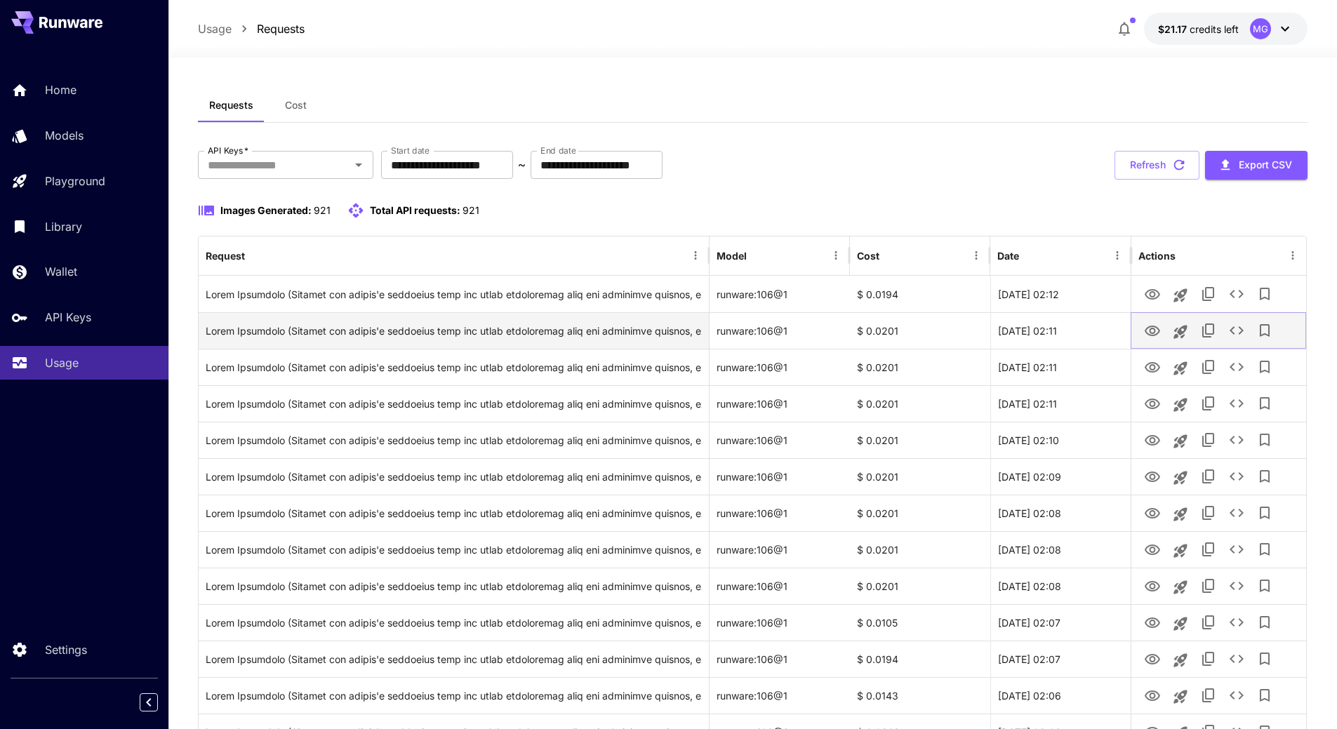
click at [1153, 336] on icon "View Image" at bounding box center [1152, 331] width 15 height 11
click at [1152, 327] on icon "View Image" at bounding box center [1152, 331] width 17 height 17
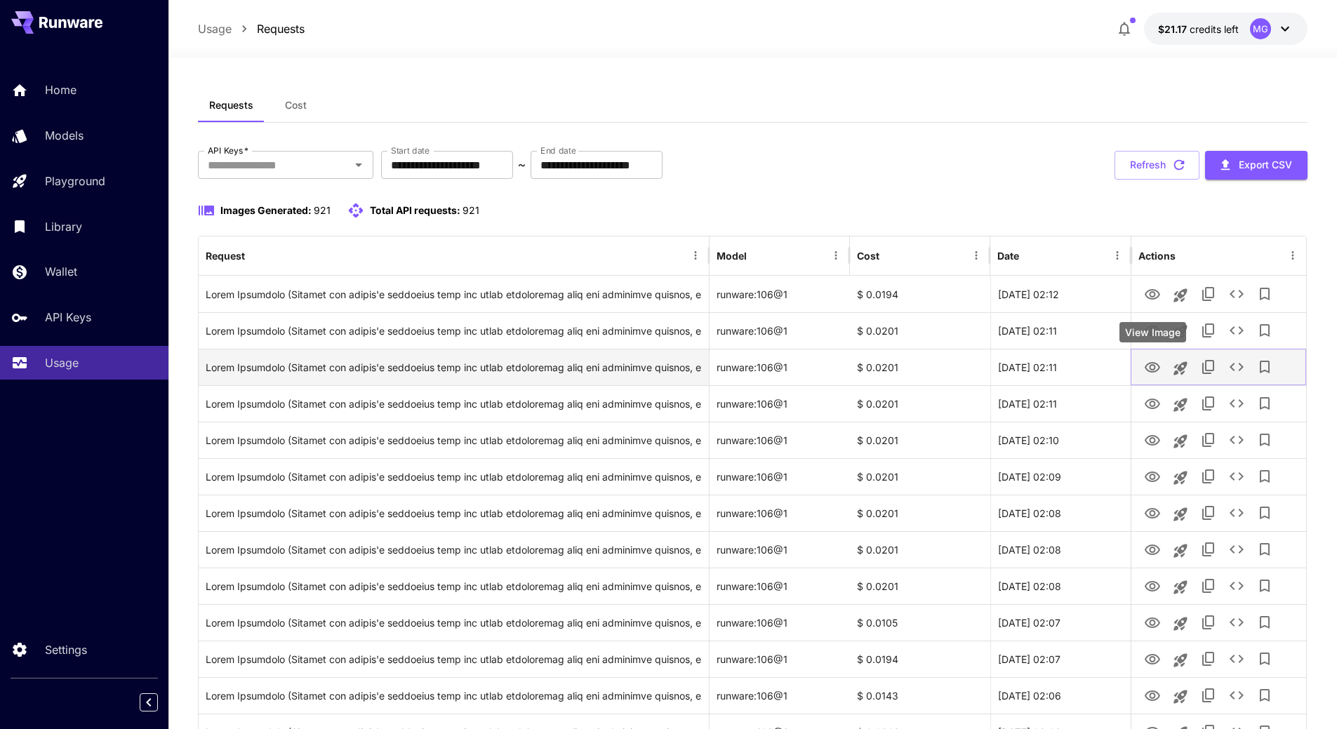
click at [1156, 366] on icon "View Image" at bounding box center [1152, 367] width 17 height 17
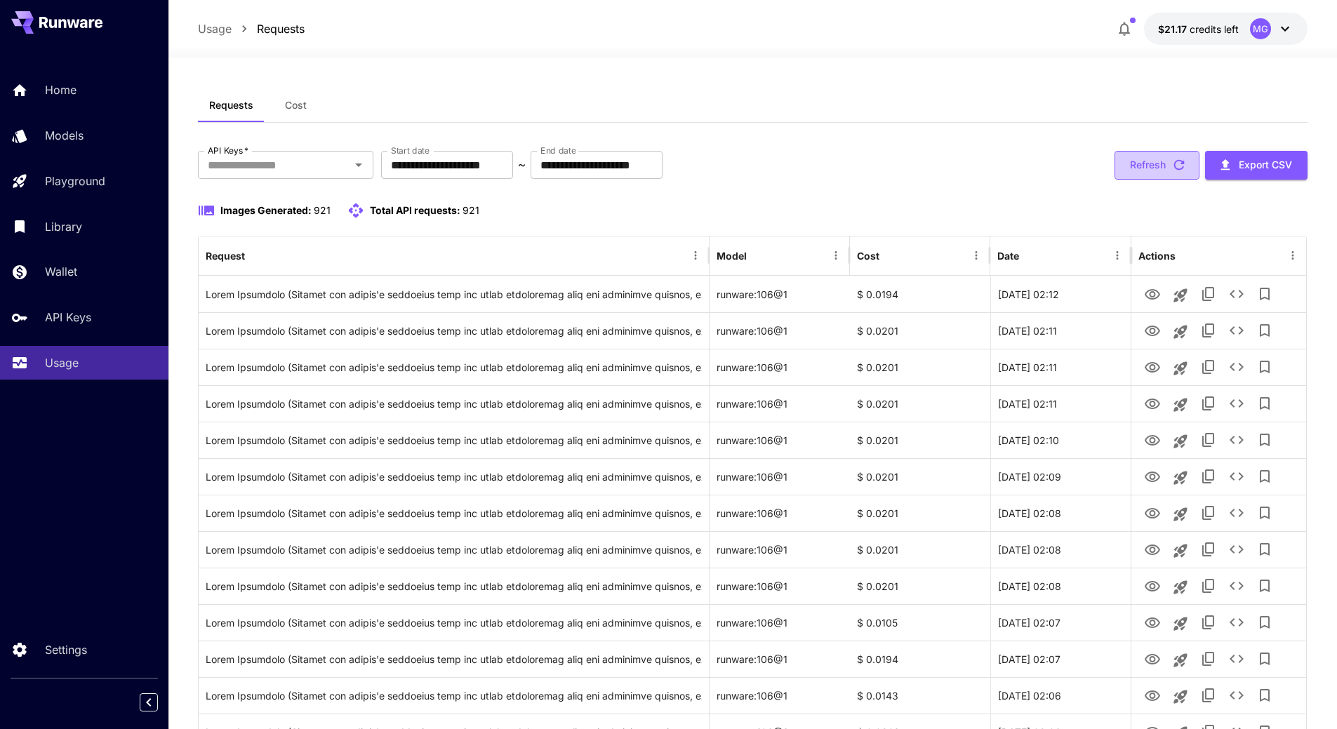
click at [1178, 168] on icon "button" at bounding box center [1179, 164] width 15 height 15
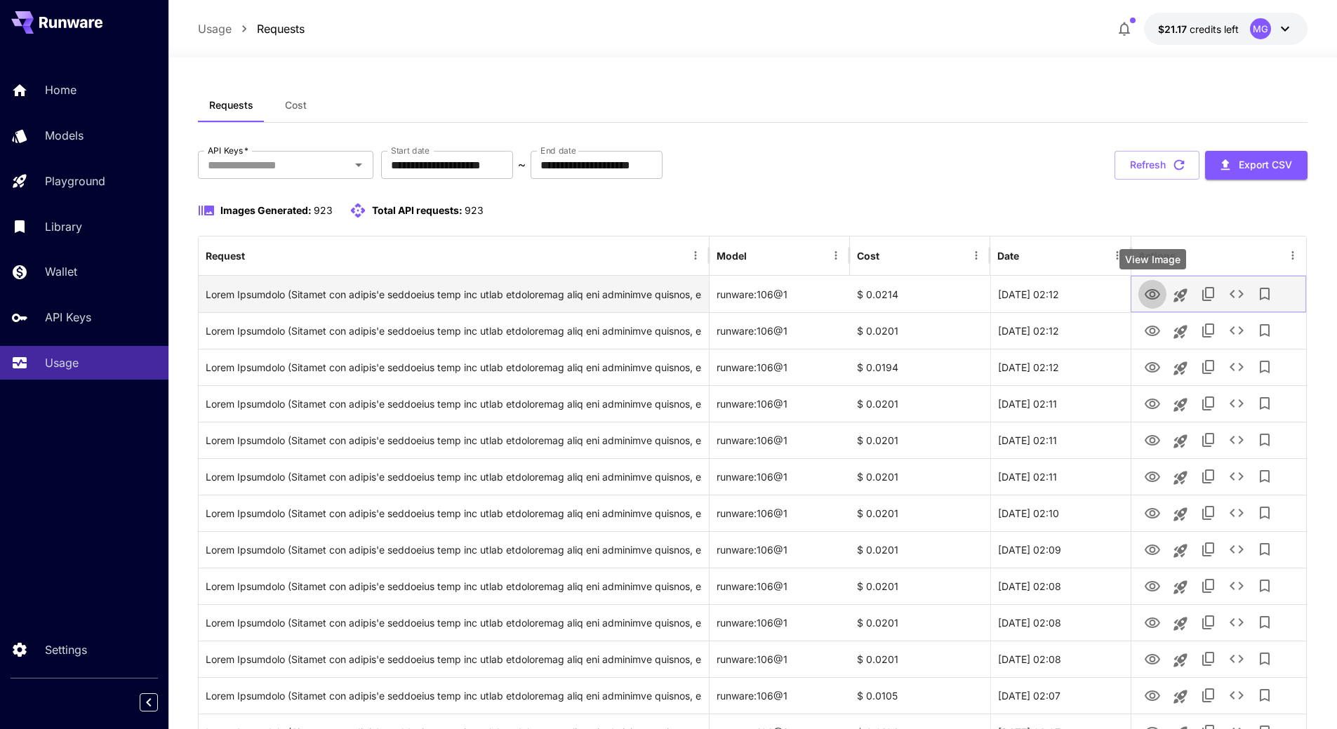
drag, startPoint x: 1154, startPoint y: 274, endPoint x: 1153, endPoint y: 293, distance: 19.0
click at [1153, 293] on icon "View Image" at bounding box center [1152, 294] width 17 height 17
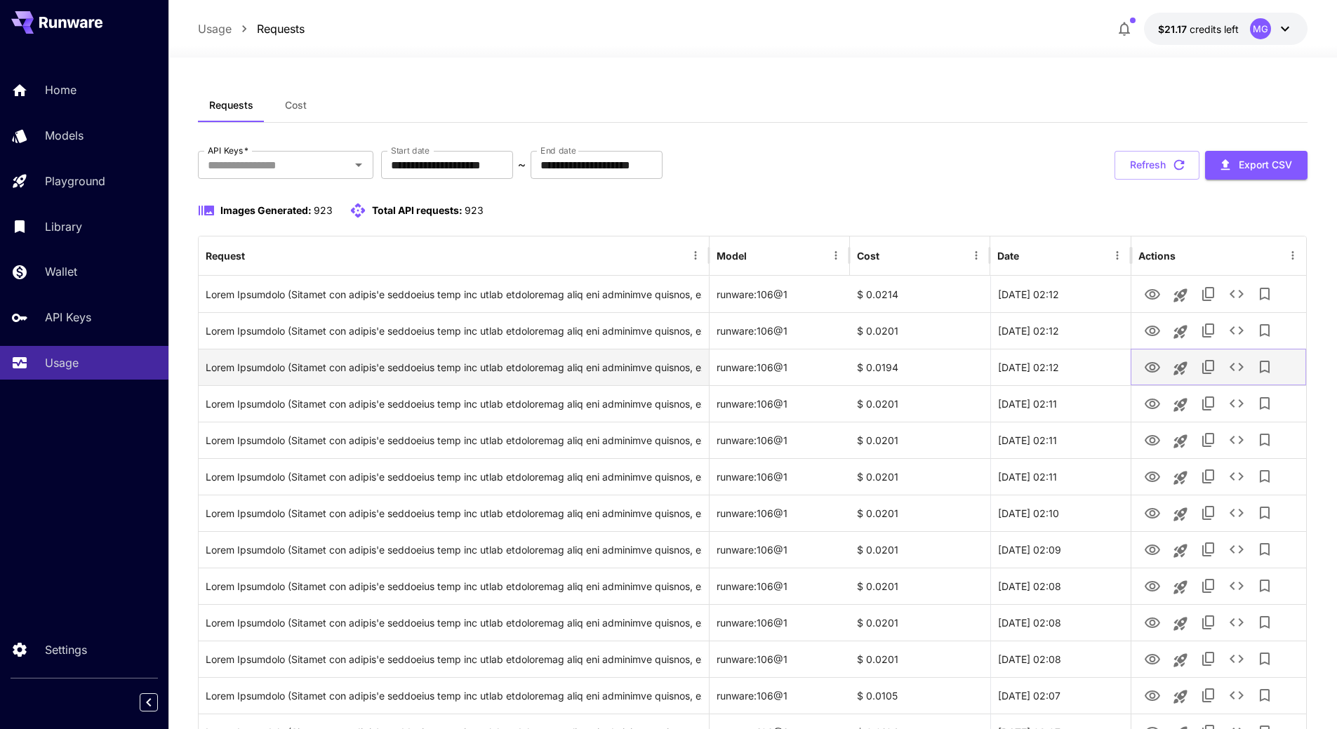
click at [1151, 366] on icon "View Image" at bounding box center [1152, 367] width 17 height 17
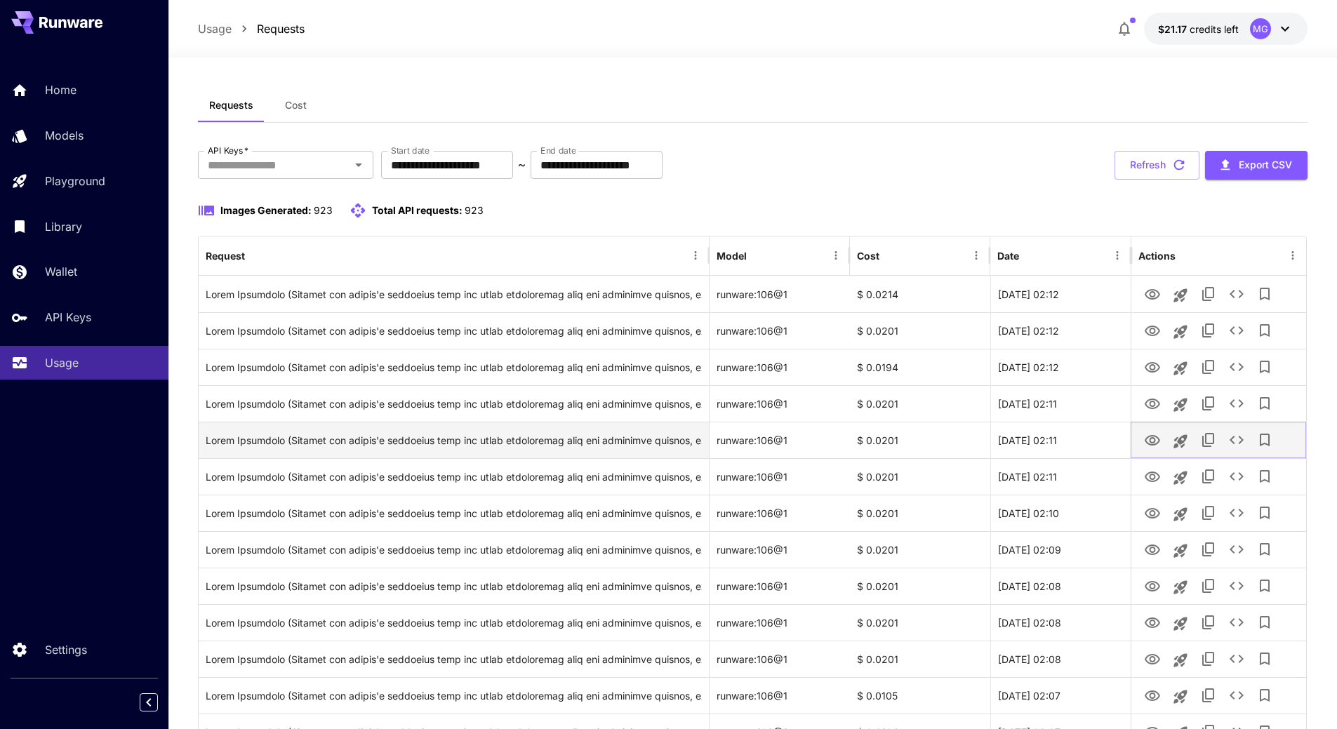
click at [1151, 435] on icon "View Image" at bounding box center [1152, 440] width 17 height 17
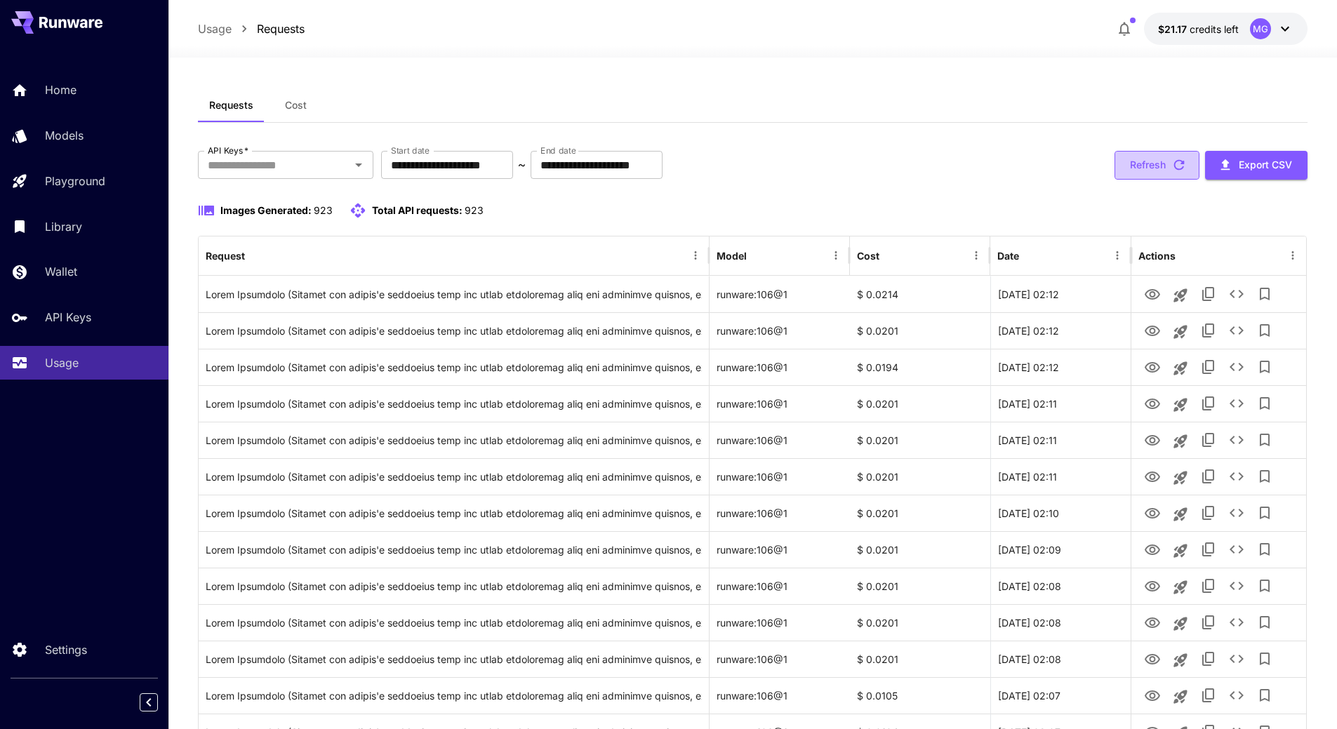
click at [1172, 162] on icon "button" at bounding box center [1179, 164] width 15 height 15
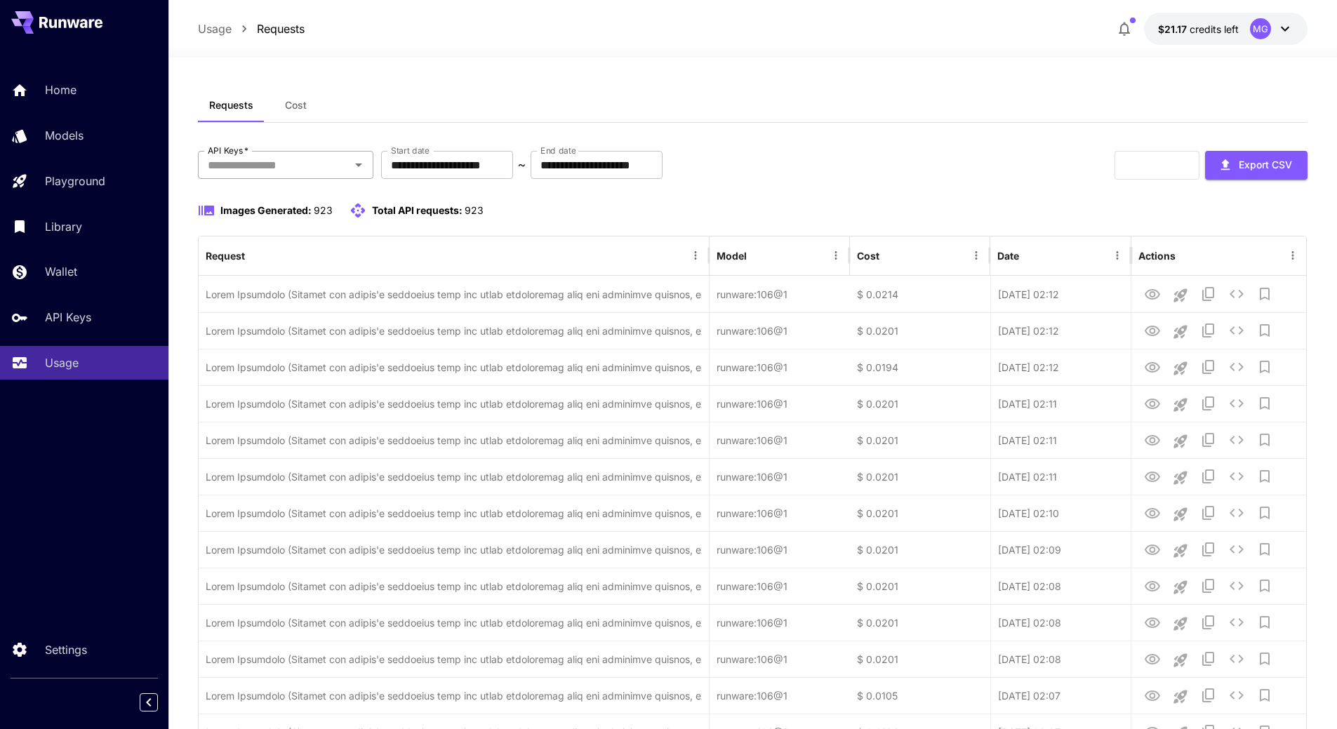
click at [312, 161] on input "API Keys   *" at bounding box center [274, 165] width 144 height 20
click at [292, 196] on li "[DOMAIN_NAME]" at bounding box center [286, 202] width 176 height 35
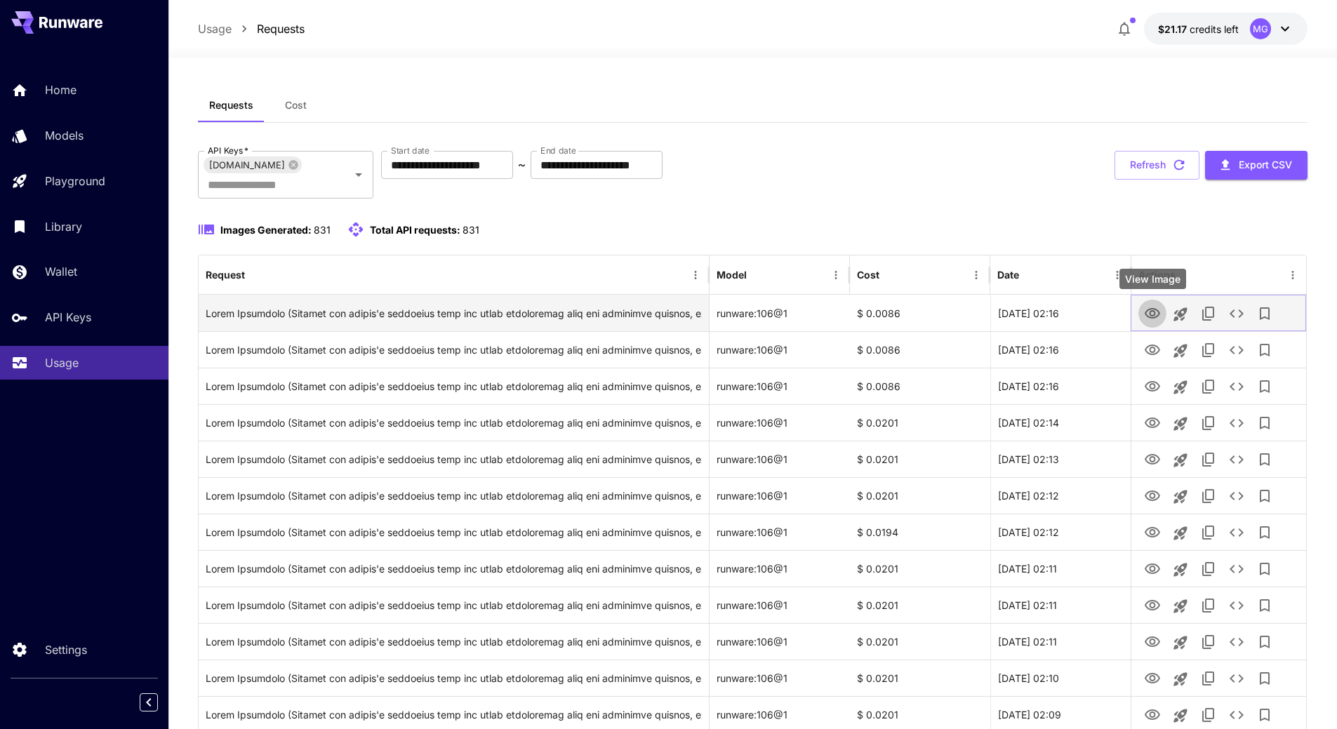
click at [1156, 310] on icon "View Image" at bounding box center [1152, 313] width 15 height 11
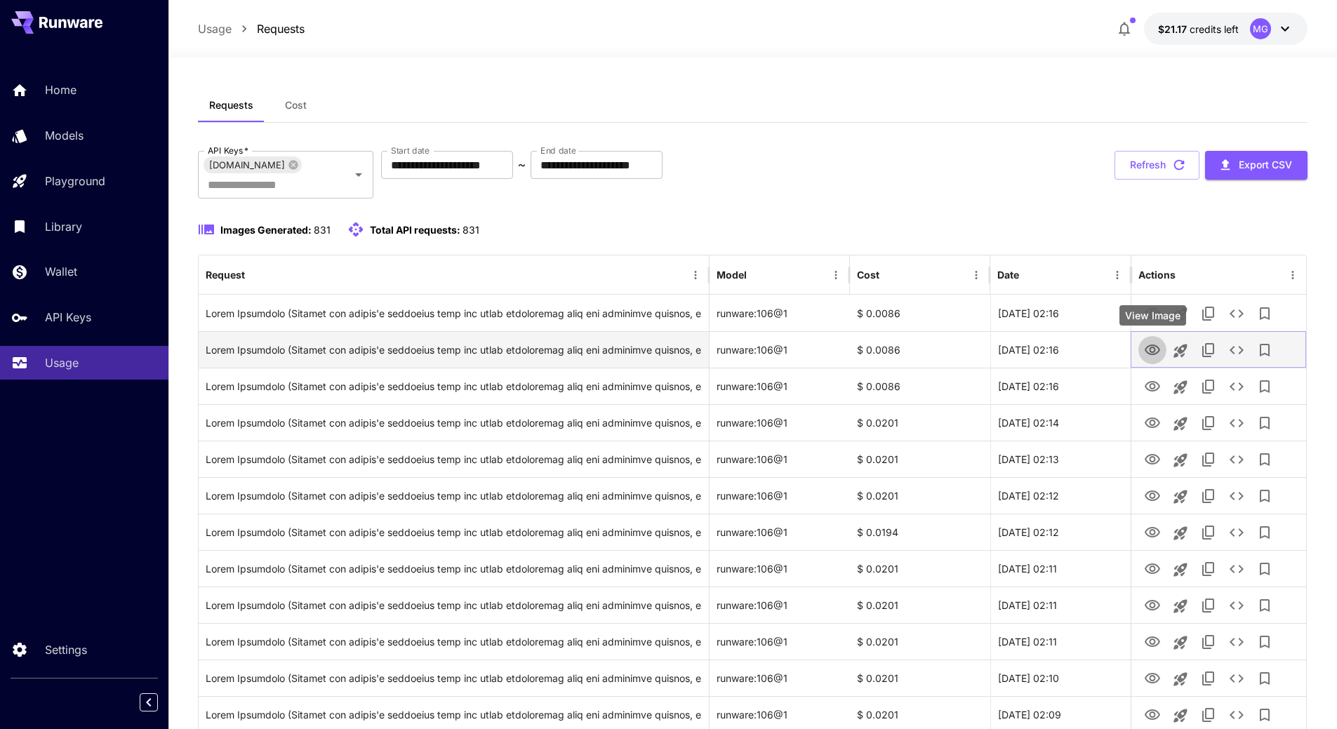
click at [1148, 347] on icon "View Image" at bounding box center [1152, 350] width 15 height 11
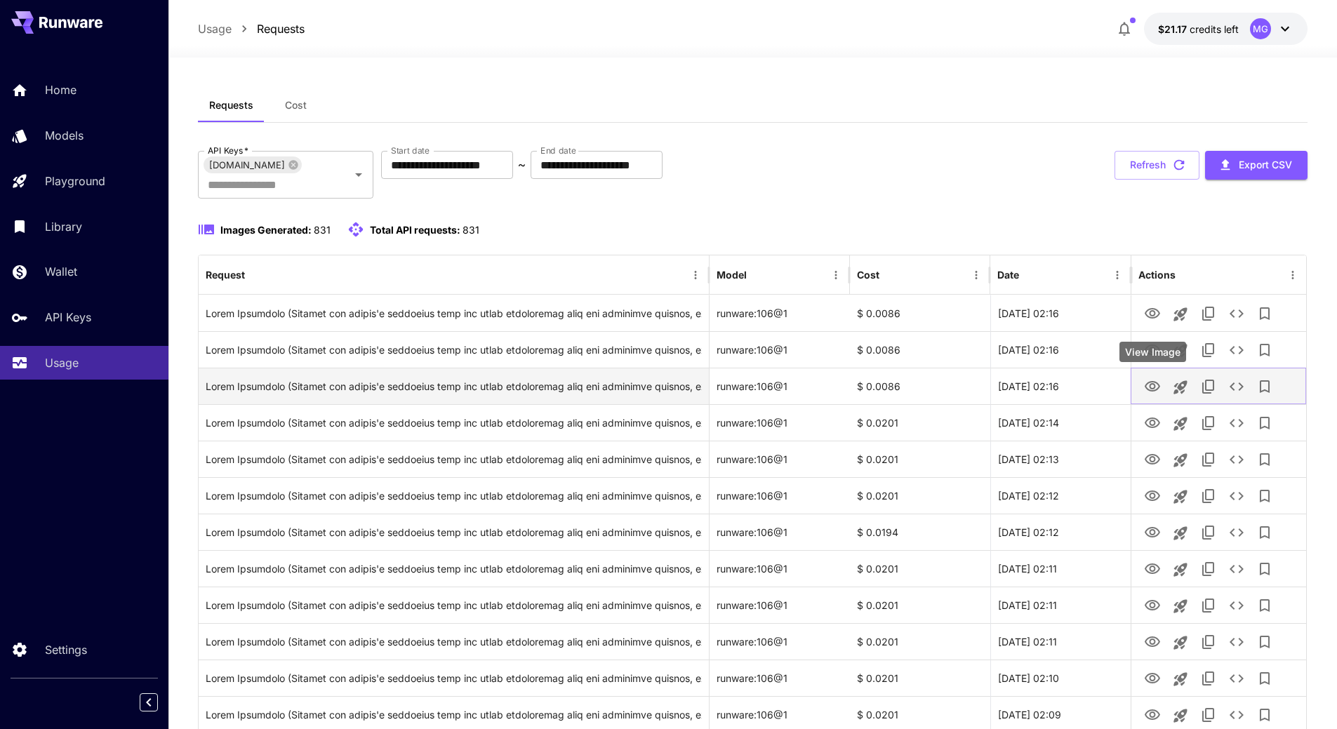
click at [1149, 388] on icon "View Image" at bounding box center [1152, 386] width 17 height 17
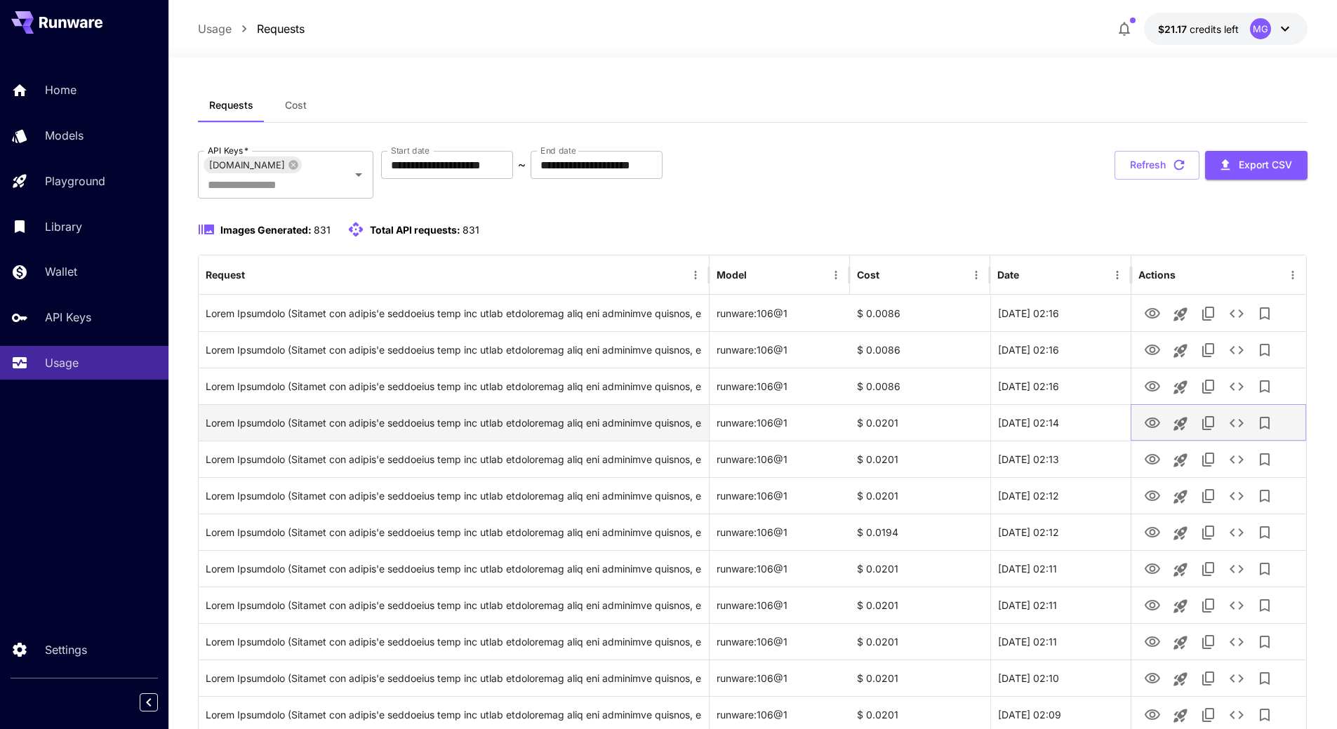
click at [1146, 420] on icon "View Image" at bounding box center [1152, 423] width 17 height 17
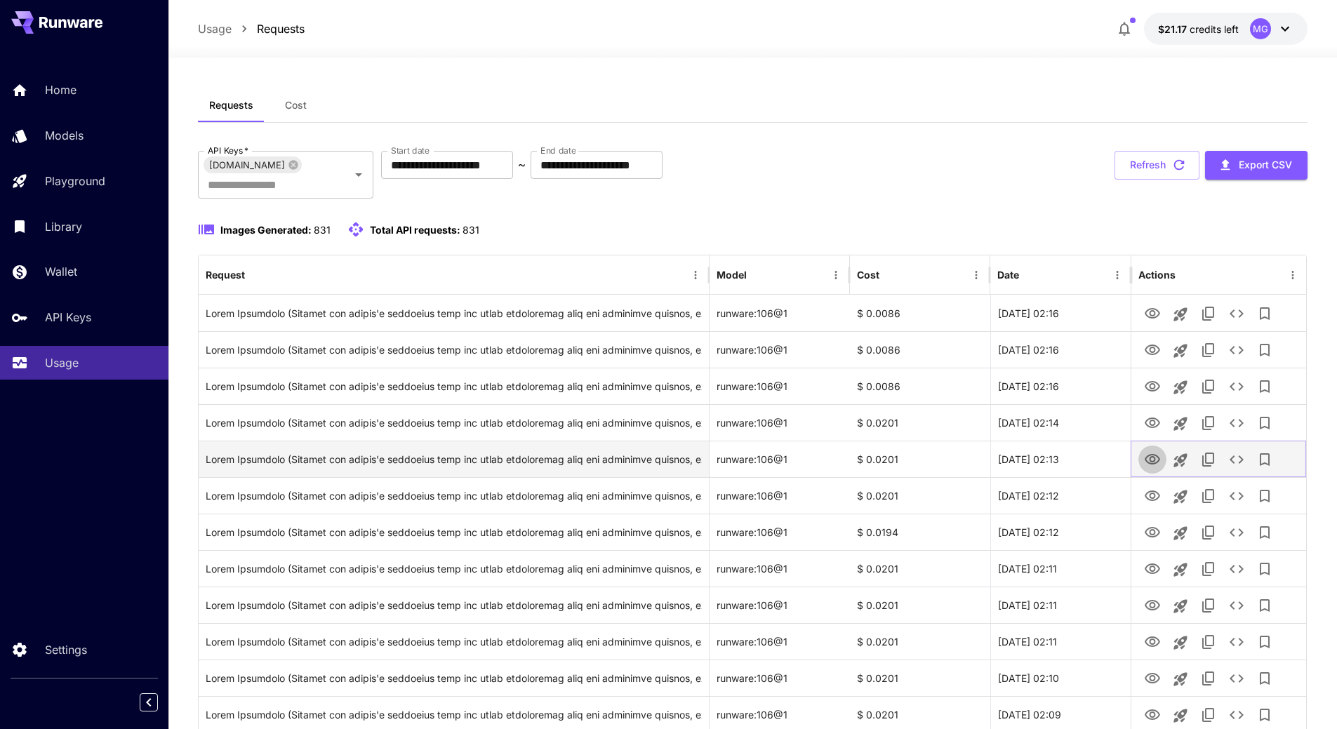
drag, startPoint x: 1156, startPoint y: 458, endPoint x: 1158, endPoint y: 451, distance: 8.0
click at [1156, 458] on icon "View Image" at bounding box center [1152, 459] width 17 height 17
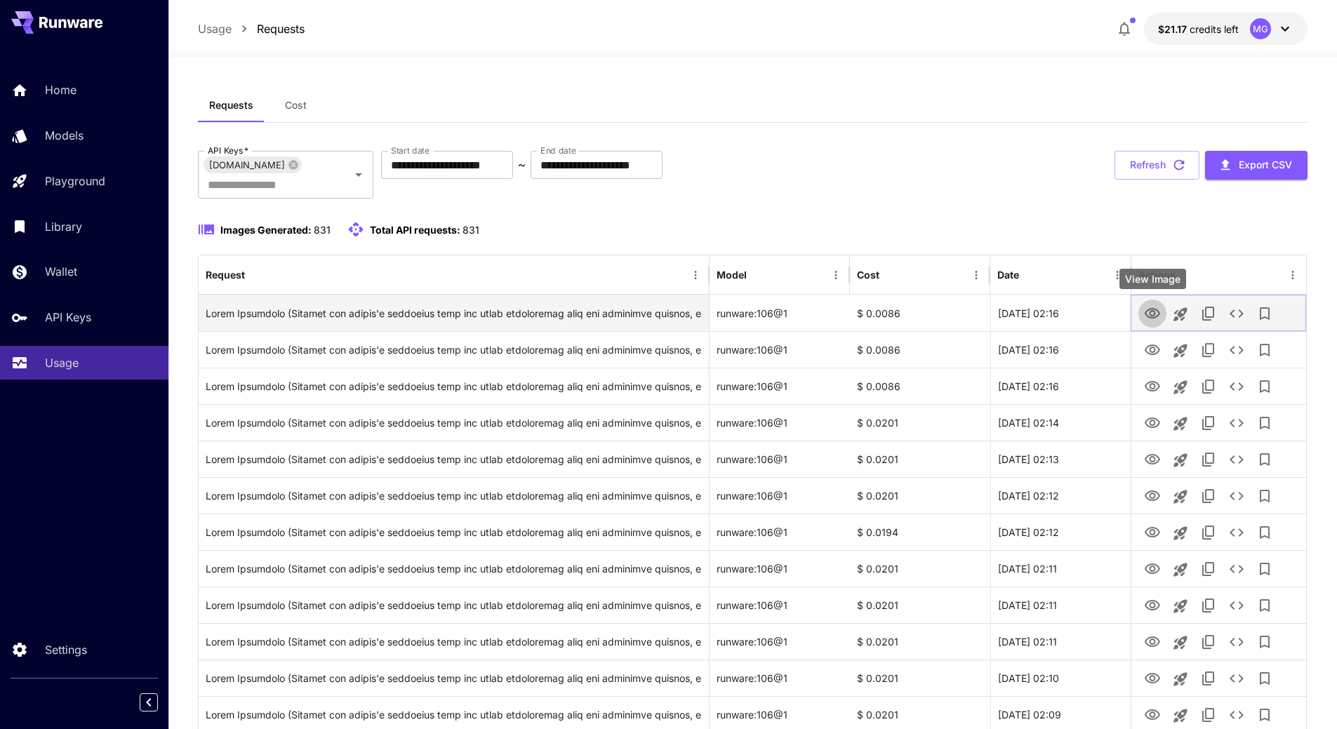
click at [1156, 313] on icon "View Image" at bounding box center [1152, 313] width 17 height 17
click at [1240, 311] on icon "See details" at bounding box center [1237, 314] width 14 height 8
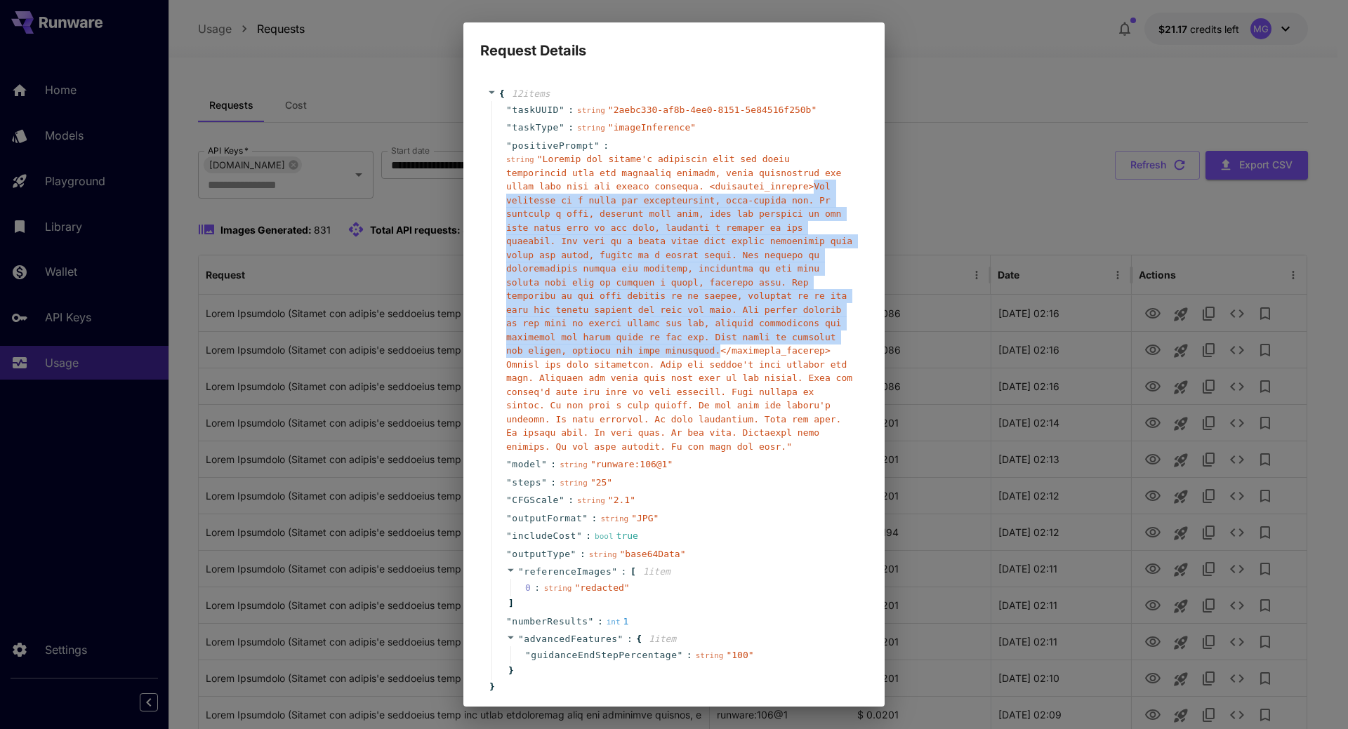
drag, startPoint x: 642, startPoint y: 340, endPoint x: 706, endPoint y: 186, distance: 166.9
click at [706, 186] on span "" "" at bounding box center [679, 303] width 346 height 298
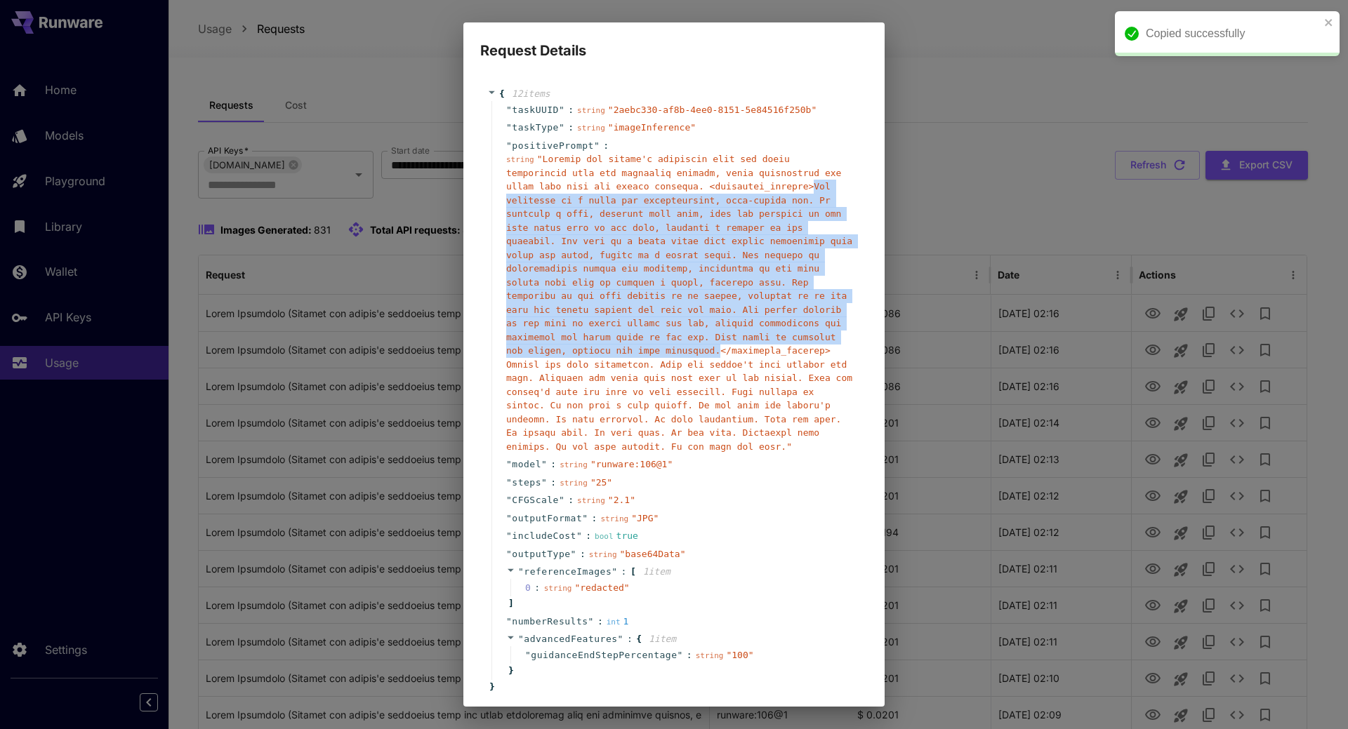
copy span "The hairstyle is a short and sophisticated, chin-length [PERSON_NAME]. It featu…"
click at [1328, 17] on icon "close" at bounding box center [1329, 22] width 10 height 11
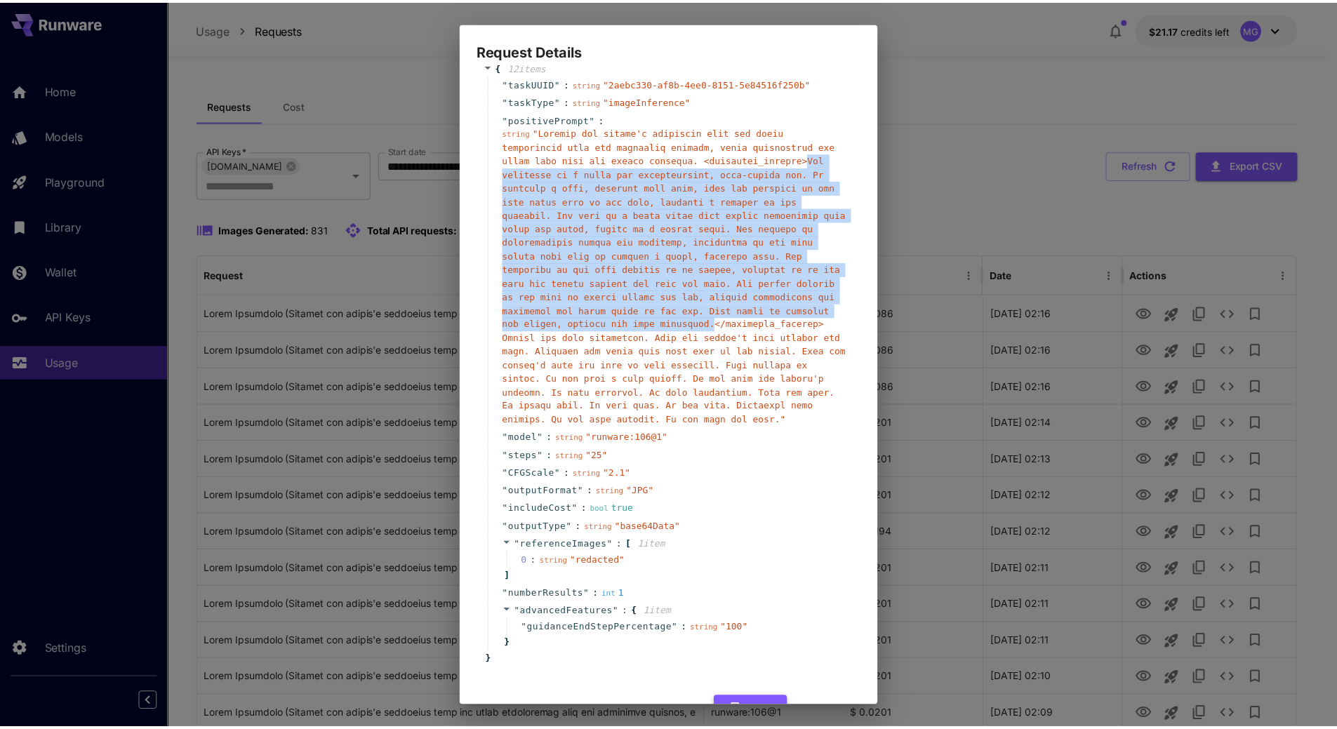
scroll to position [58, 0]
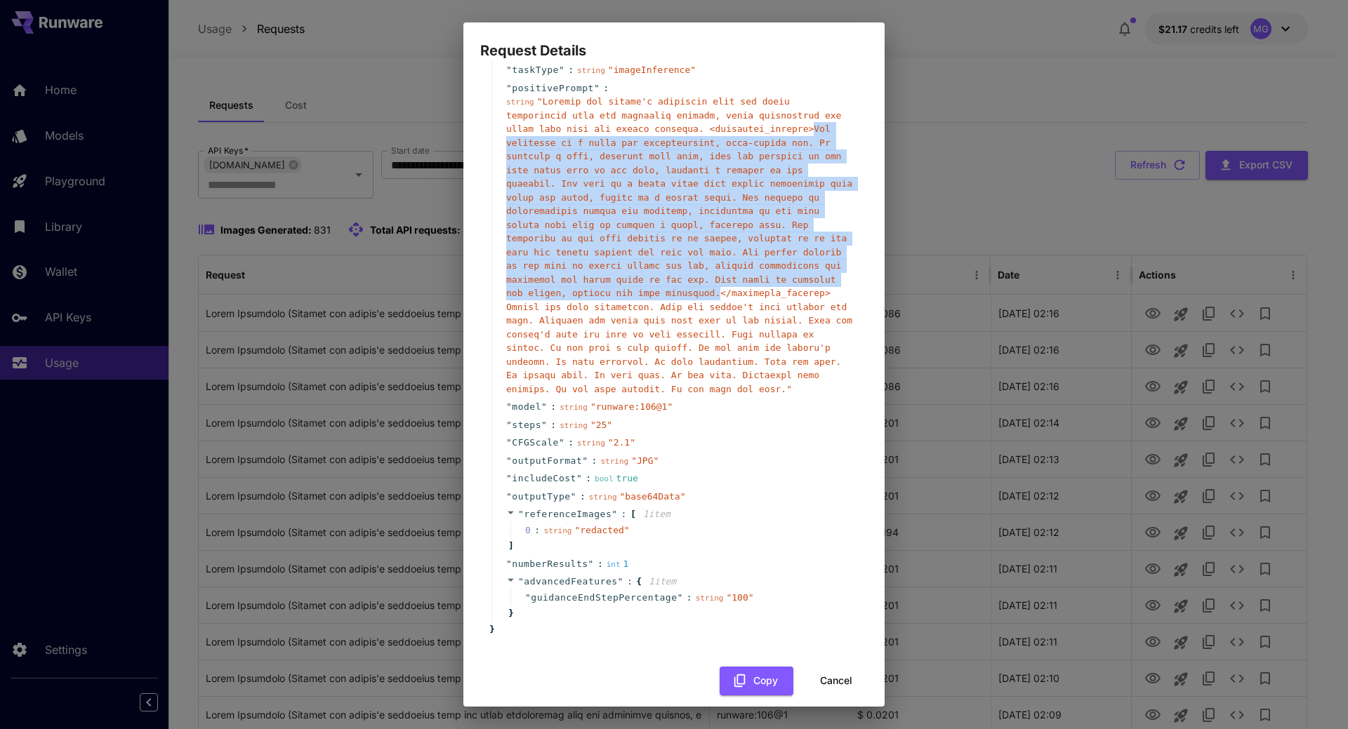
click at [832, 667] on button "Cancel" at bounding box center [836, 681] width 63 height 29
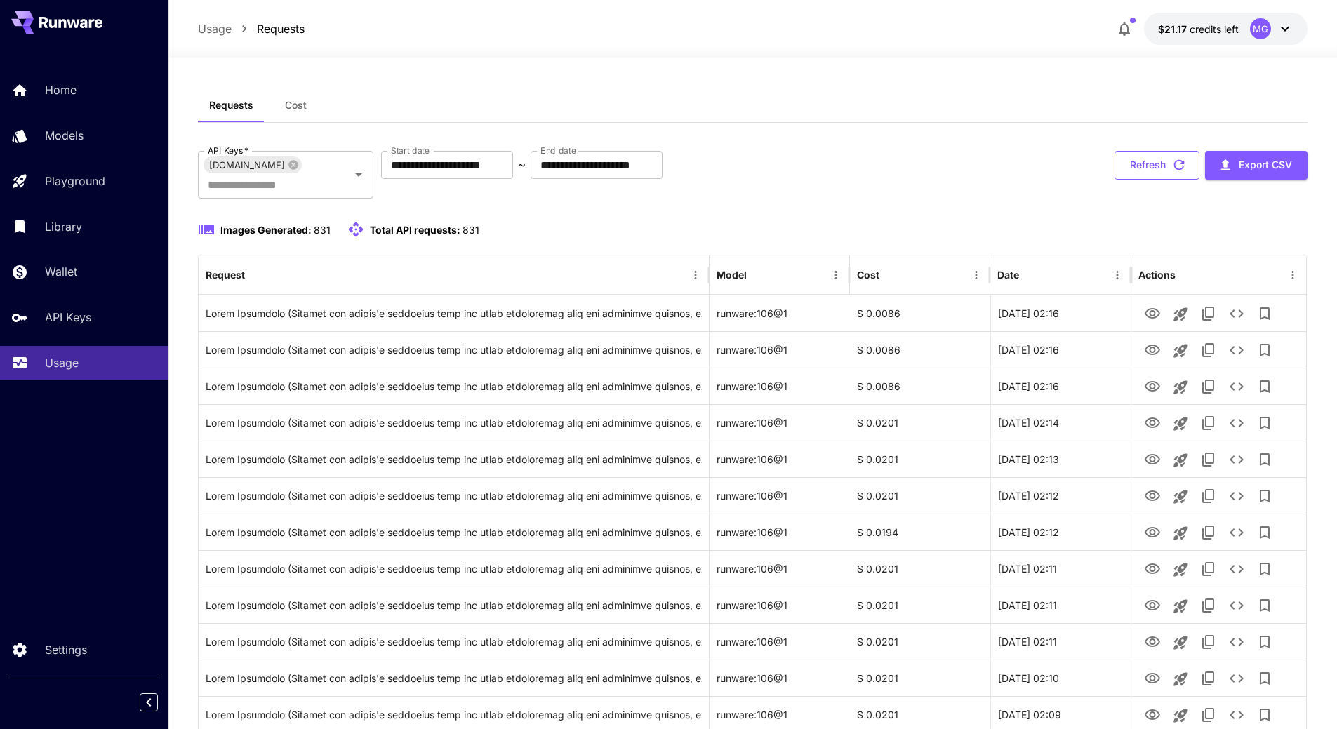
click at [1182, 165] on icon "button" at bounding box center [1179, 164] width 15 height 15
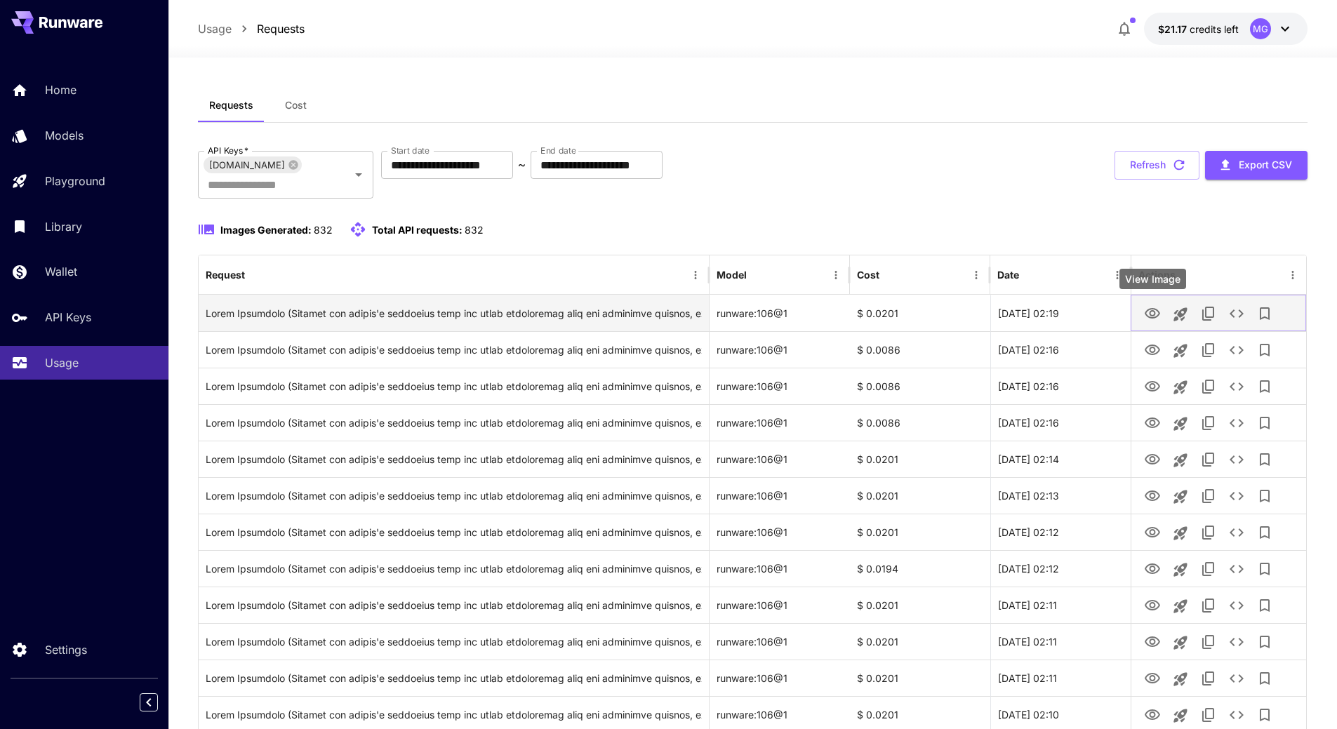
drag, startPoint x: 1128, startPoint y: 302, endPoint x: 1151, endPoint y: 312, distance: 25.4
click at [1151, 312] on icon "View Image" at bounding box center [1152, 313] width 17 height 17
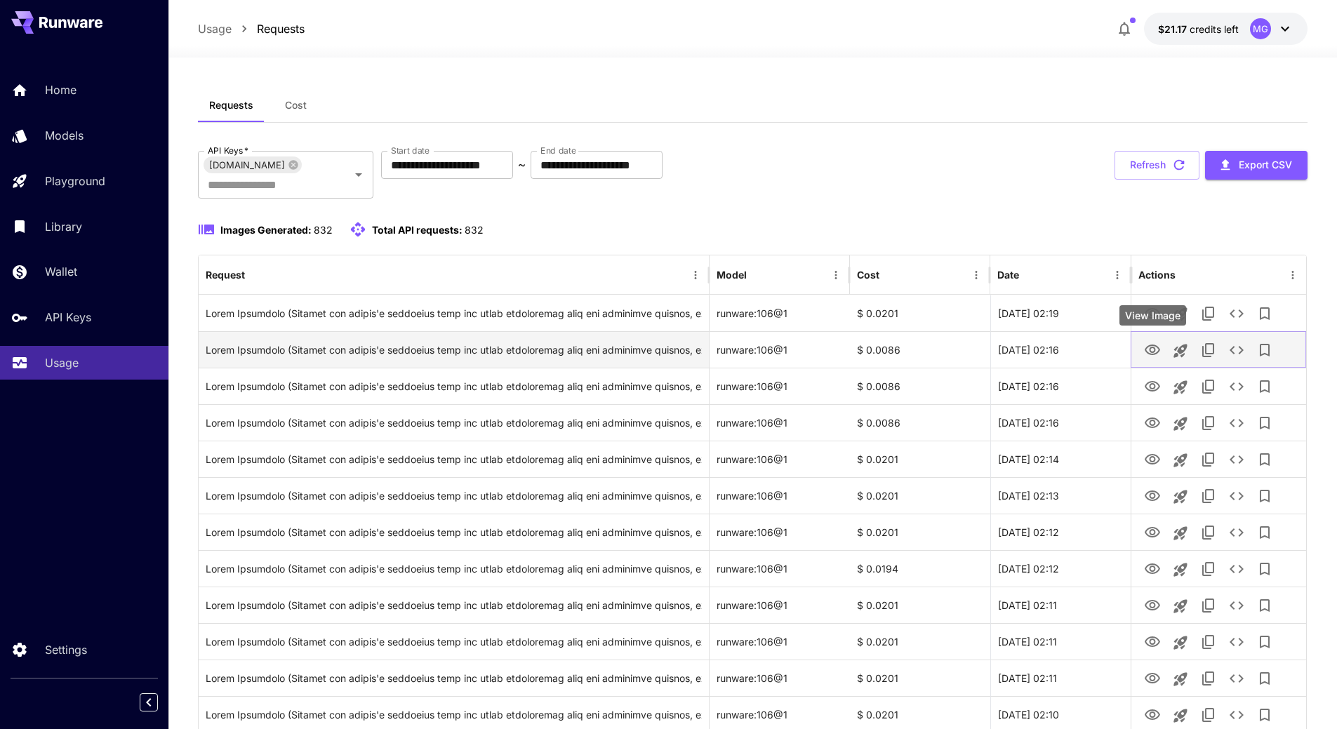
click at [1156, 353] on icon "View Image" at bounding box center [1152, 350] width 17 height 17
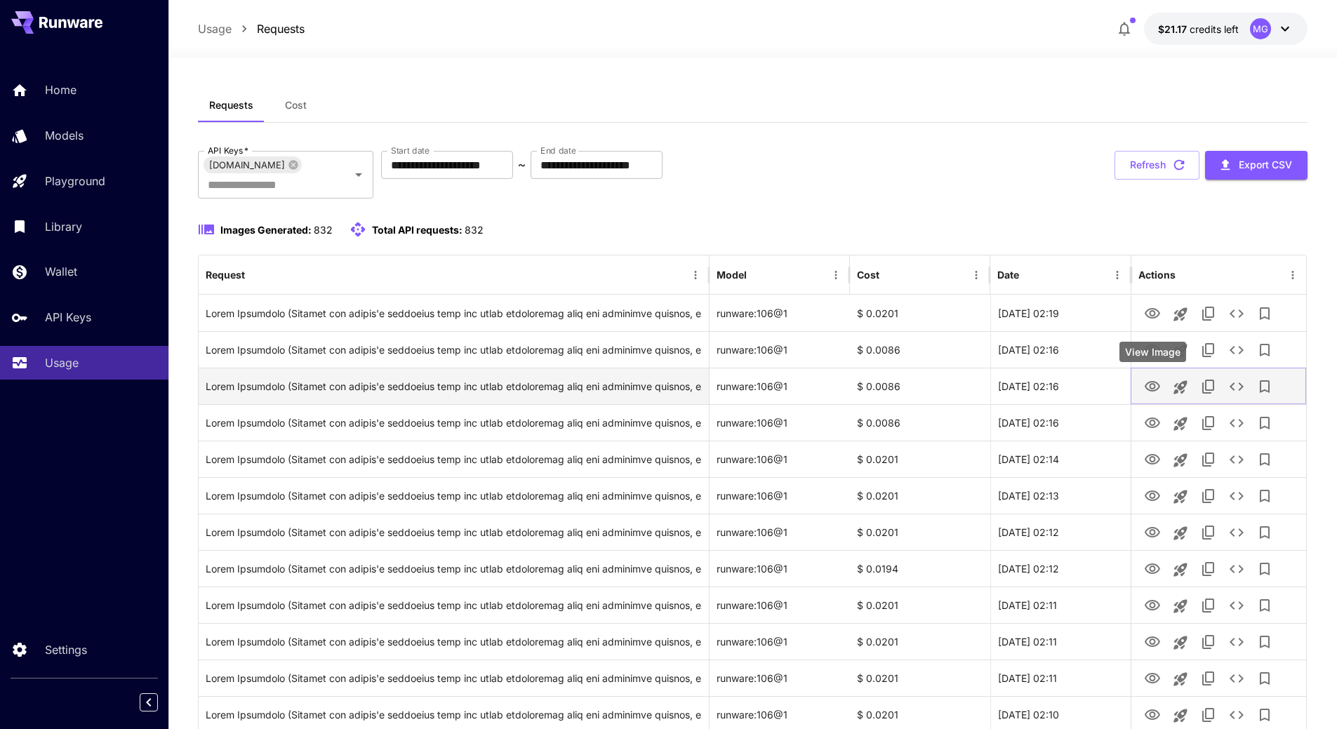
click at [1151, 381] on icon "View Image" at bounding box center [1152, 386] width 17 height 17
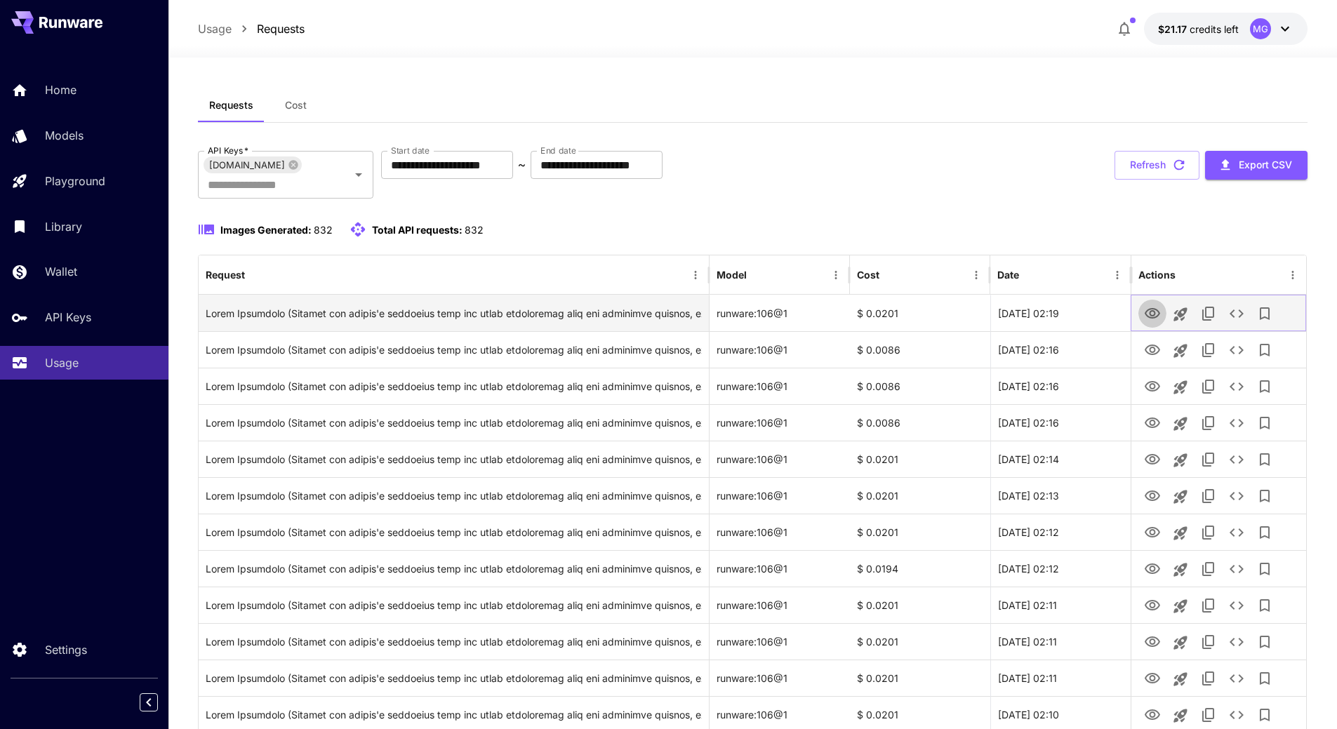
click at [1152, 310] on icon "View Image" at bounding box center [1152, 313] width 17 height 17
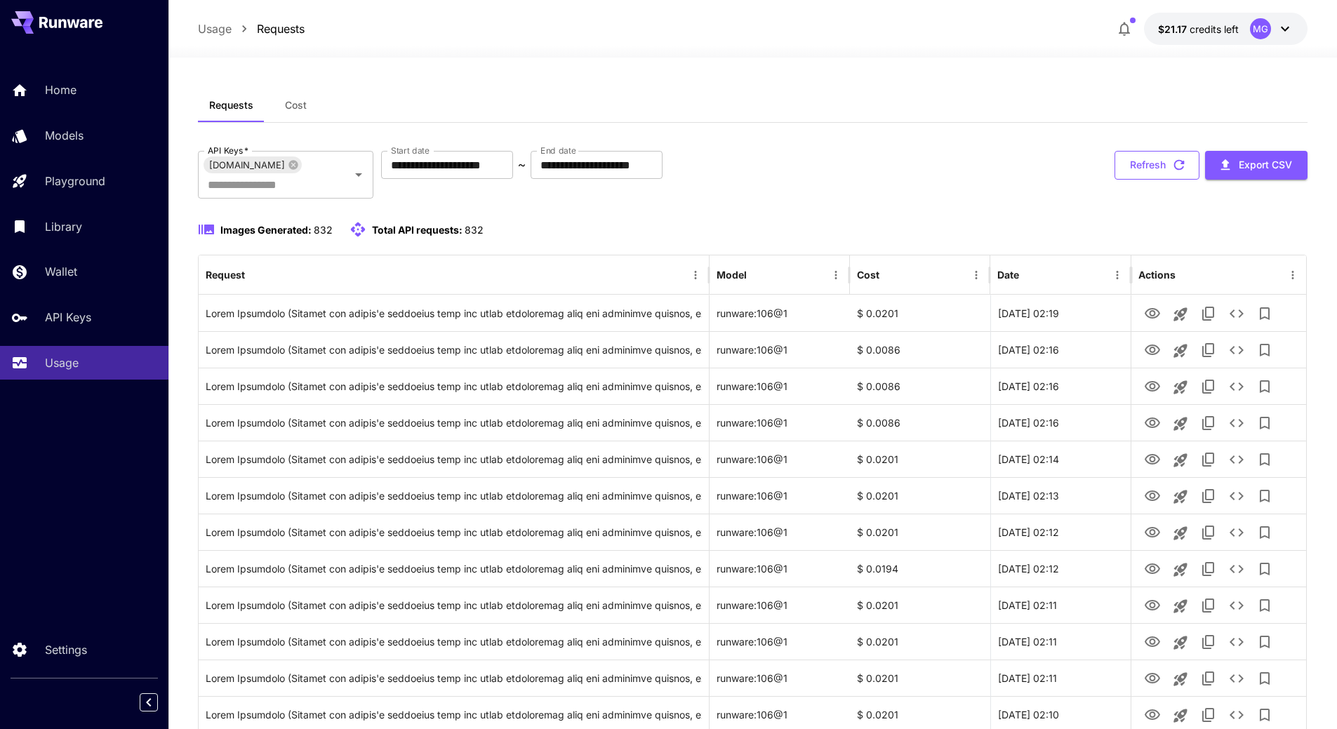
click at [1183, 166] on icon "button" at bounding box center [1179, 164] width 15 height 15
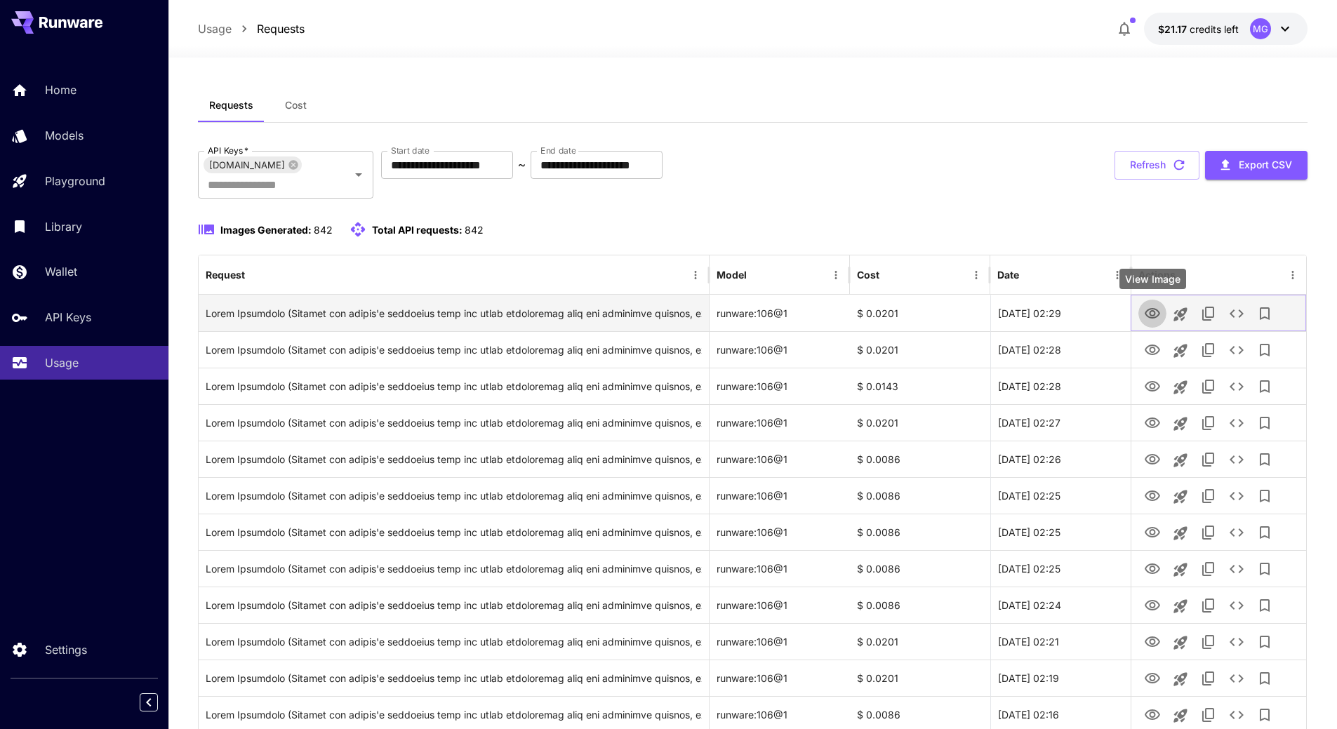
click at [1150, 311] on icon "View Image" at bounding box center [1152, 313] width 17 height 17
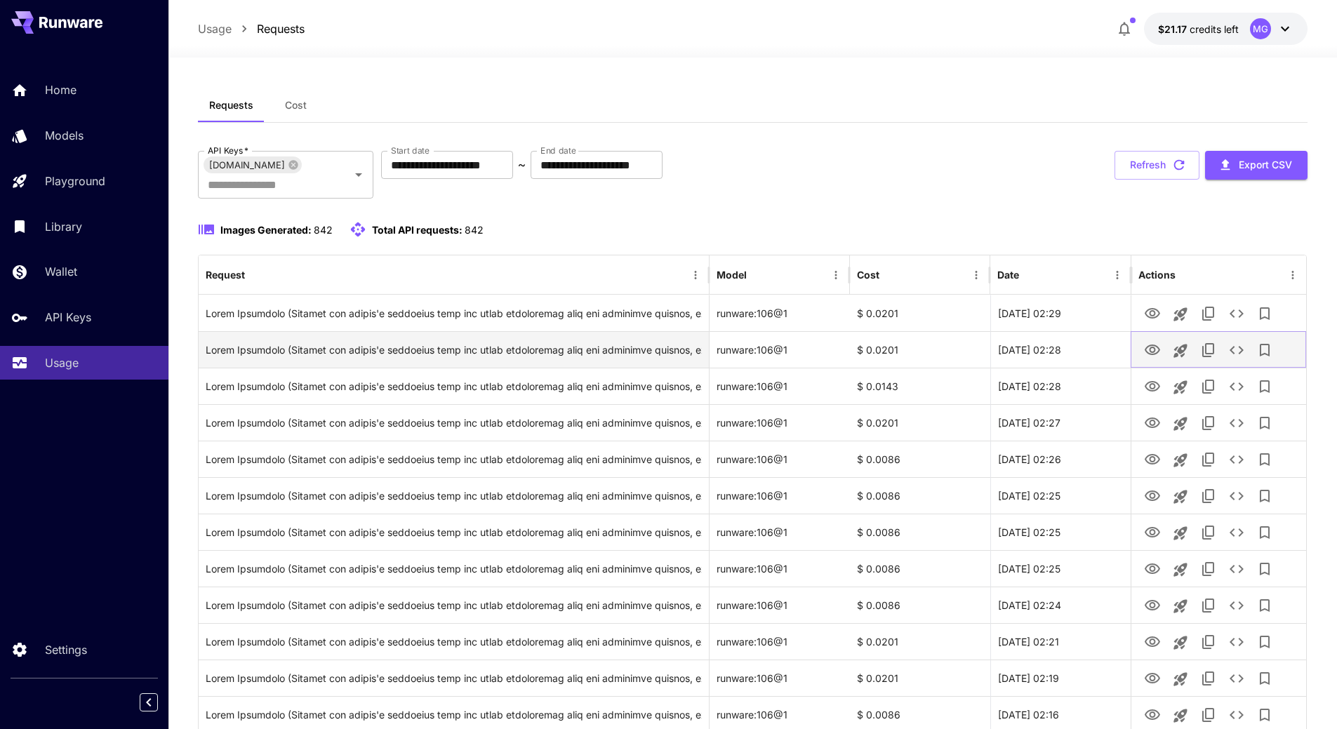
click at [1153, 352] on icon "View Image" at bounding box center [1152, 350] width 15 height 11
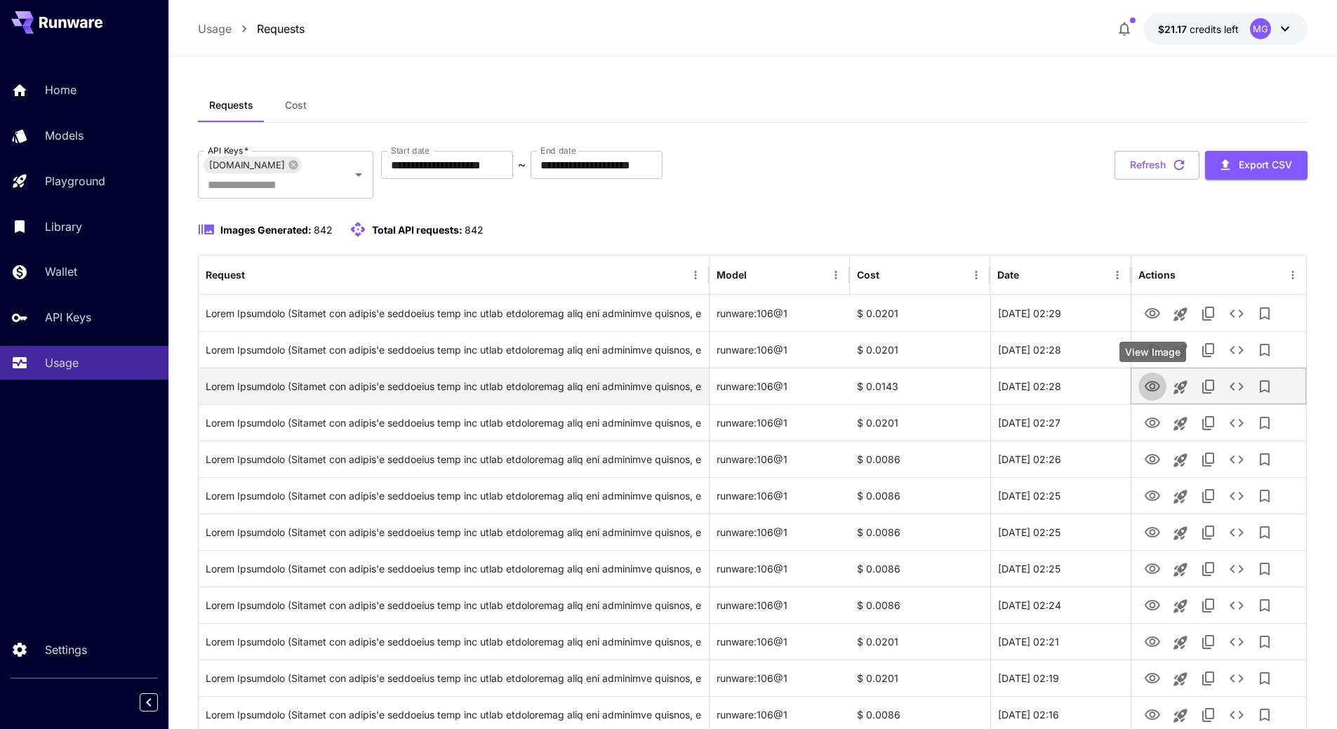
click at [1151, 384] on icon "View Image" at bounding box center [1152, 386] width 17 height 17
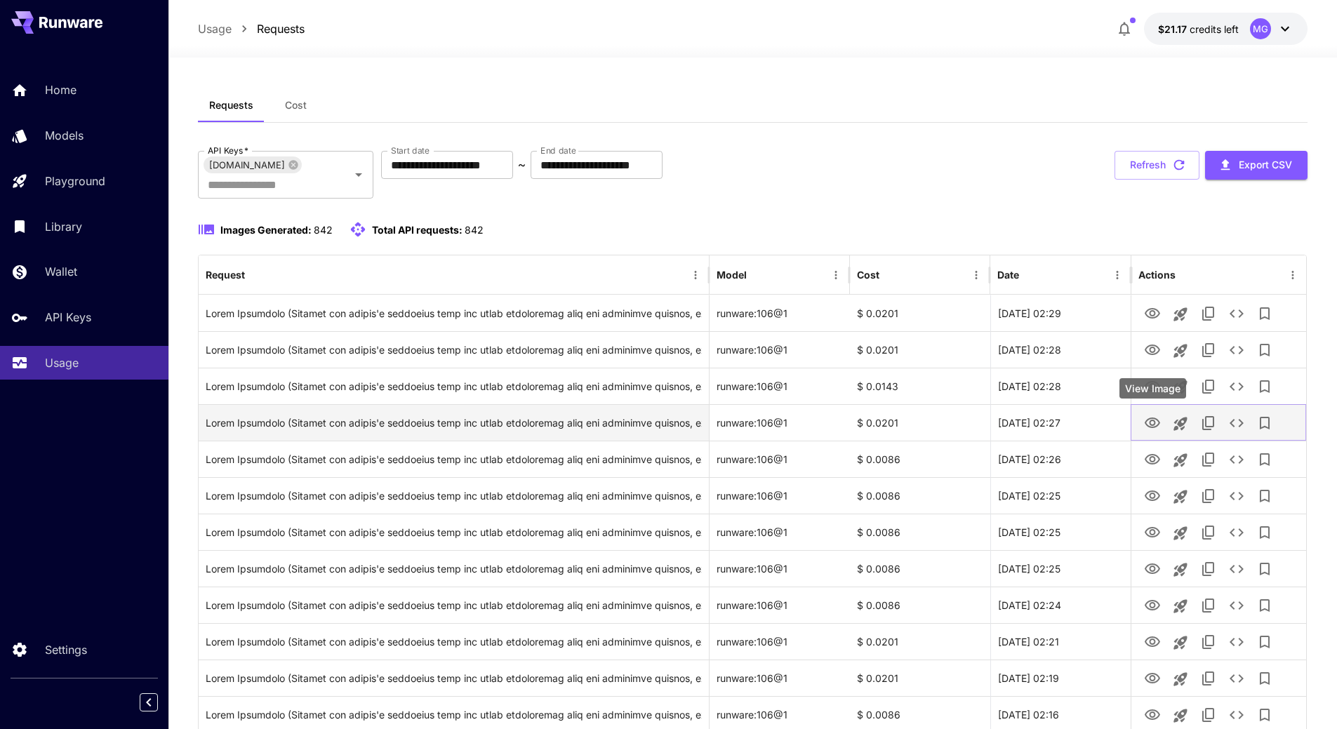
click at [1154, 420] on icon "View Image" at bounding box center [1152, 423] width 17 height 17
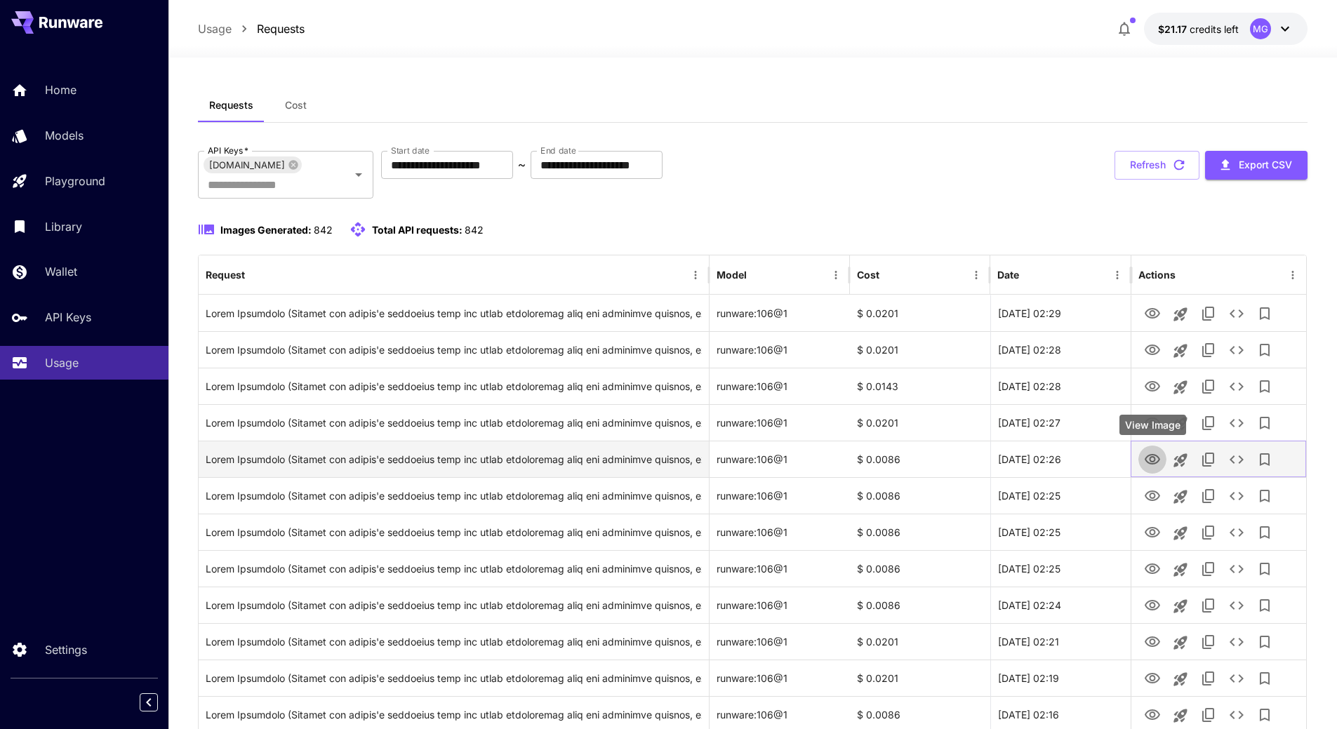
click at [1155, 461] on icon "View Image" at bounding box center [1152, 459] width 15 height 11
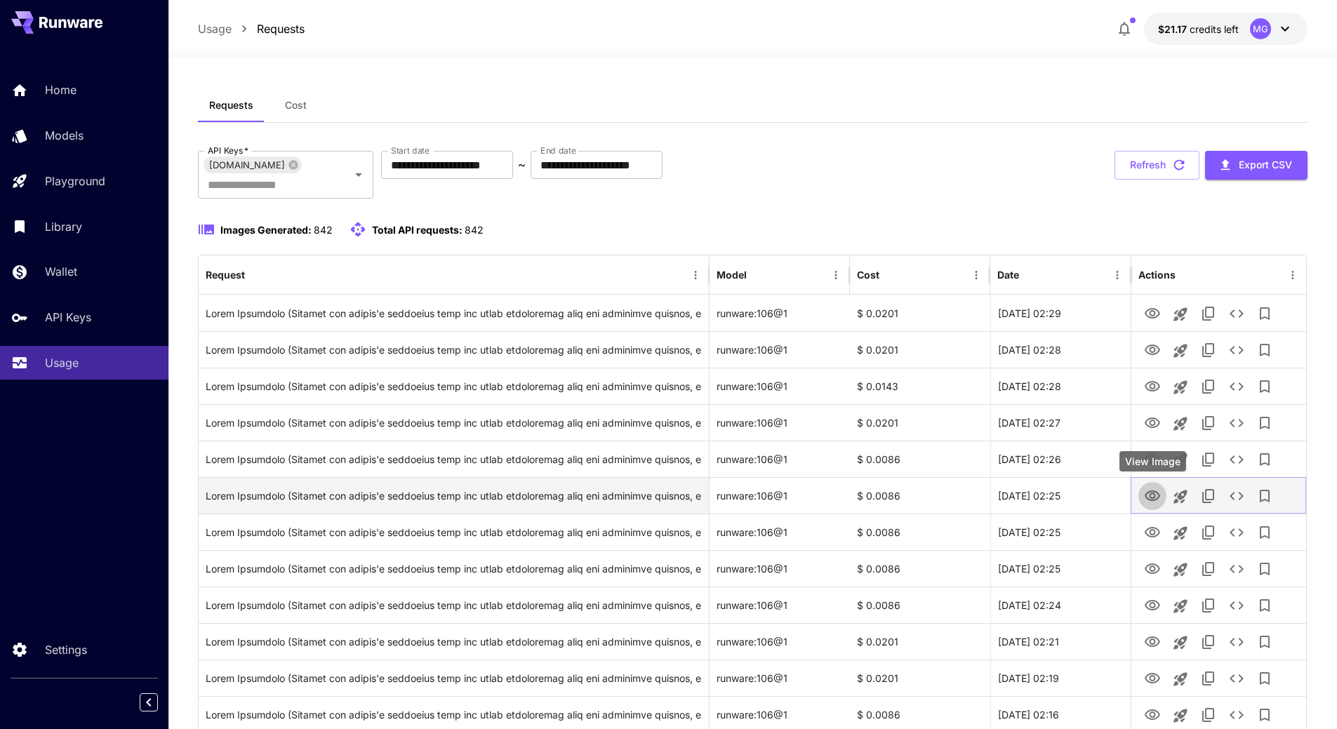
click at [1160, 498] on icon "View Image" at bounding box center [1152, 496] width 17 height 17
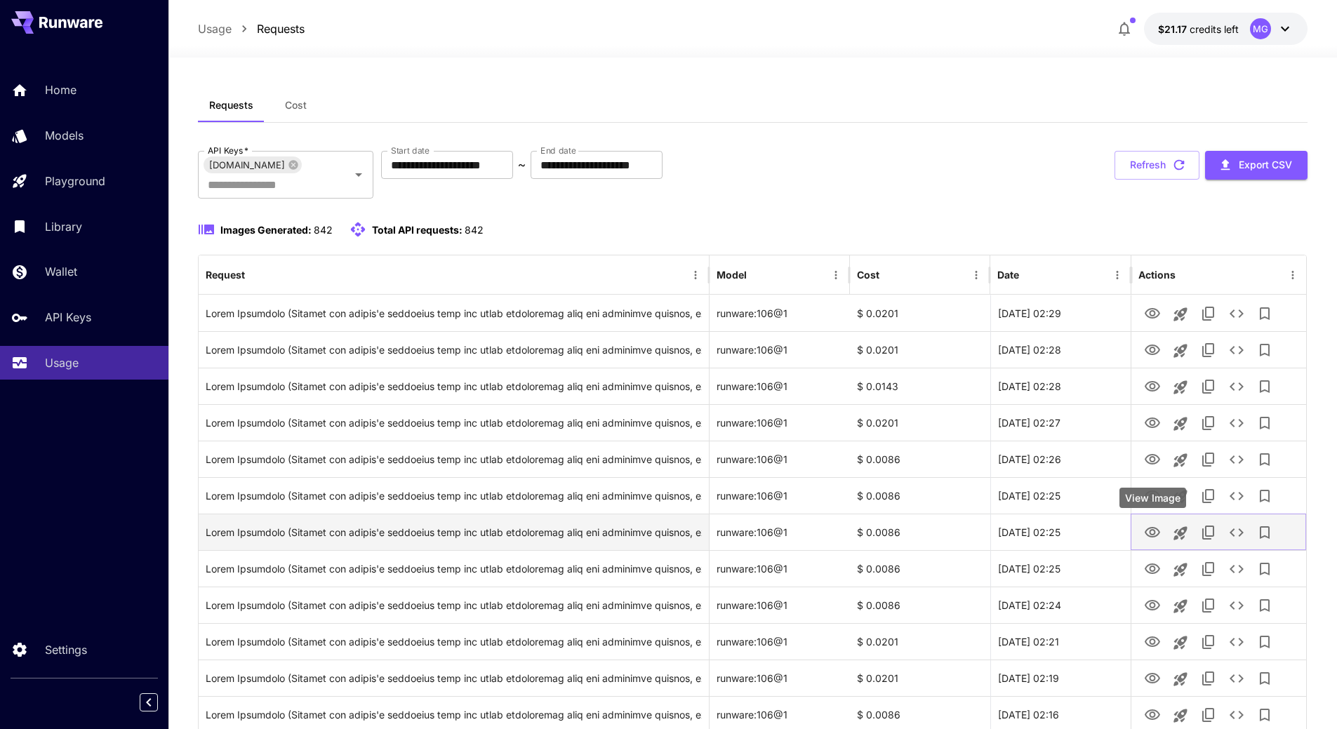
click at [1151, 535] on icon "View Image" at bounding box center [1152, 532] width 15 height 11
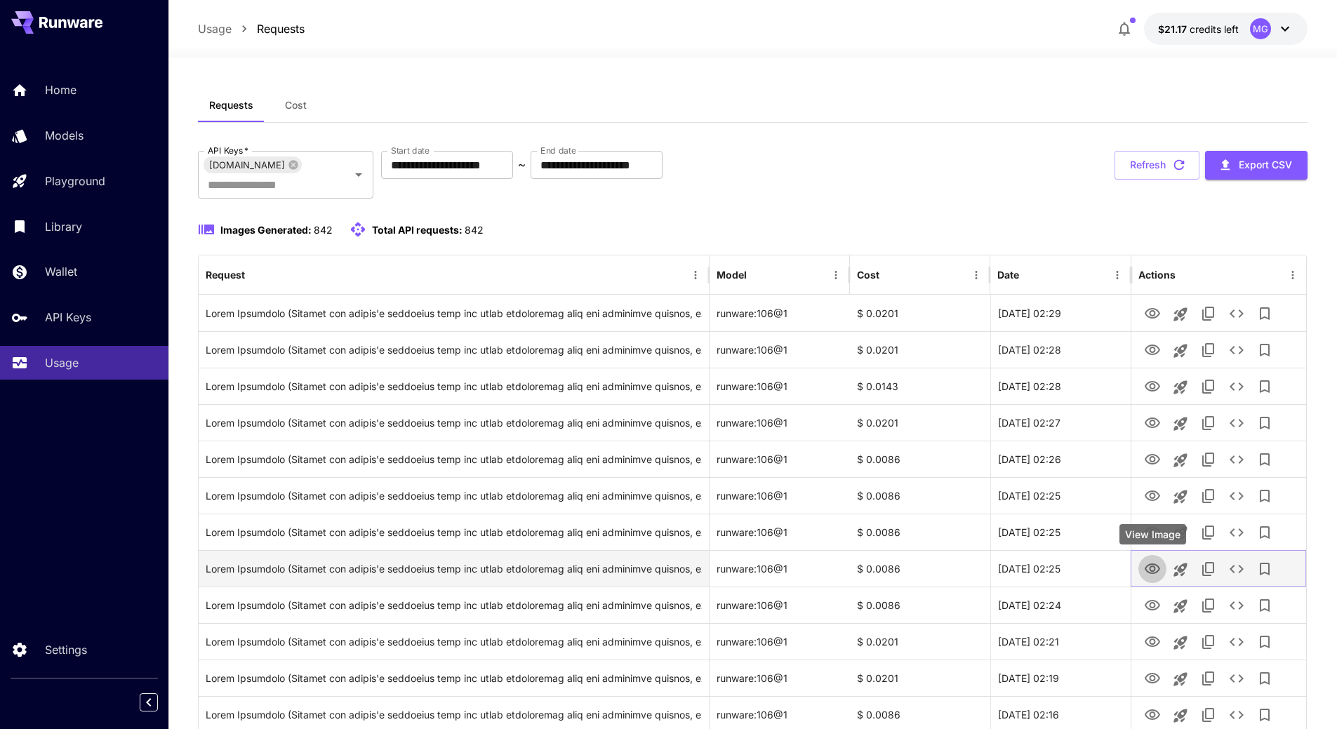
click at [1156, 573] on icon "View Image" at bounding box center [1152, 569] width 15 height 11
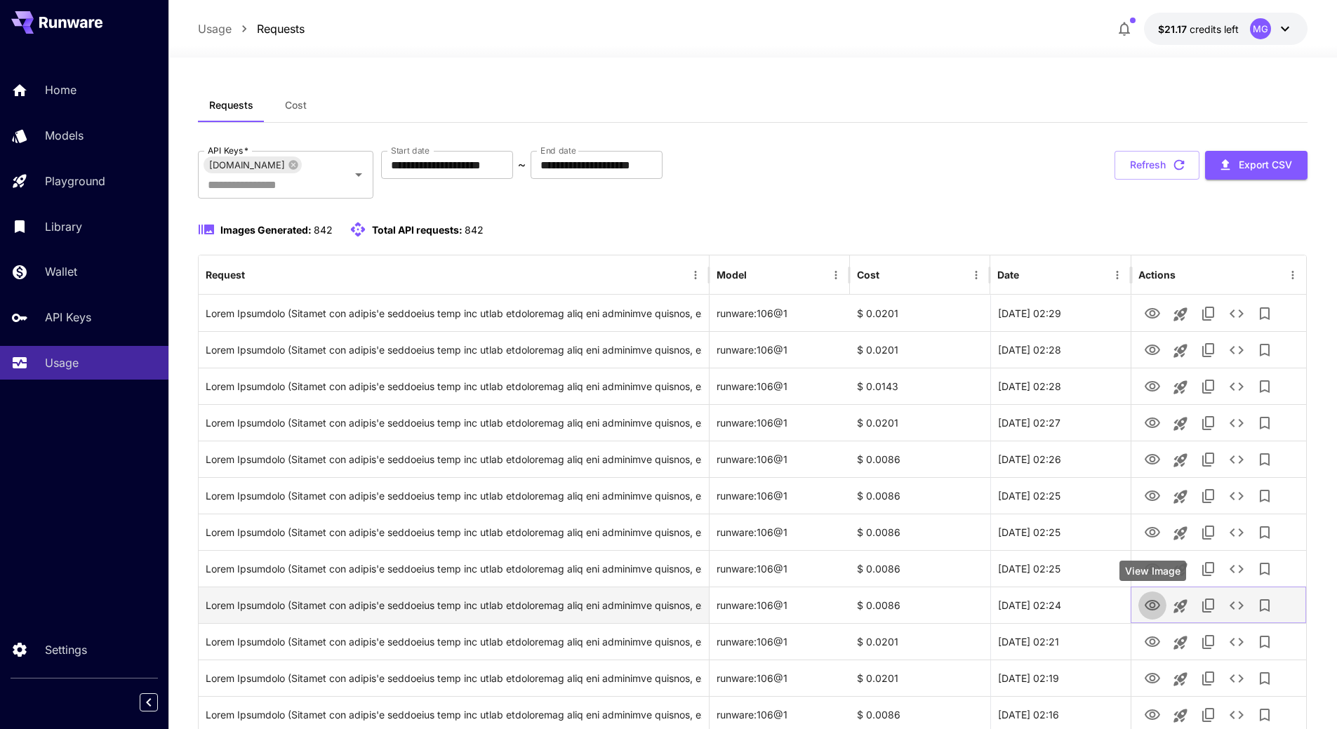
click at [1149, 603] on icon "View Image" at bounding box center [1152, 605] width 17 height 17
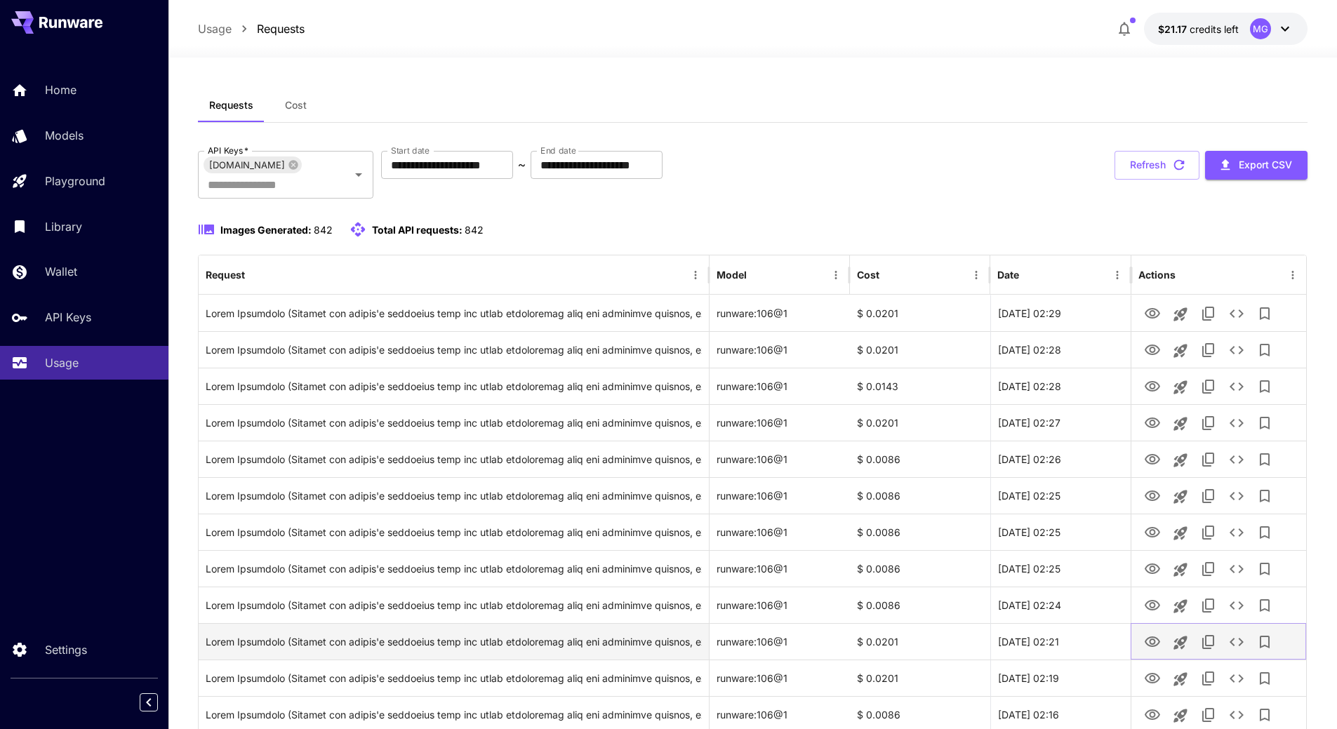
click at [1152, 635] on icon "View Image" at bounding box center [1152, 642] width 17 height 17
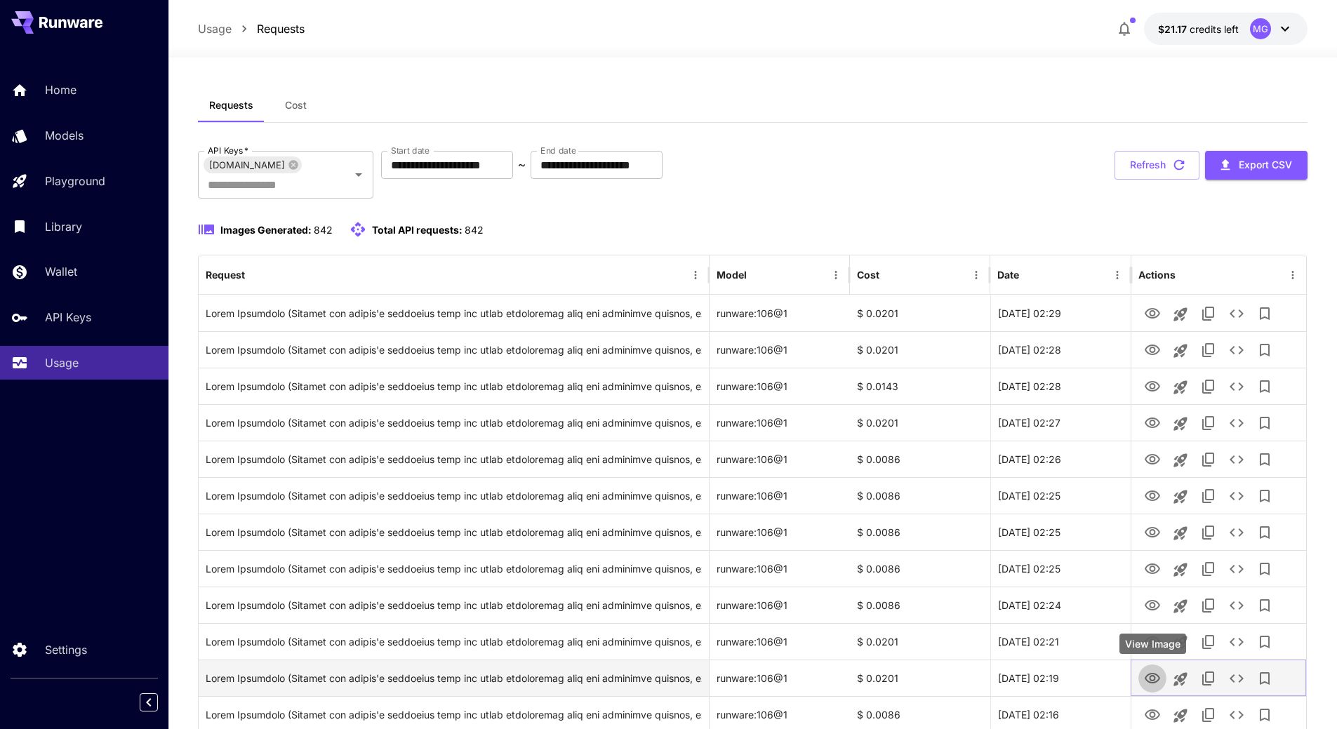
click at [1152, 673] on icon "View Image" at bounding box center [1152, 678] width 17 height 17
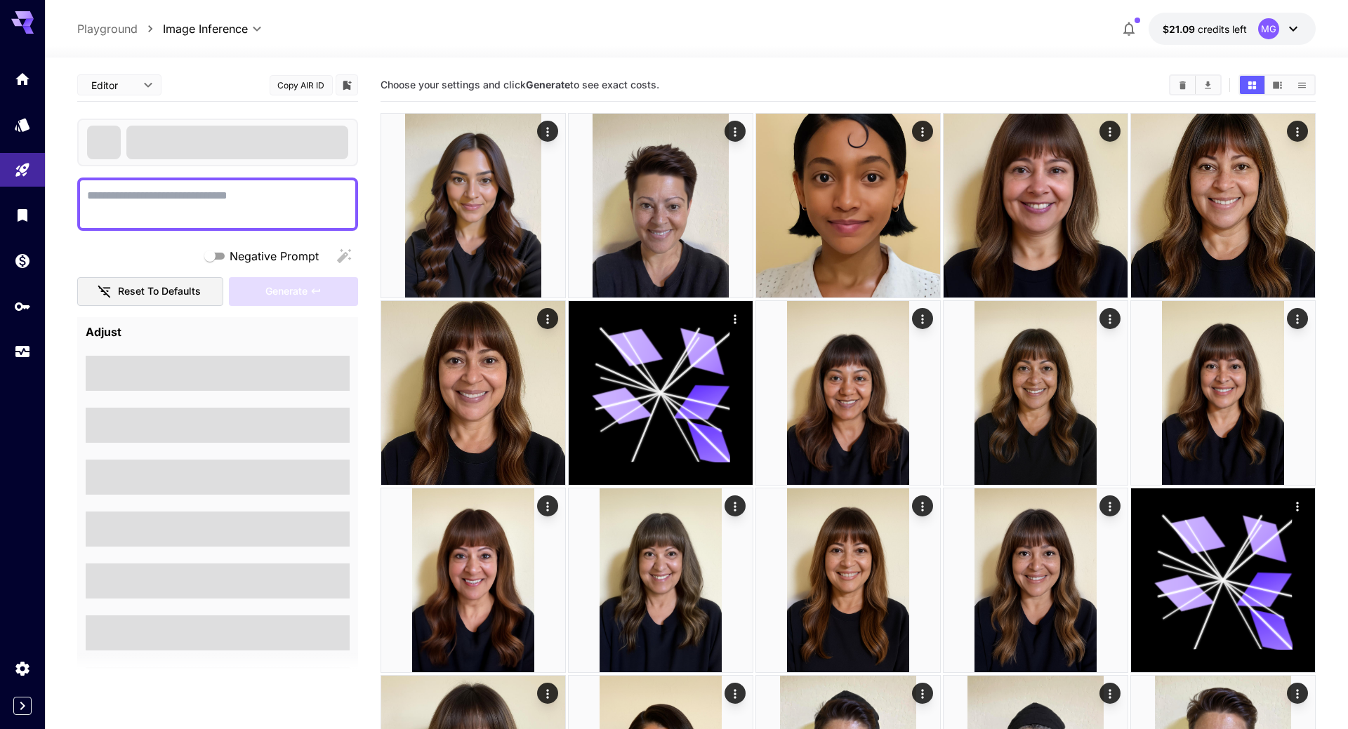
type textarea "**********"
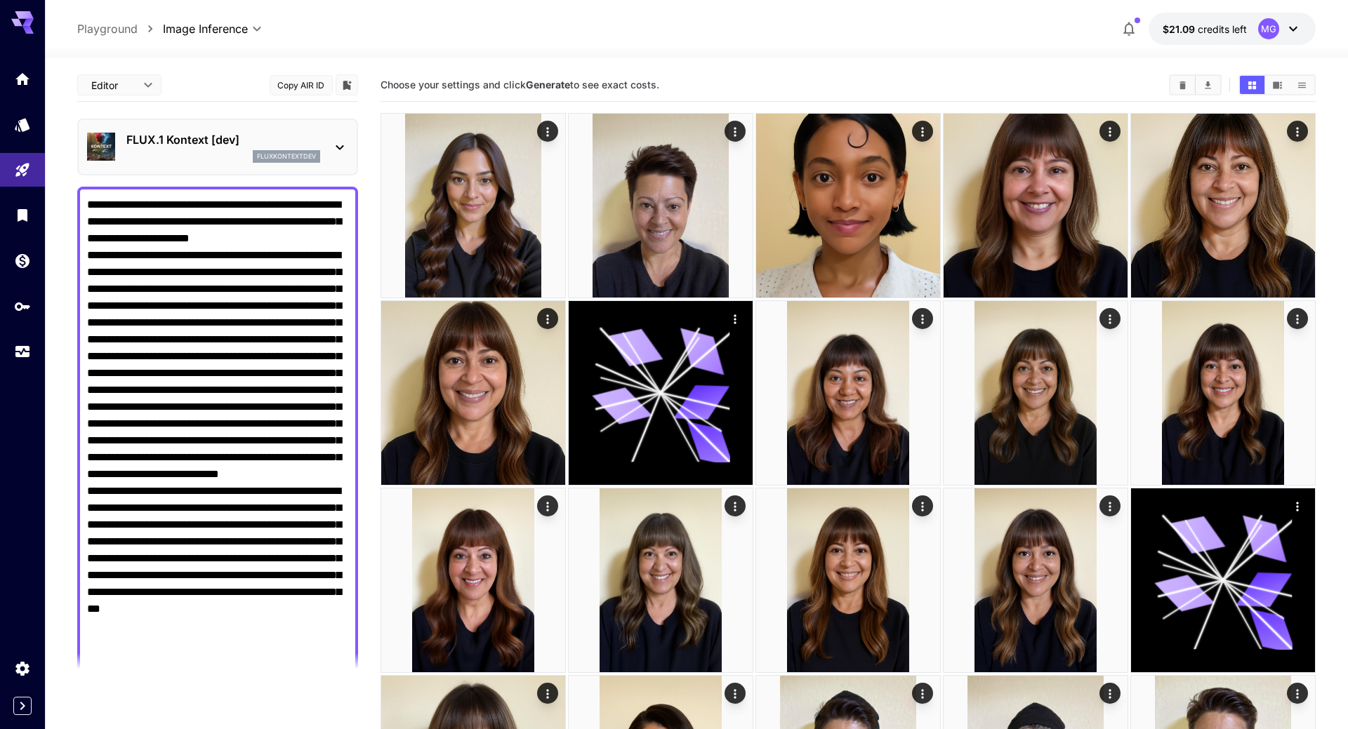
type input "**********"
type input "**"
type input "***"
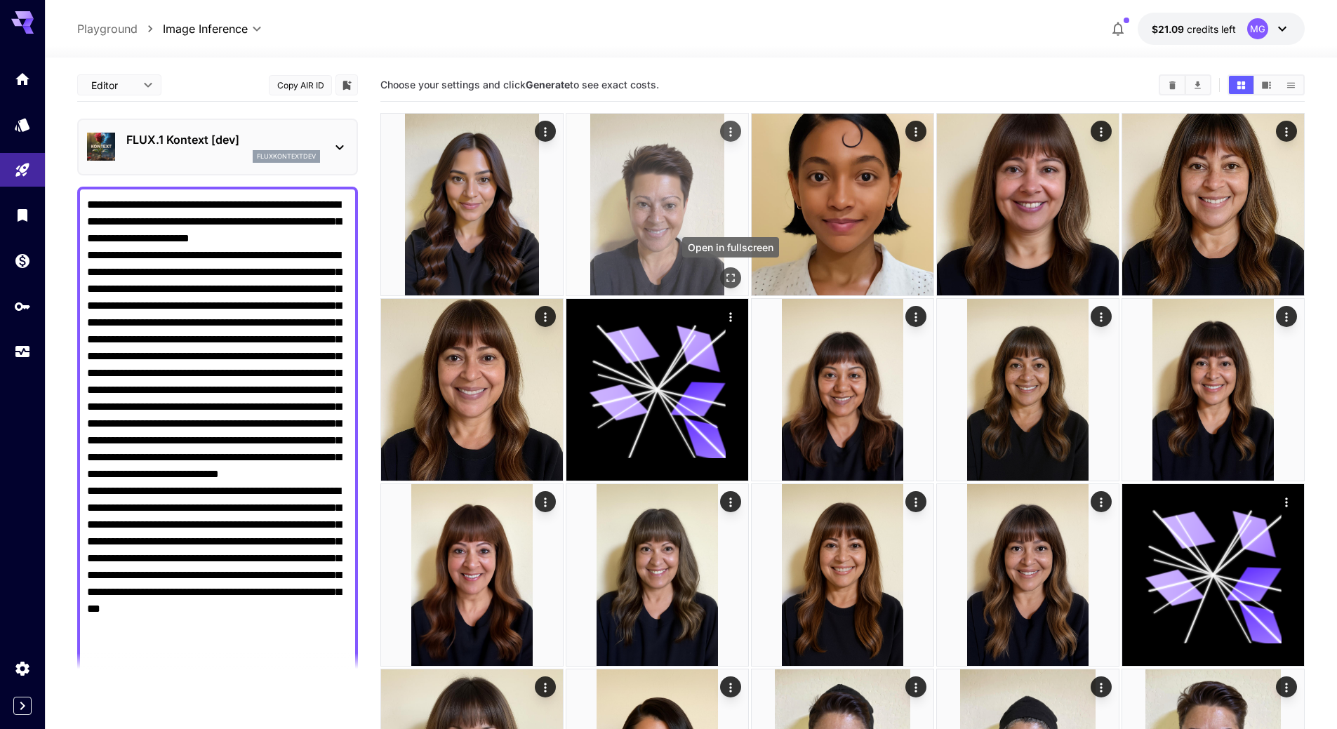
click at [728, 277] on icon "Open in fullscreen" at bounding box center [731, 278] width 14 height 14
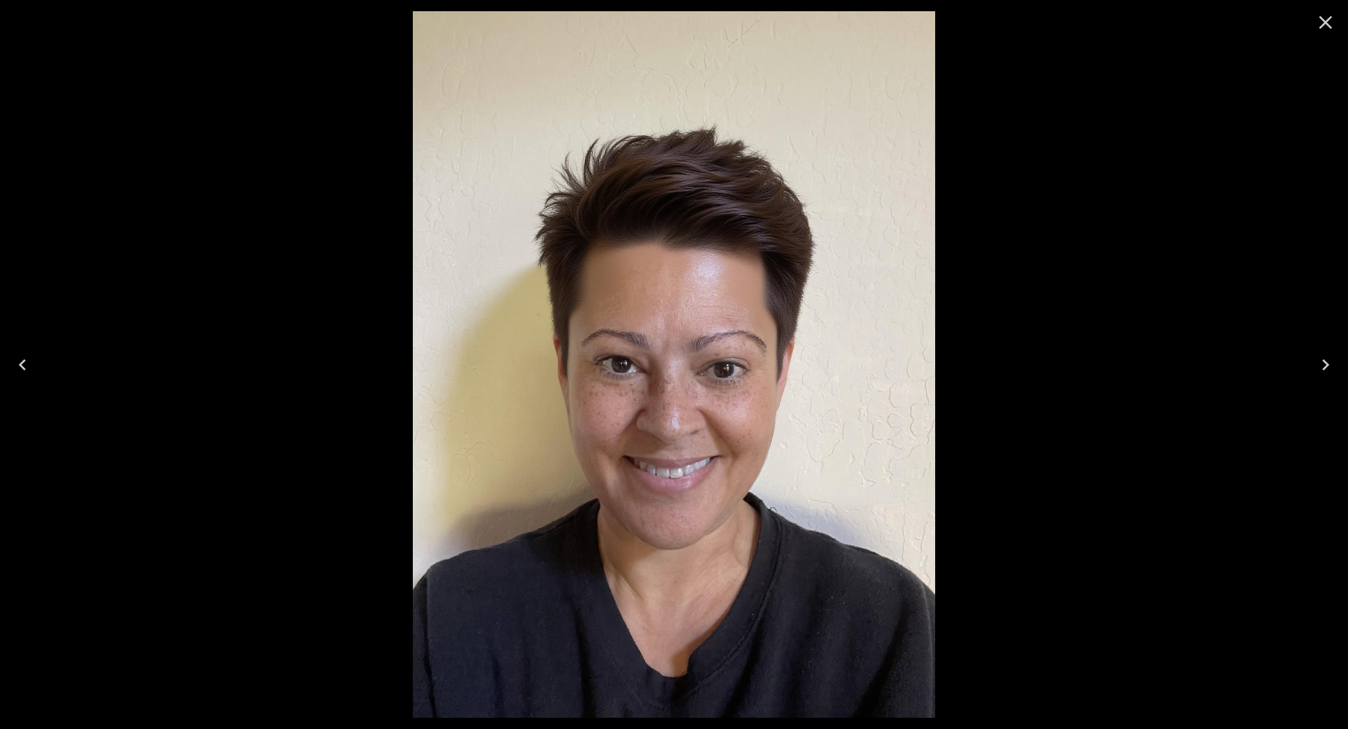
click at [1329, 14] on icon "Close" at bounding box center [1325, 22] width 22 height 22
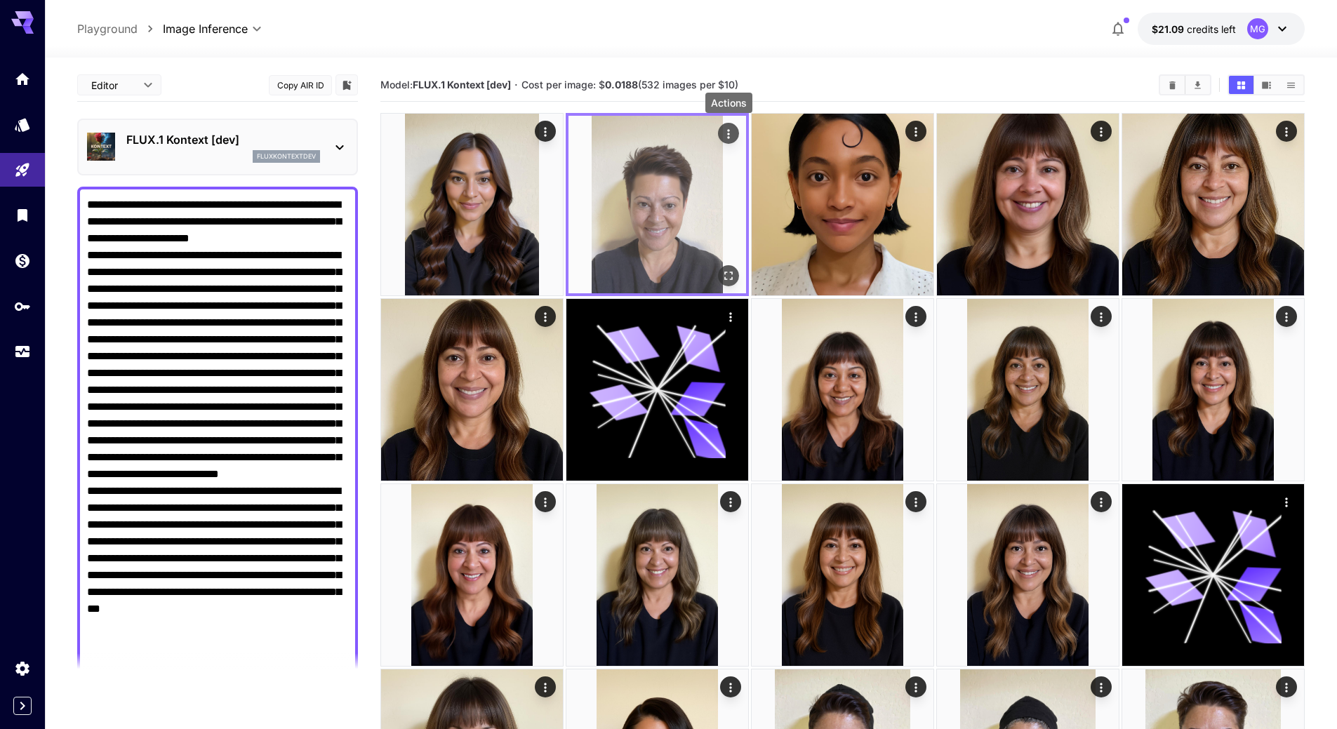
click at [729, 128] on icon "Actions" at bounding box center [729, 134] width 14 height 14
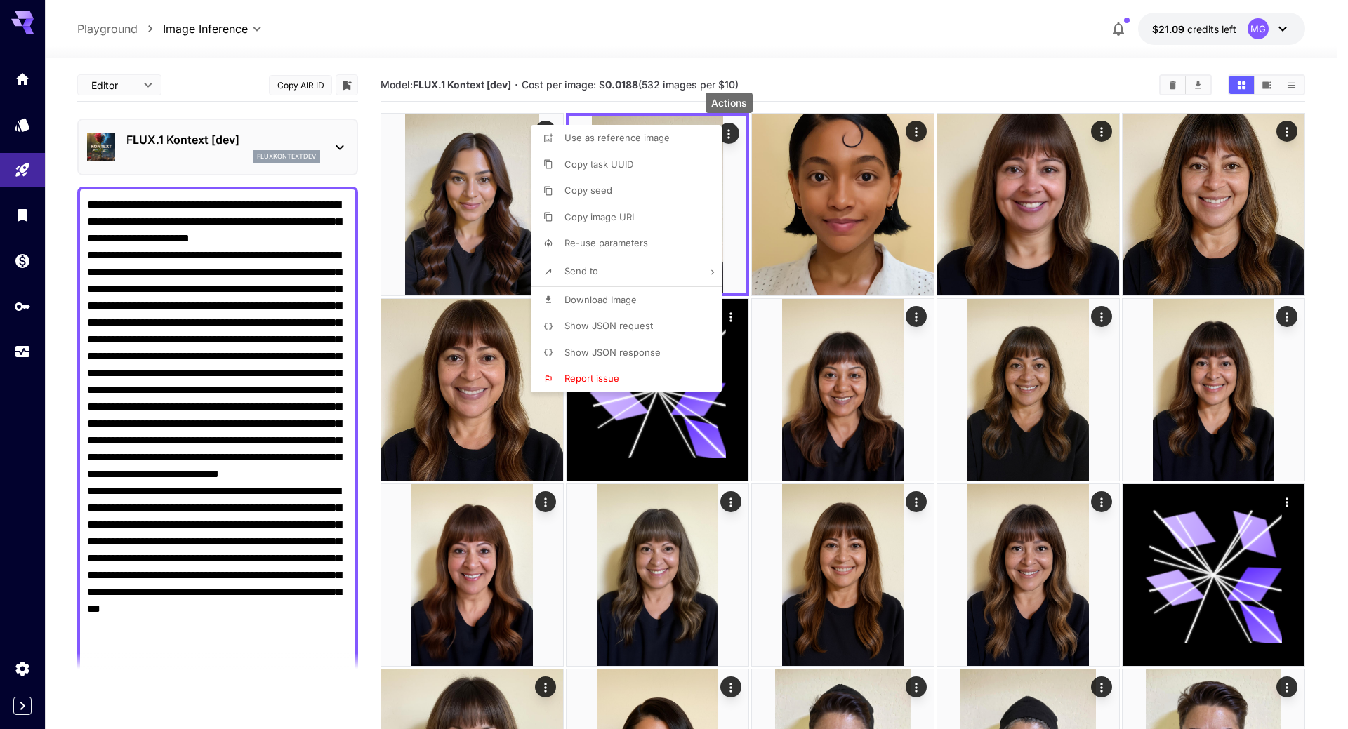
click at [619, 318] on li "Show JSON request" at bounding box center [630, 326] width 199 height 27
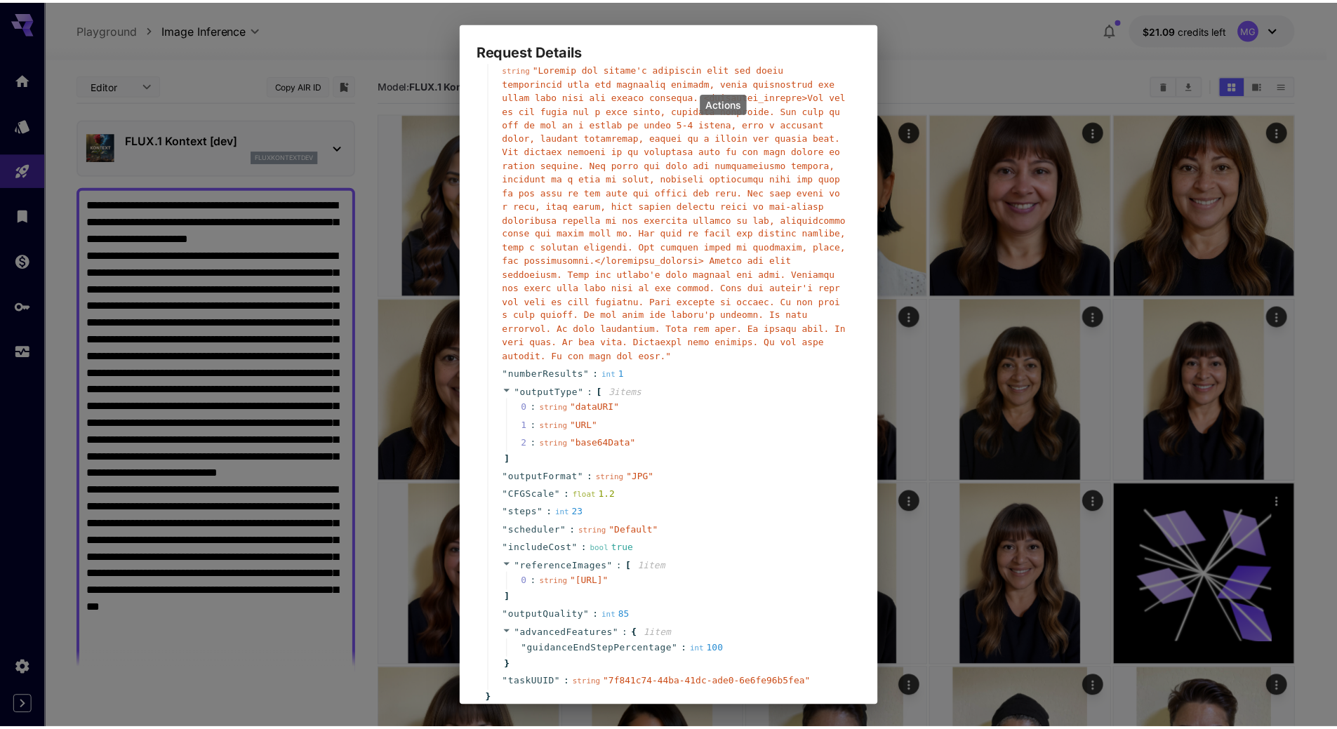
scroll to position [188, 0]
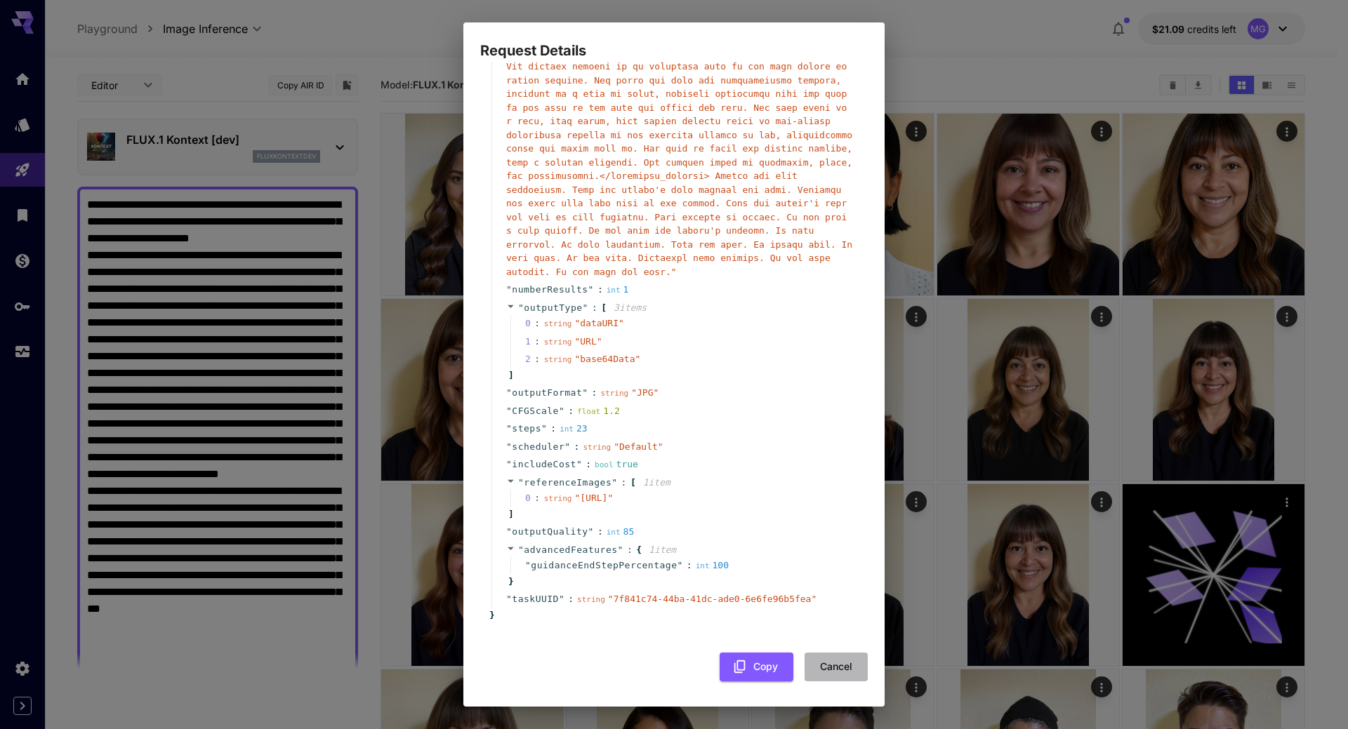
click at [829, 670] on button "Cancel" at bounding box center [836, 667] width 63 height 29
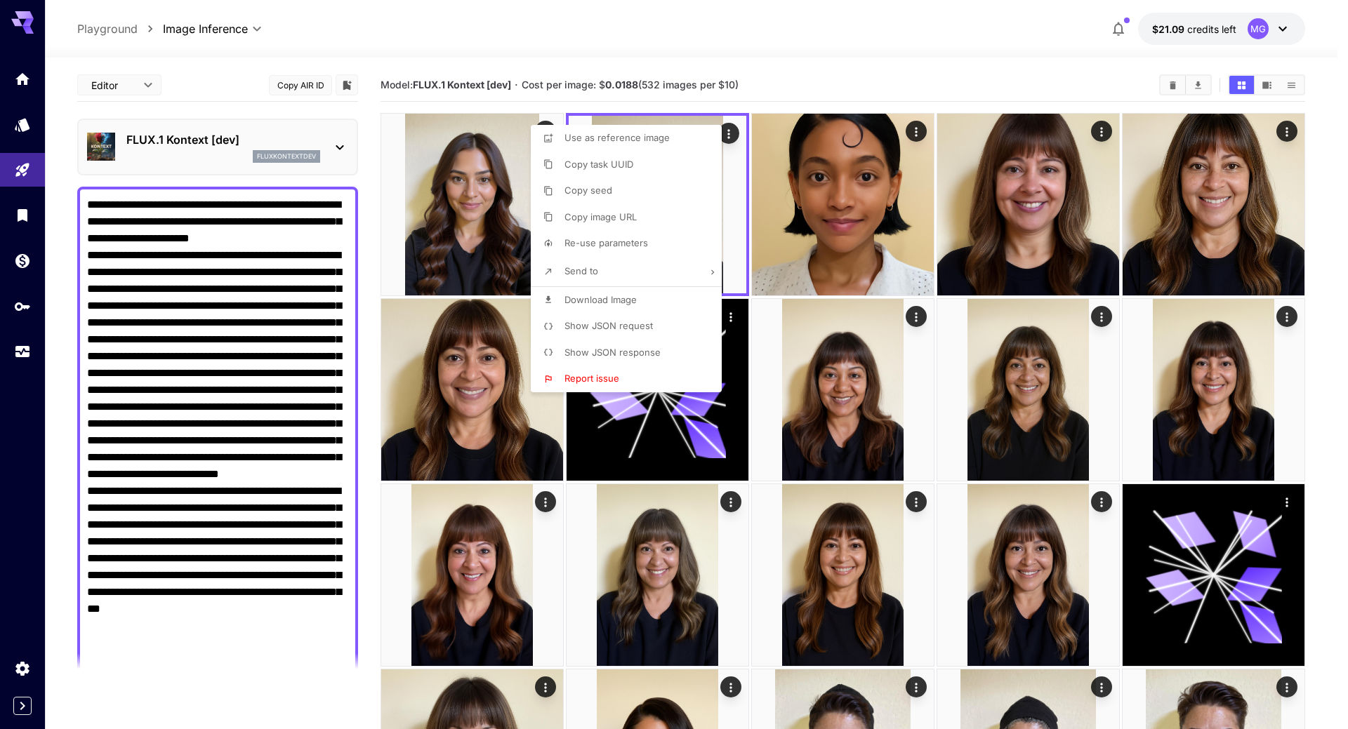
click at [508, 166] on div at bounding box center [674, 364] width 1348 height 729
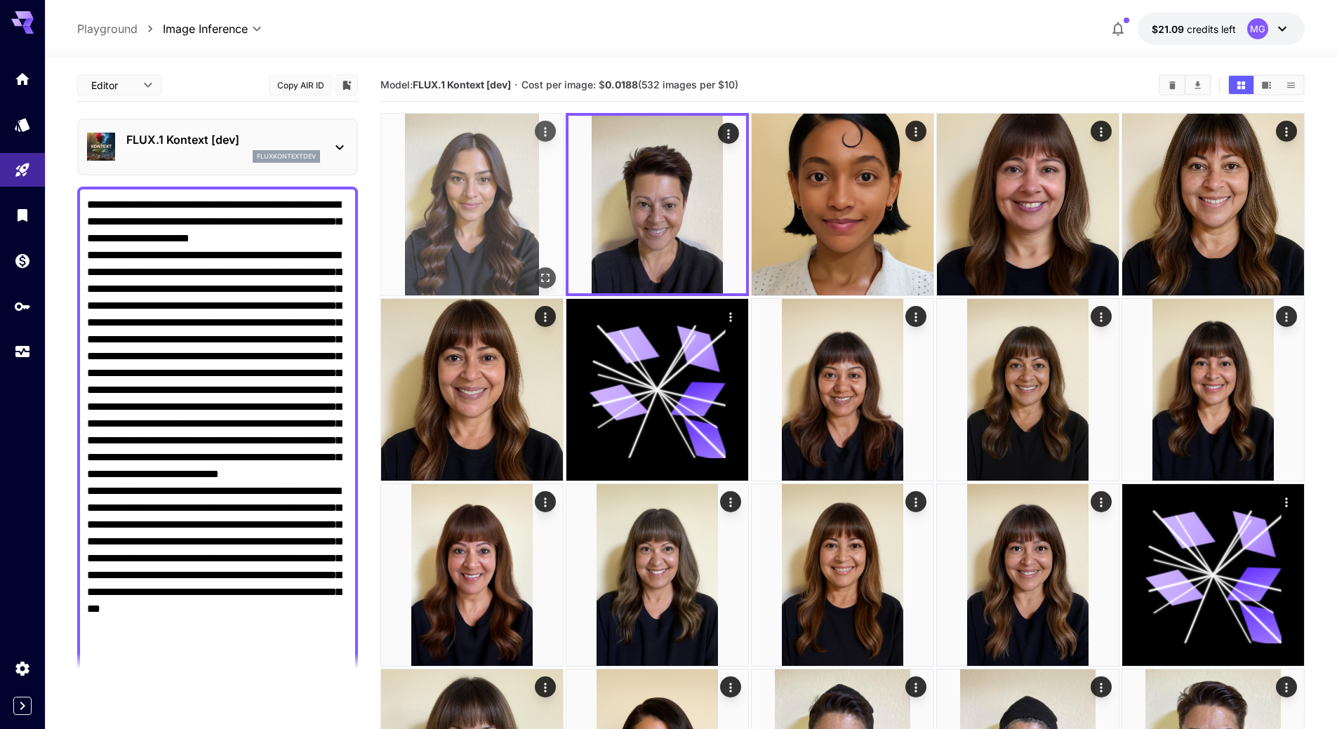
click at [500, 181] on img at bounding box center [472, 205] width 182 height 182
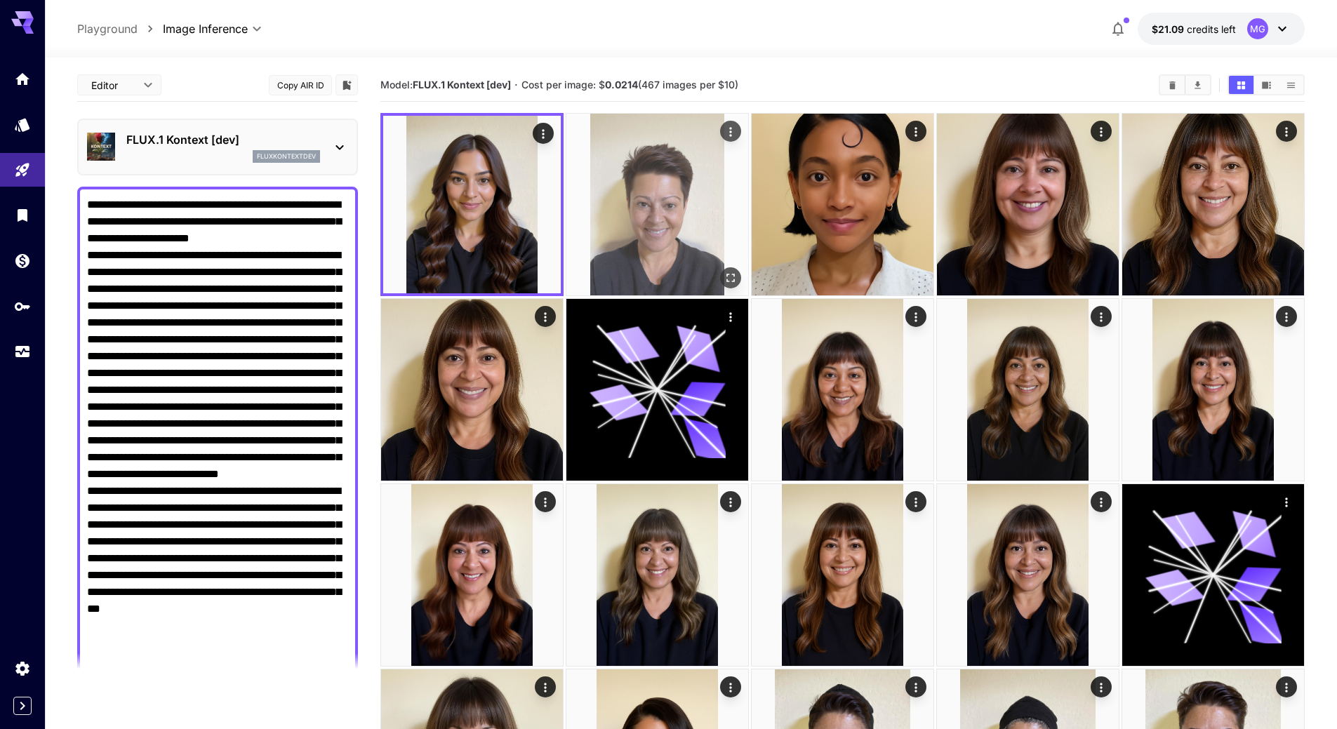
click at [673, 187] on img at bounding box center [658, 205] width 182 height 182
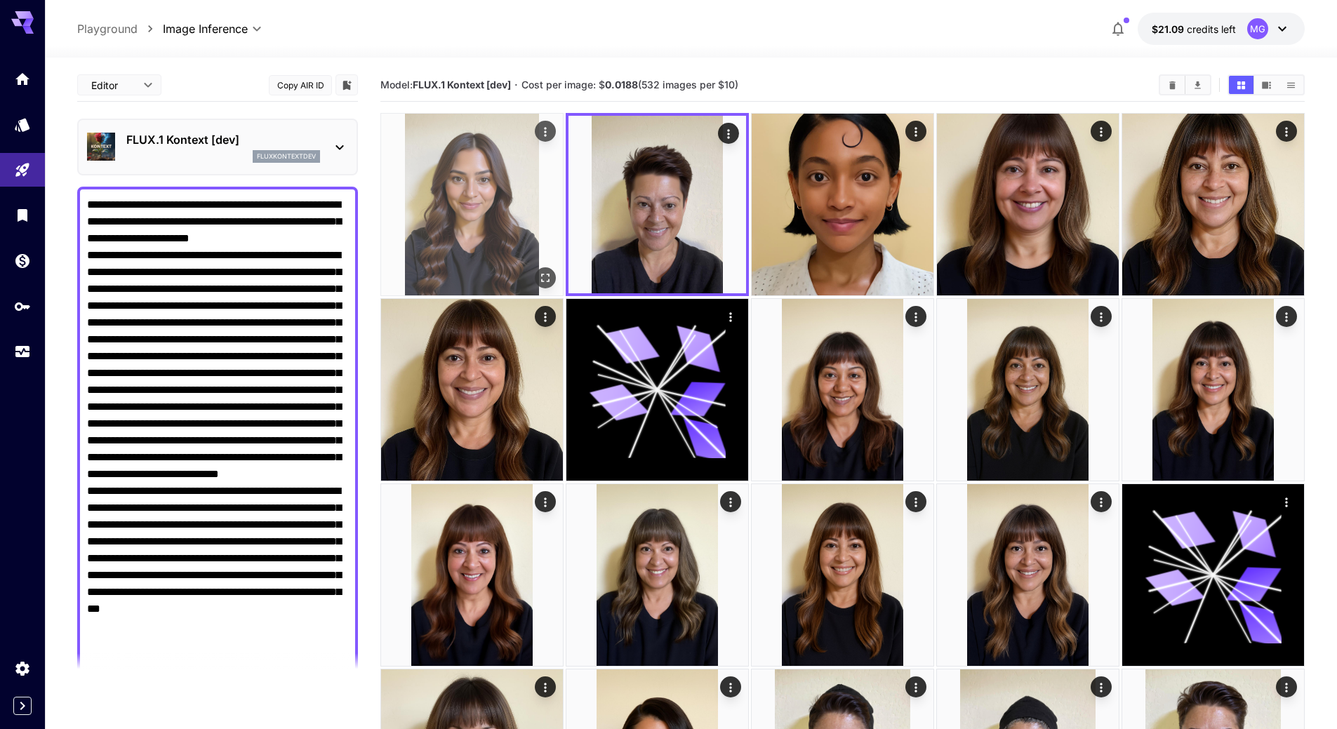
click at [476, 183] on img at bounding box center [472, 205] width 182 height 182
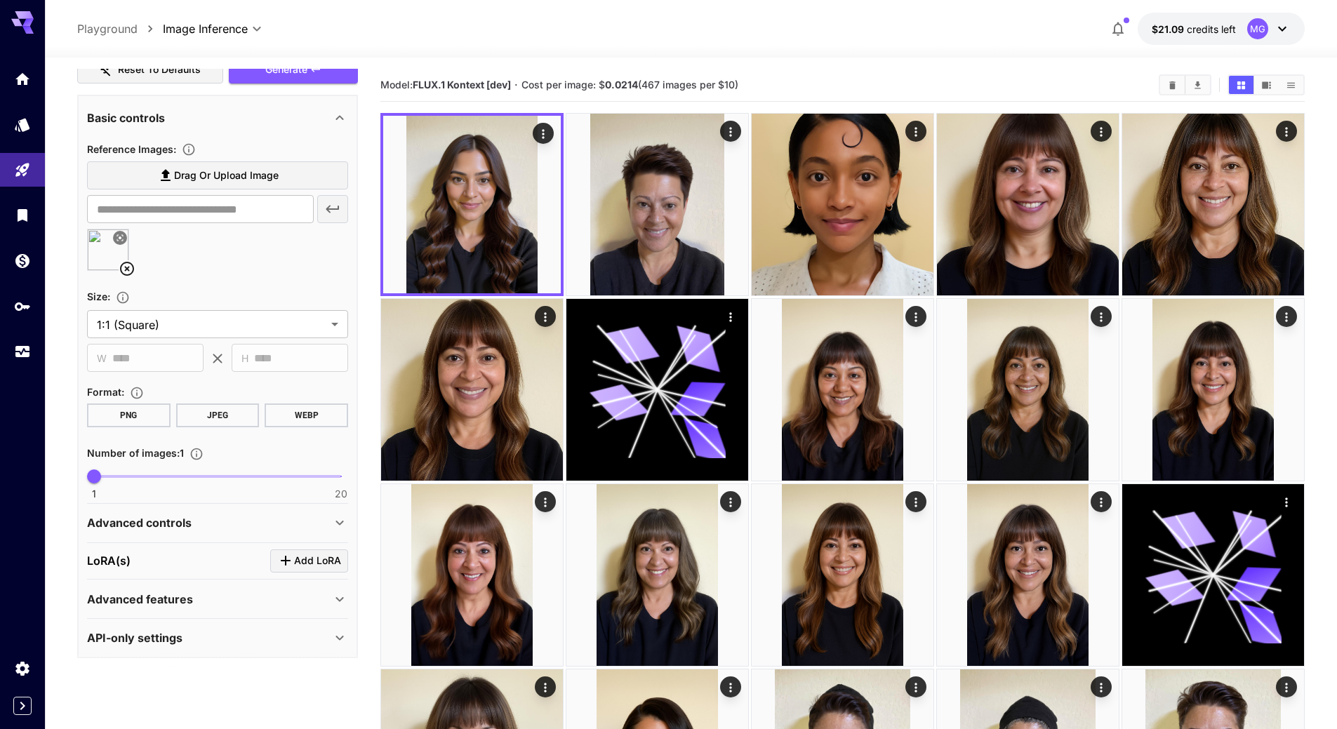
scroll to position [674, 0]
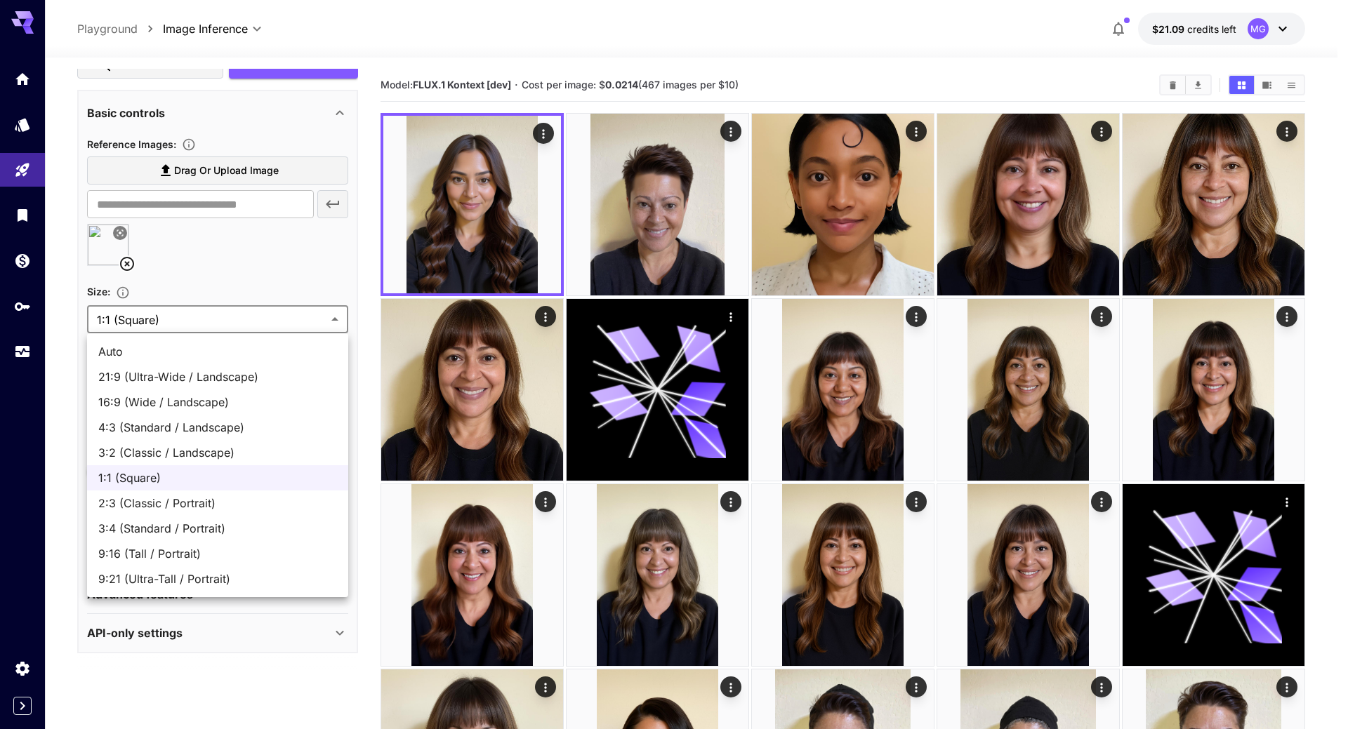
click at [164, 354] on span "Auto" at bounding box center [217, 351] width 239 height 17
type input "****"
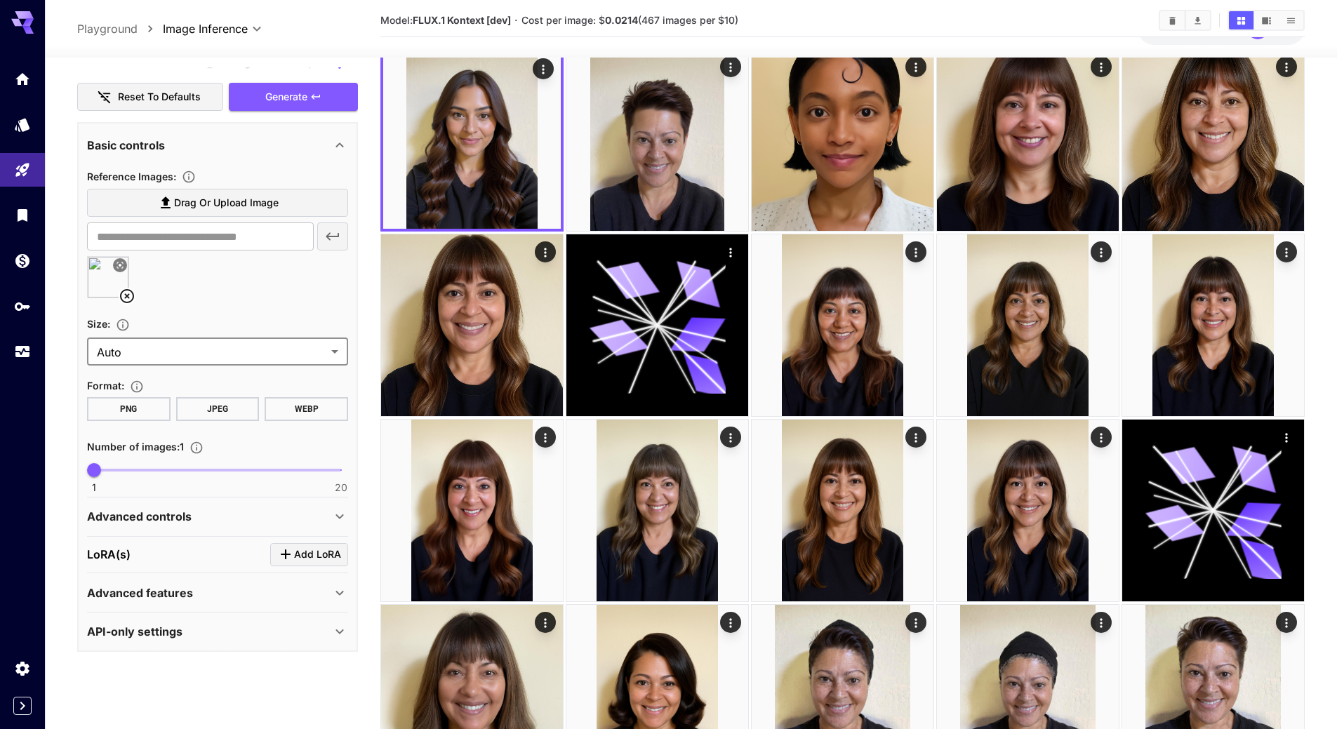
scroll to position [140, 0]
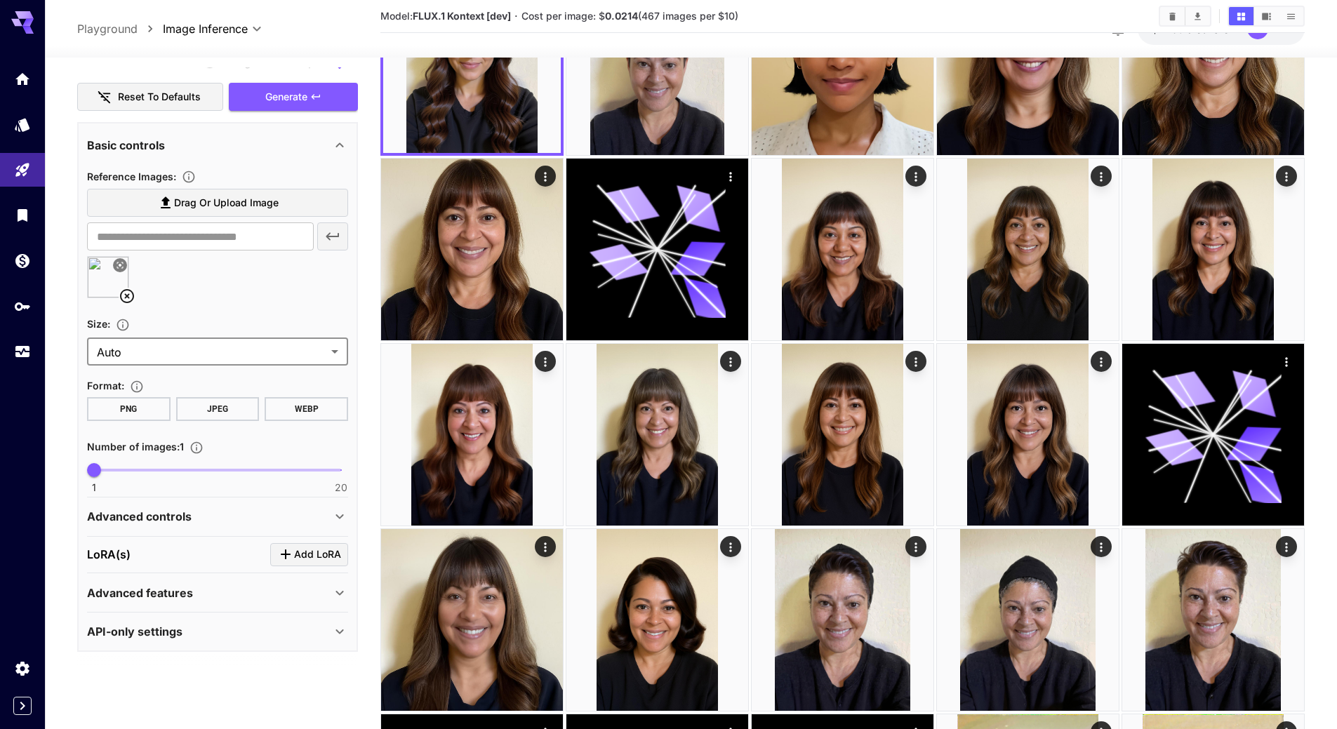
click at [206, 521] on div "Advanced controls" at bounding box center [209, 516] width 244 height 17
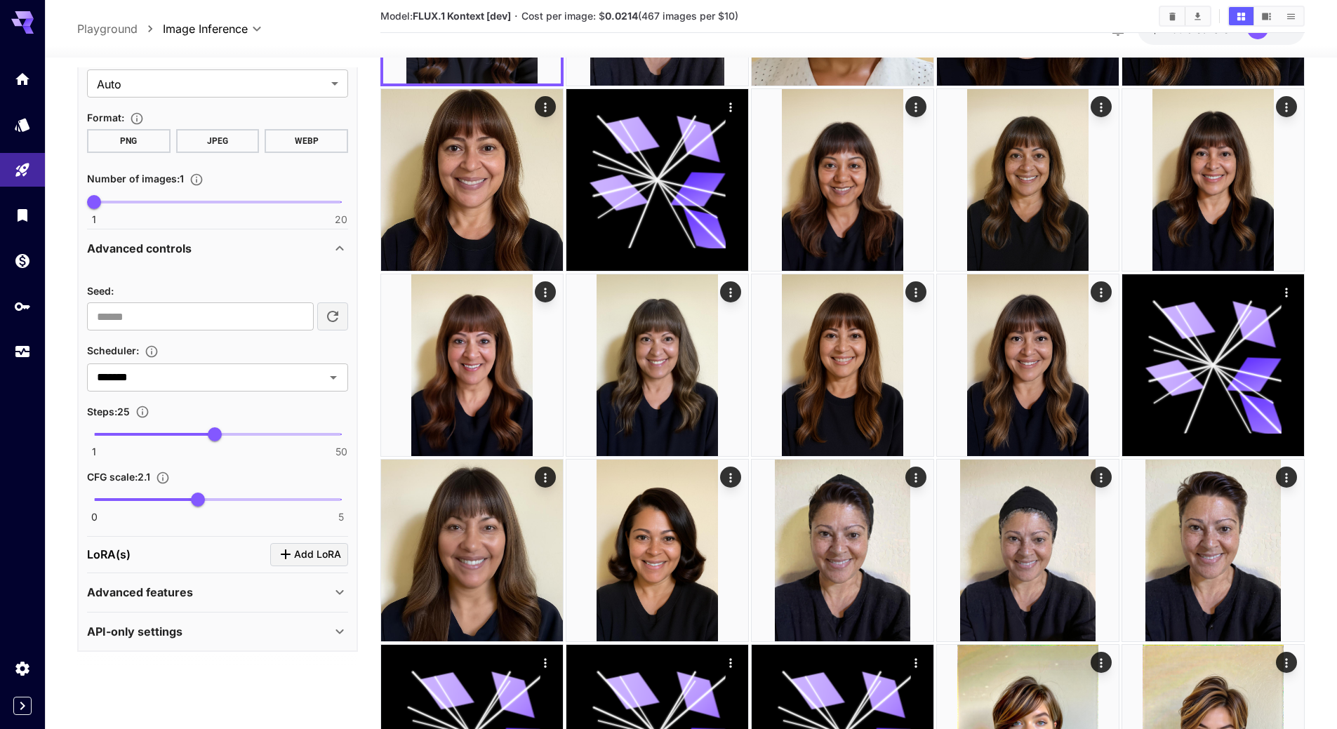
scroll to position [211, 0]
click at [202, 599] on div "Advanced features" at bounding box center [209, 592] width 244 height 17
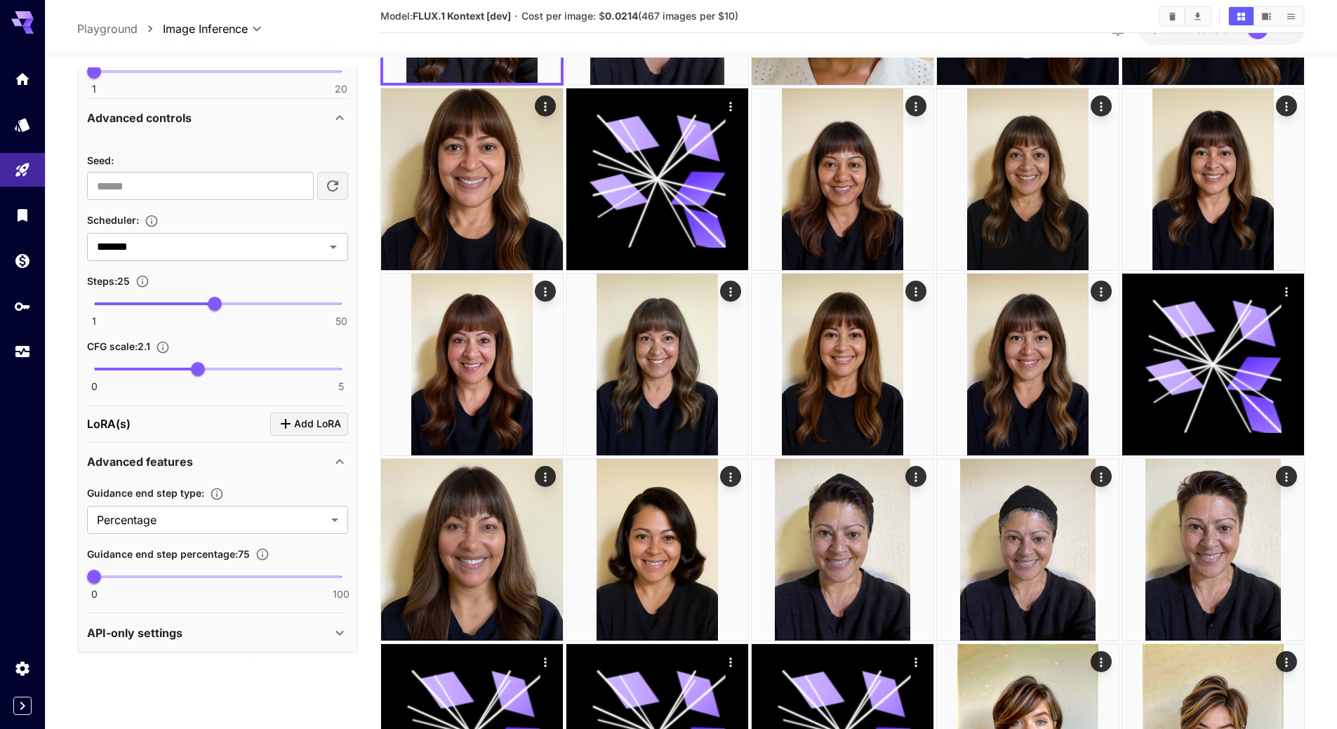
scroll to position [1040, 0]
type input "***"
drag, startPoint x: 100, startPoint y: 574, endPoint x: 351, endPoint y: 576, distance: 250.6
click at [348, 576] on span "100" at bounding box center [341, 576] width 14 height 14
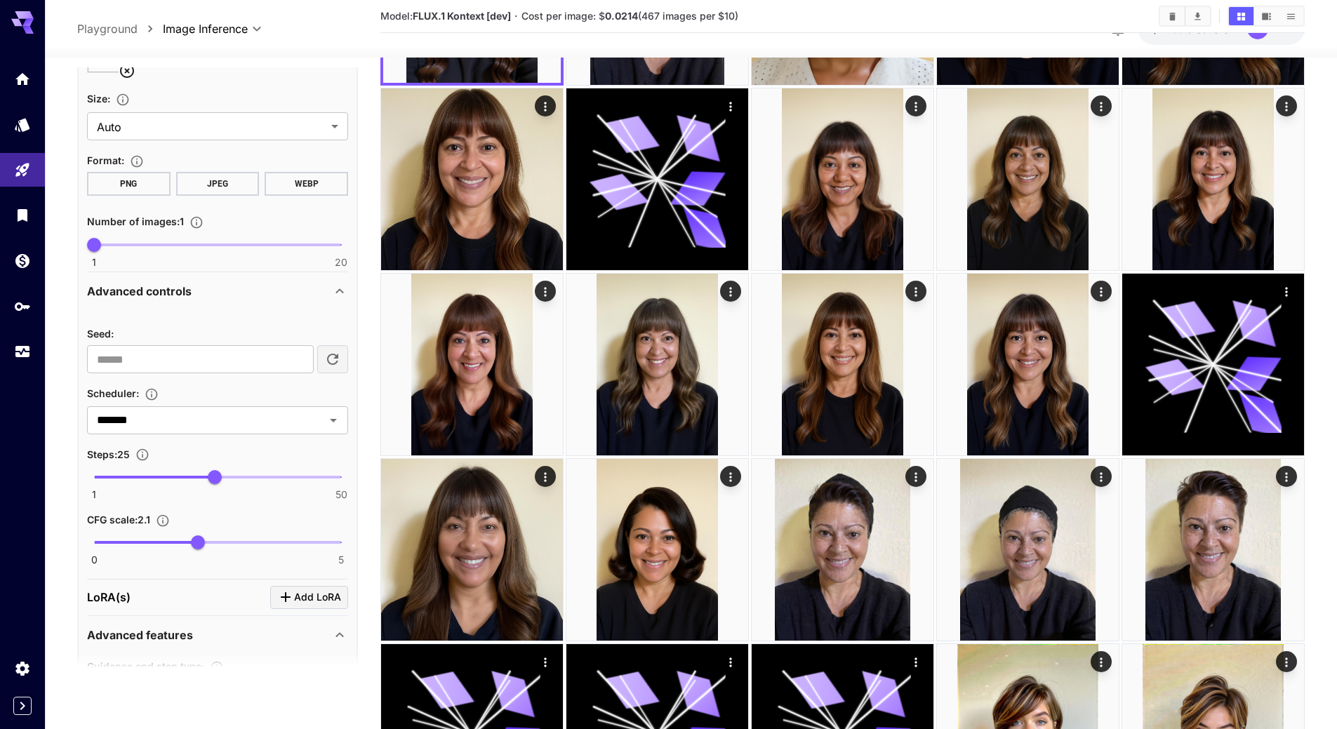
scroll to position [830, 0]
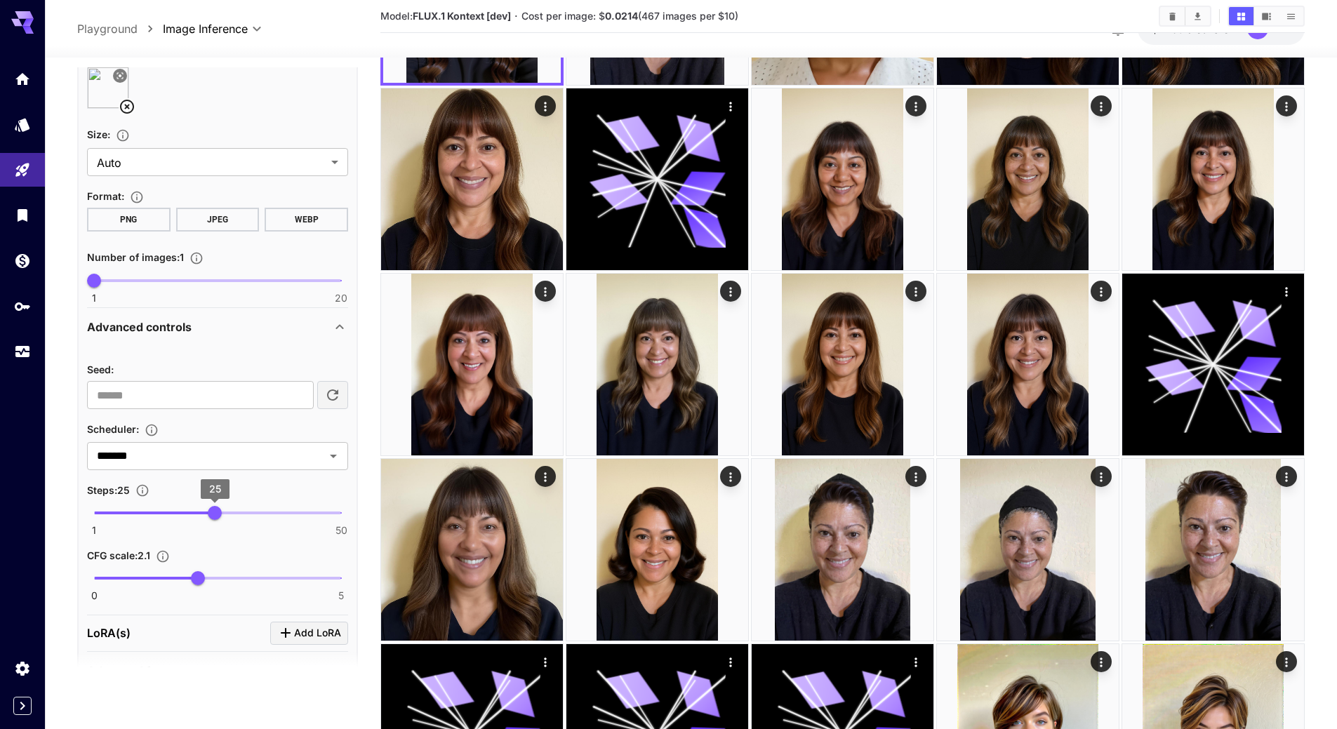
type input "**"
drag, startPoint x: 215, startPoint y: 512, endPoint x: 232, endPoint y: 512, distance: 17.6
click at [232, 512] on span "28" at bounding box center [230, 513] width 14 height 14
type input "***"
click at [218, 574] on span "2.5" at bounding box center [218, 578] width 14 height 14
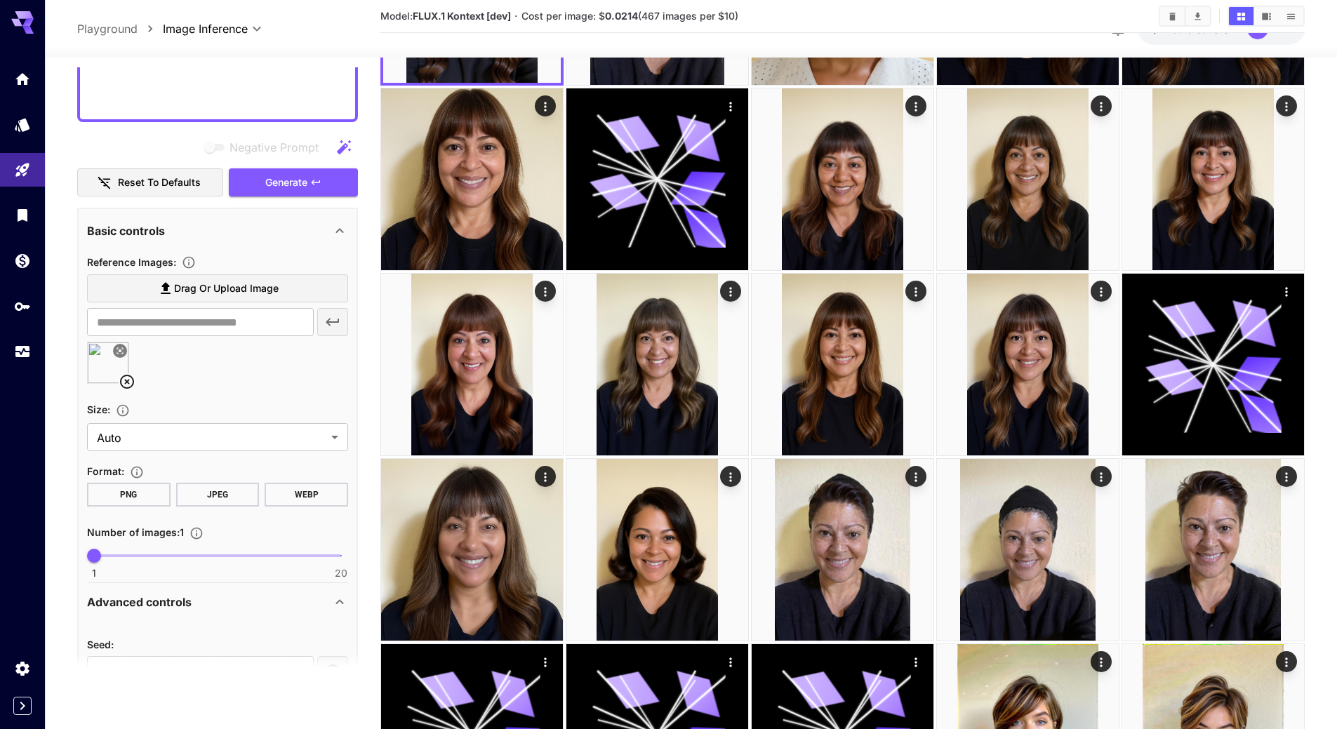
scroll to position [479, 0]
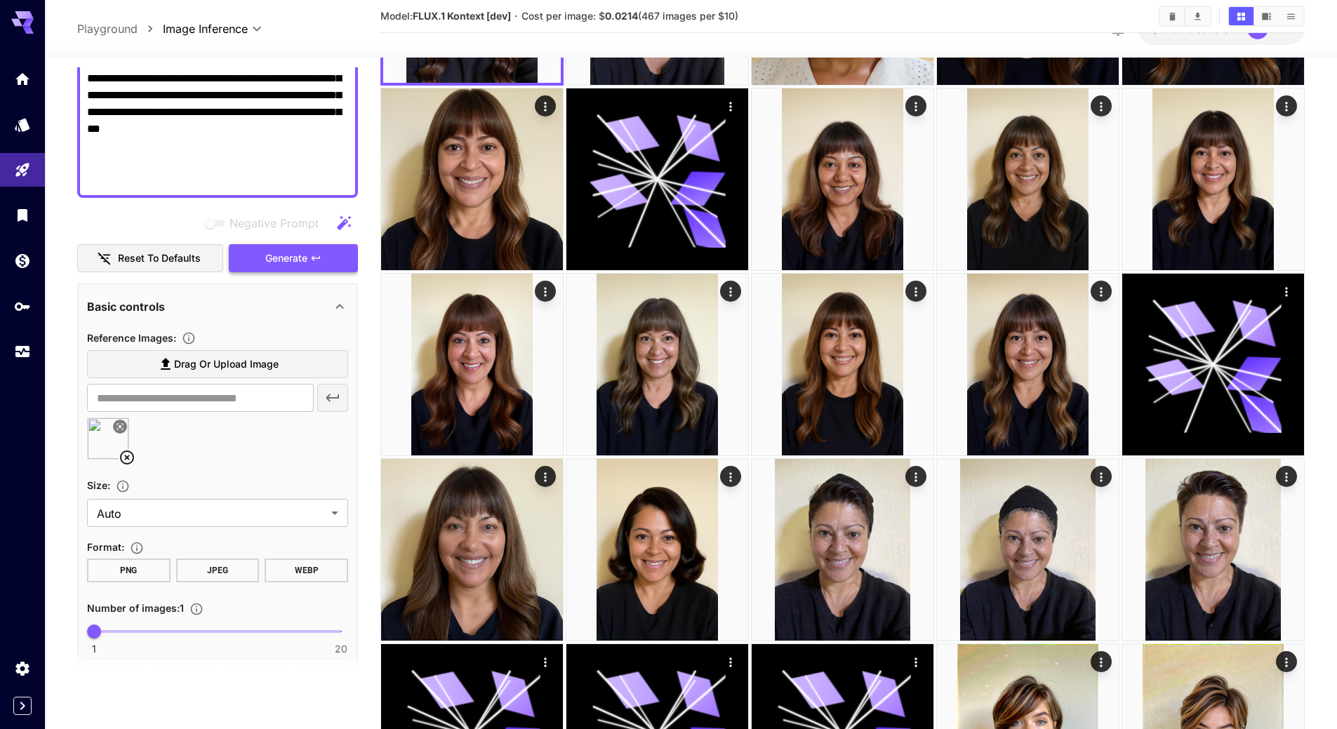
click at [274, 263] on span "Generate" at bounding box center [286, 259] width 42 height 18
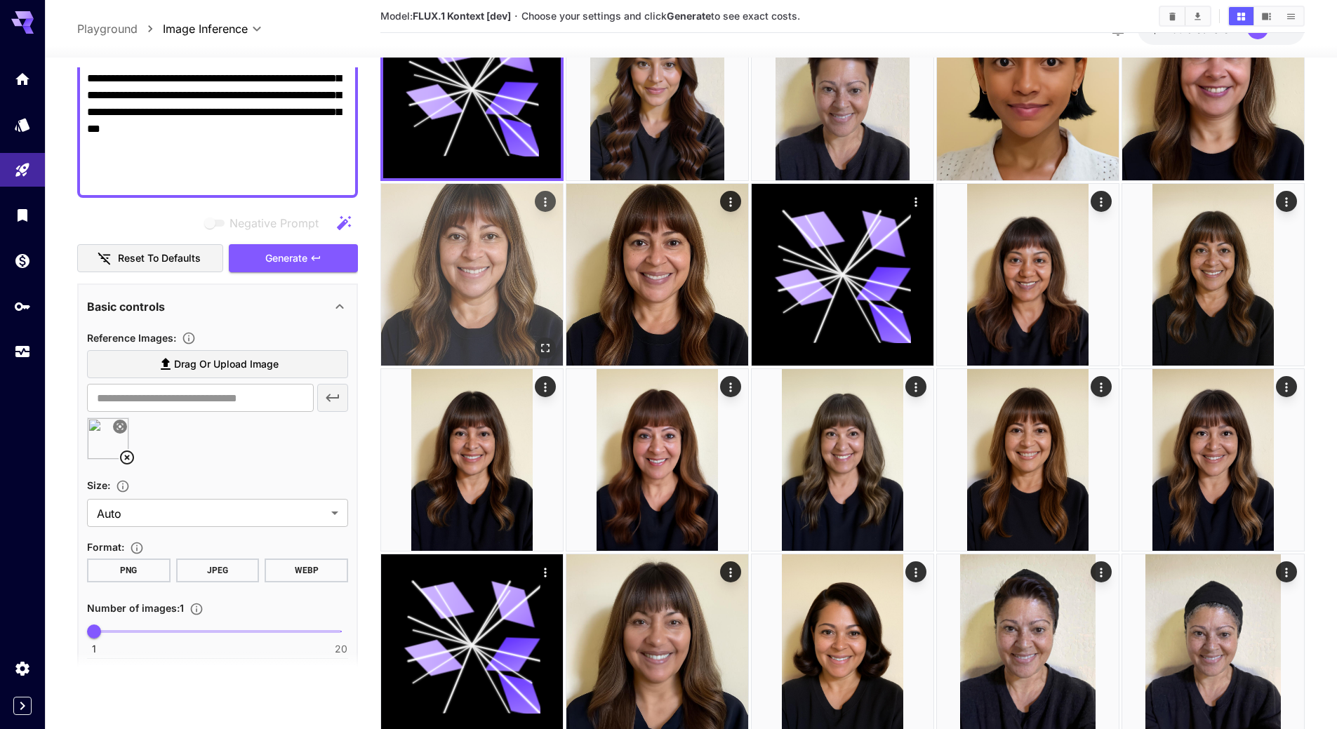
scroll to position [0, 0]
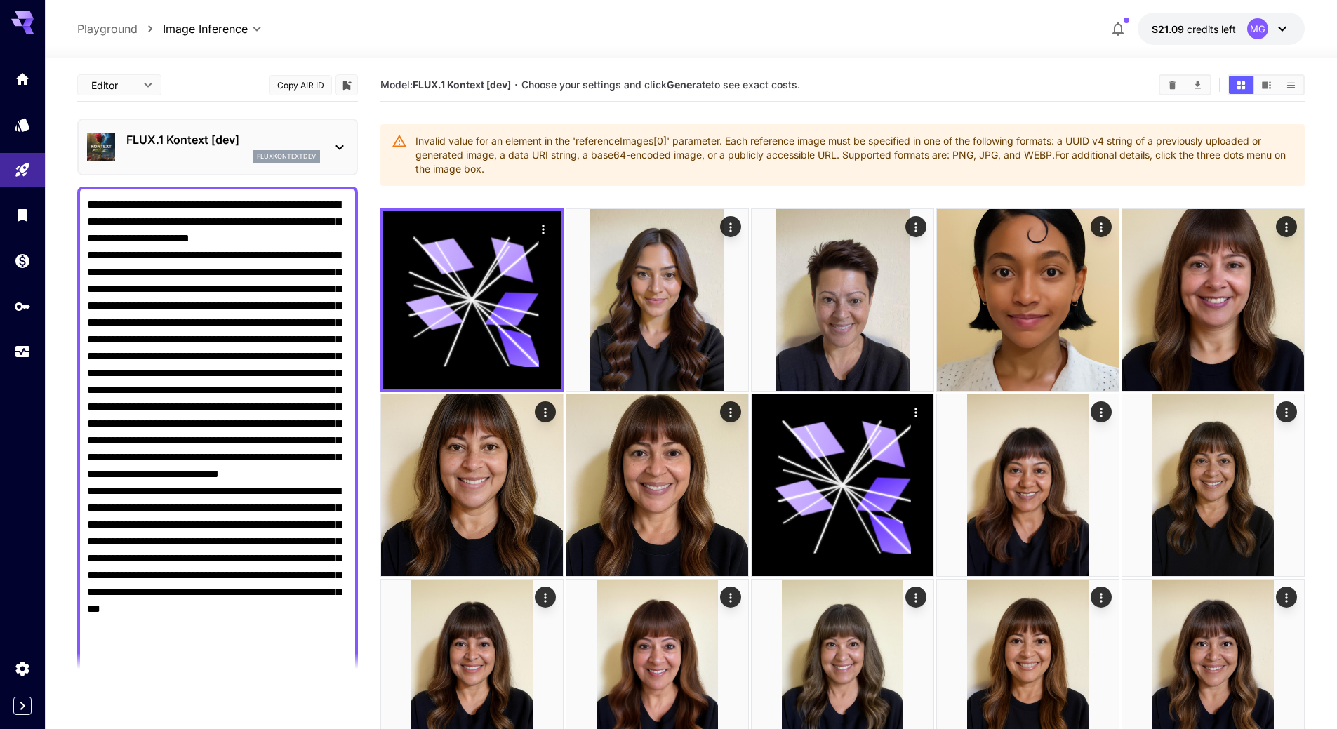
scroll to position [479, 0]
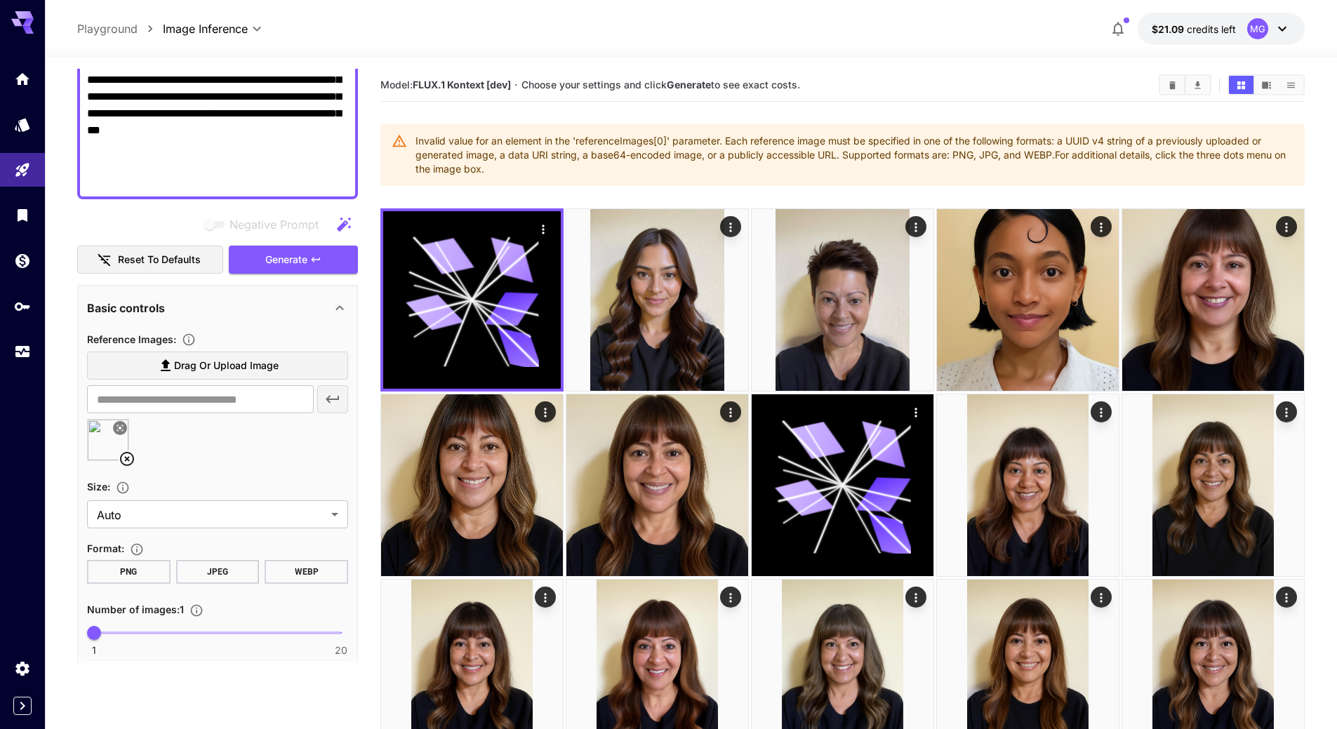
click at [130, 458] on icon at bounding box center [127, 459] width 17 height 17
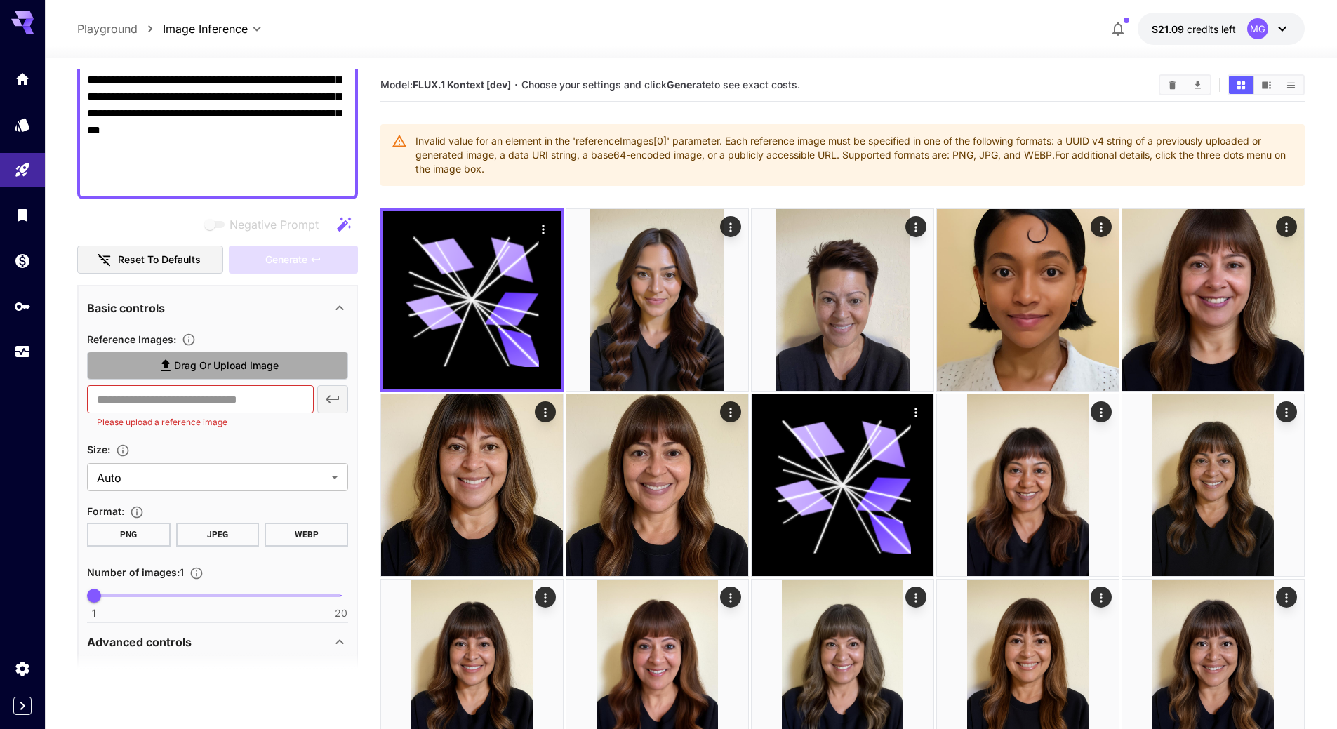
click at [249, 366] on span "Drag or upload image" at bounding box center [226, 366] width 105 height 18
click at [0, 0] on input "Drag or upload image" at bounding box center [0, 0] width 0 height 0
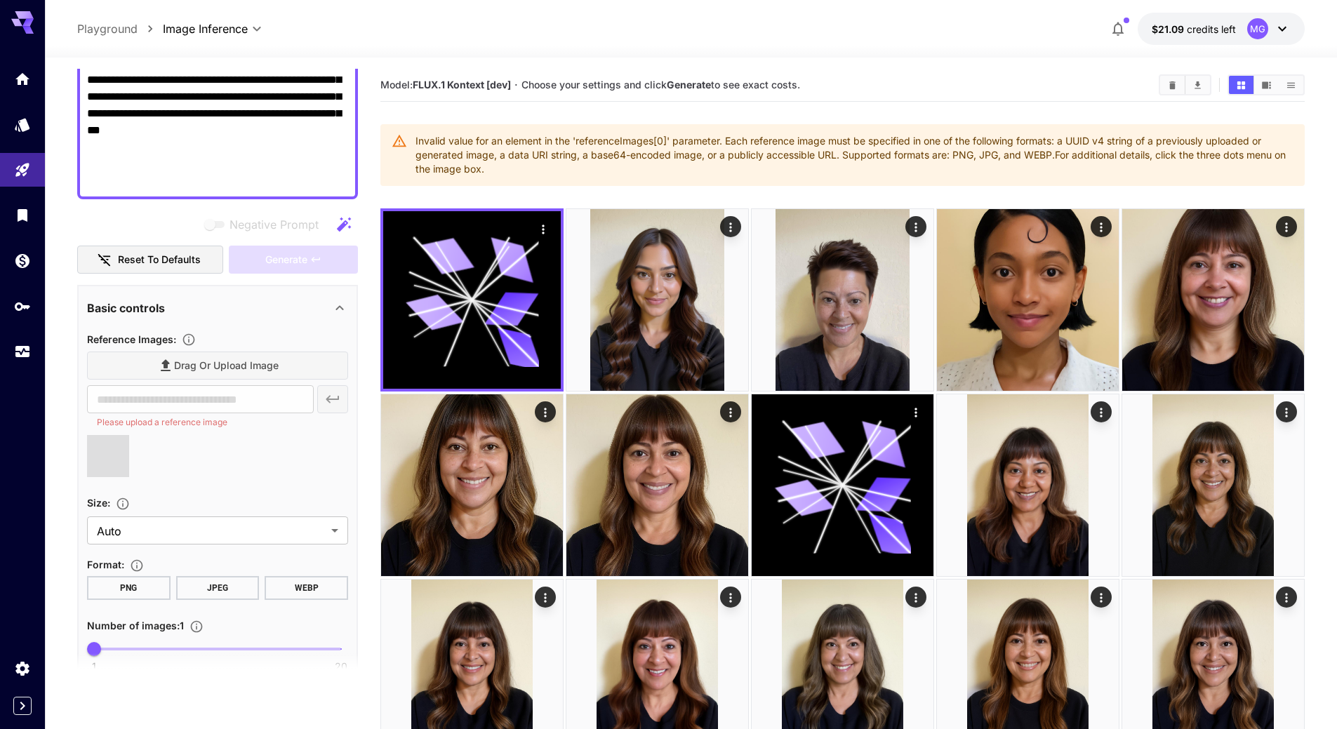
type input "**********"
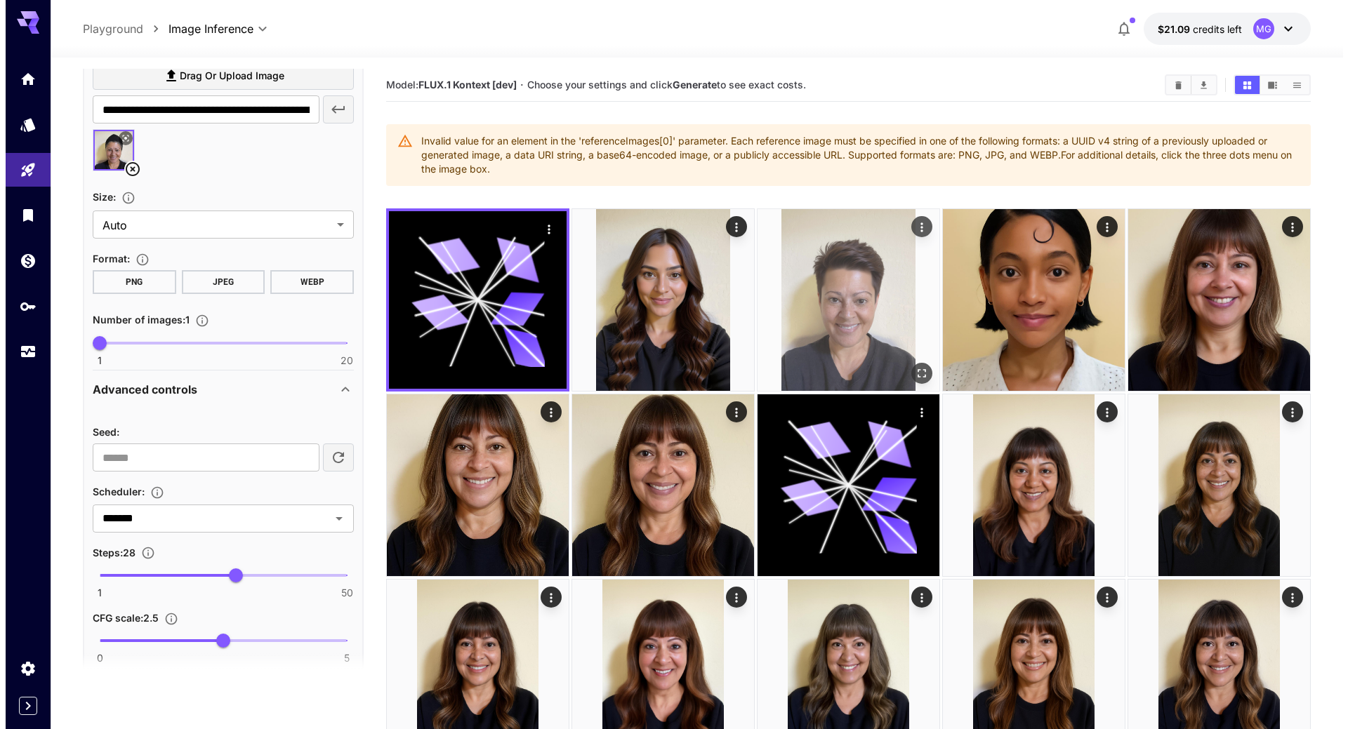
scroll to position [760, 0]
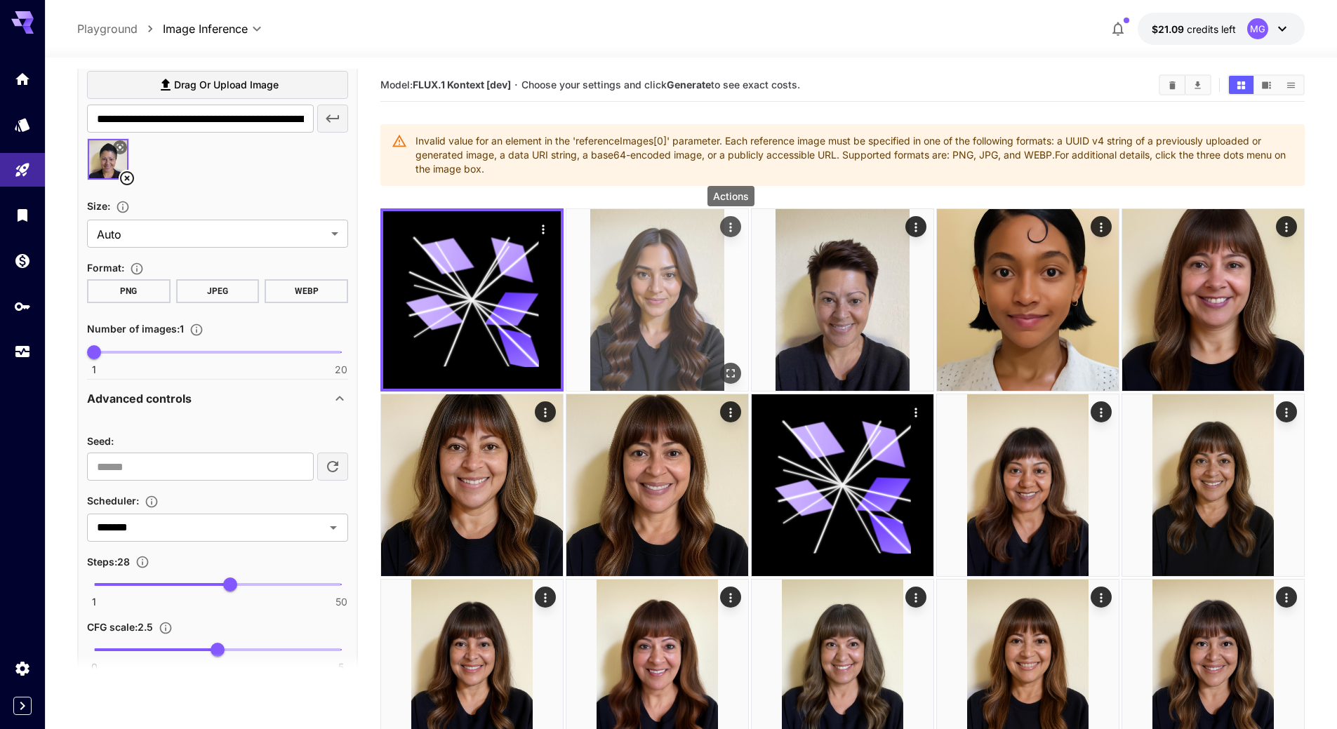
click at [734, 224] on icon "Actions" at bounding box center [731, 227] width 14 height 14
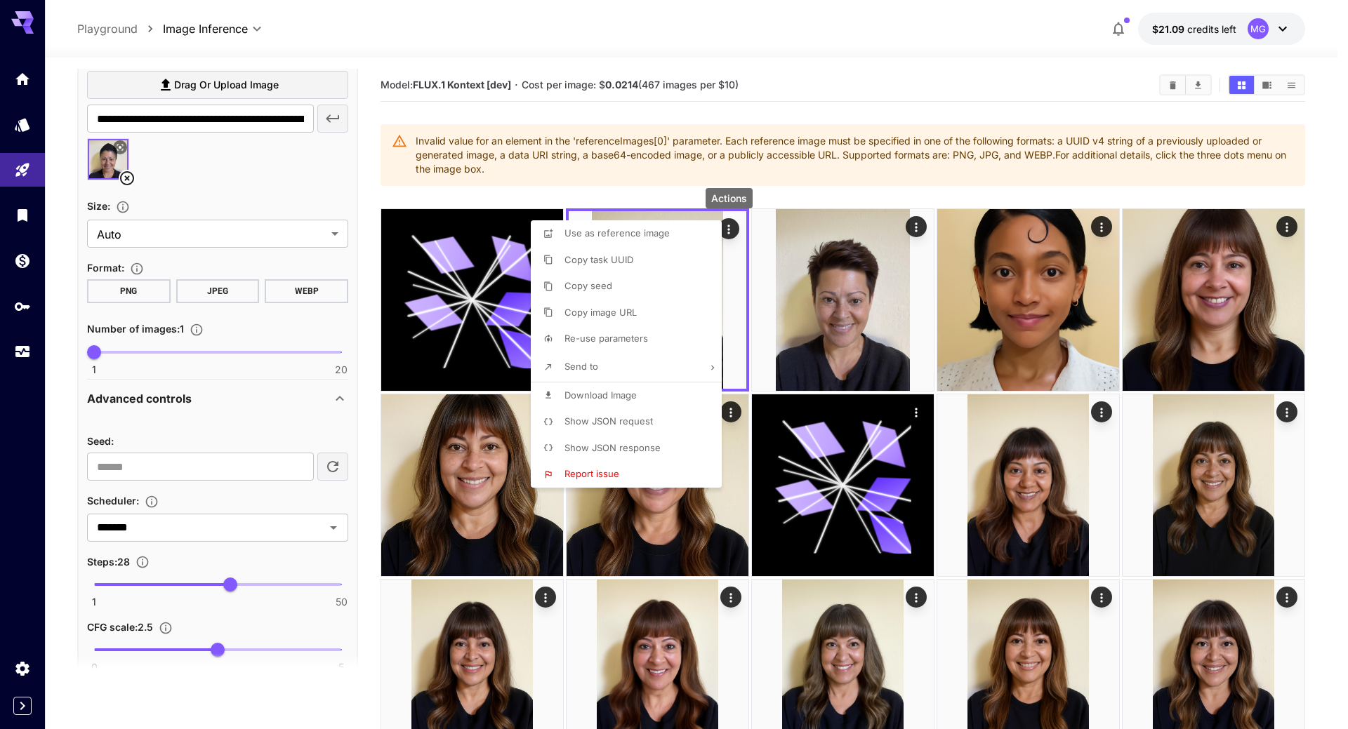
click at [609, 417] on span "Show JSON request" at bounding box center [608, 421] width 88 height 11
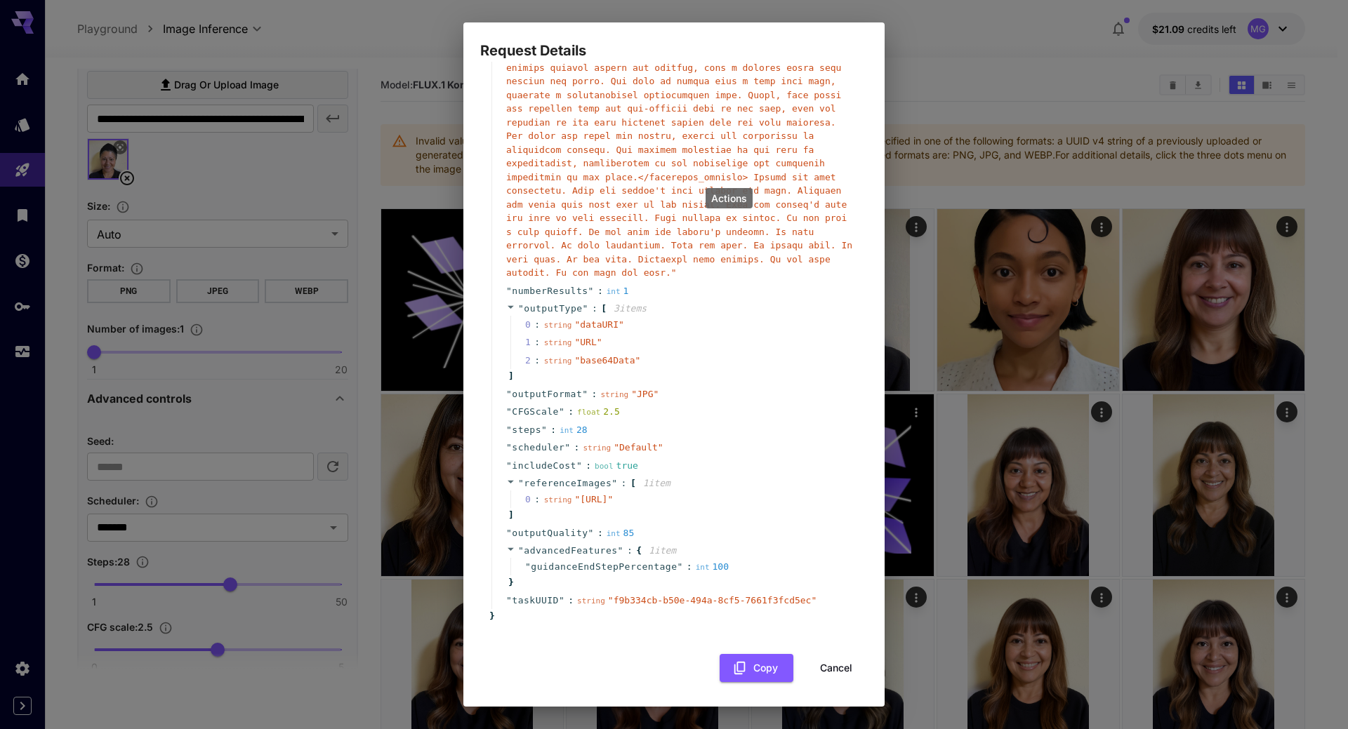
scroll to position [202, 0]
click at [822, 660] on button "Cancel" at bounding box center [836, 668] width 63 height 29
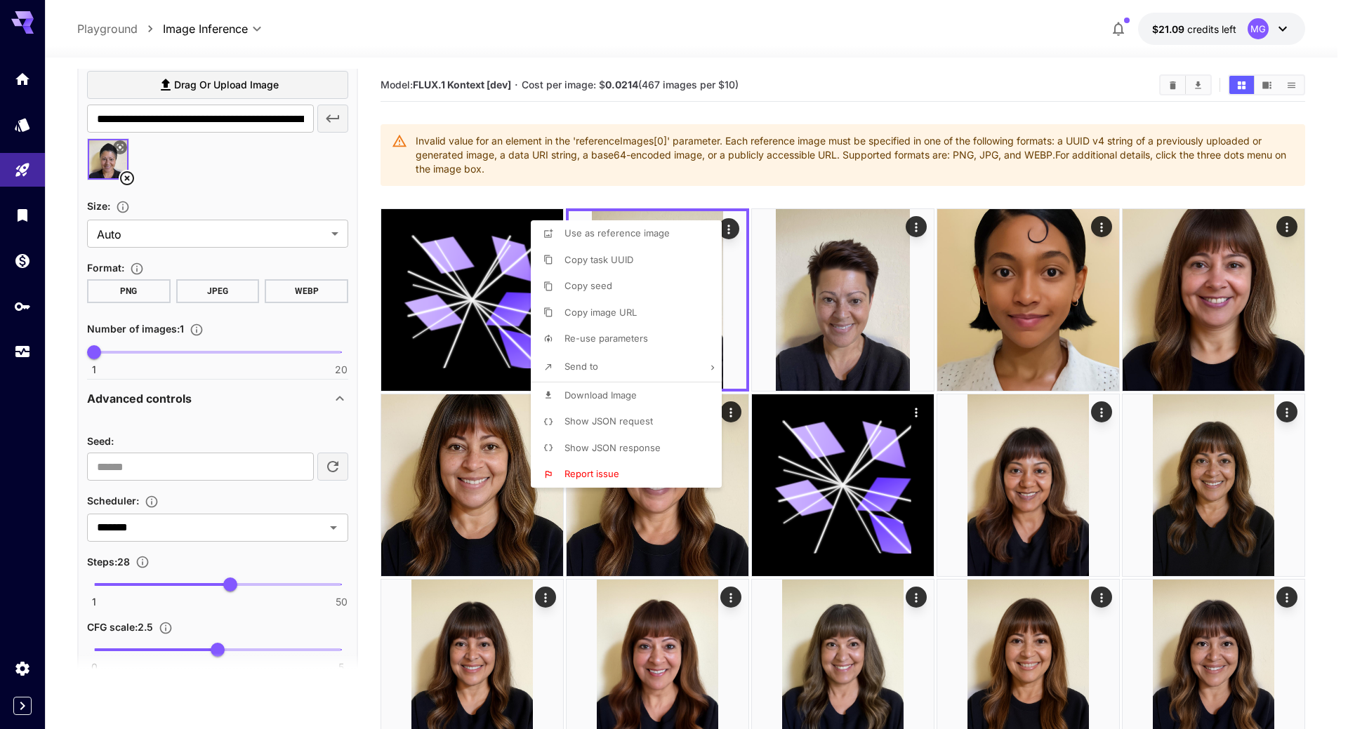
click at [792, 49] on div at bounding box center [674, 364] width 1348 height 729
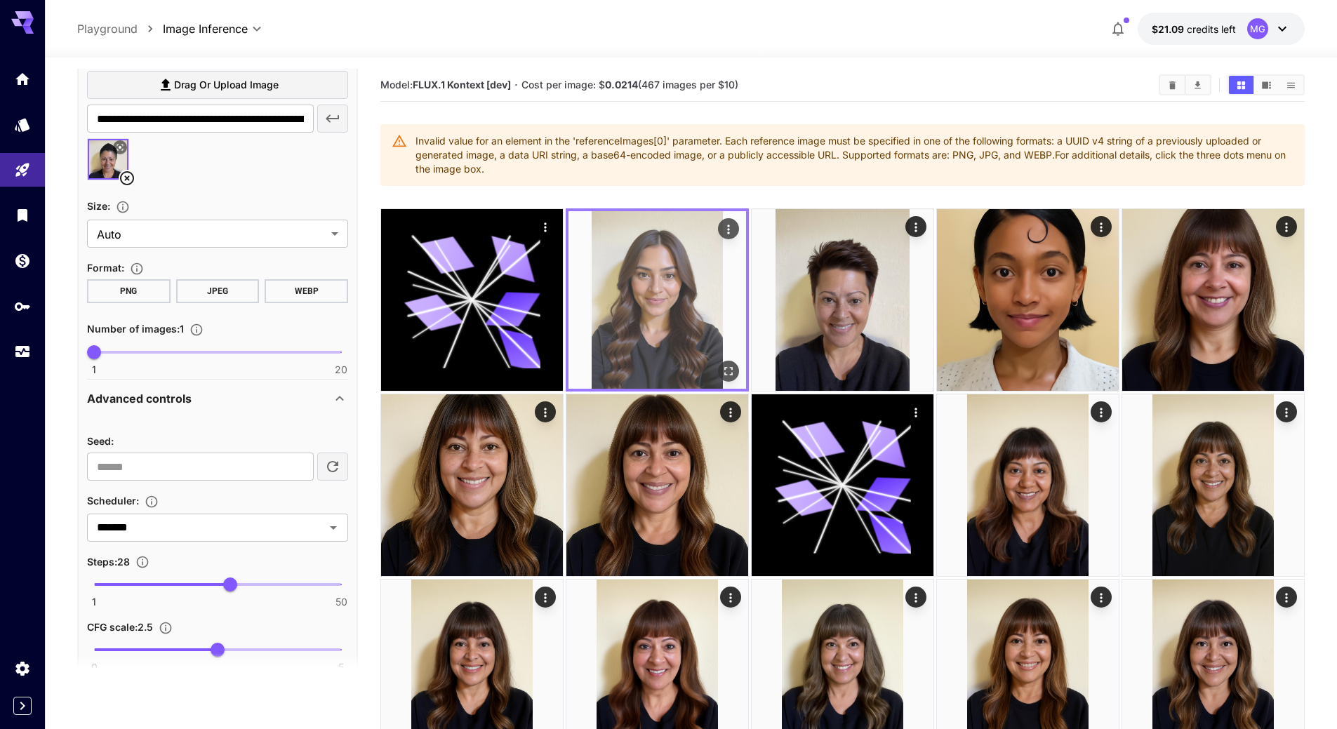
click at [676, 293] on img at bounding box center [658, 300] width 178 height 178
click at [727, 223] on icon "Actions" at bounding box center [729, 230] width 14 height 14
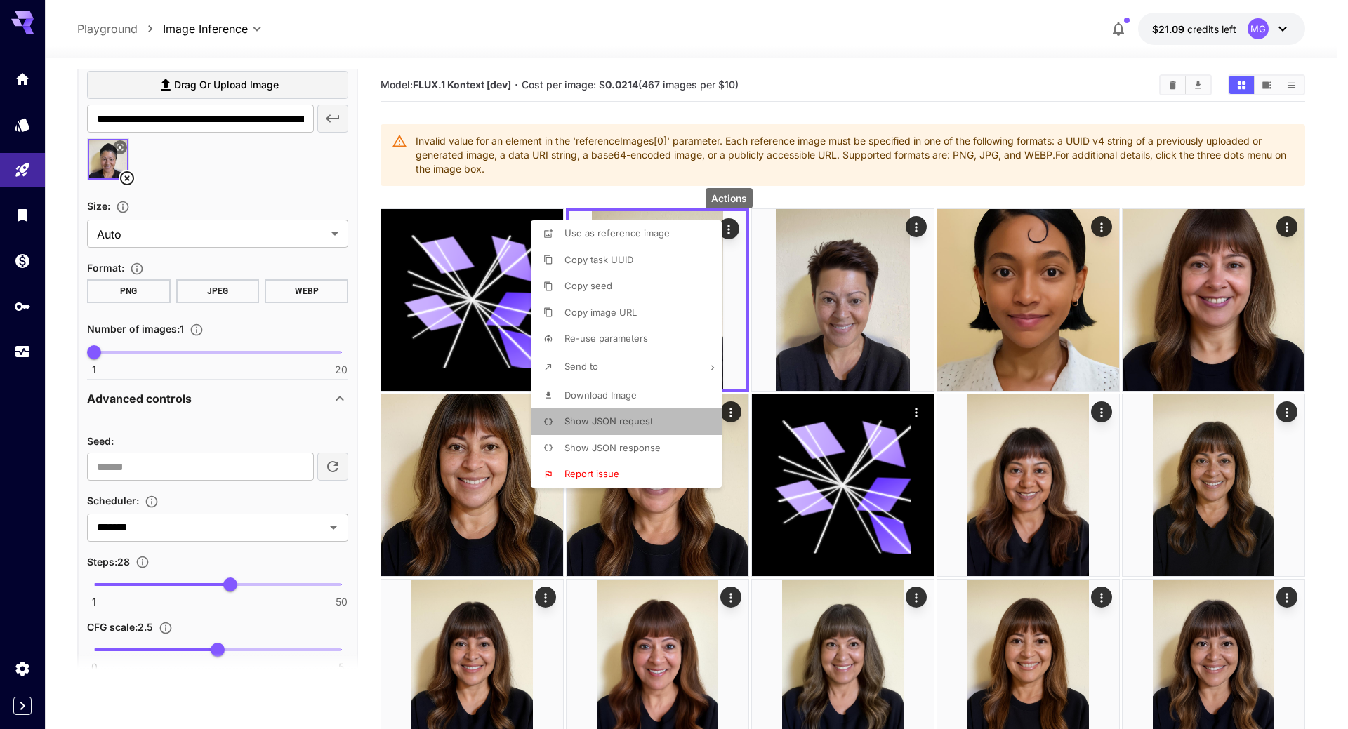
click at [625, 420] on span "Show JSON request" at bounding box center [608, 421] width 88 height 11
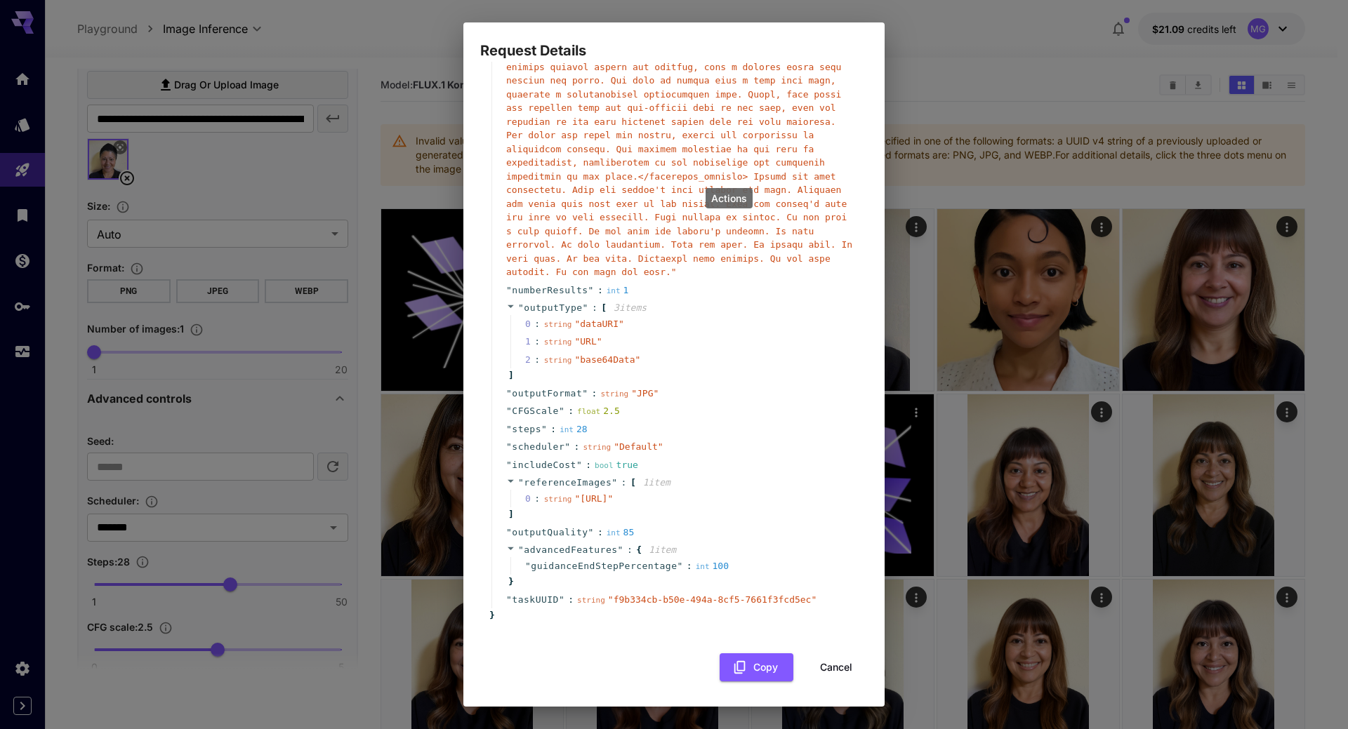
click at [820, 669] on button "Cancel" at bounding box center [836, 668] width 63 height 29
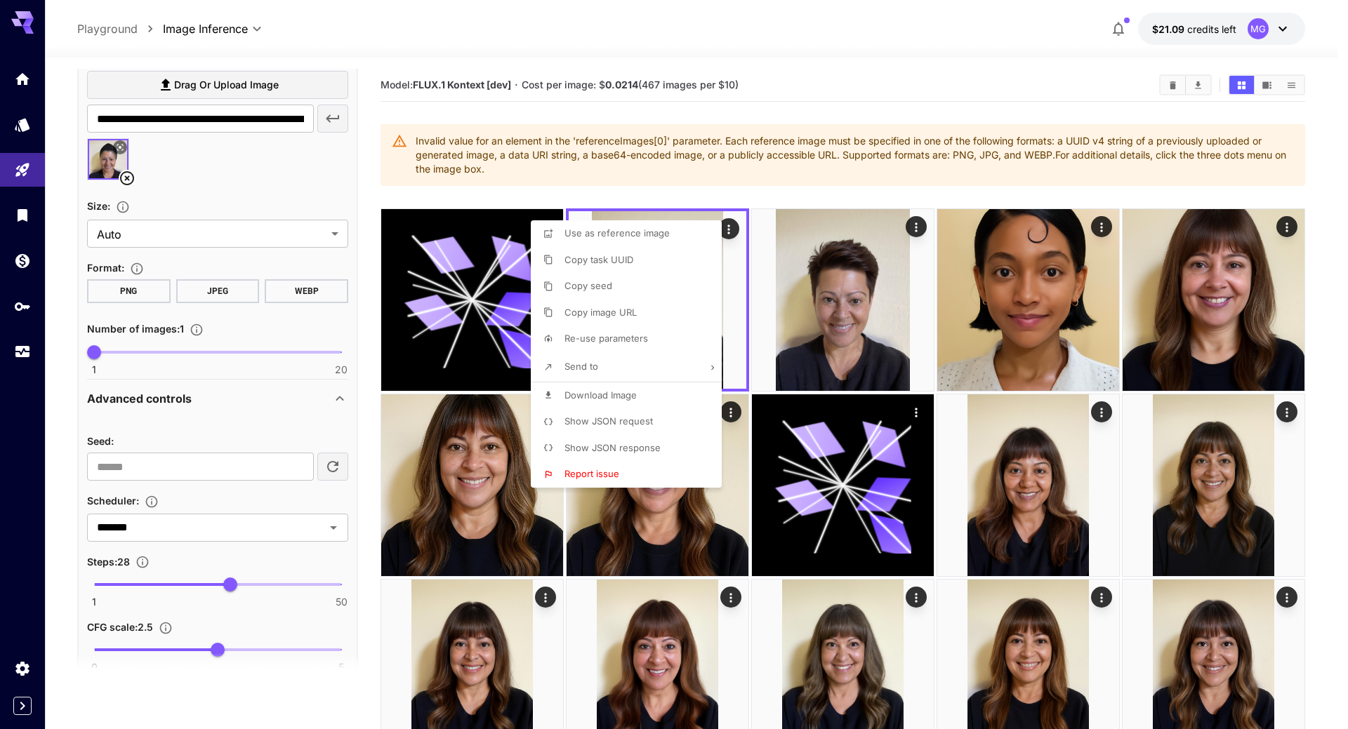
click at [793, 89] on div at bounding box center [674, 364] width 1348 height 729
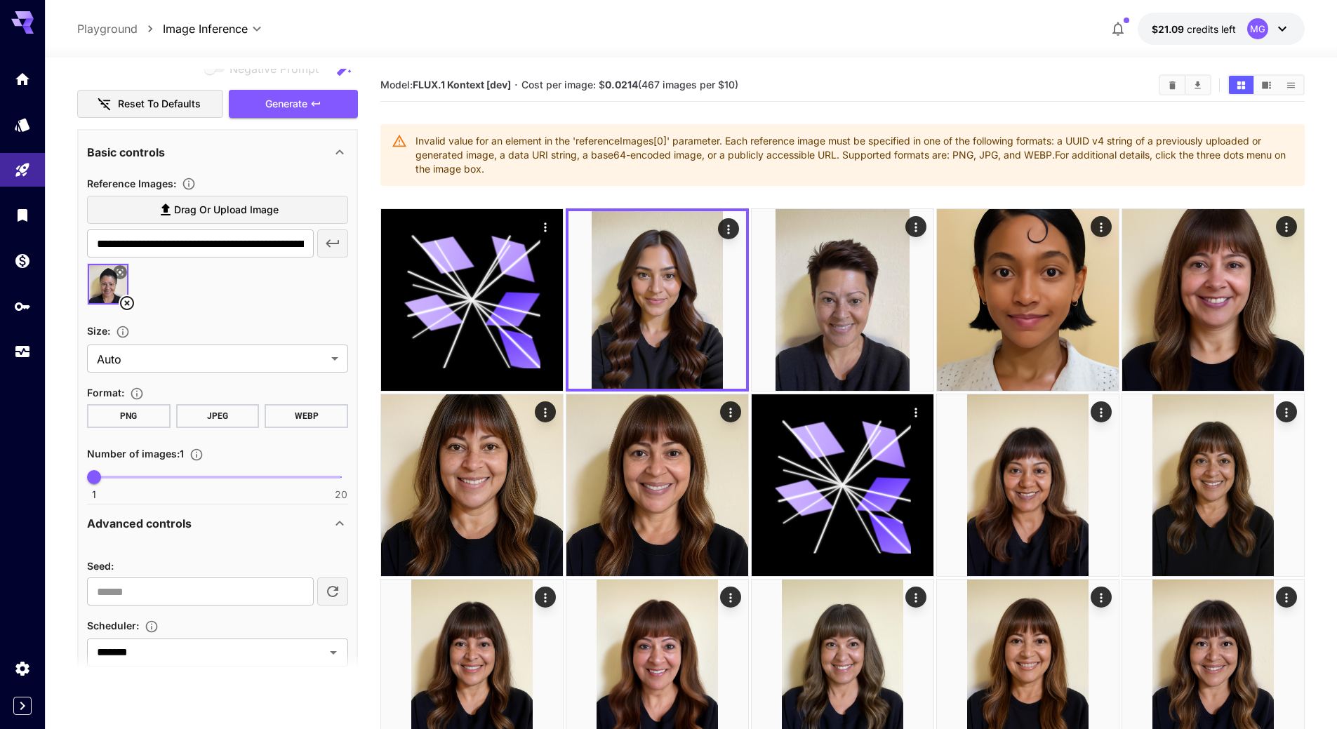
scroll to position [619, 0]
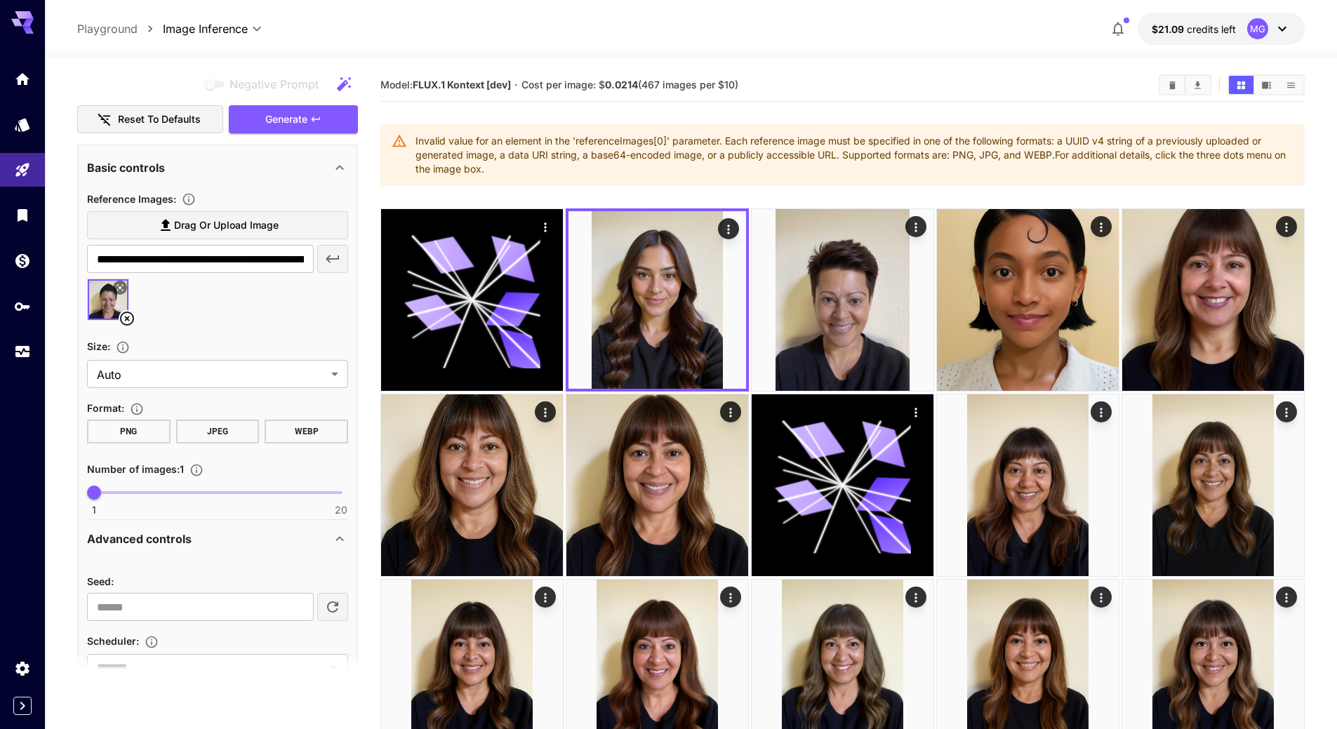
drag, startPoint x: 183, startPoint y: 118, endPoint x: 353, endPoint y: 147, distance: 172.3
click at [353, 147] on div "**********" at bounding box center [217, 262] width 281 height 1625
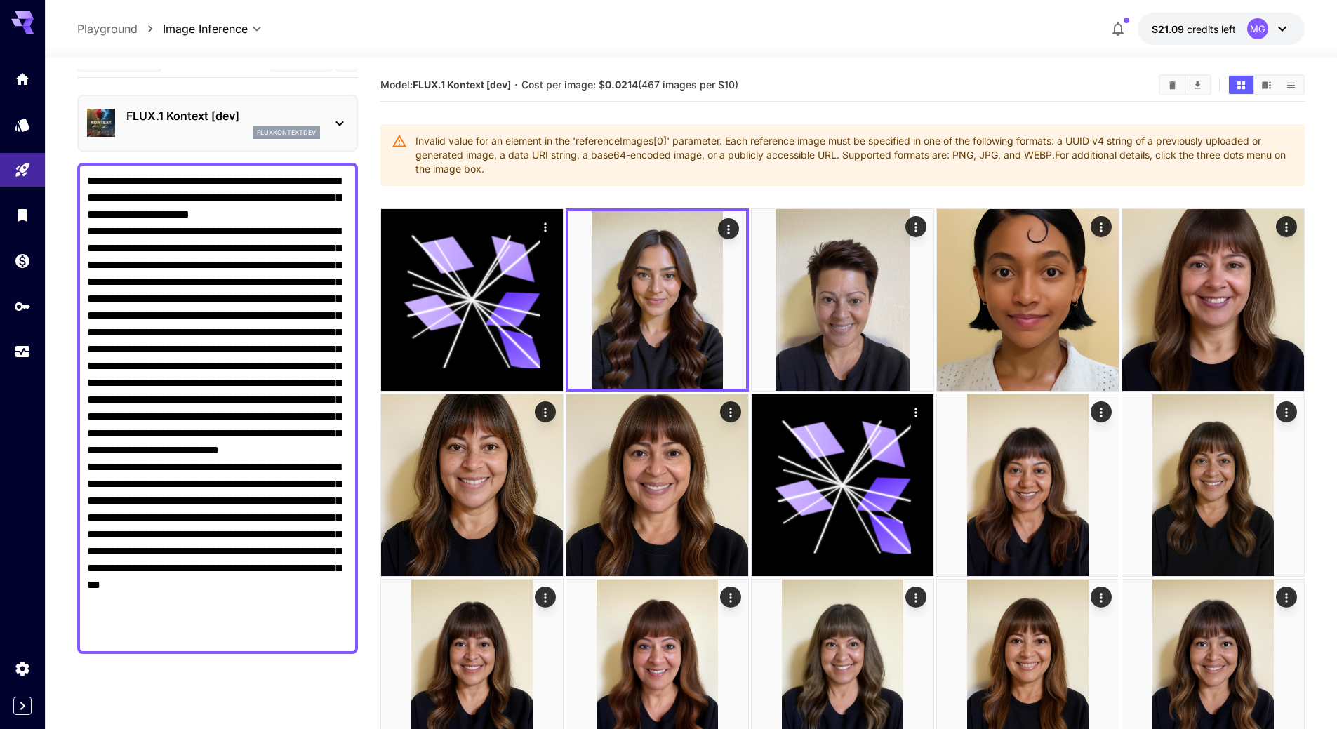
scroll to position [0, 0]
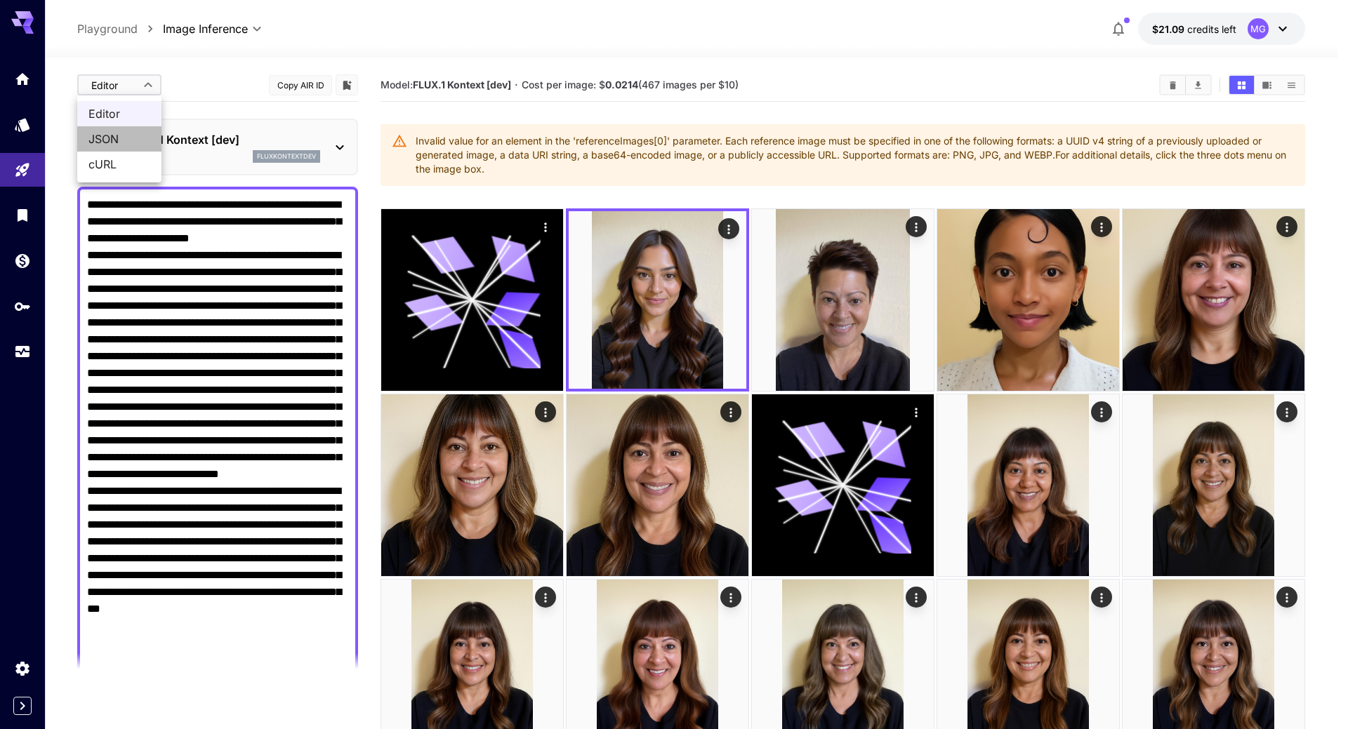
click at [111, 143] on span "JSON" at bounding box center [119, 139] width 62 height 17
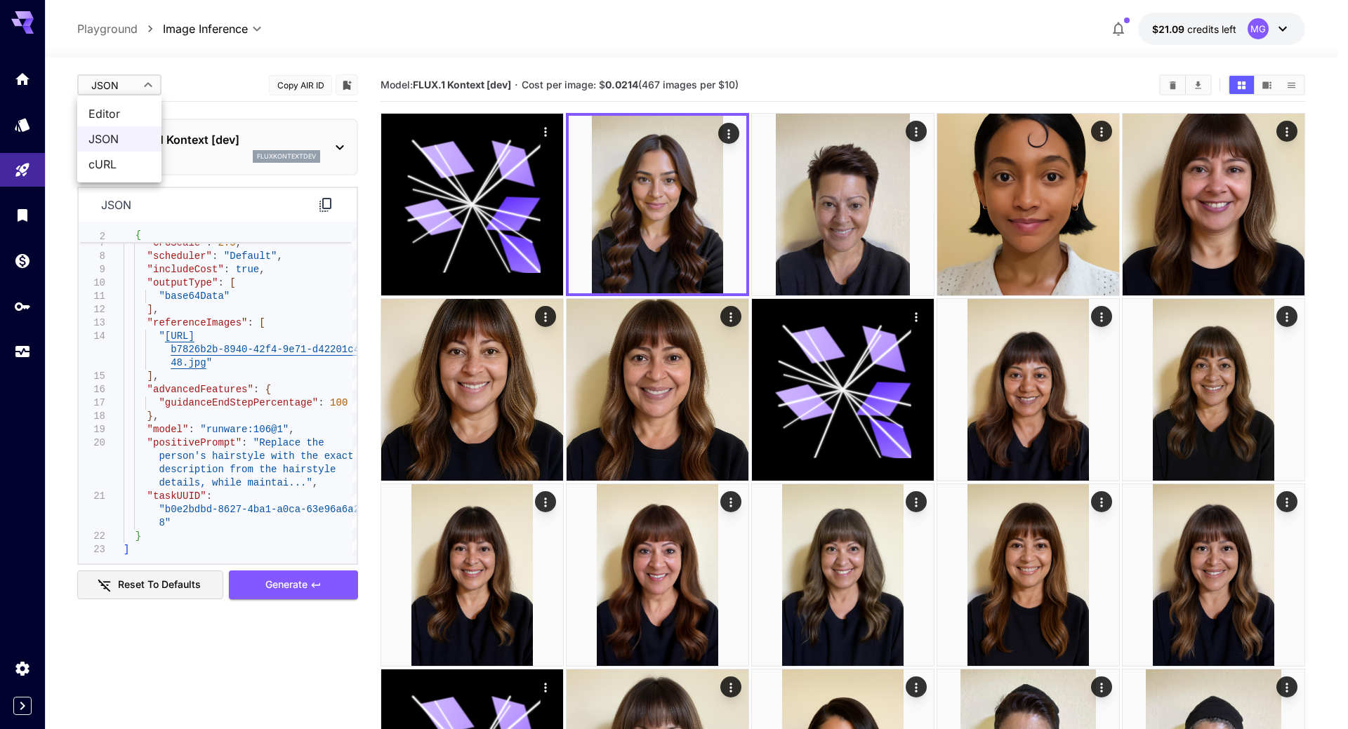
click at [117, 123] on li "Editor" at bounding box center [119, 113] width 84 height 25
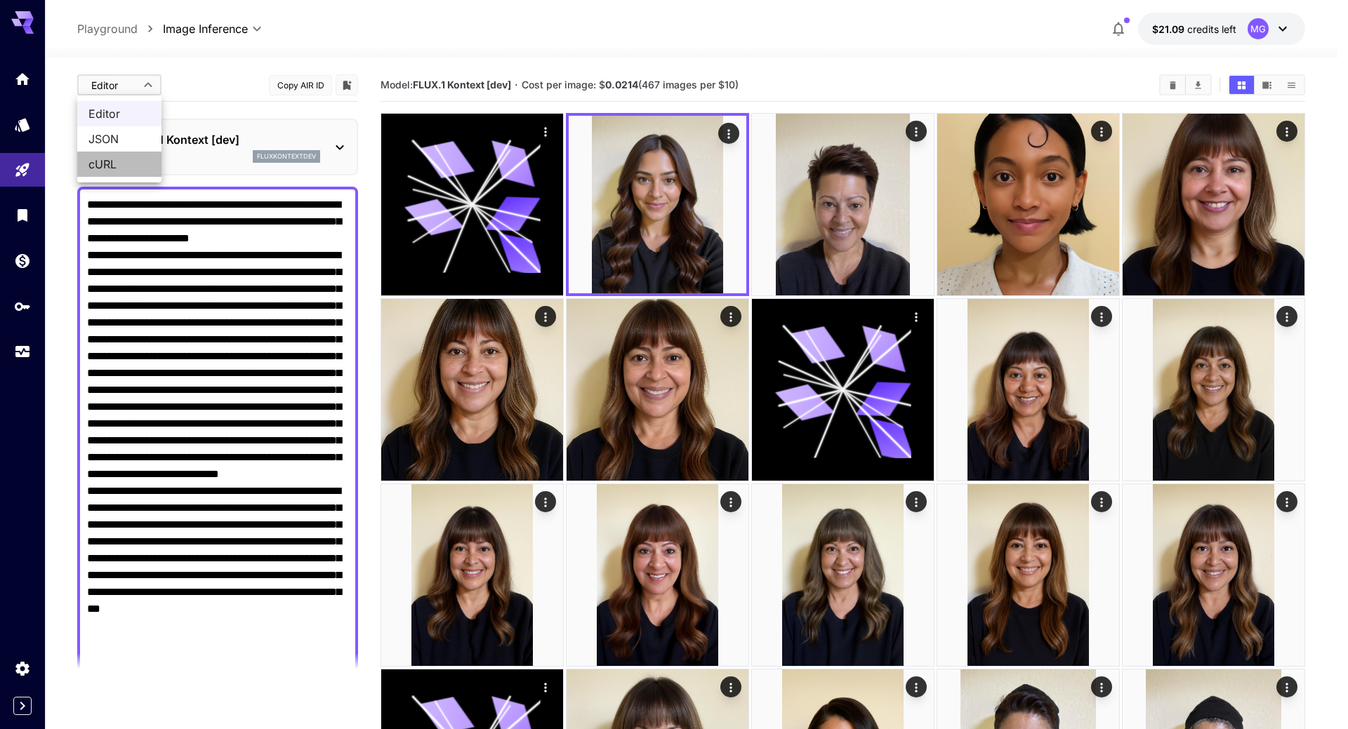
click at [110, 159] on span "cURL" at bounding box center [119, 164] width 62 height 17
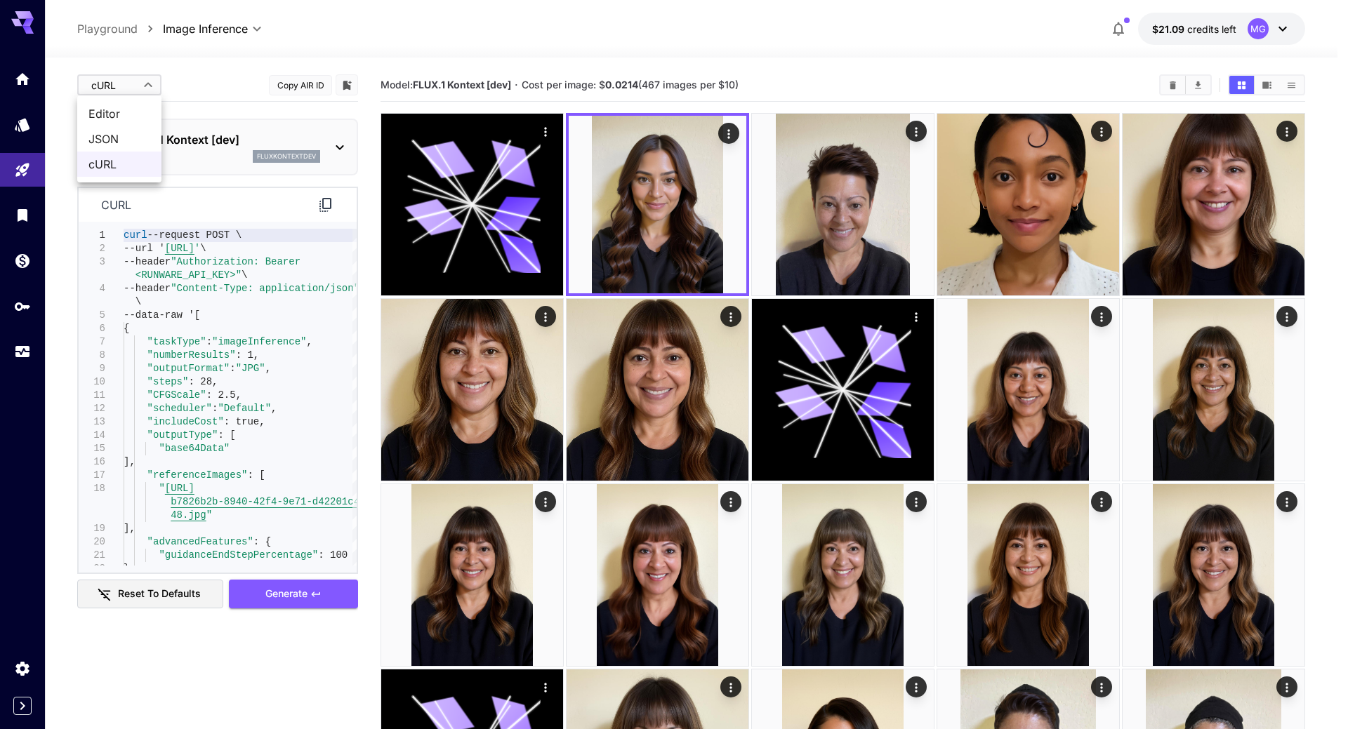
click at [128, 109] on span "Editor" at bounding box center [119, 113] width 62 height 17
type input "****"
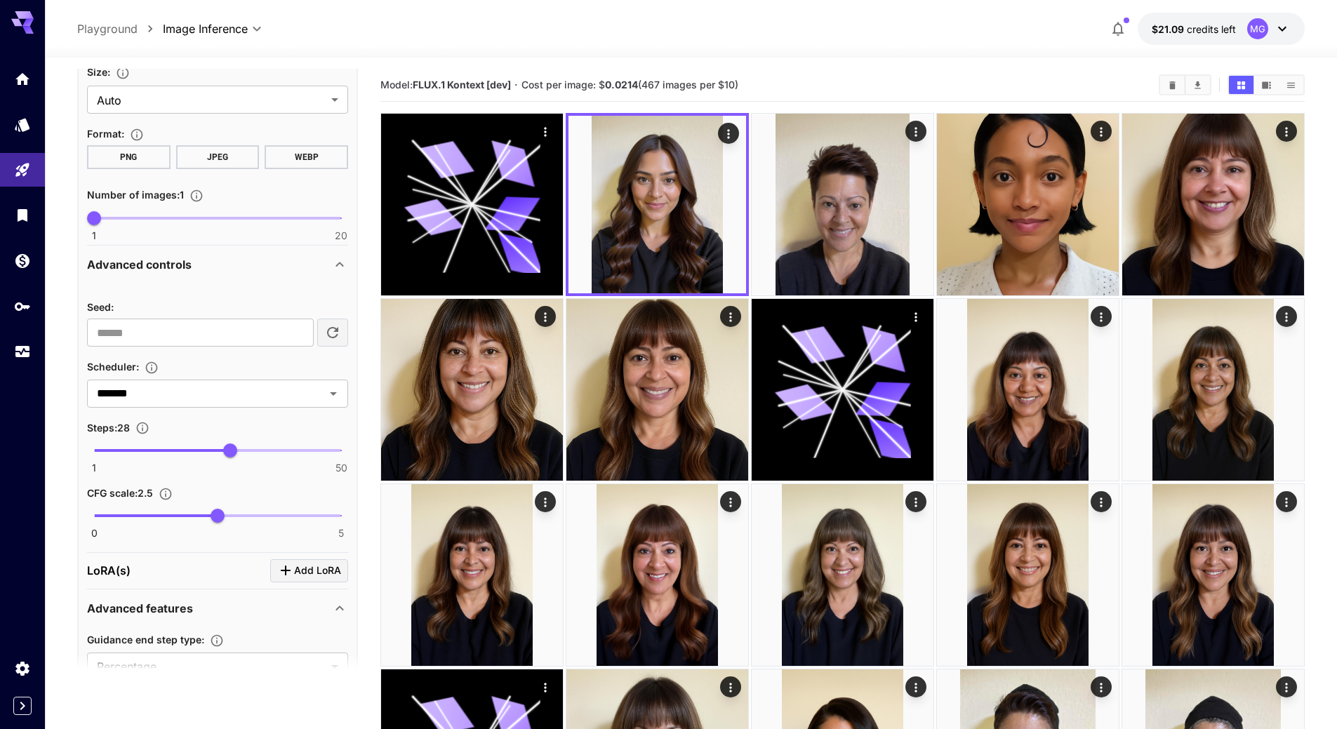
scroll to position [983, 0]
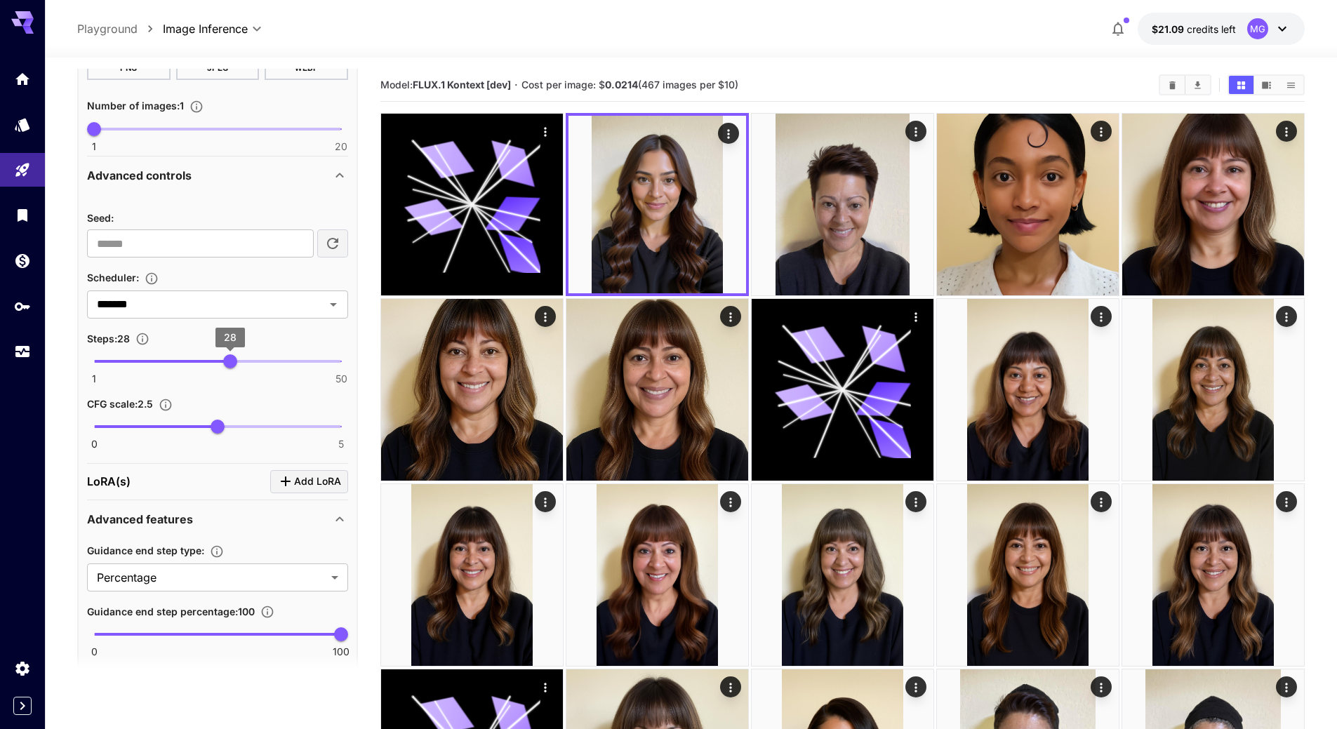
type input "**"
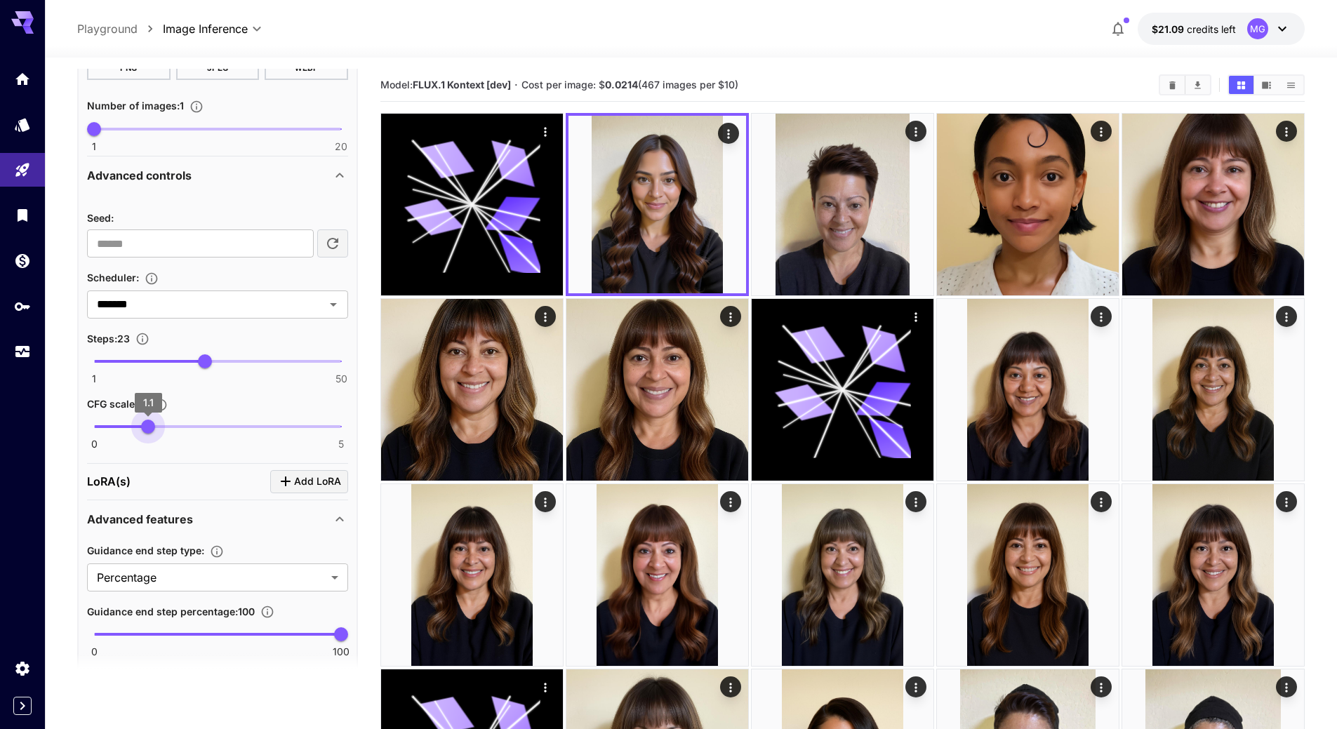
type input "***"
drag, startPoint x: 219, startPoint y: 426, endPoint x: 153, endPoint y: 424, distance: 66.0
click at [153, 424] on span "1.2" at bounding box center [154, 427] width 14 height 14
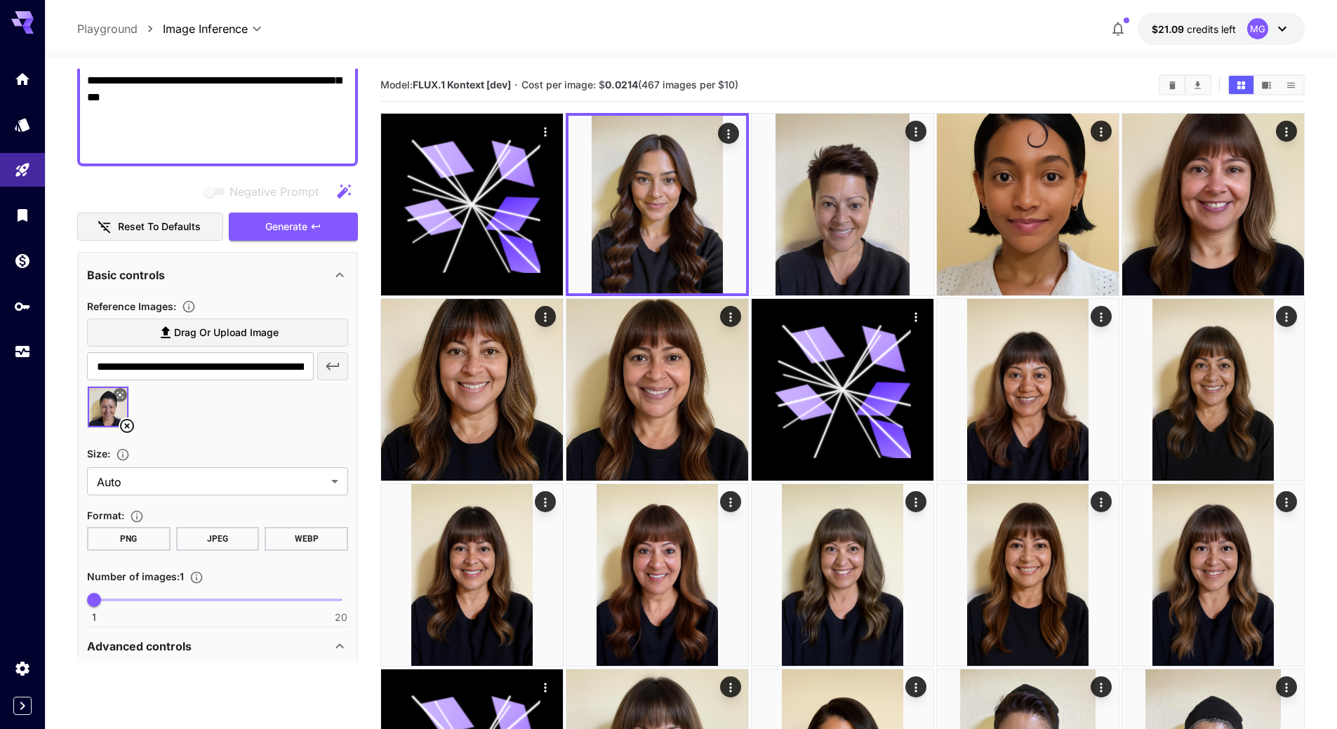
scroll to position [491, 0]
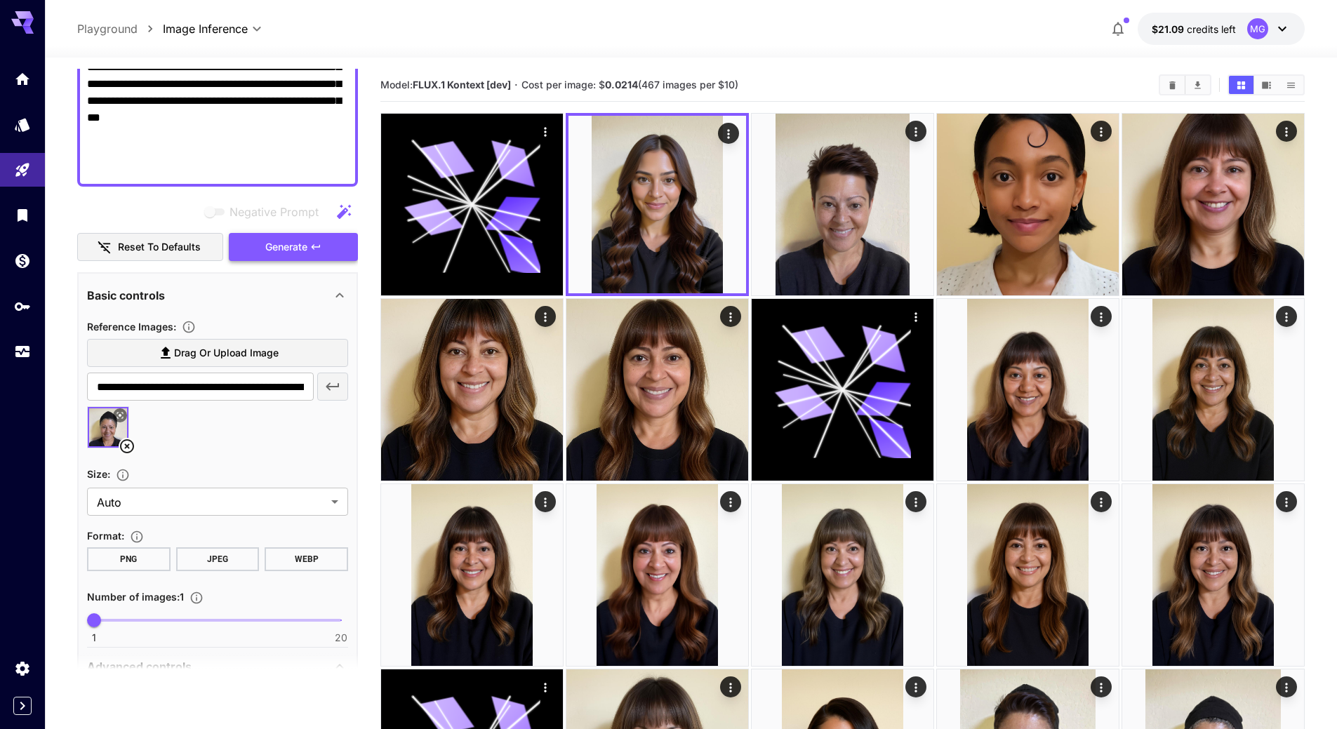
click at [286, 251] on span "Generate" at bounding box center [286, 248] width 42 height 18
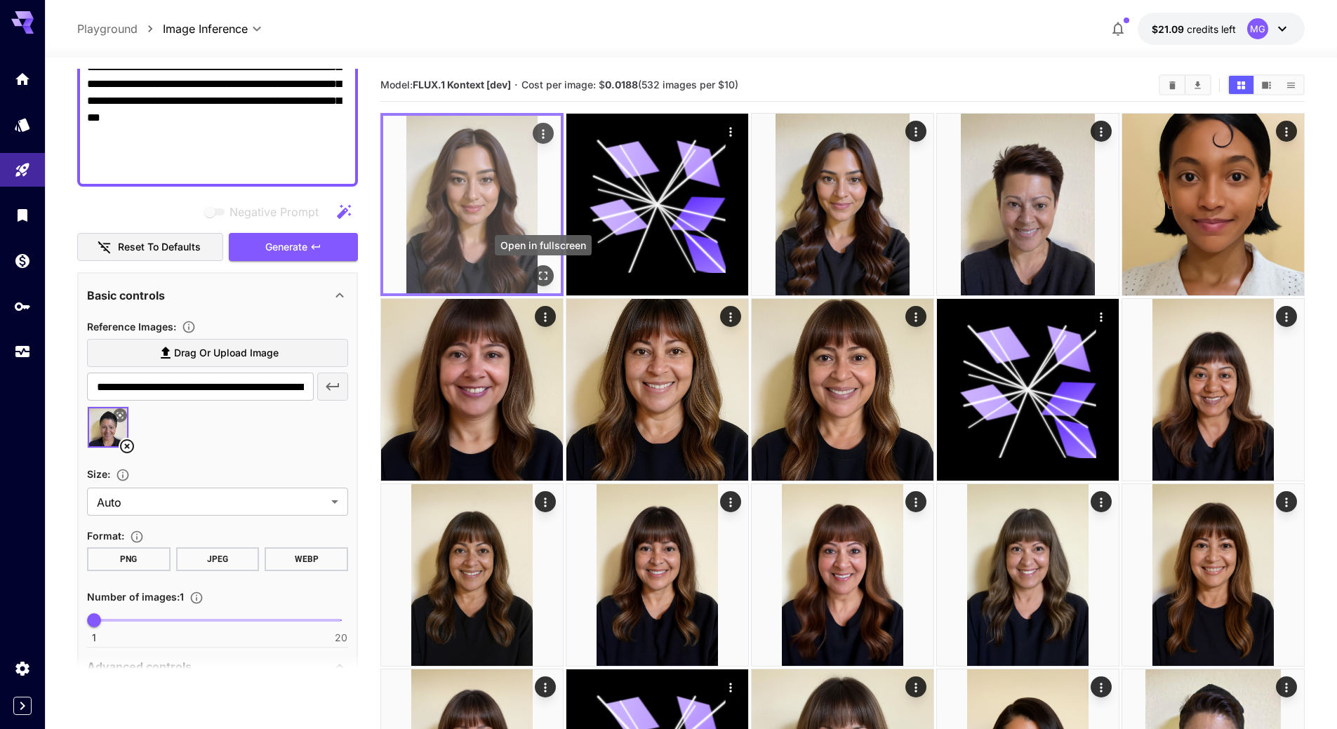
click at [543, 277] on icon "Open in fullscreen" at bounding box center [543, 276] width 14 height 14
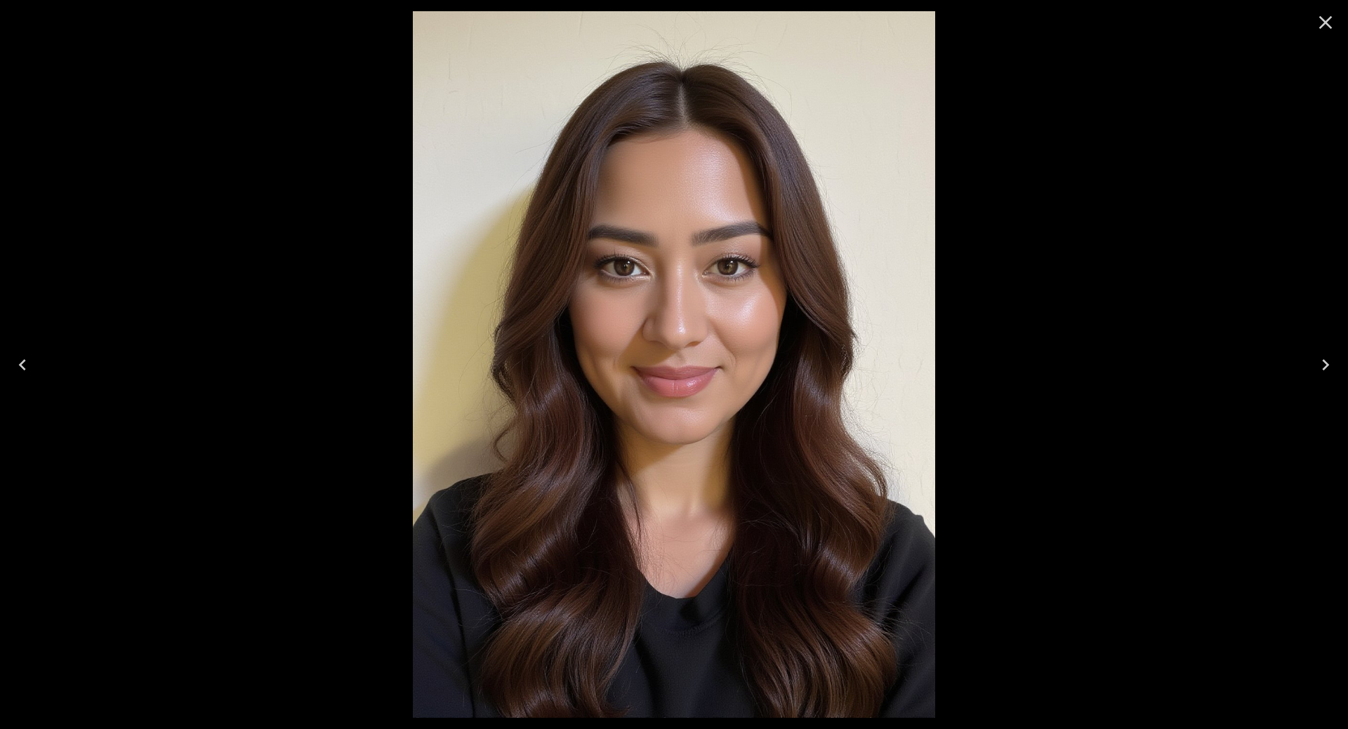
click at [1330, 22] on icon "Close" at bounding box center [1325, 22] width 22 height 22
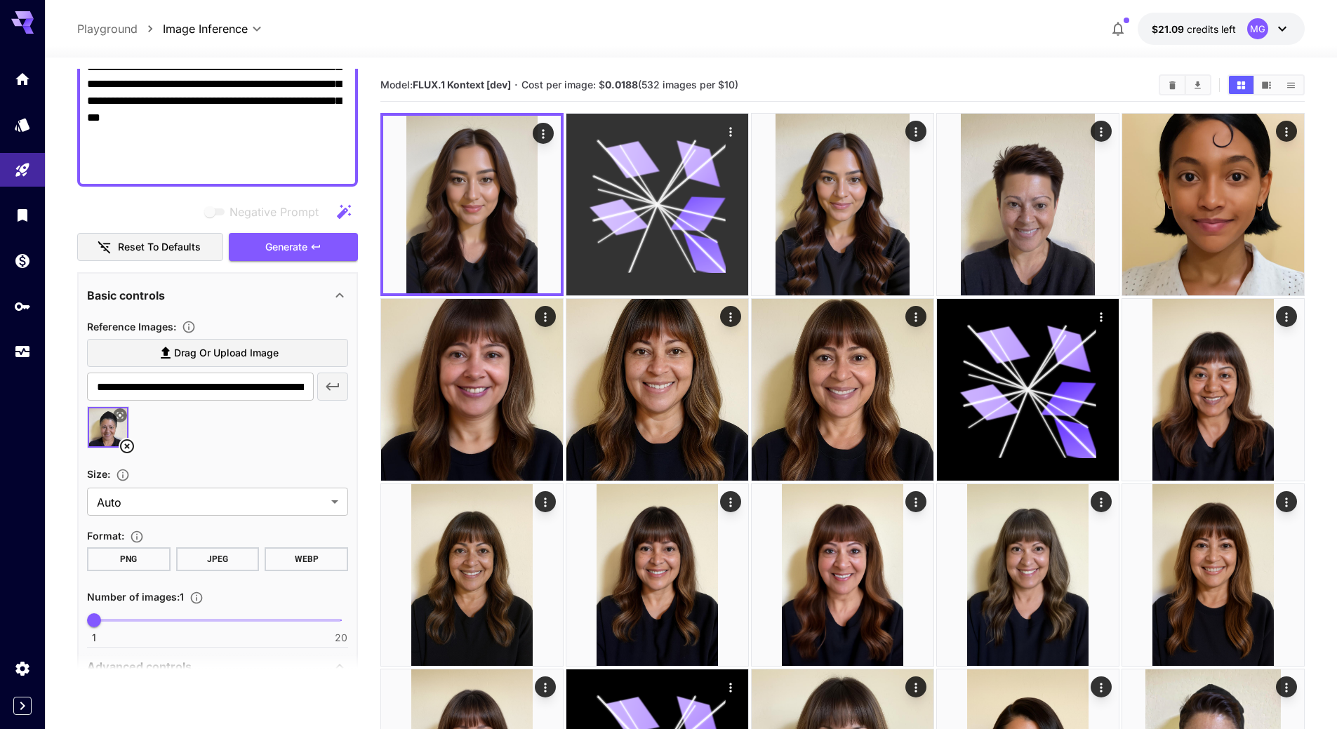
click at [651, 175] on icon at bounding box center [657, 204] width 136 height 136
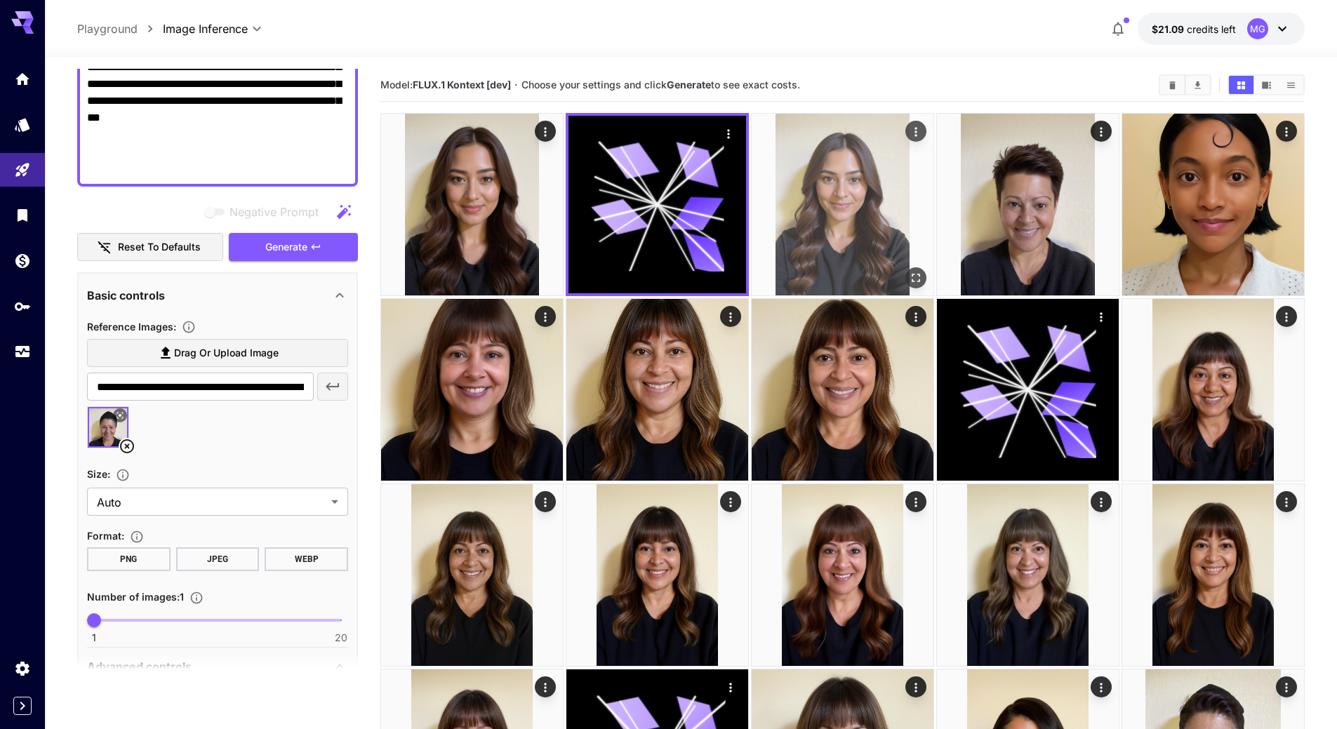
click at [805, 185] on img at bounding box center [843, 205] width 182 height 182
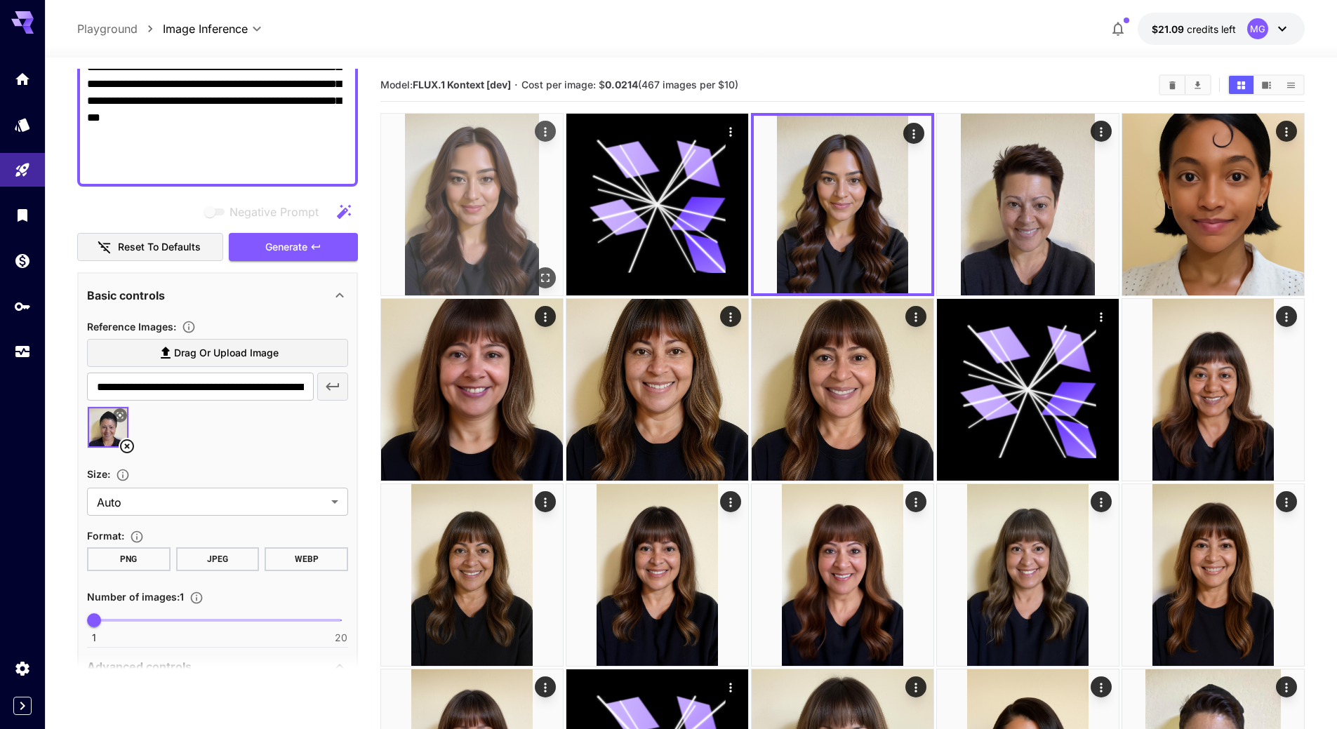
click at [468, 183] on img at bounding box center [472, 205] width 182 height 182
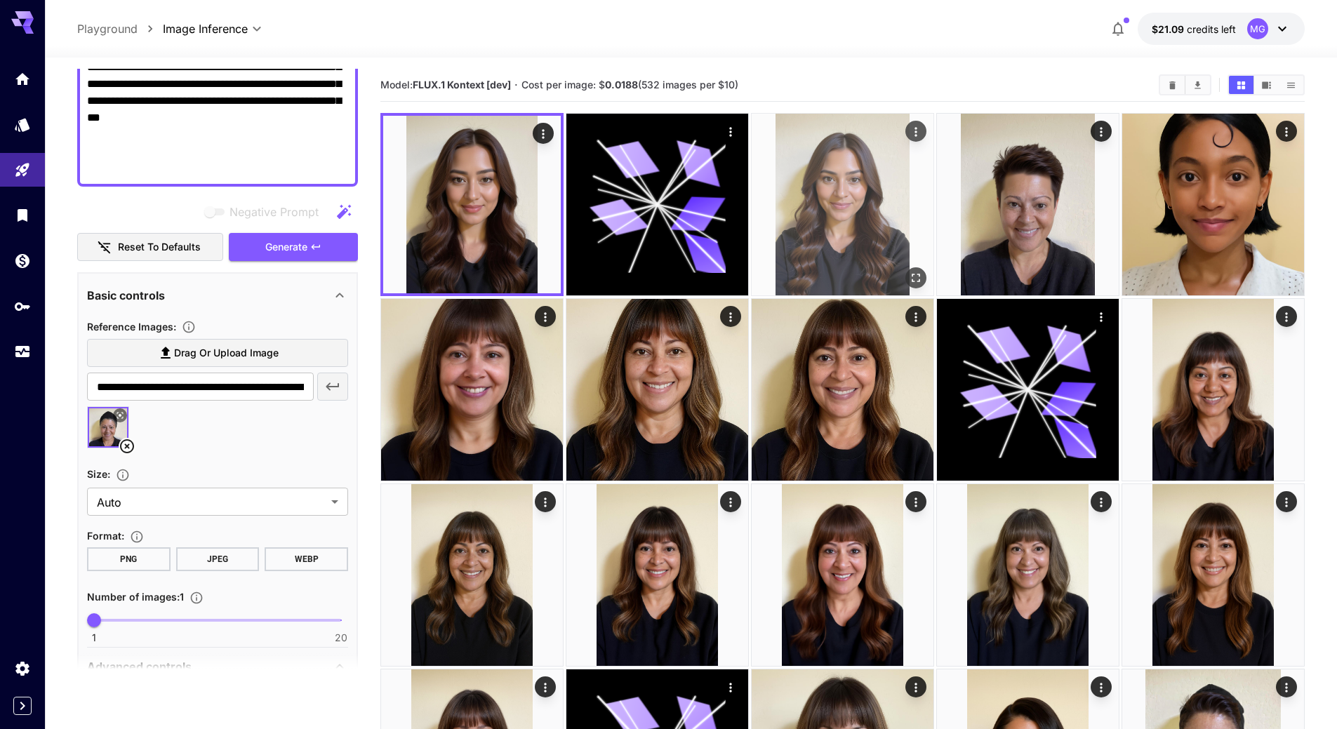
click at [857, 195] on img at bounding box center [843, 205] width 182 height 182
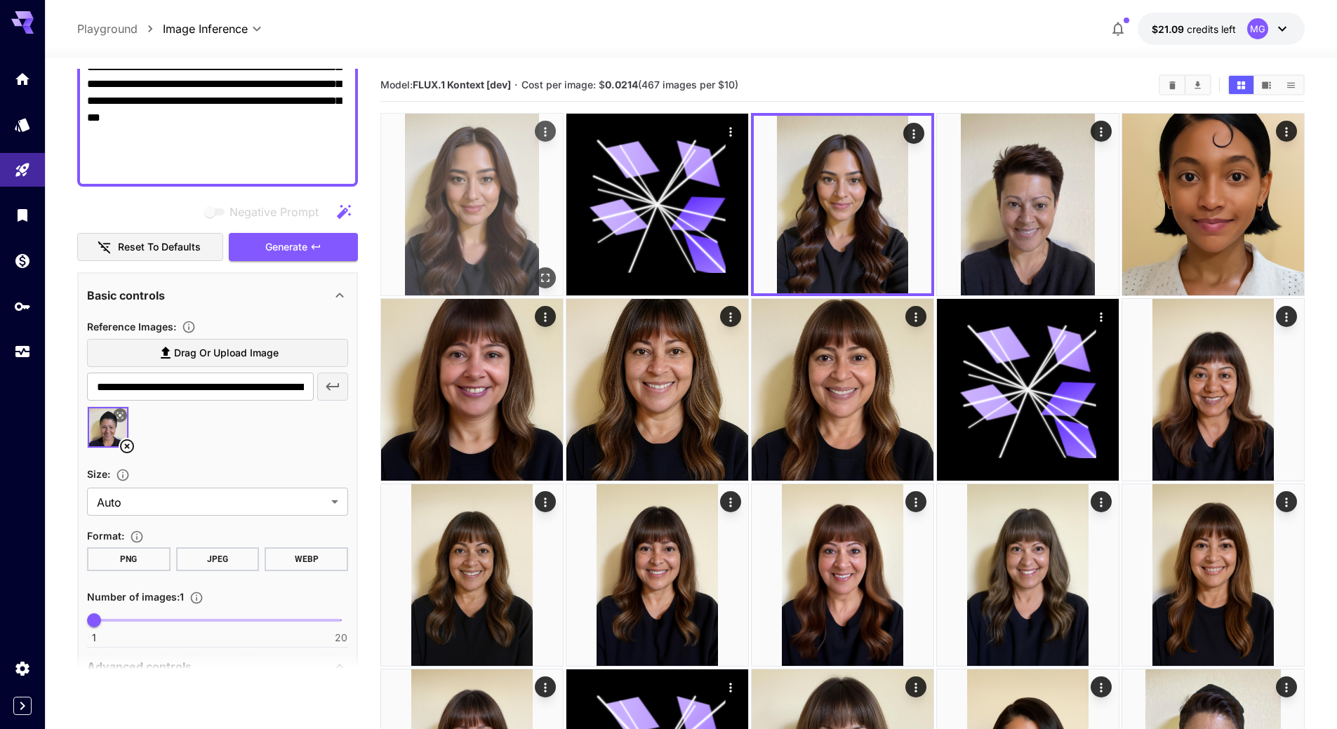
click at [521, 203] on img at bounding box center [472, 205] width 182 height 182
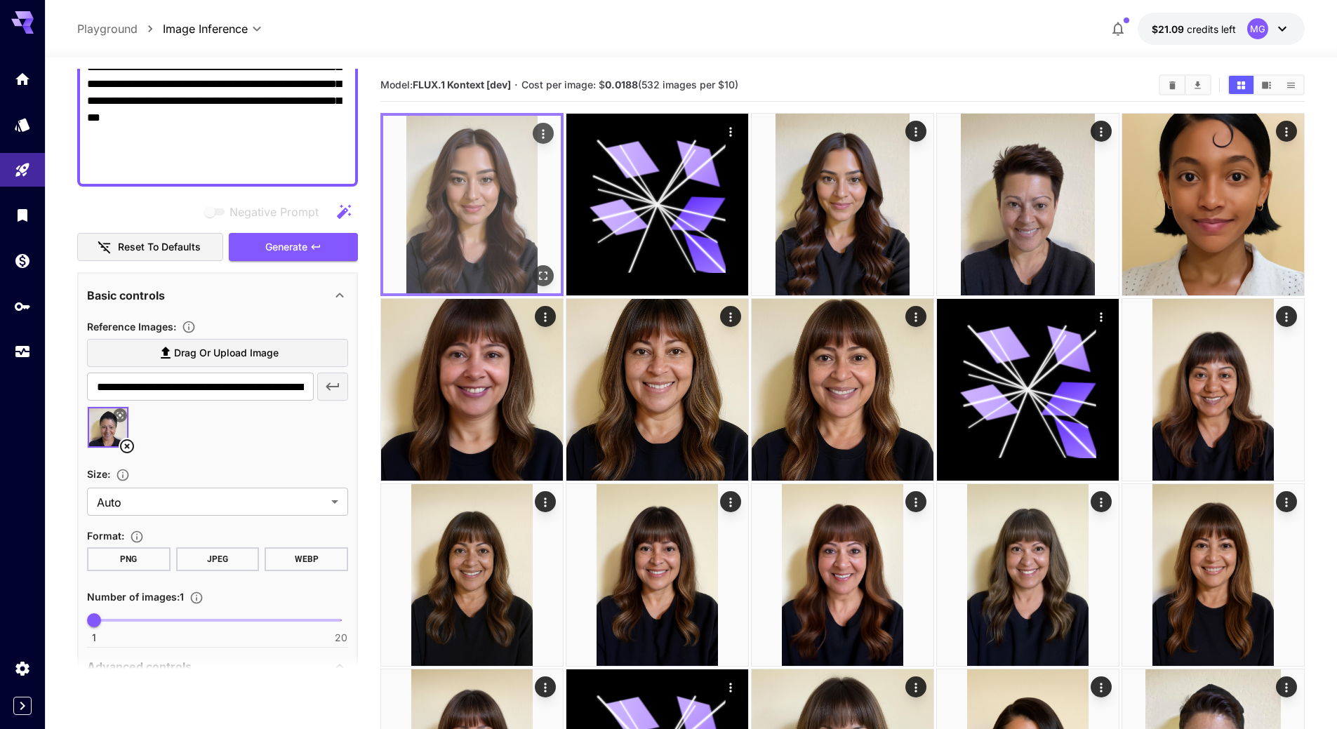
click at [541, 277] on icon "Open in fullscreen" at bounding box center [543, 276] width 14 height 14
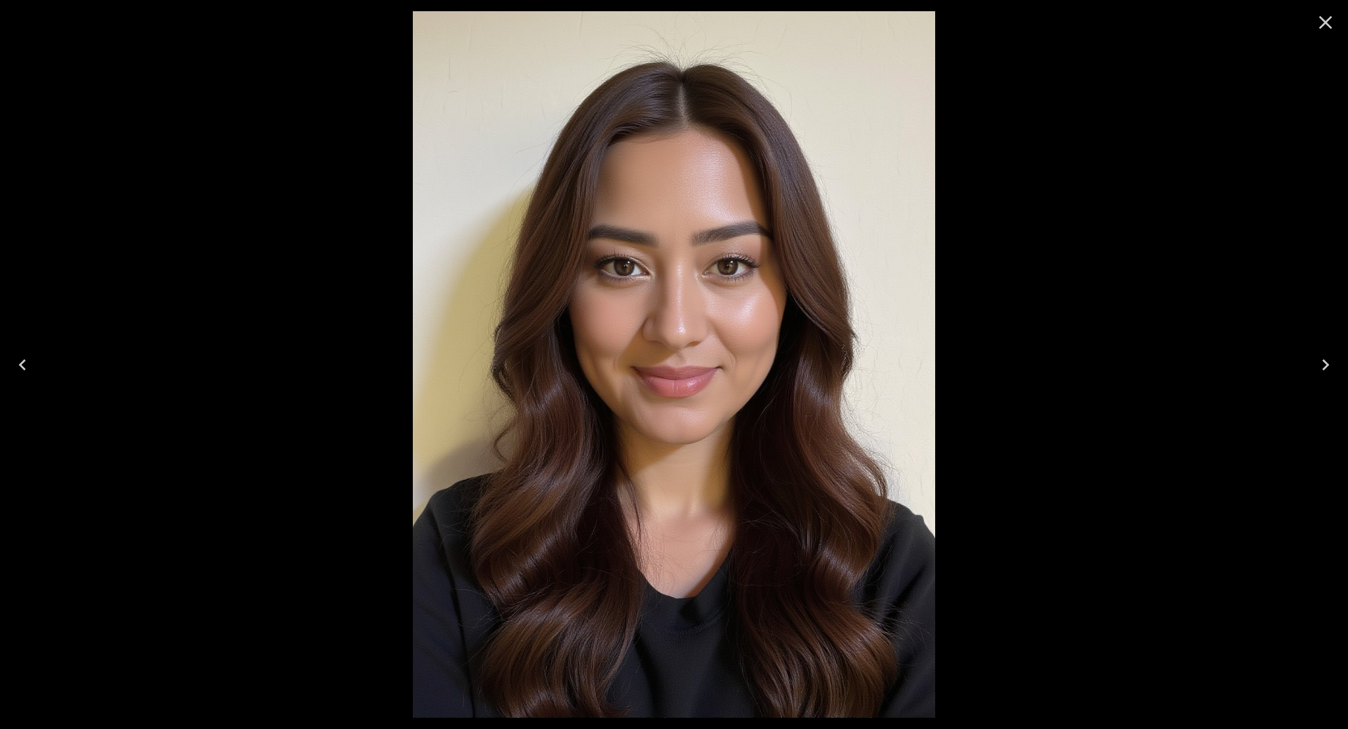
click at [1320, 366] on icon "Next" at bounding box center [1325, 365] width 22 height 22
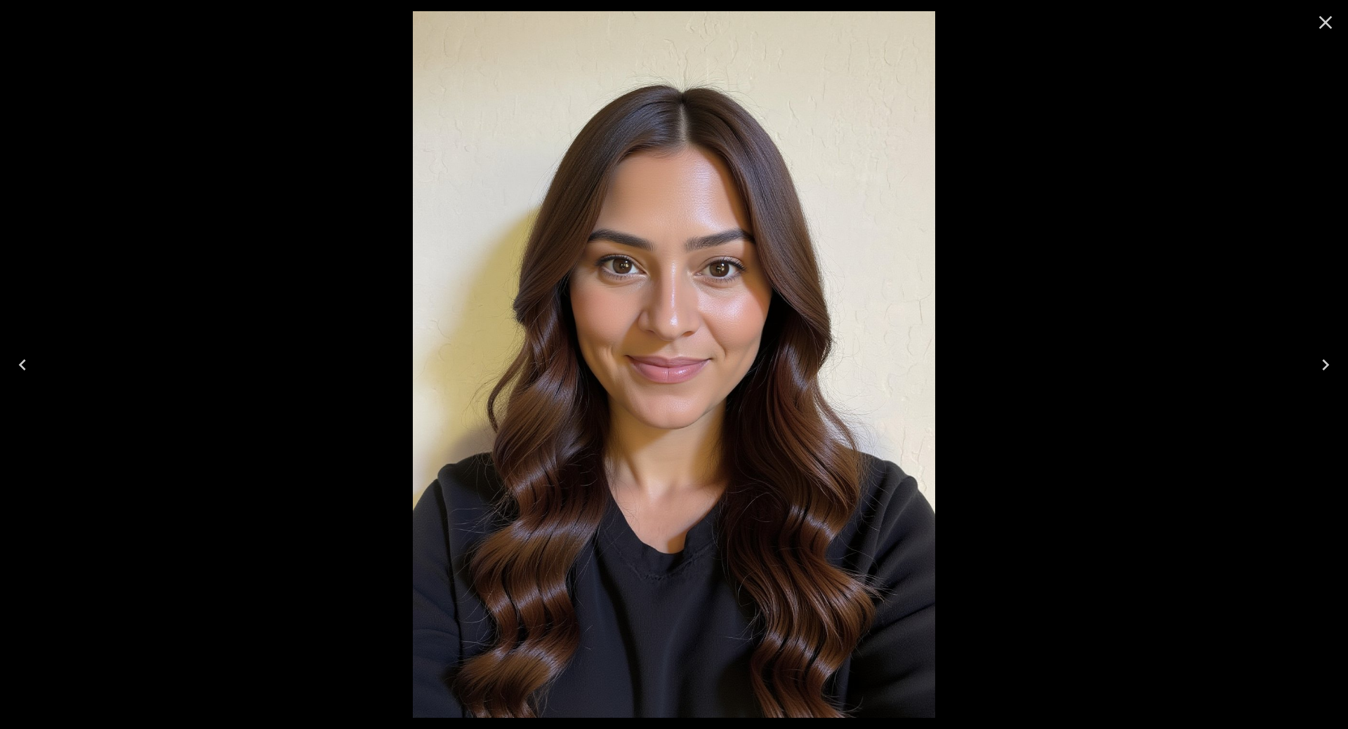
click at [22, 362] on icon "Previous" at bounding box center [22, 364] width 7 height 11
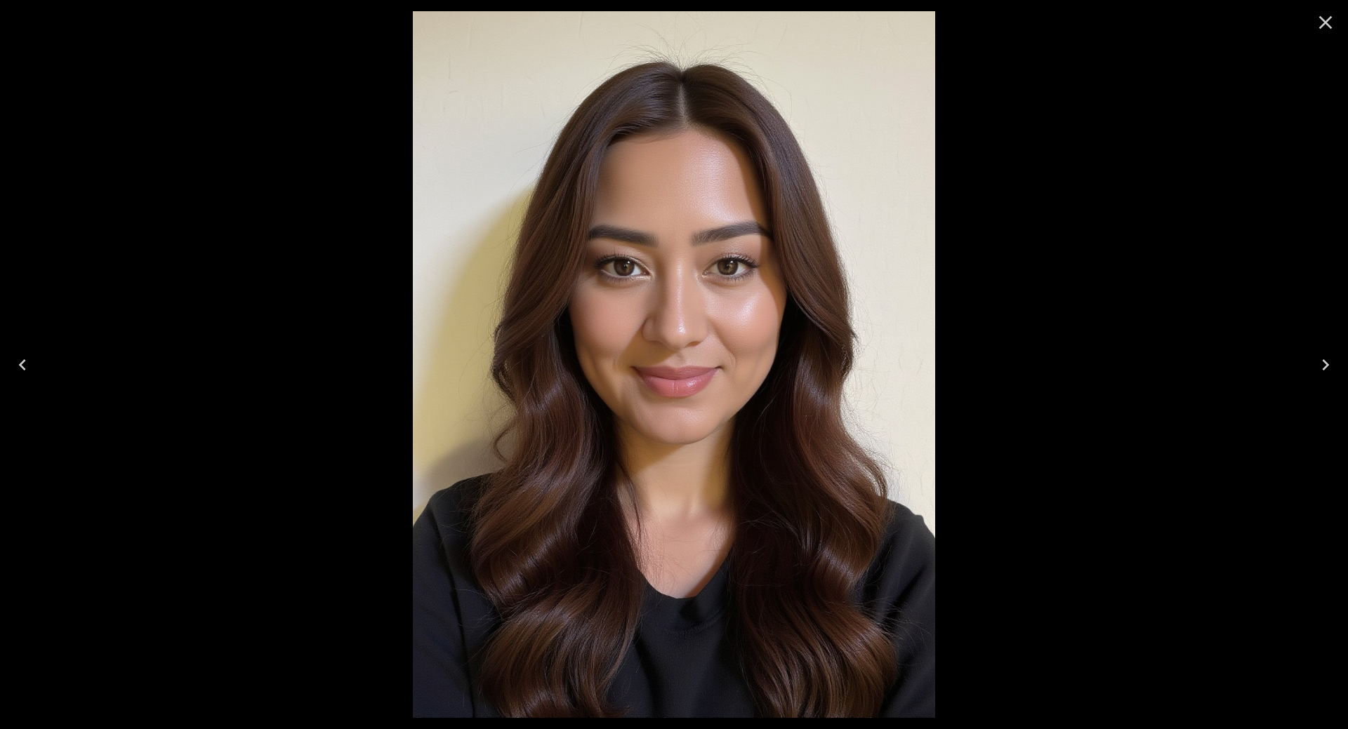
click at [1318, 361] on icon "Next" at bounding box center [1325, 365] width 22 height 22
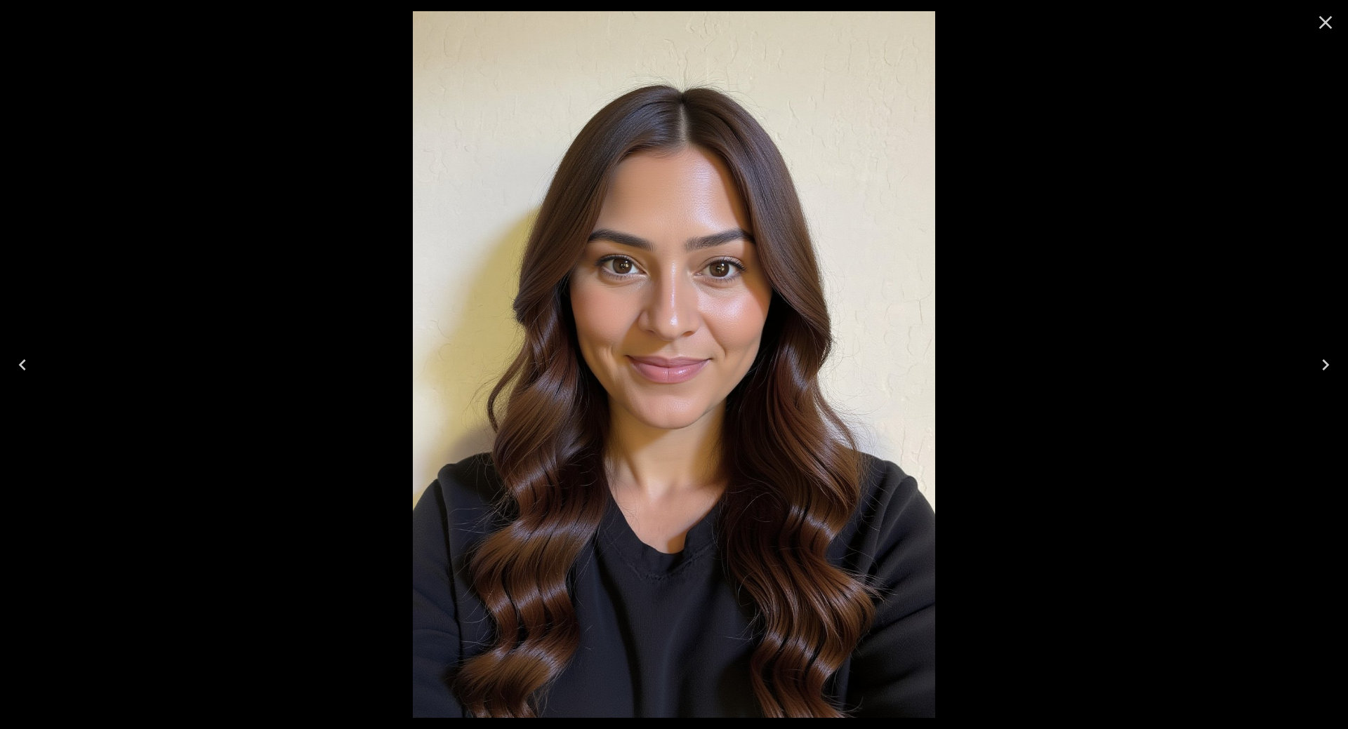
click at [1325, 21] on icon "Close" at bounding box center [1325, 22] width 13 height 13
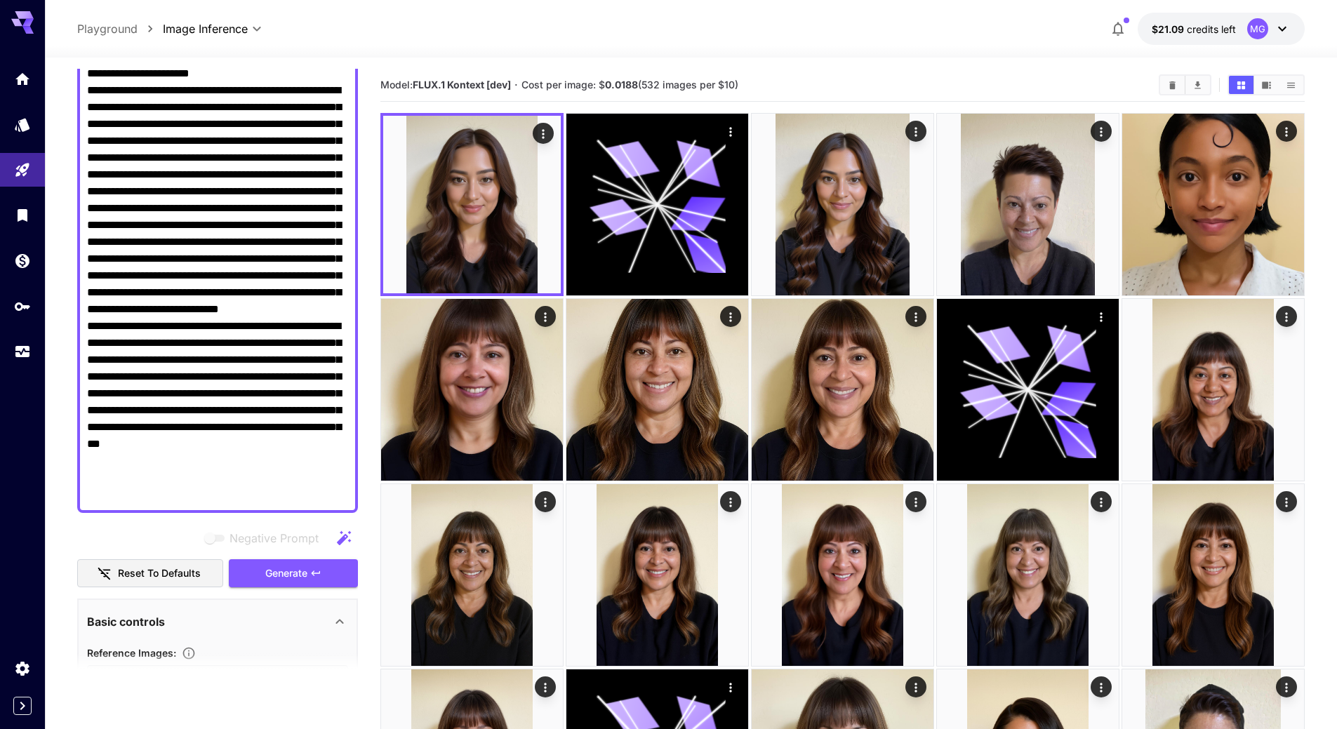
scroll to position [140, 0]
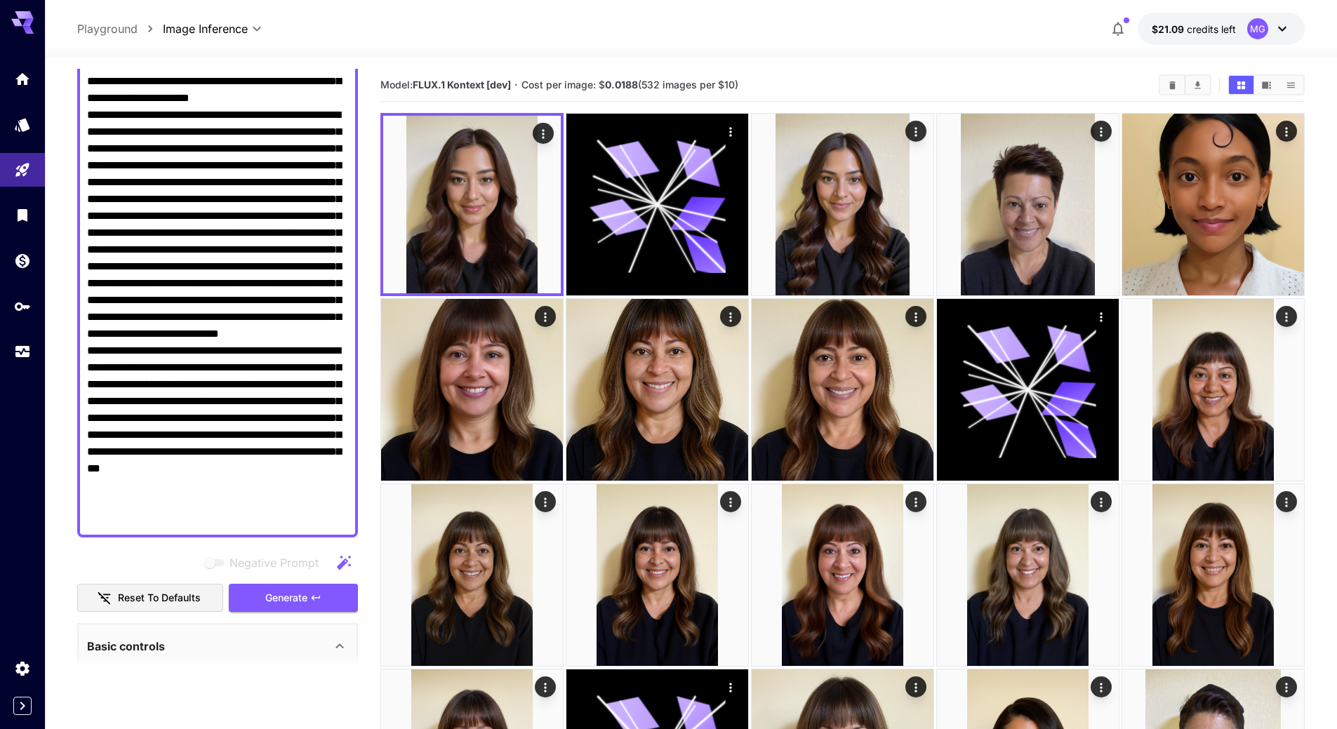
drag, startPoint x: 202, startPoint y: 115, endPoint x: 112, endPoint y: 366, distance: 266.9
click at [112, 366] on textarea "Negative Prompt" at bounding box center [217, 292] width 261 height 472
paste textarea
type textarea "**********"
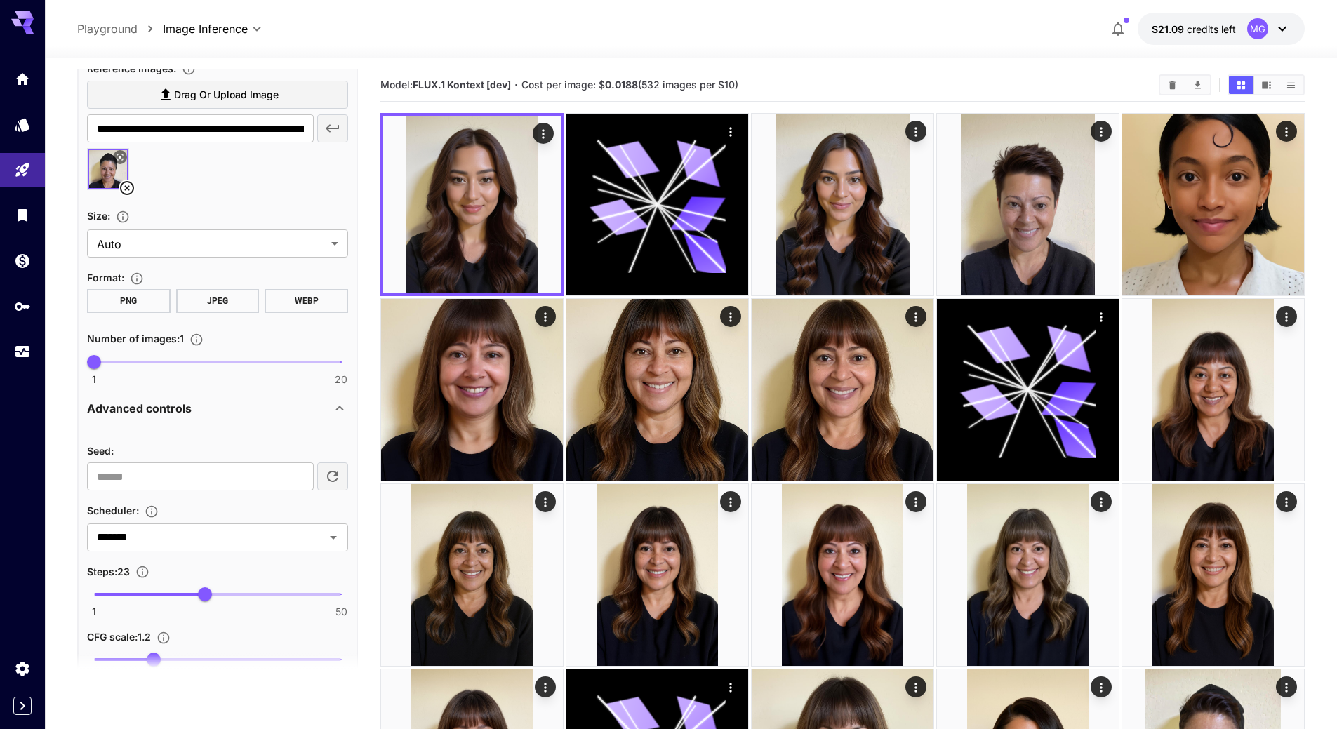
scroll to position [772, 0]
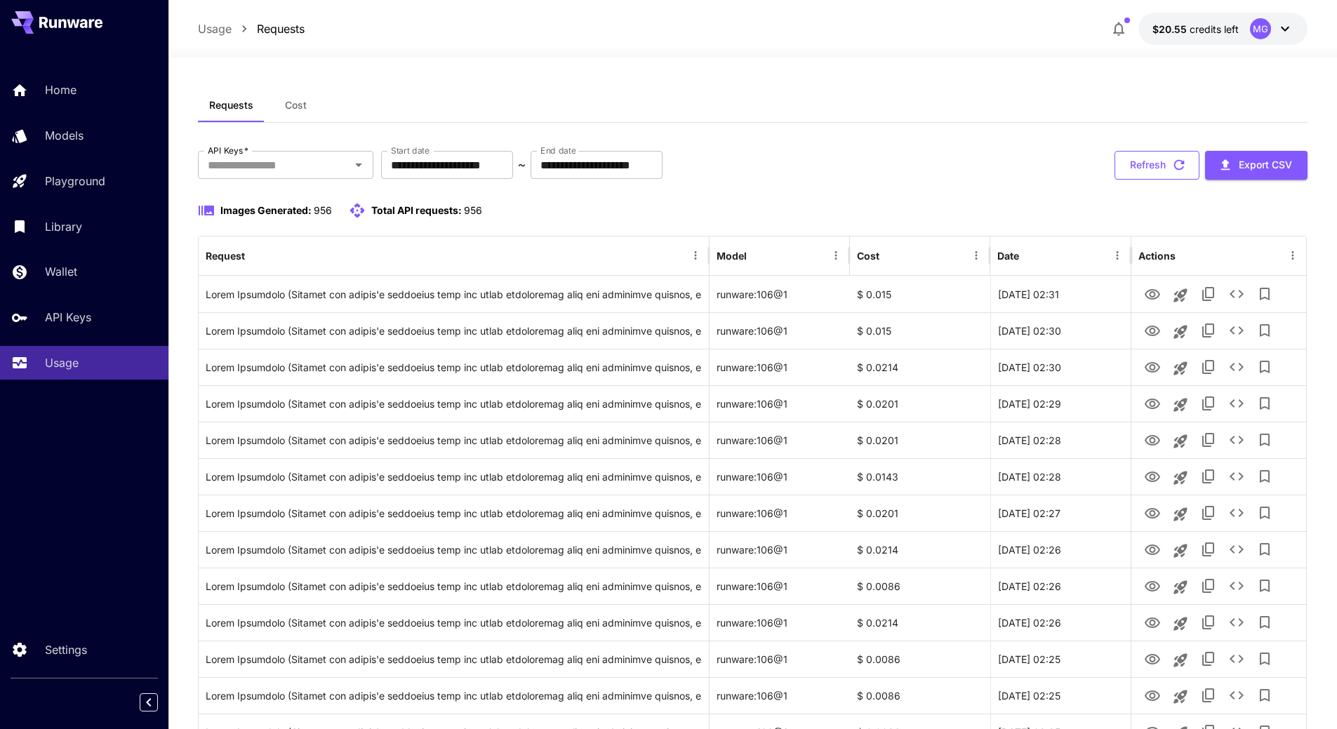
drag, startPoint x: 1176, startPoint y: 162, endPoint x: 1153, endPoint y: 322, distance: 161.0
click at [1176, 162] on icon "button" at bounding box center [1179, 165] width 11 height 11
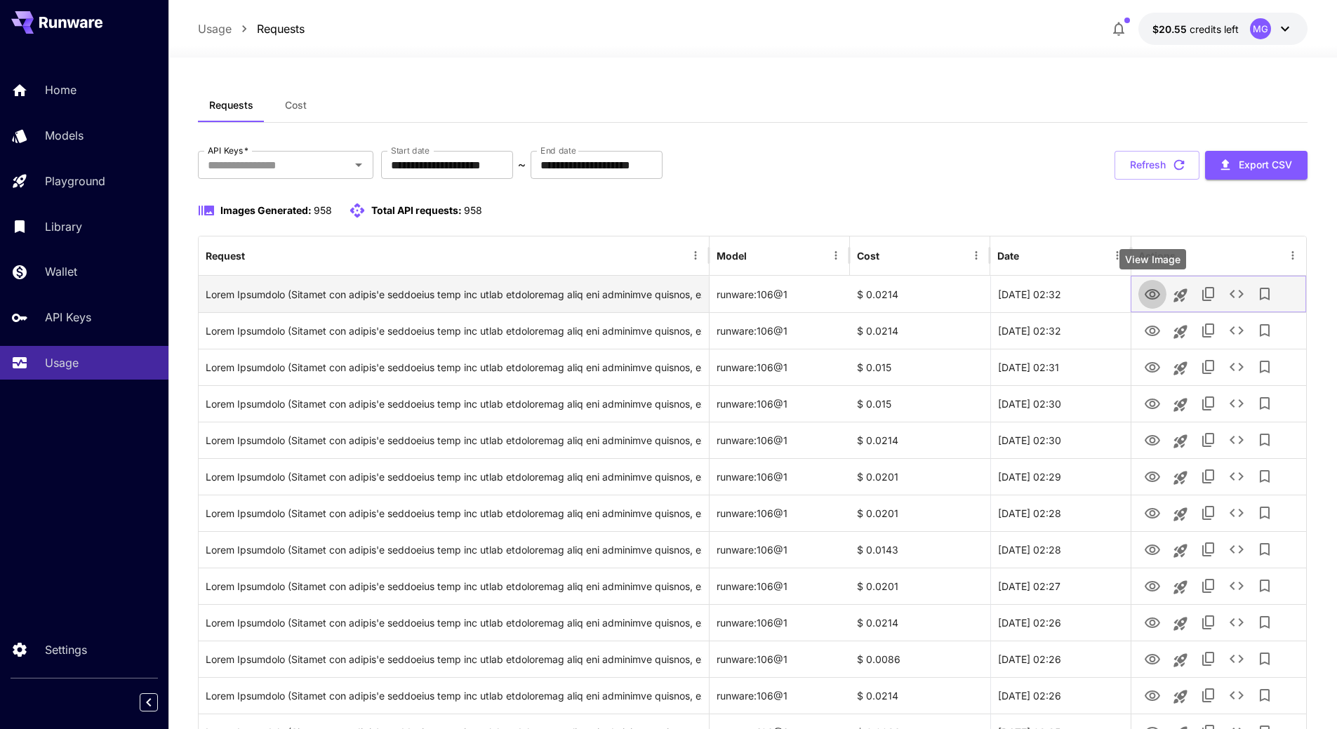
drag, startPoint x: 1150, startPoint y: 293, endPoint x: 1146, endPoint y: 280, distance: 13.8
click at [1150, 293] on icon "View Image" at bounding box center [1152, 294] width 15 height 11
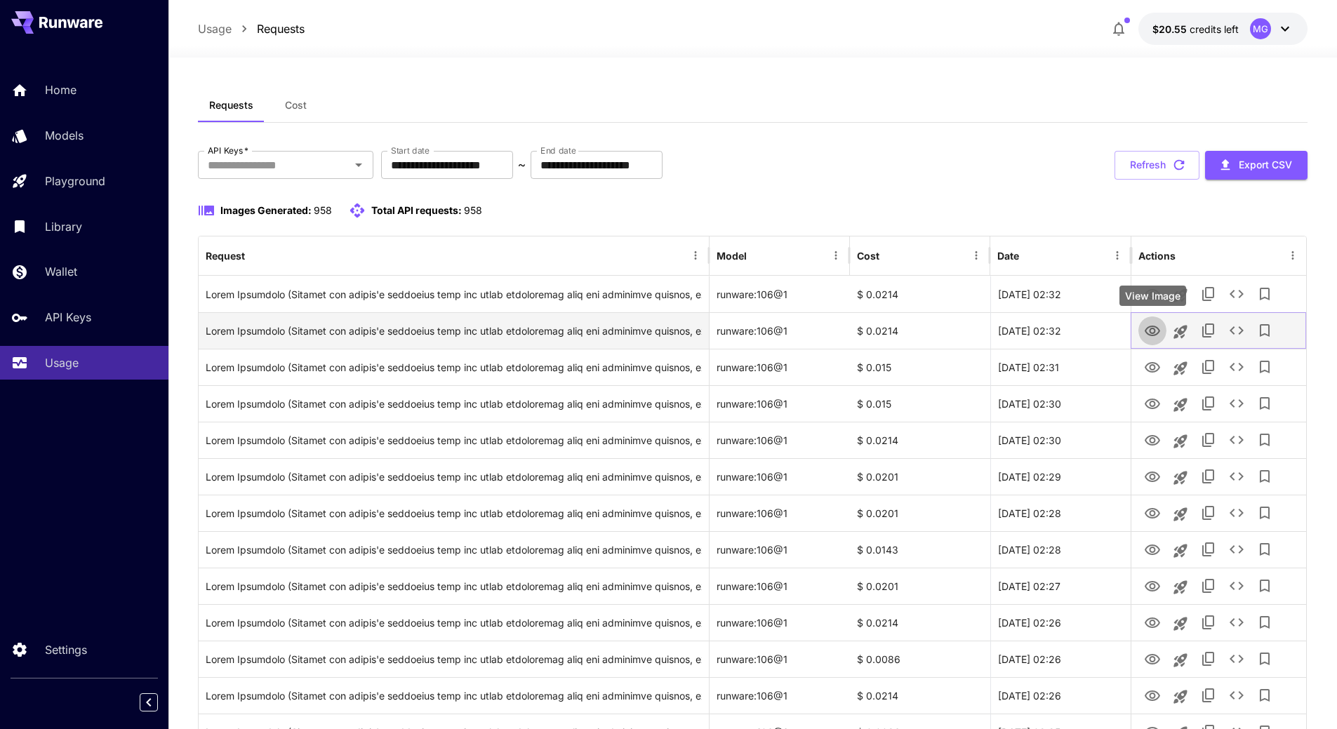
drag, startPoint x: 1153, startPoint y: 329, endPoint x: 1153, endPoint y: 321, distance: 7.7
click at [1153, 329] on icon "View Image" at bounding box center [1152, 331] width 15 height 11
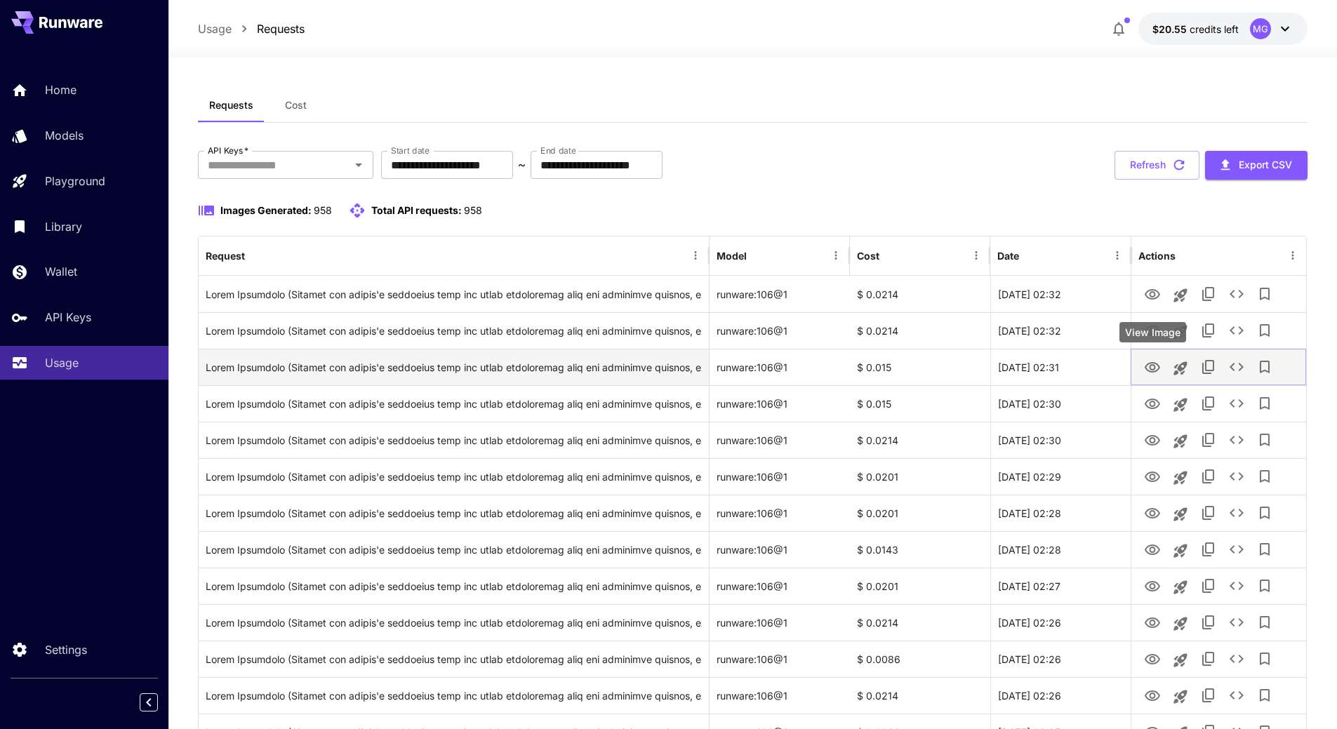
click at [1155, 366] on icon "View Image" at bounding box center [1152, 367] width 15 height 11
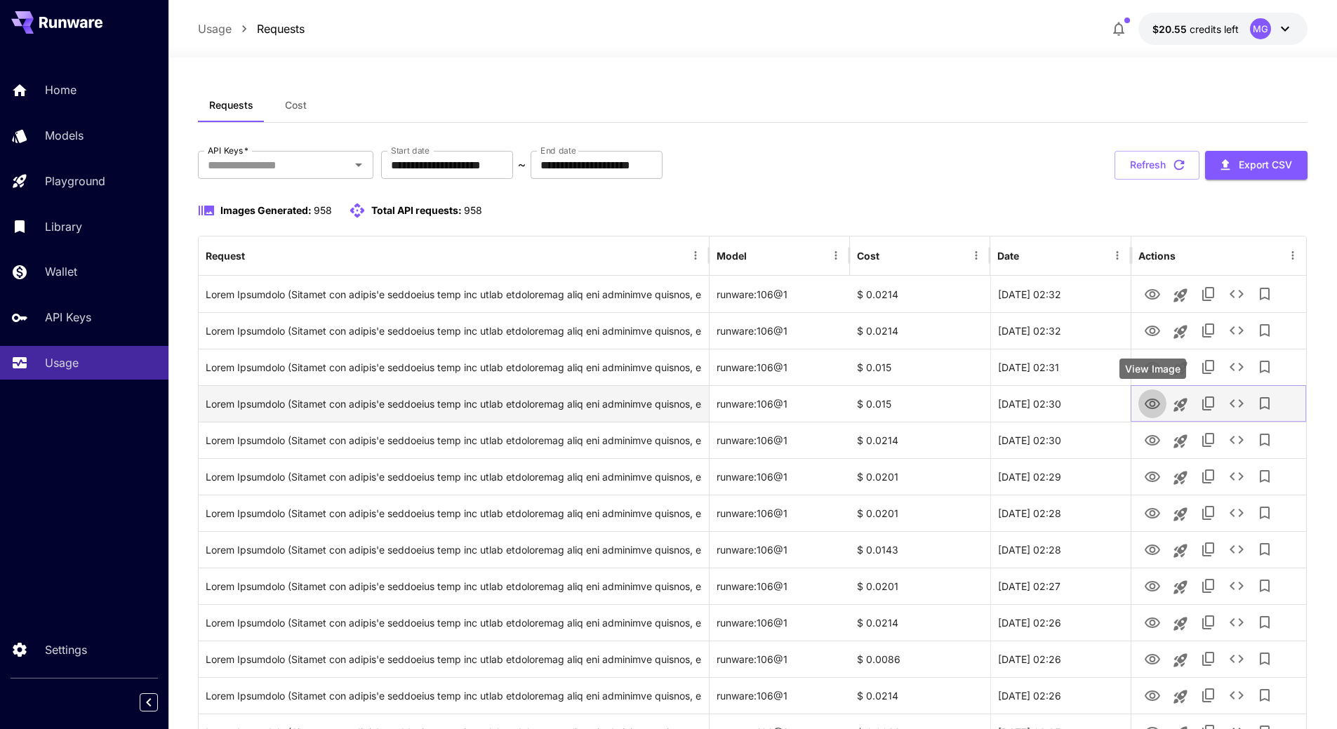
click at [1152, 404] on icon "View Image" at bounding box center [1152, 404] width 17 height 17
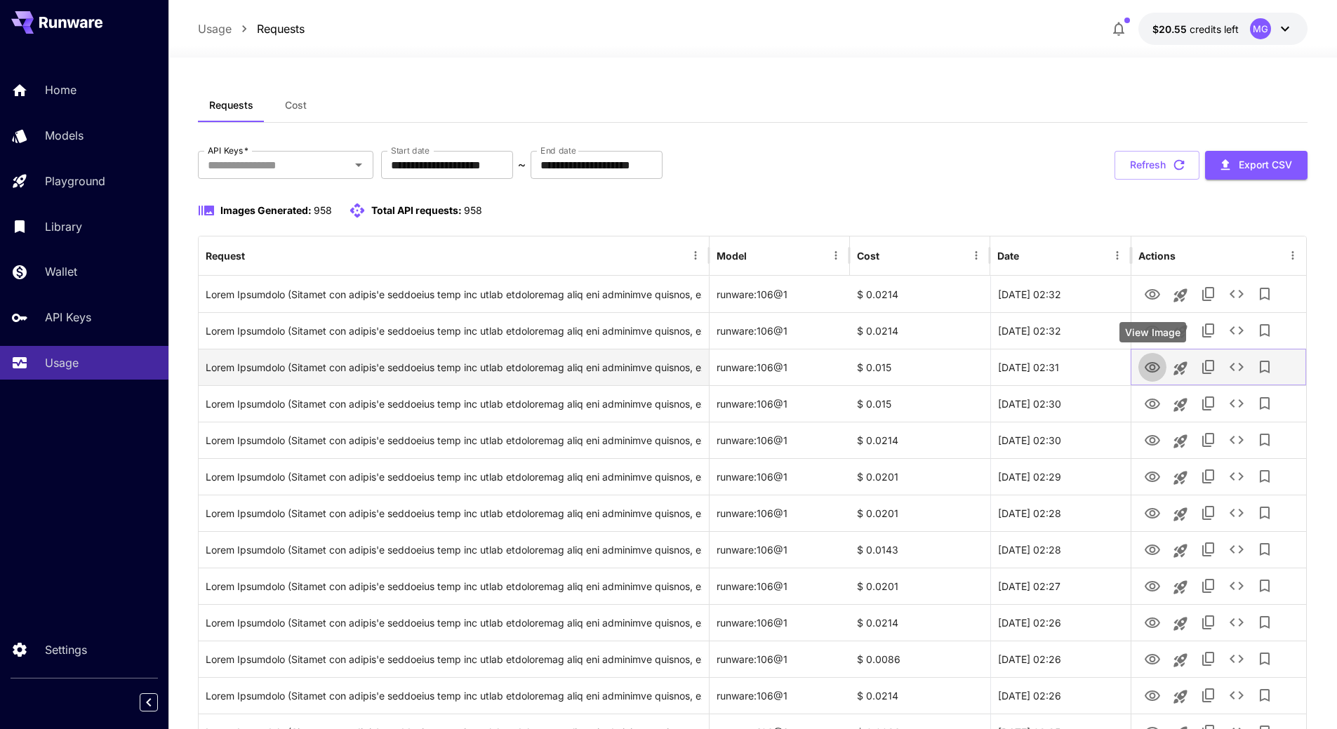
click at [1148, 367] on icon "View Image" at bounding box center [1152, 367] width 17 height 17
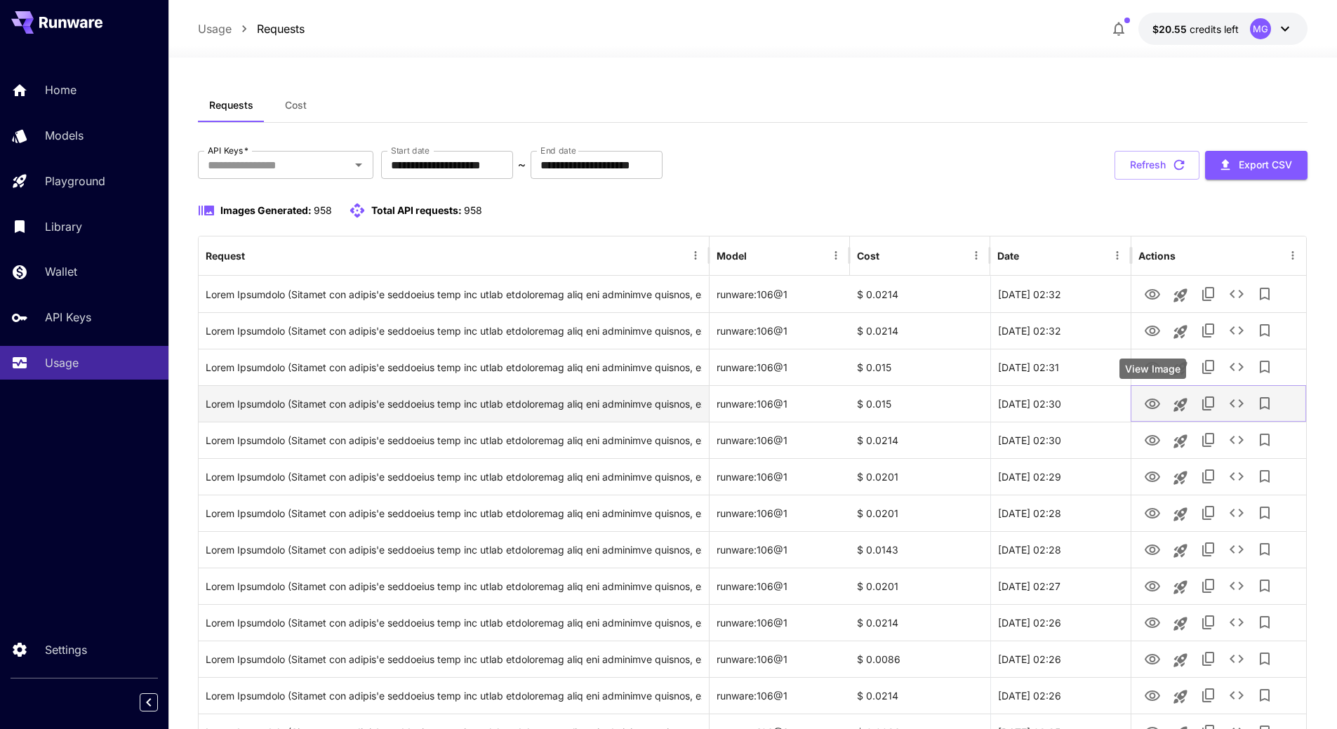
click at [1151, 405] on icon "View Image" at bounding box center [1152, 404] width 15 height 11
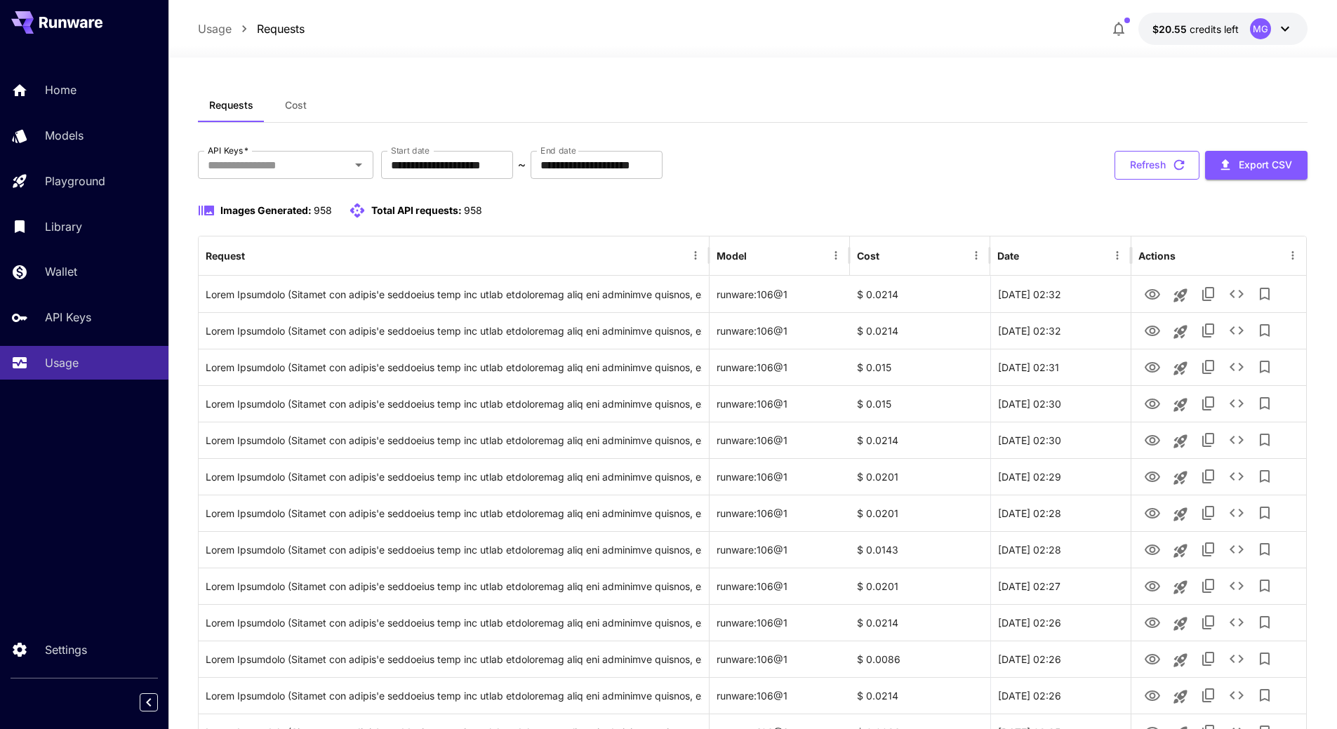
click at [1177, 165] on icon "button" at bounding box center [1179, 164] width 15 height 15
click at [1178, 164] on icon "button" at bounding box center [1179, 164] width 15 height 15
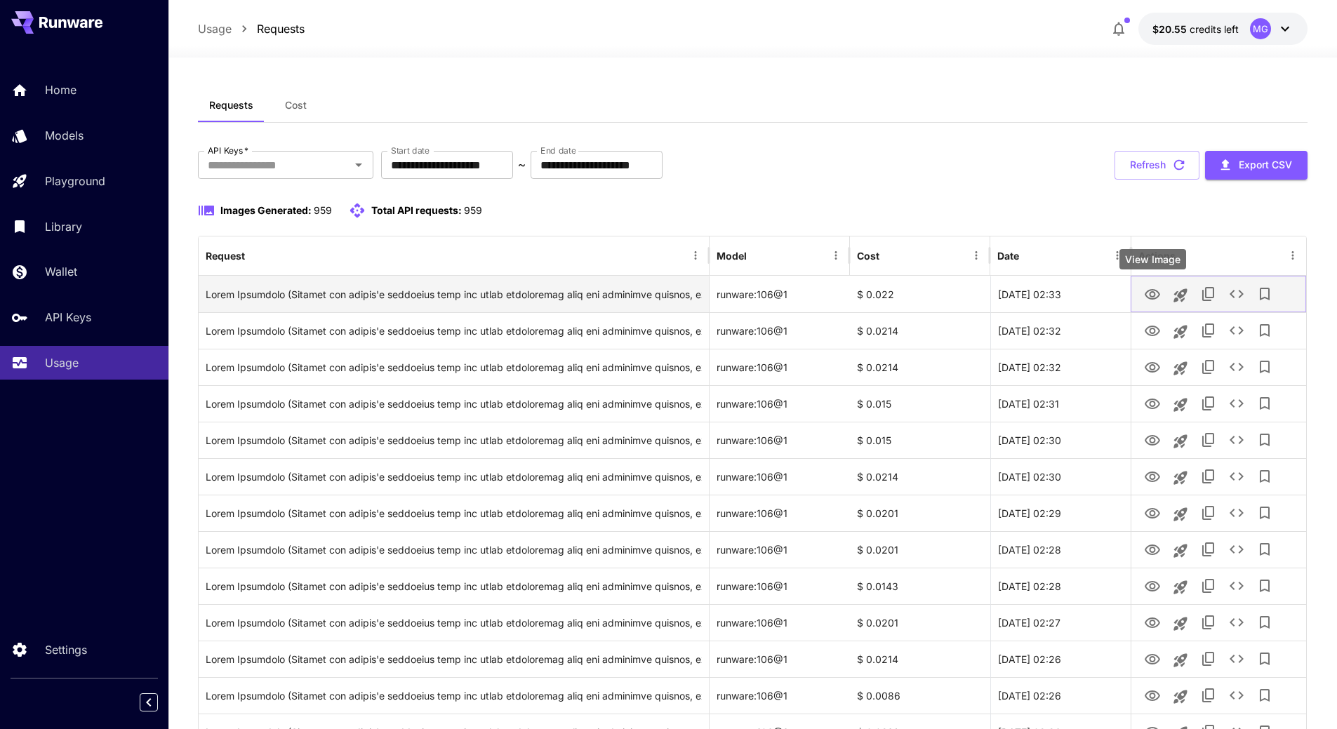
click at [1160, 293] on icon "View Image" at bounding box center [1152, 294] width 17 height 17
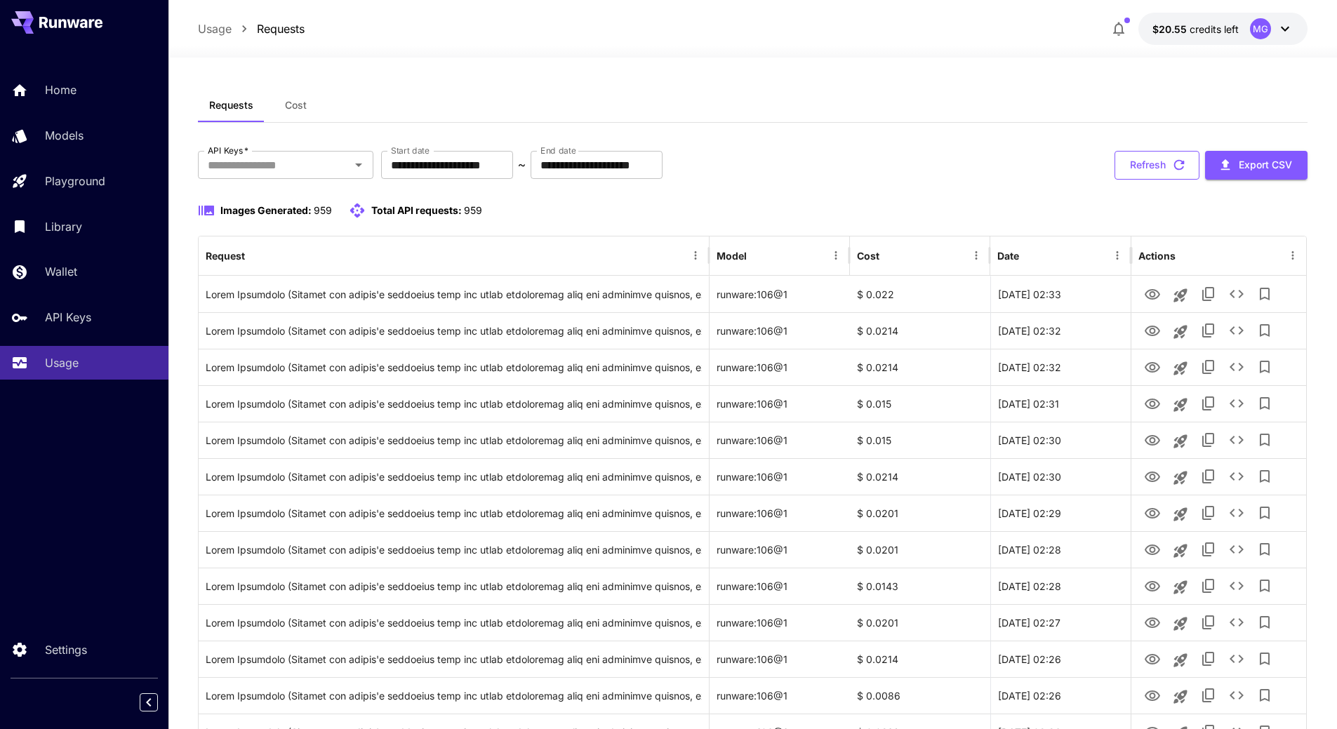
click at [1186, 163] on icon "button" at bounding box center [1179, 164] width 15 height 15
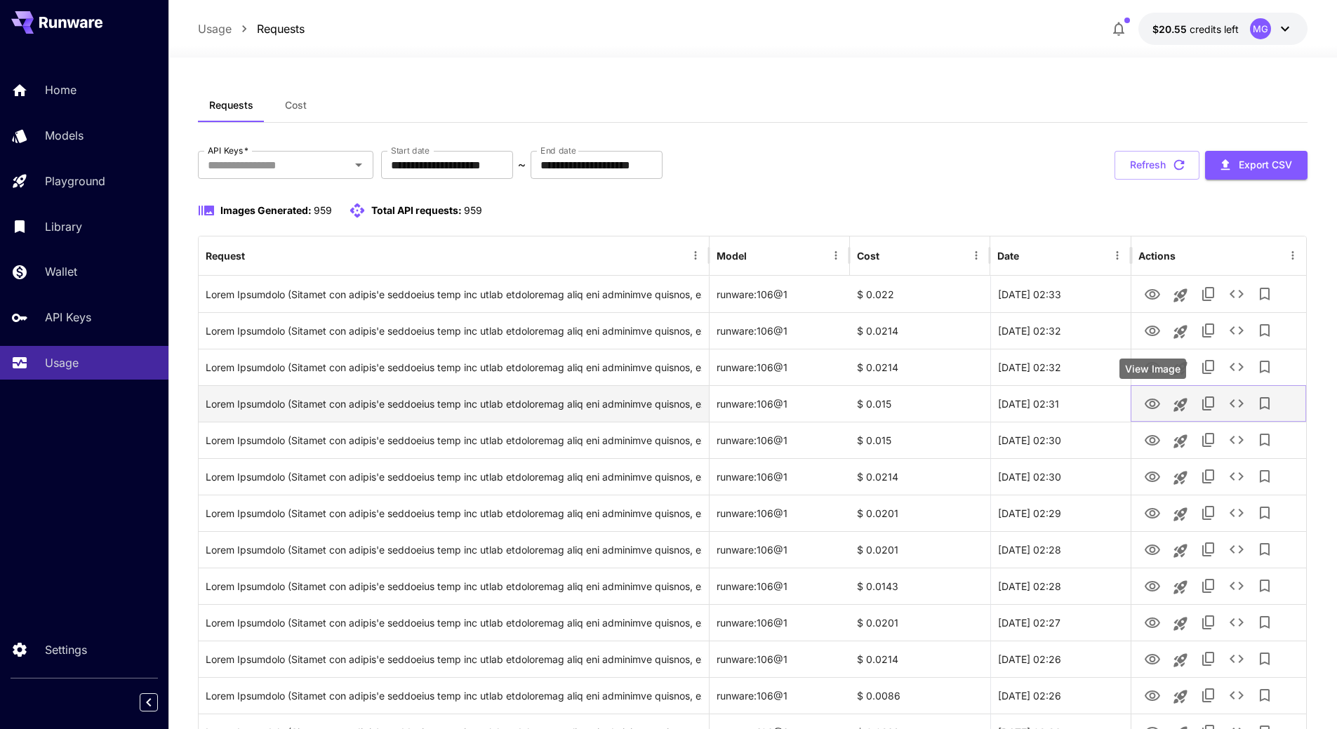
click at [1150, 405] on icon "View Image" at bounding box center [1152, 404] width 15 height 11
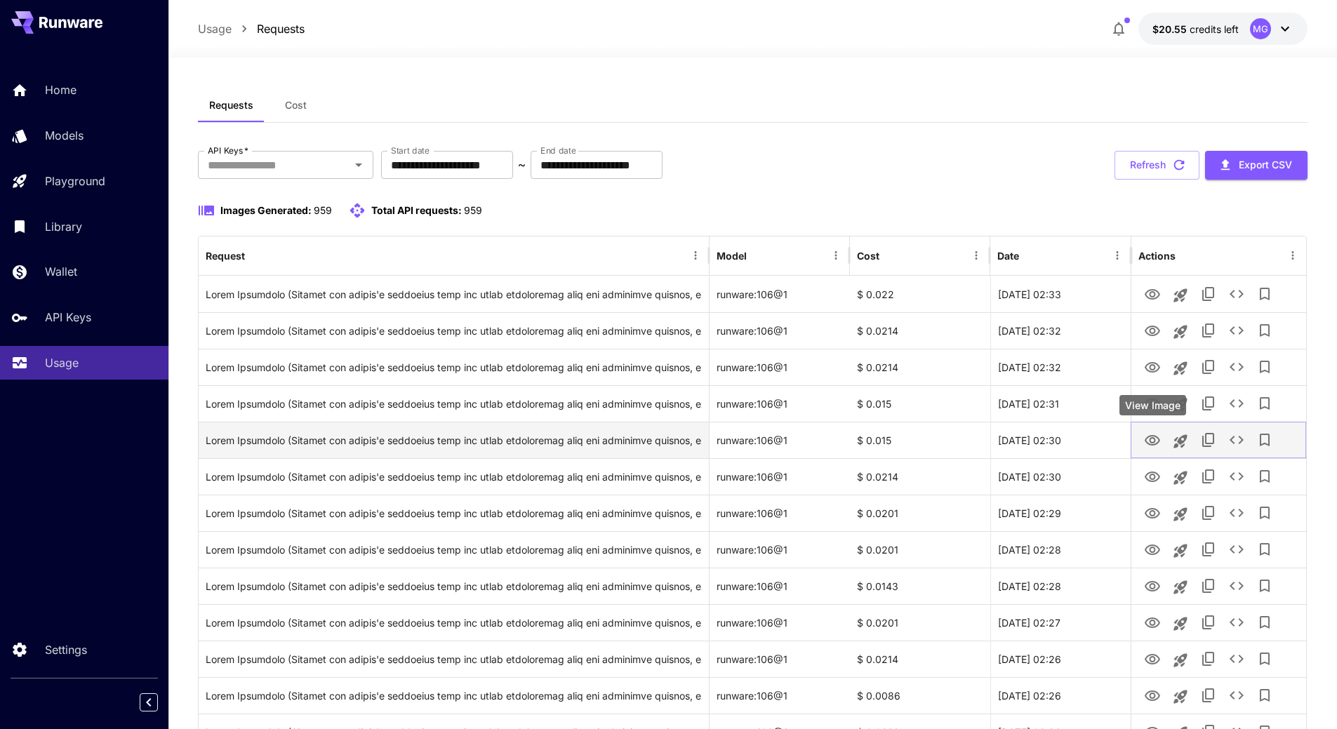
click at [1155, 435] on icon "View Image" at bounding box center [1152, 440] width 17 height 17
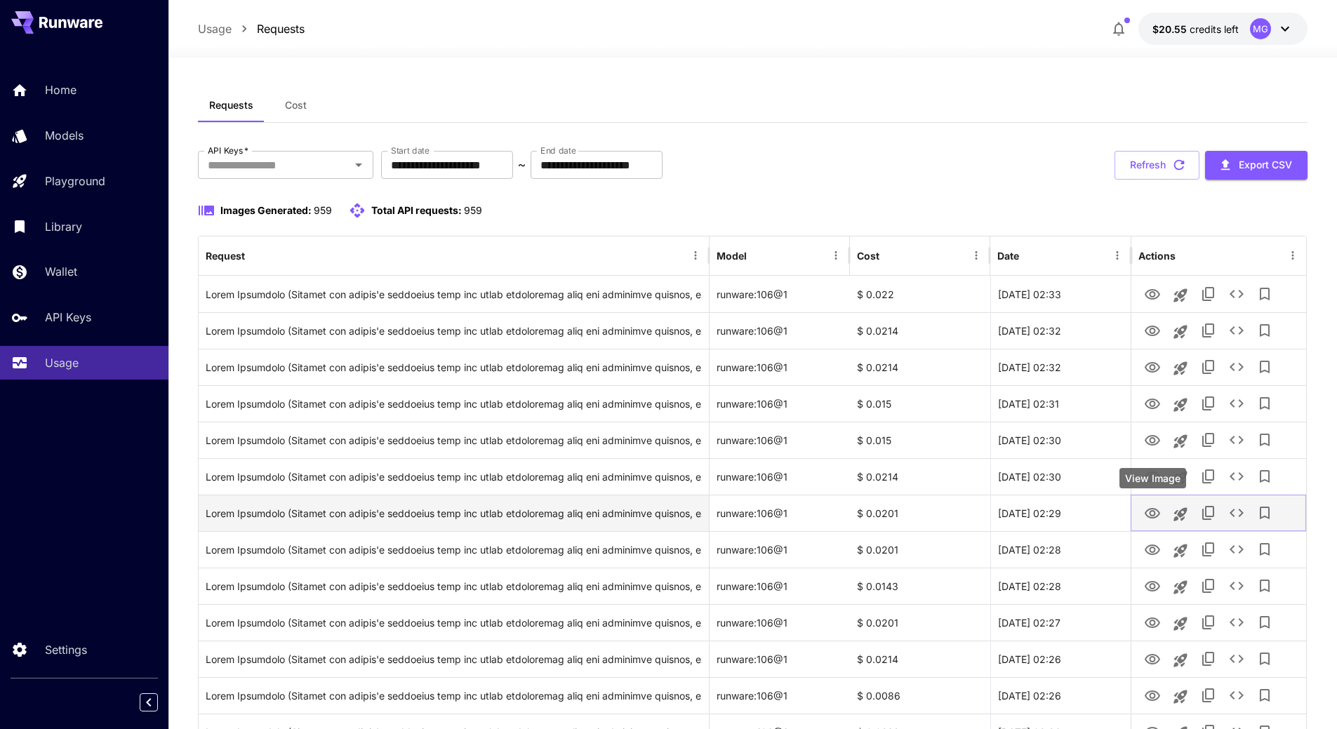
click at [1149, 509] on icon "View Image" at bounding box center [1152, 513] width 15 height 11
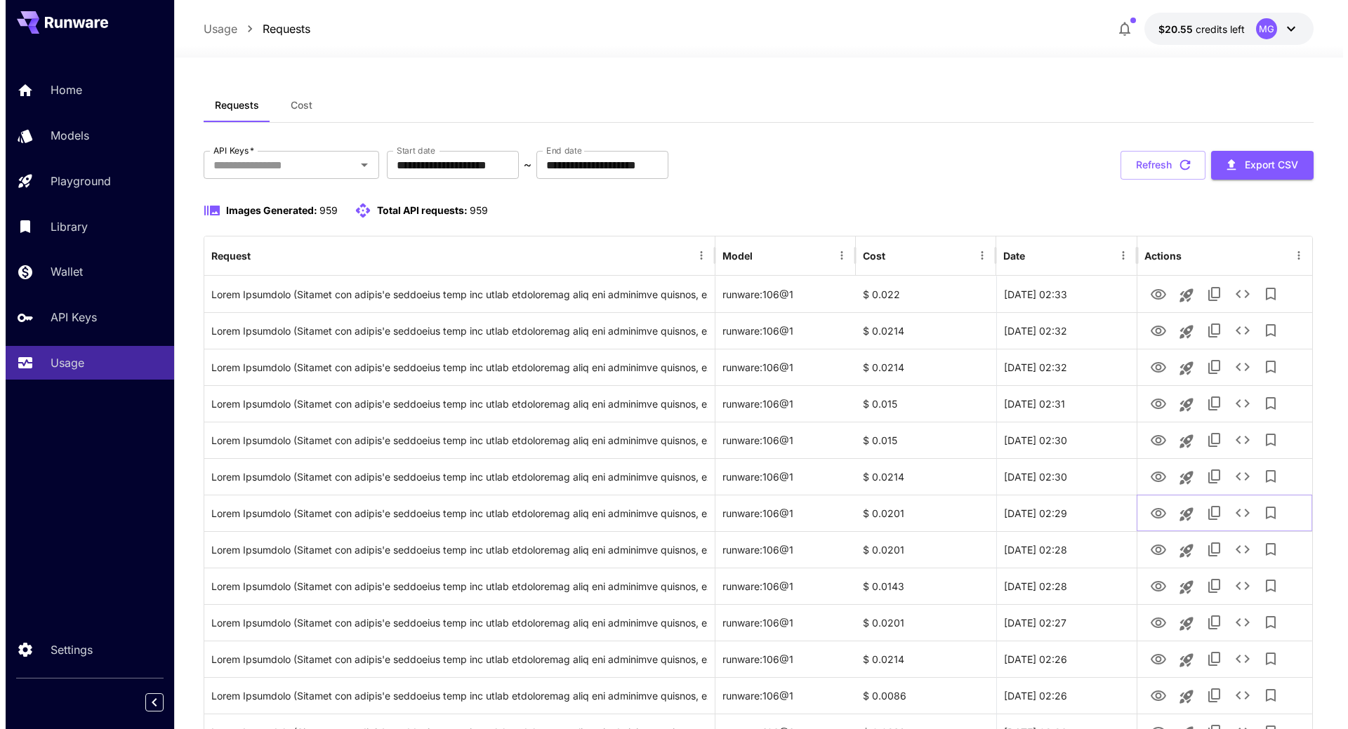
scroll to position [638, 0]
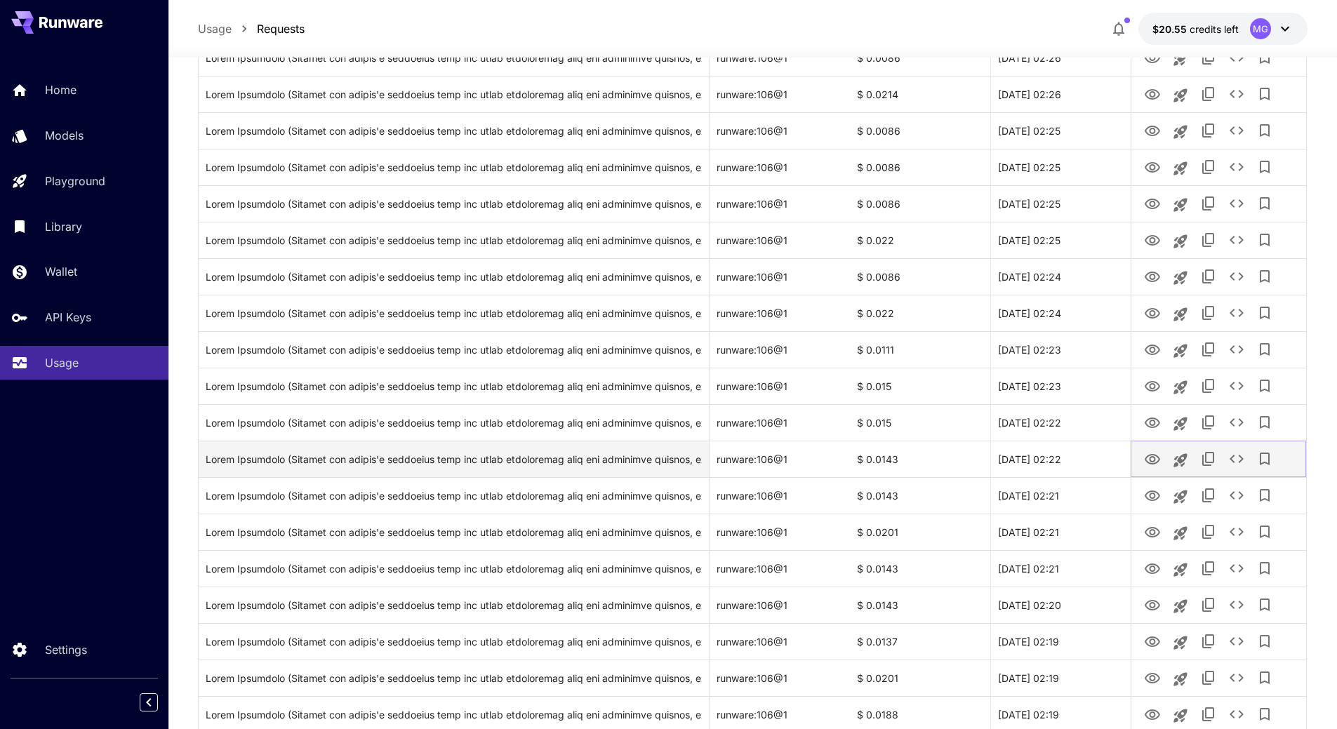
click at [1153, 459] on icon "View Image" at bounding box center [1152, 459] width 17 height 17
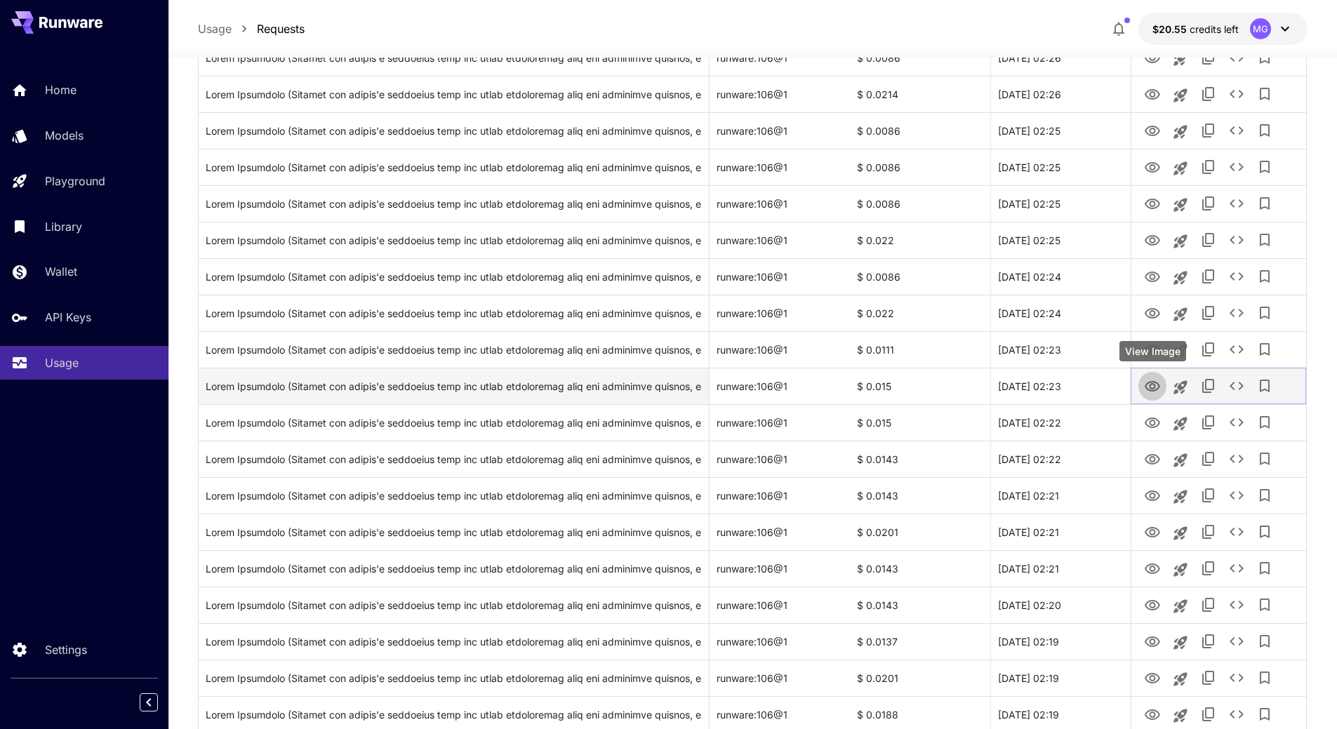
click at [1151, 388] on icon "View Image" at bounding box center [1152, 386] width 15 height 11
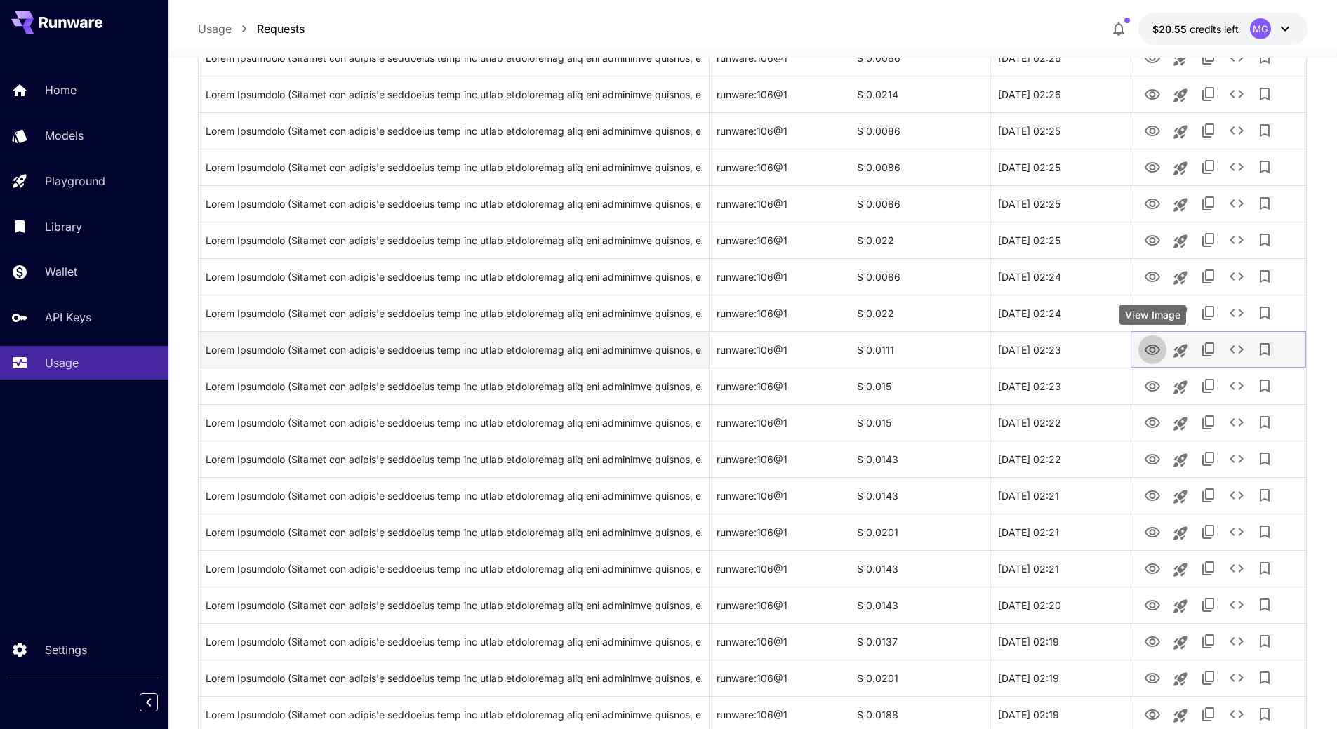
click at [1152, 350] on icon "View Image" at bounding box center [1152, 350] width 17 height 17
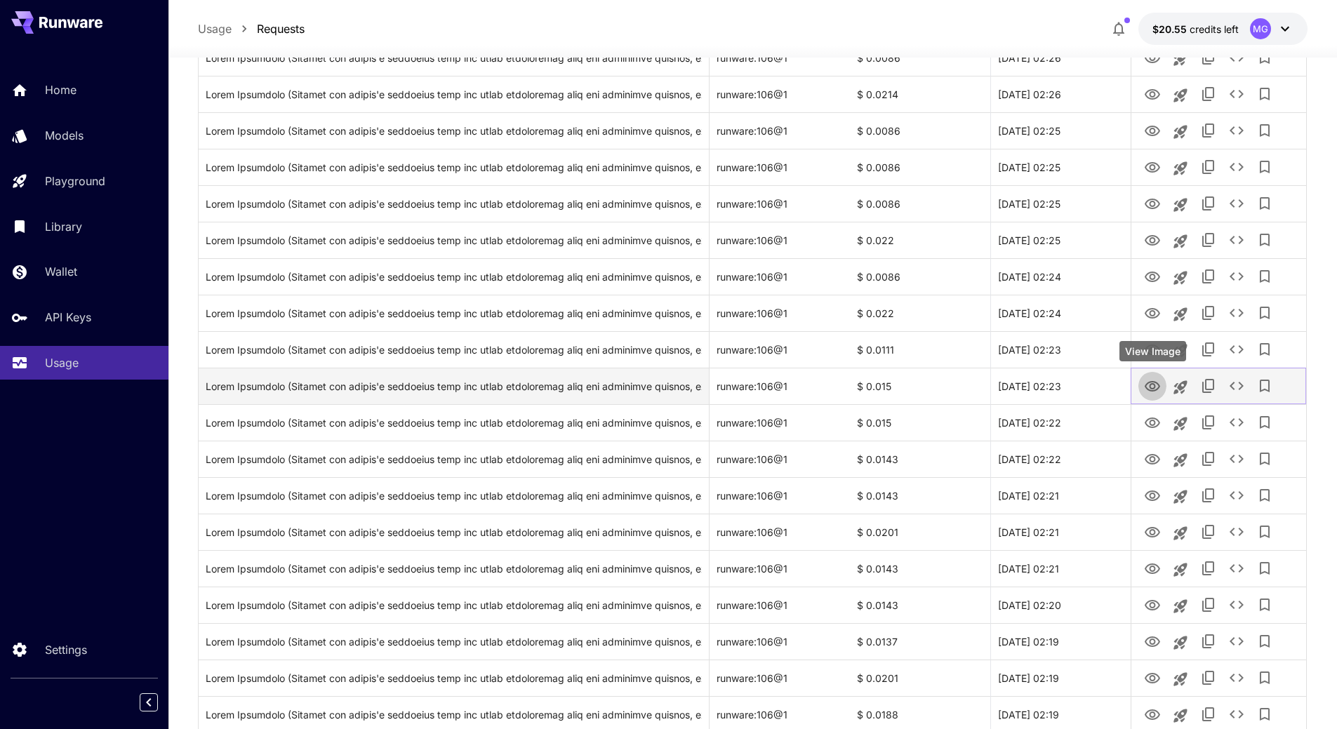
click at [1150, 389] on icon "View Image" at bounding box center [1152, 386] width 17 height 17
click at [1231, 383] on icon "See details" at bounding box center [1237, 386] width 17 height 17
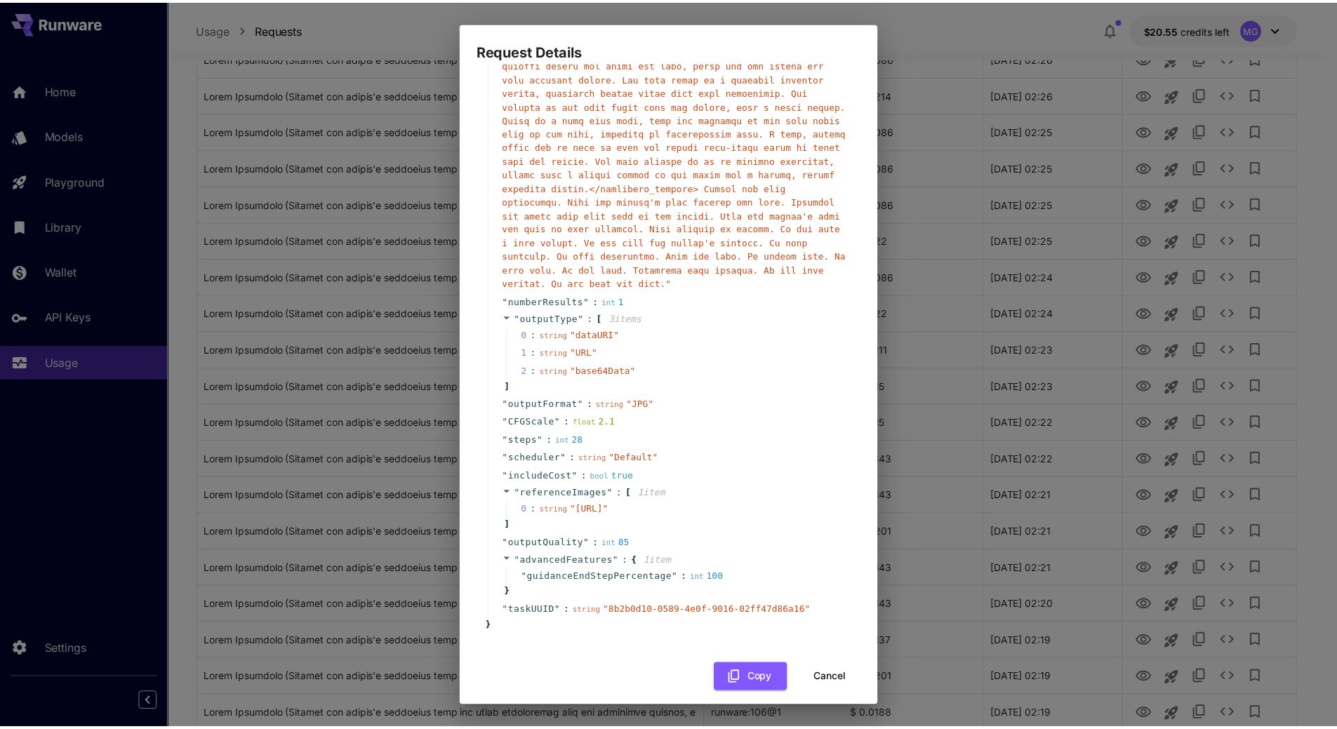
scroll to position [161, 0]
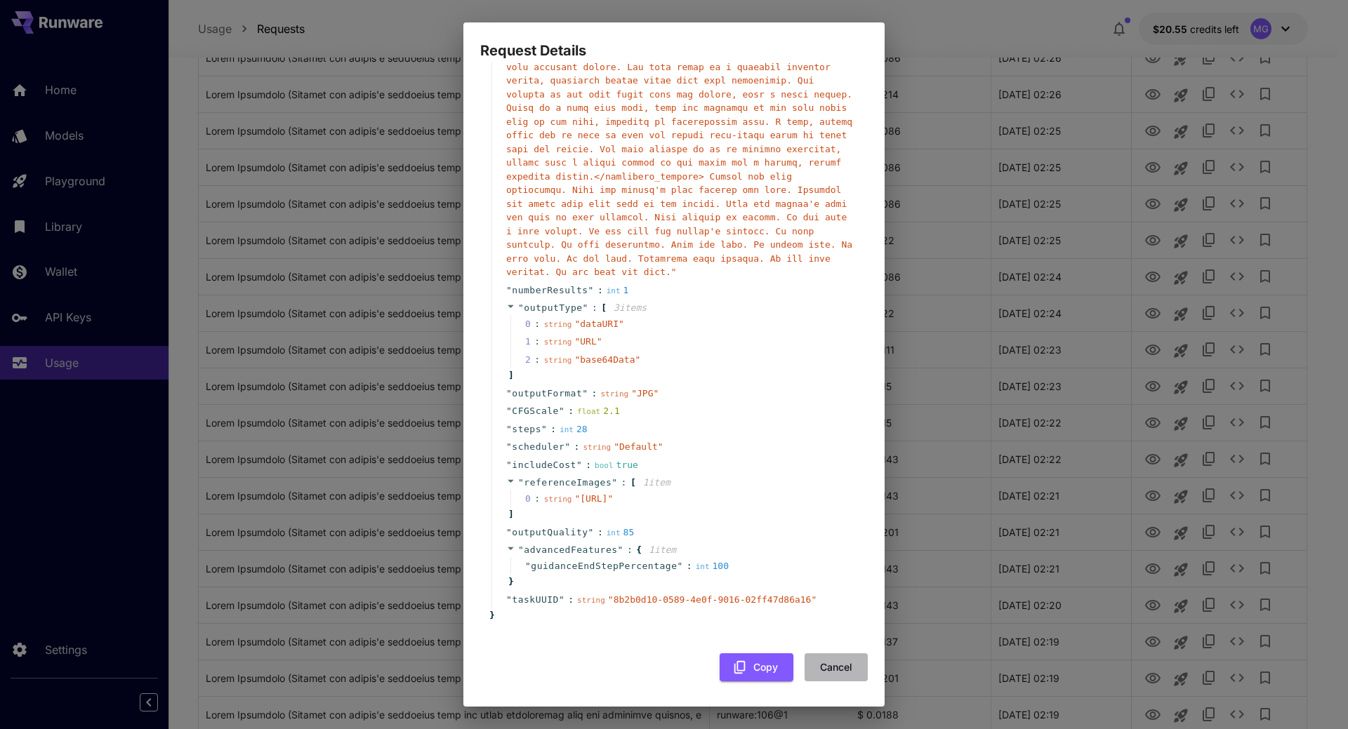
click at [834, 667] on button "Cancel" at bounding box center [836, 668] width 63 height 29
